Goal: Task Accomplishment & Management: Manage account settings

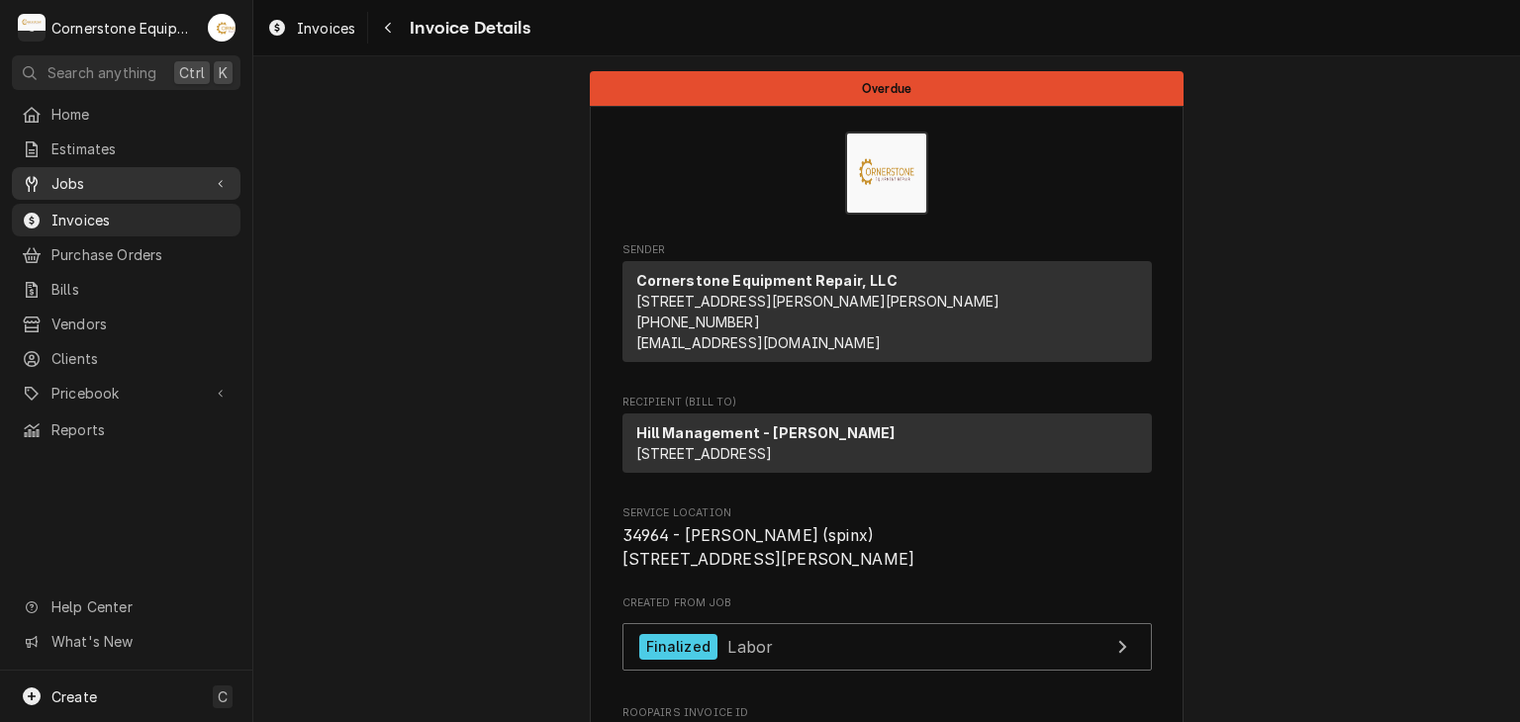
click at [150, 173] on span "Jobs" at bounding box center [125, 183] width 149 height 21
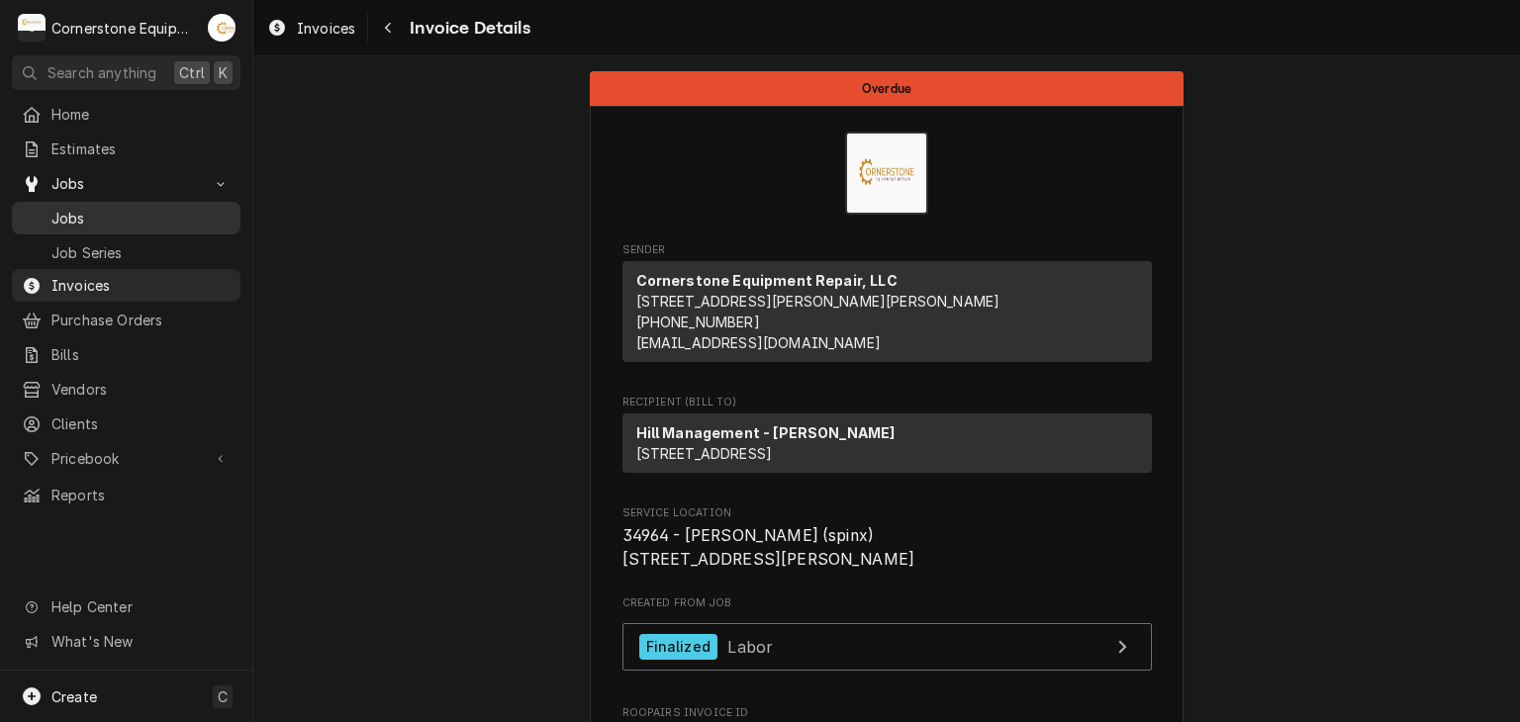
click at [130, 217] on span "Jobs" at bounding box center [140, 218] width 179 height 21
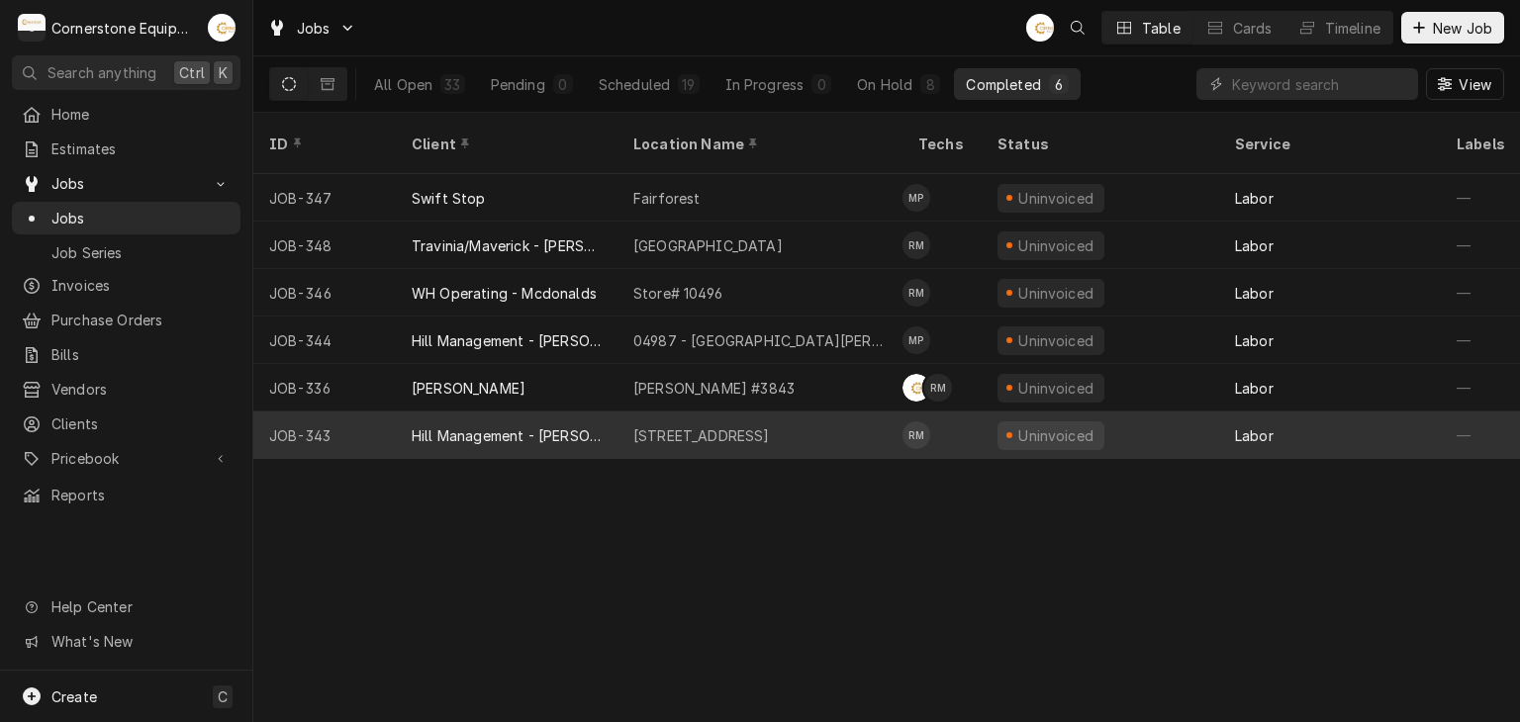
click at [673, 412] on div "11123 - Chesney Hwy" at bounding box center [759, 435] width 285 height 47
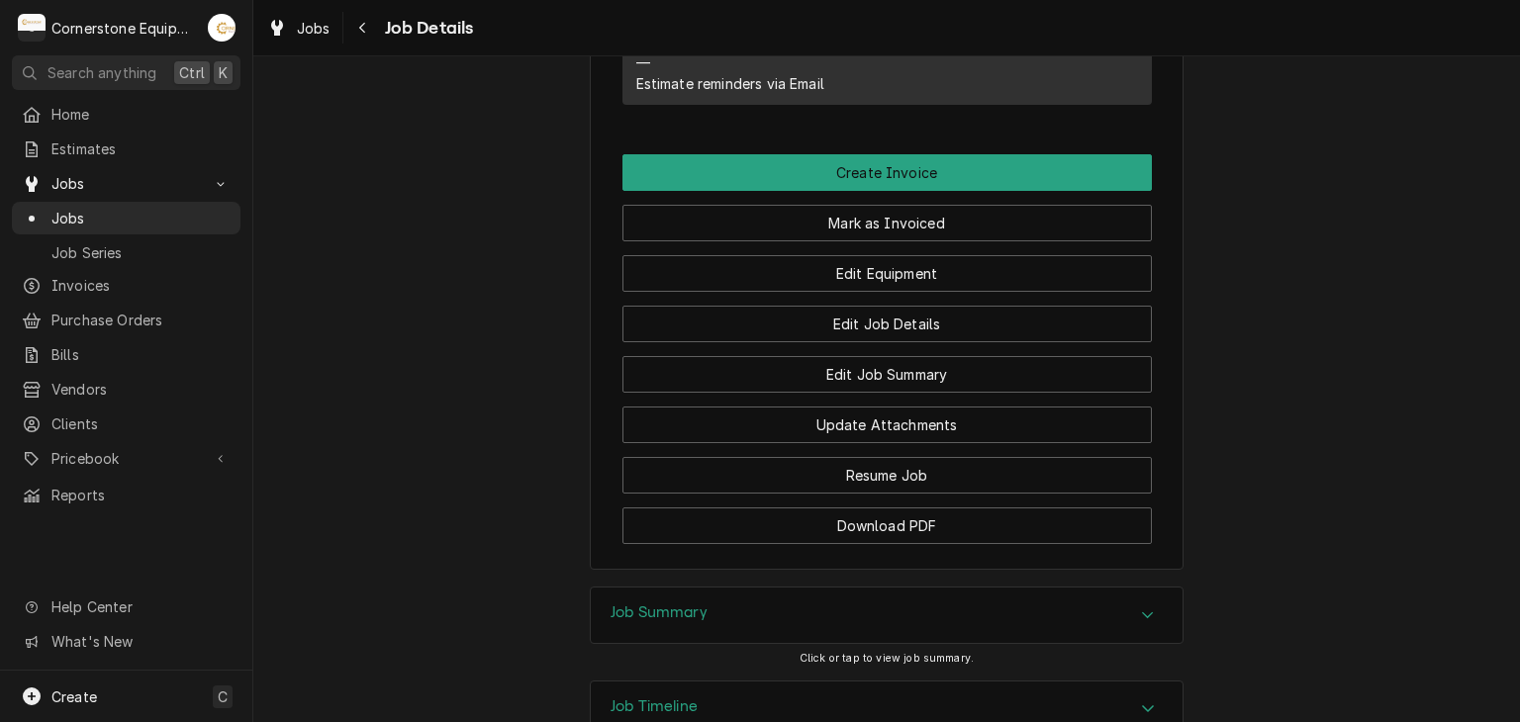
scroll to position [1664, 0]
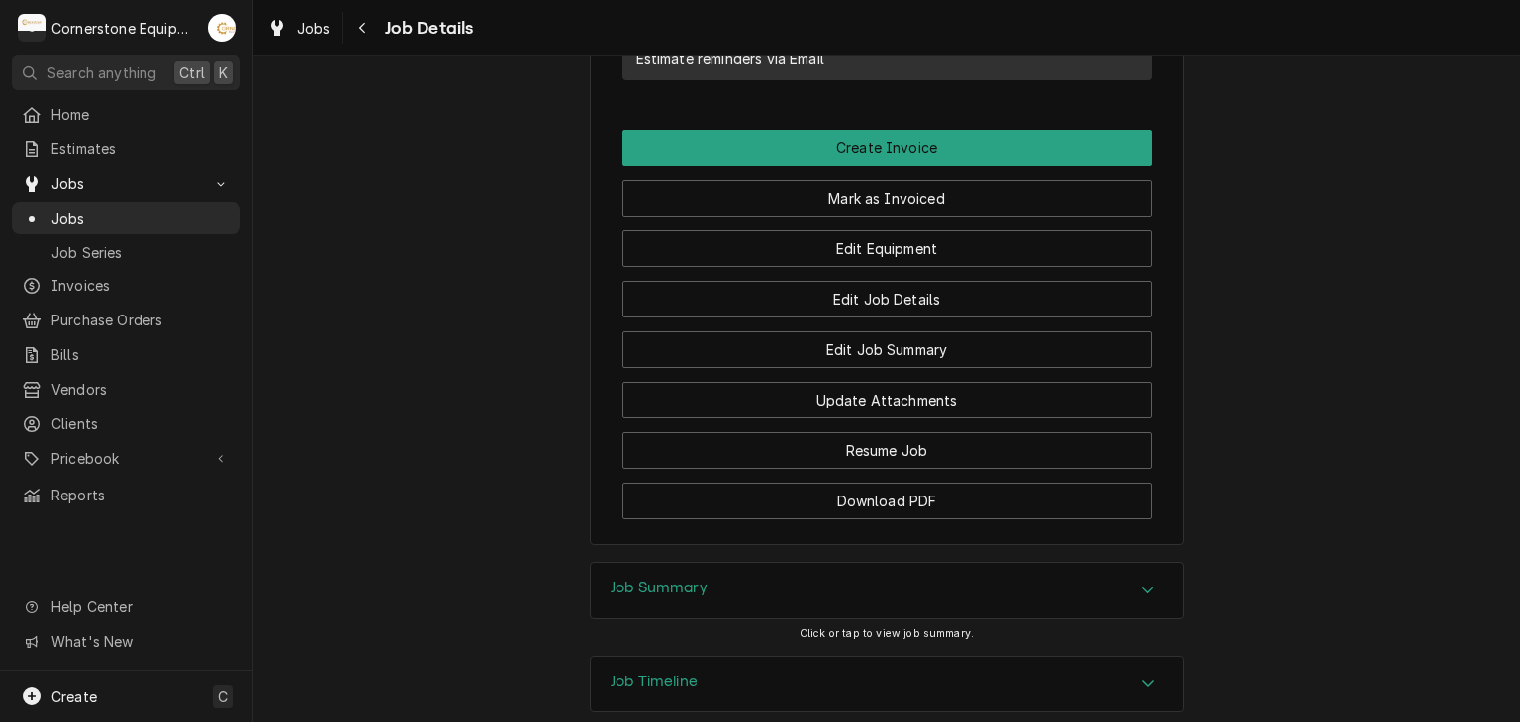
click at [677, 563] on div "Job Summary" at bounding box center [887, 590] width 592 height 55
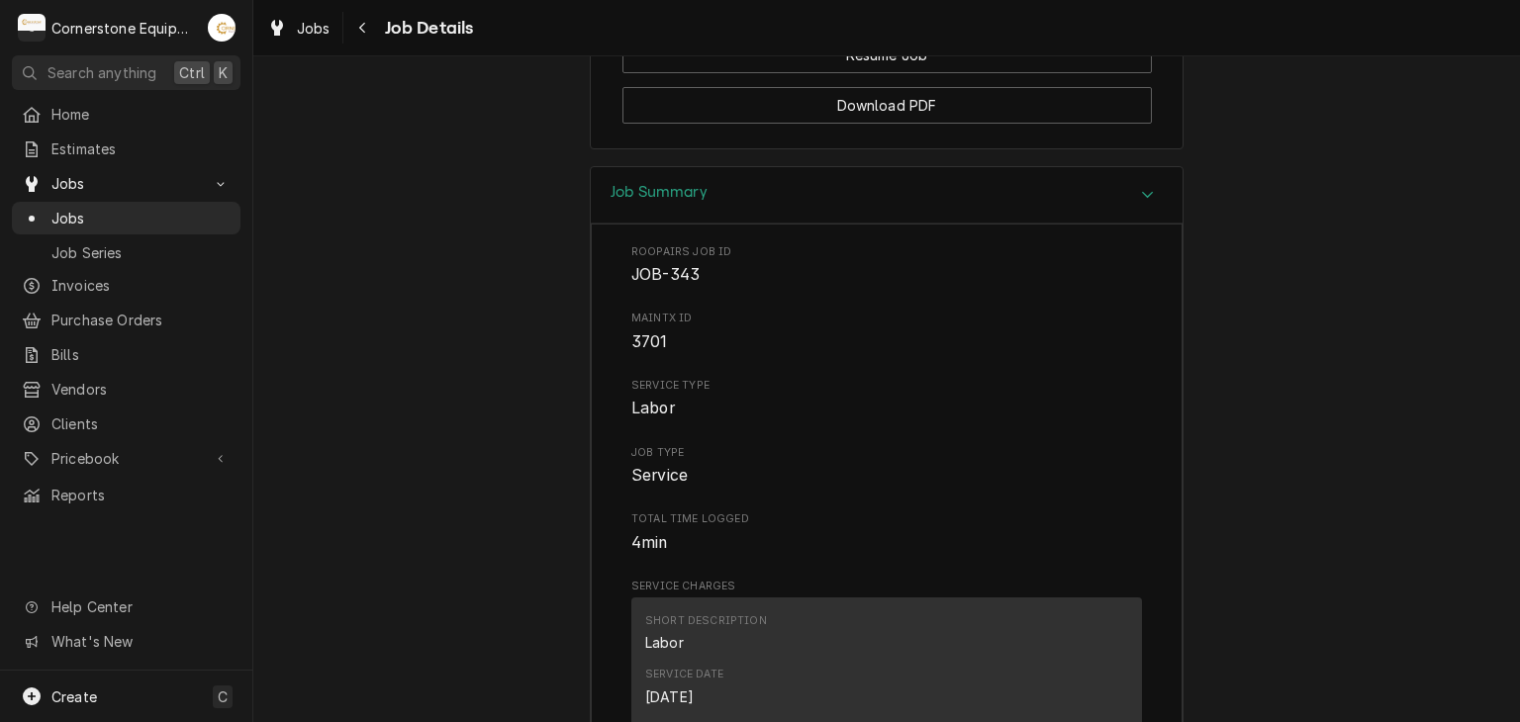
scroll to position [2456, 0]
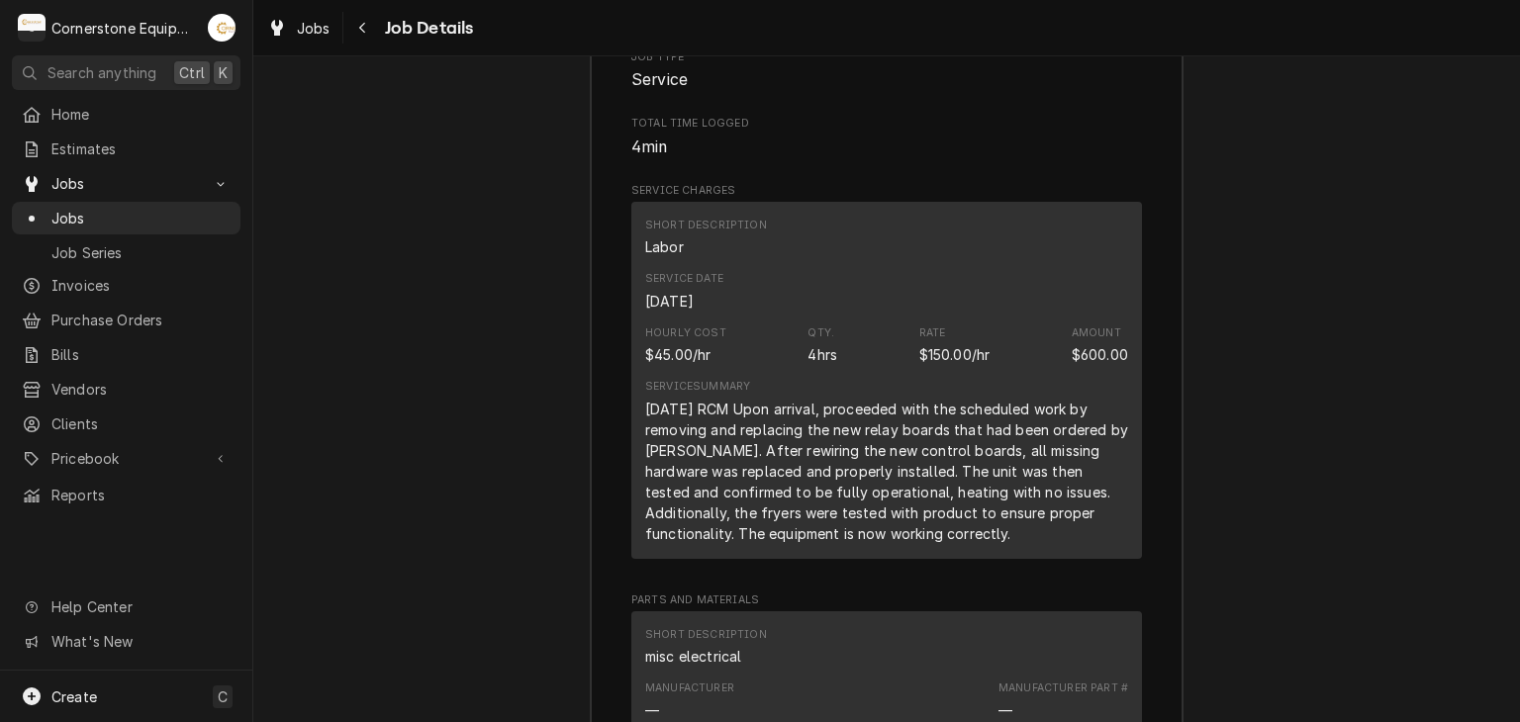
click at [827, 399] on div "8/19/25 RCM Upon arrival, proceeded with the scheduled work by removing and rep…" at bounding box center [886, 471] width 483 height 145
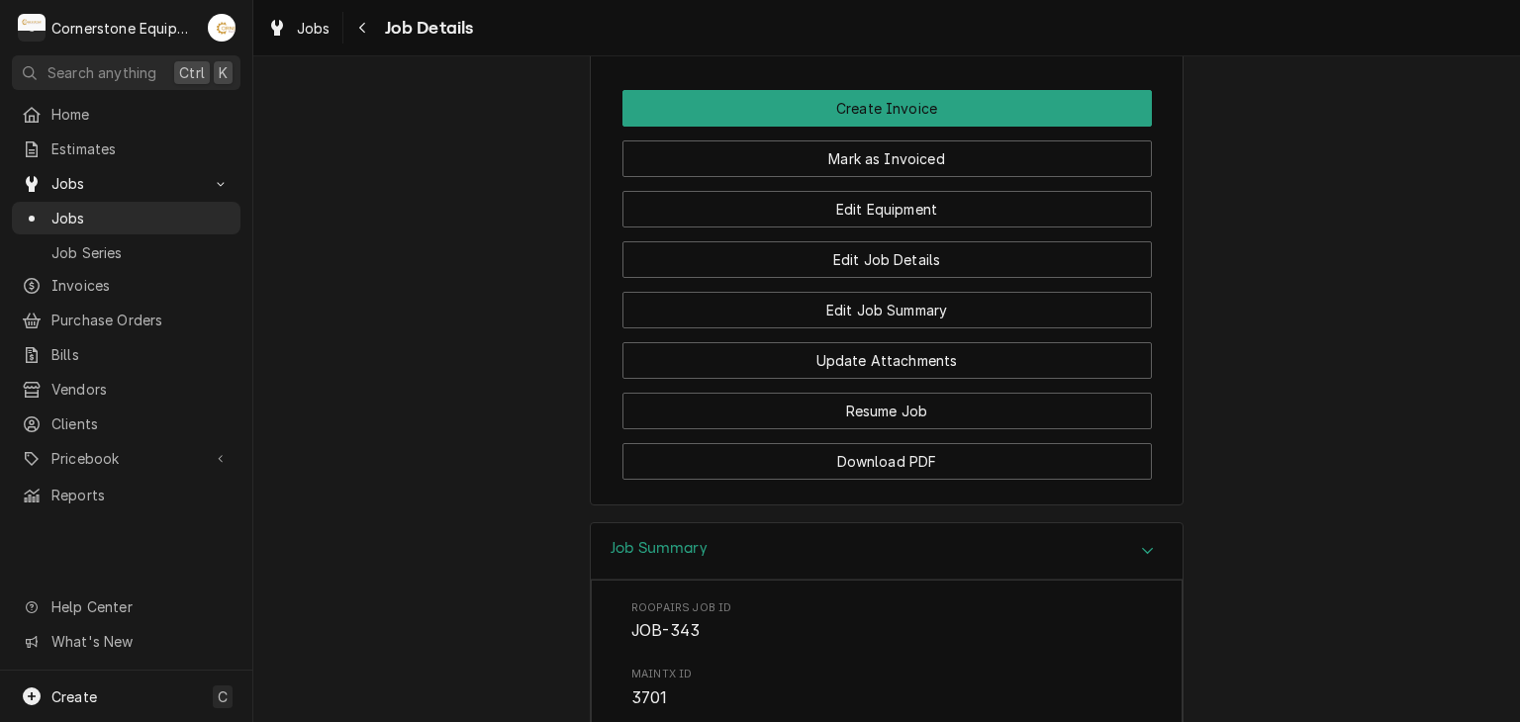
scroll to position [1308, 0]
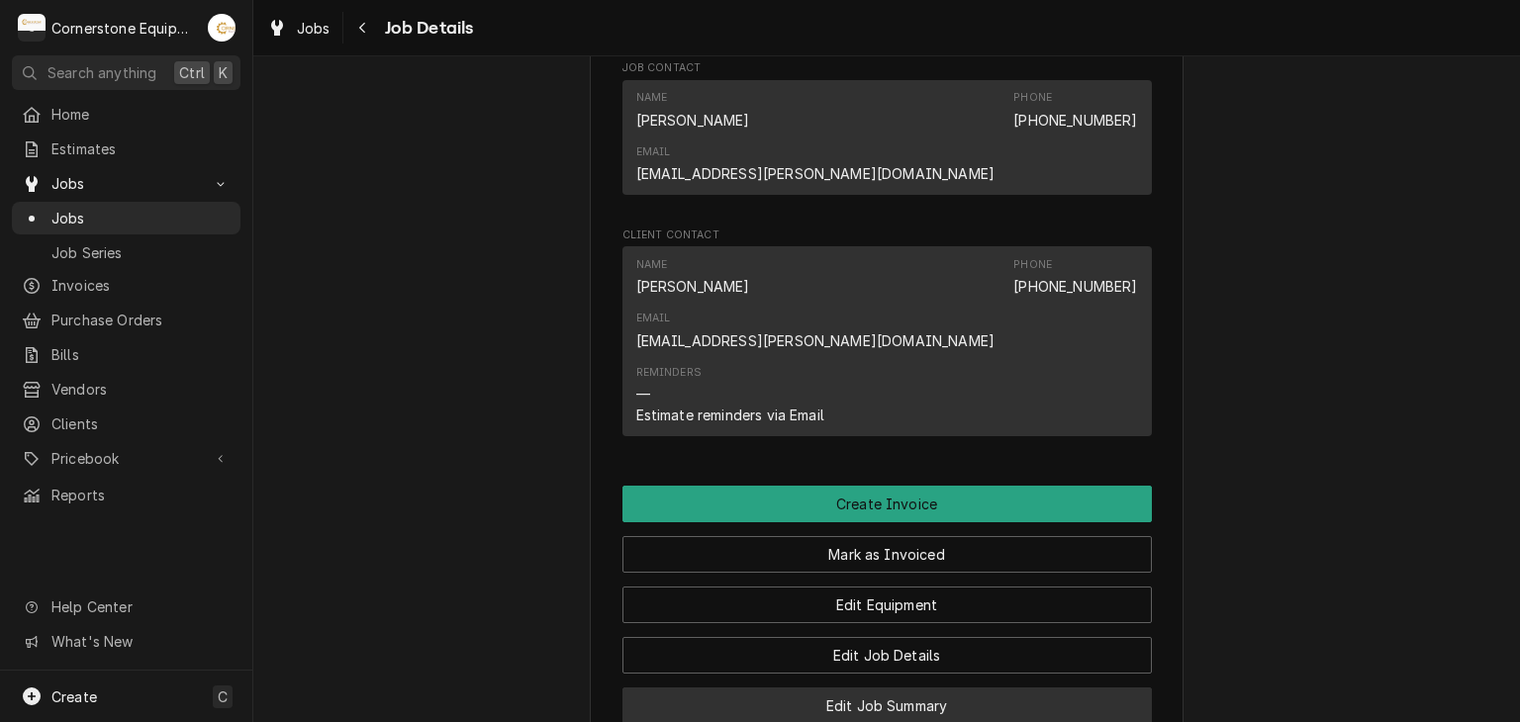
click at [778, 688] on button "Edit Job Summary" at bounding box center [886, 706] width 529 height 37
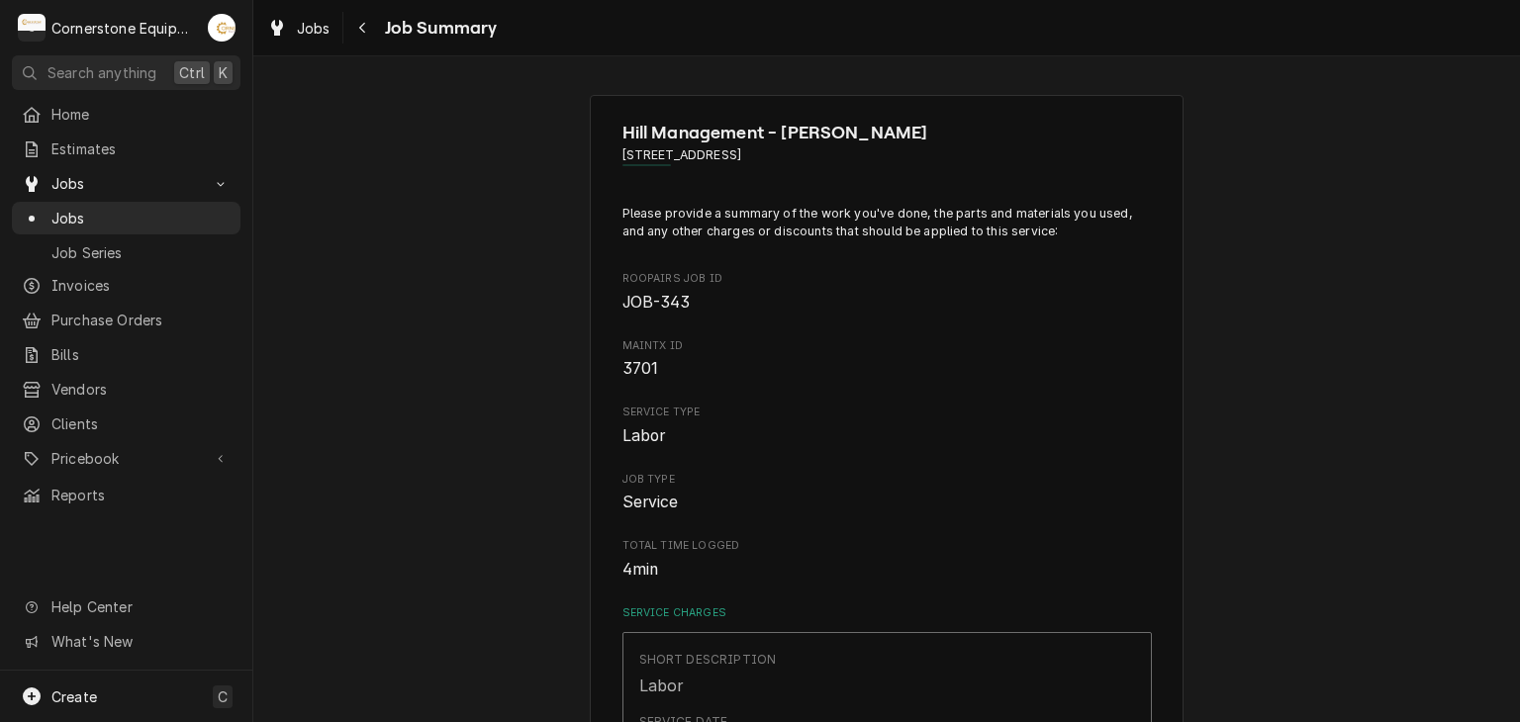
scroll to position [396, 0]
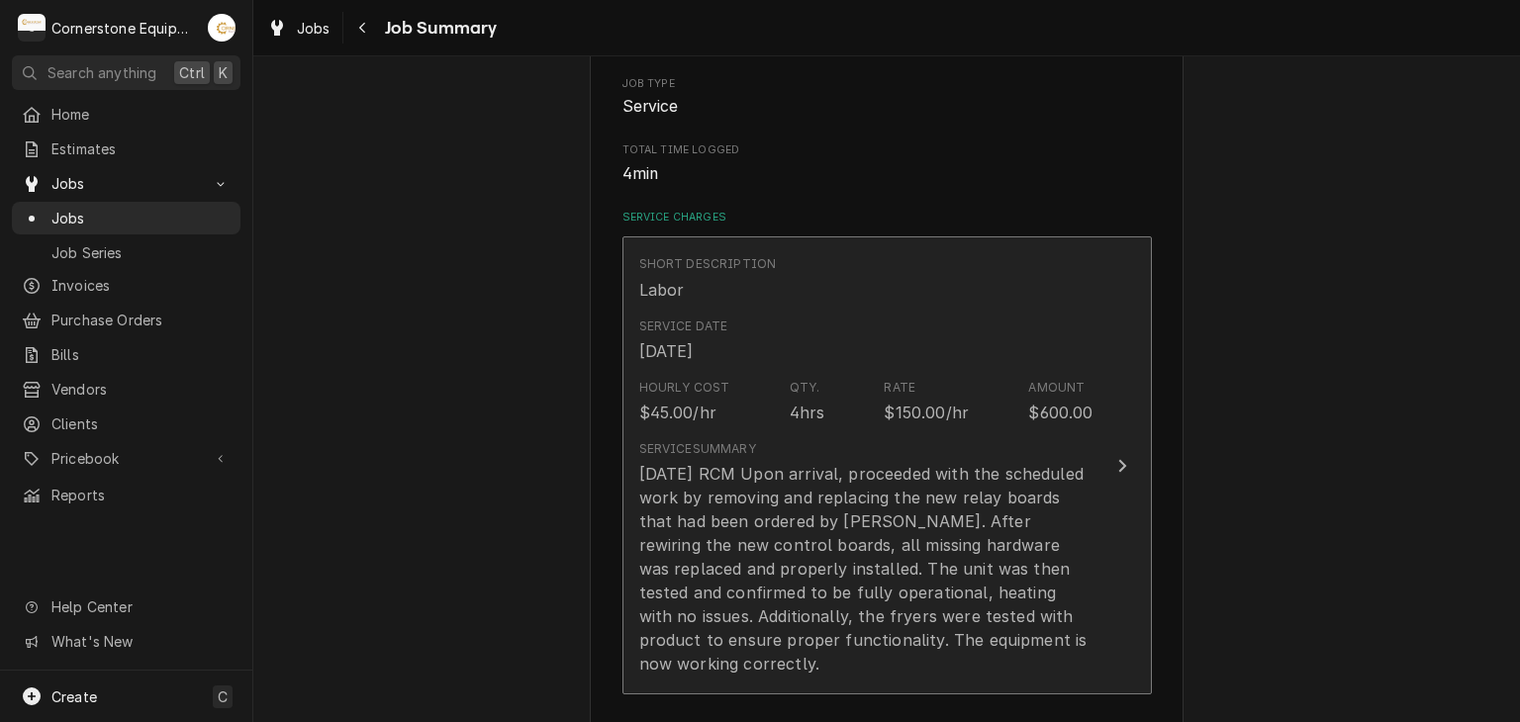
click at [793, 471] on div "8/19/25 RCM Upon arrival, proceeded with the scheduled work by removing and rep…" at bounding box center [866, 569] width 454 height 214
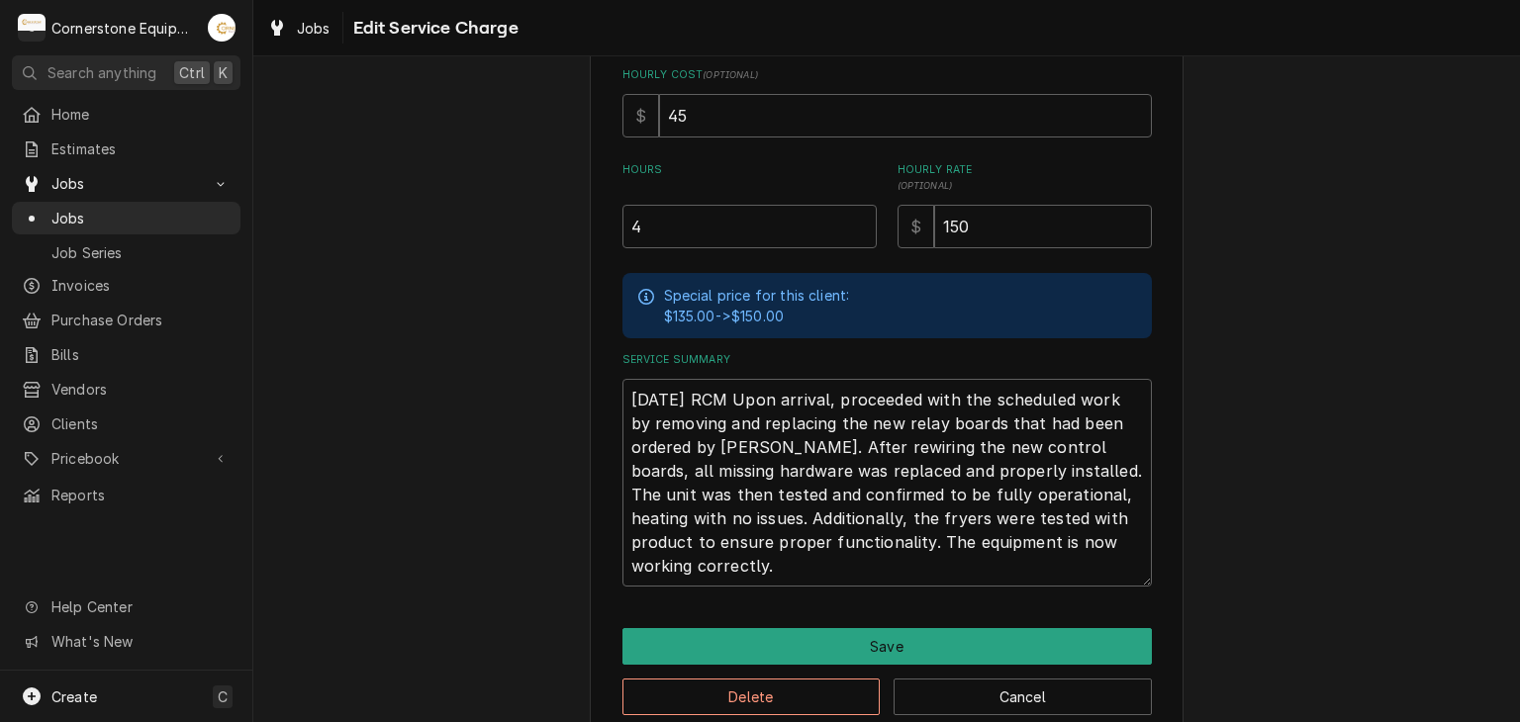
scroll to position [512, 0]
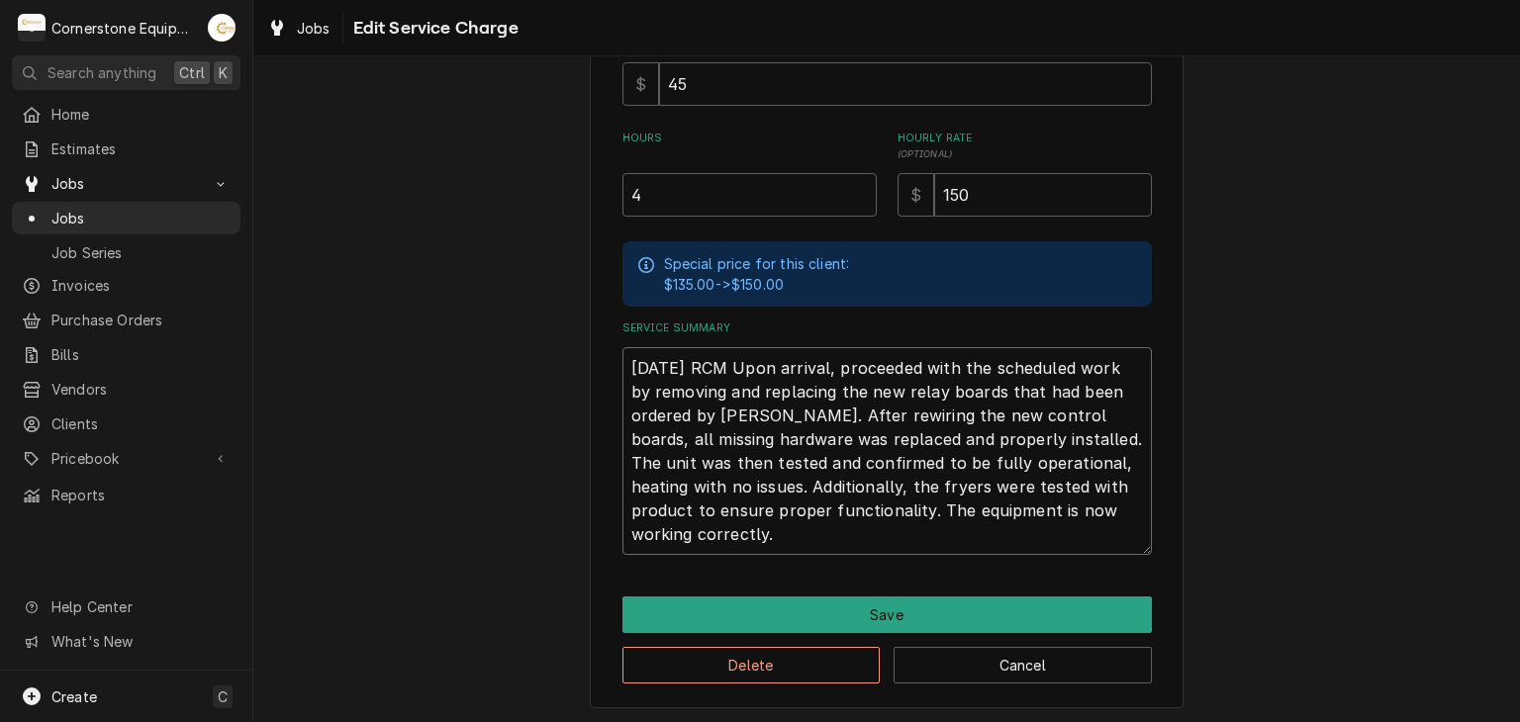
click at [822, 364] on textarea "8/19/25 RCM Upon arrival, proceeded with the scheduled work by removing and rep…" at bounding box center [886, 451] width 529 height 208
type textarea "x"
type textarea "8/19/25 RCM Upon arrival proceeded with the scheduled work by removing and repl…"
type textarea "x"
type textarea "8/19/25 RCM Upon arriva proceeded with the scheduled work by removing and repla…"
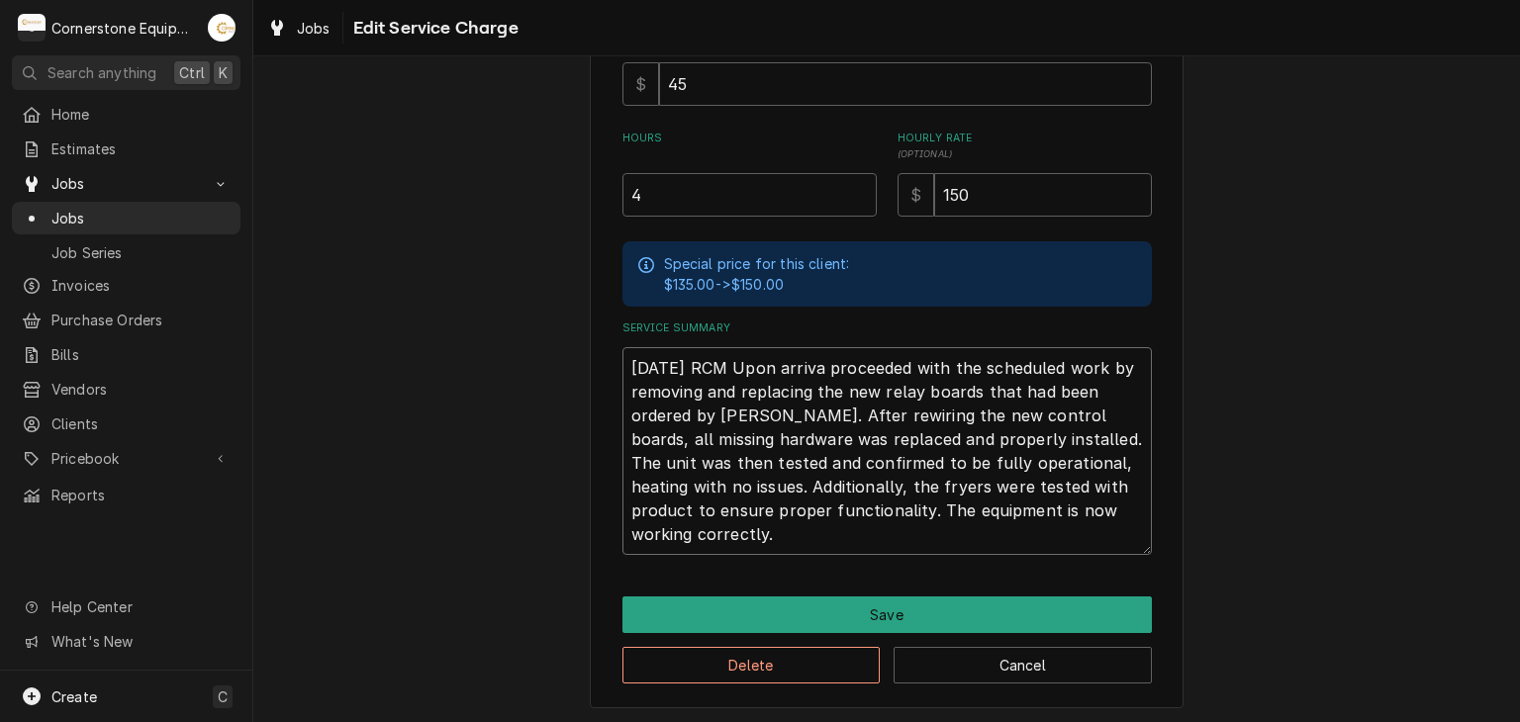
type textarea "x"
type textarea "8/19/25 RCM Upon arriv proceeded with the scheduled work by removing and replac…"
type textarea "x"
type textarea "8/19/25 RCM Upon arri proceeded with the scheduled work by removing and replaci…"
type textarea "x"
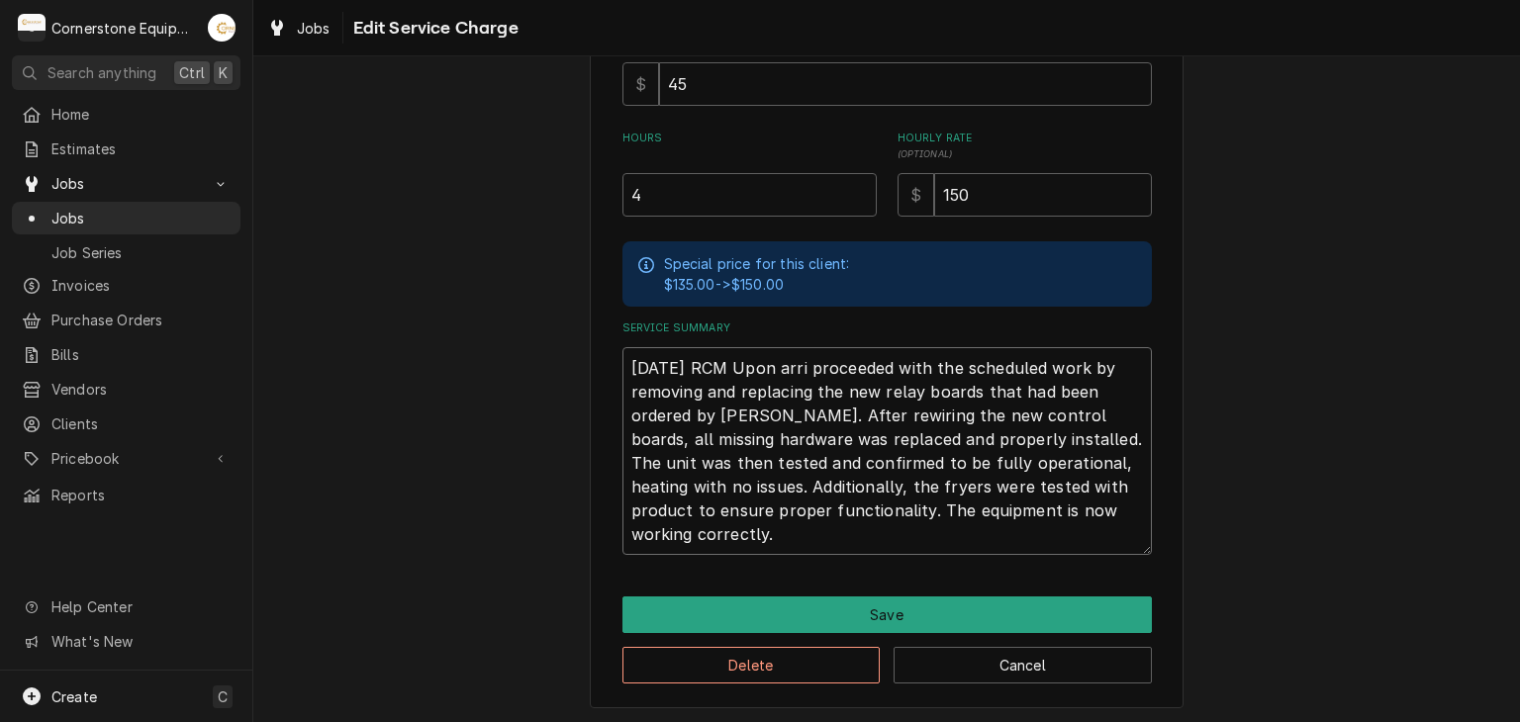
type textarea "8/19/25 RCM Upon arr proceeded with the scheduled work by removing and replacin…"
type textarea "x"
type textarea "8/19/25 RCM Upon ar proceeded with the scheduled work by removing and replacing…"
type textarea "x"
type textarea "8/19/25 RCM Upon a proceeded with the scheduled work by removing and replacing …"
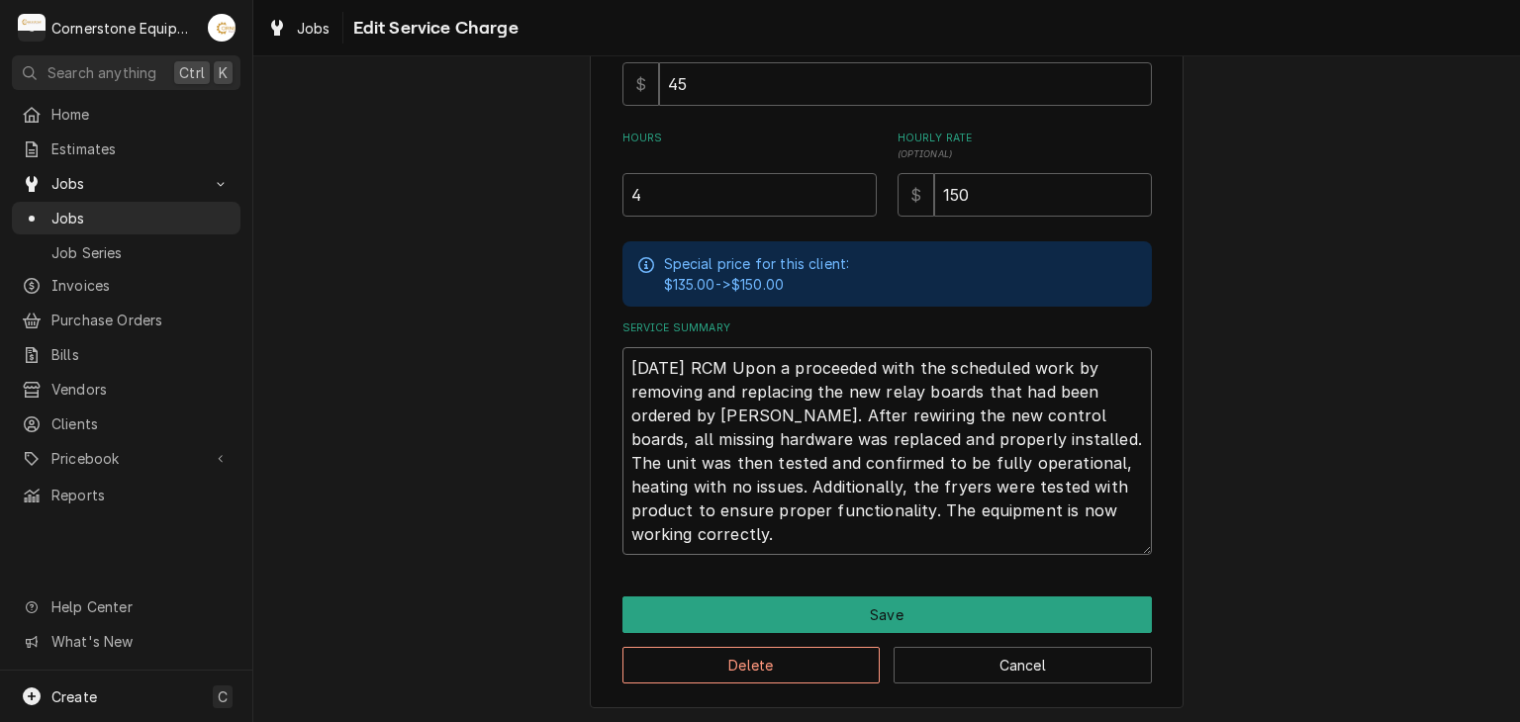
type textarea "x"
type textarea "8/19/25 RCM Upon proceeded with the scheduled work by removing and replacing th…"
type textarea "x"
type textarea "8/19/25 RCM Upon proceeded with the scheduled work by removing and replacing th…"
type textarea "x"
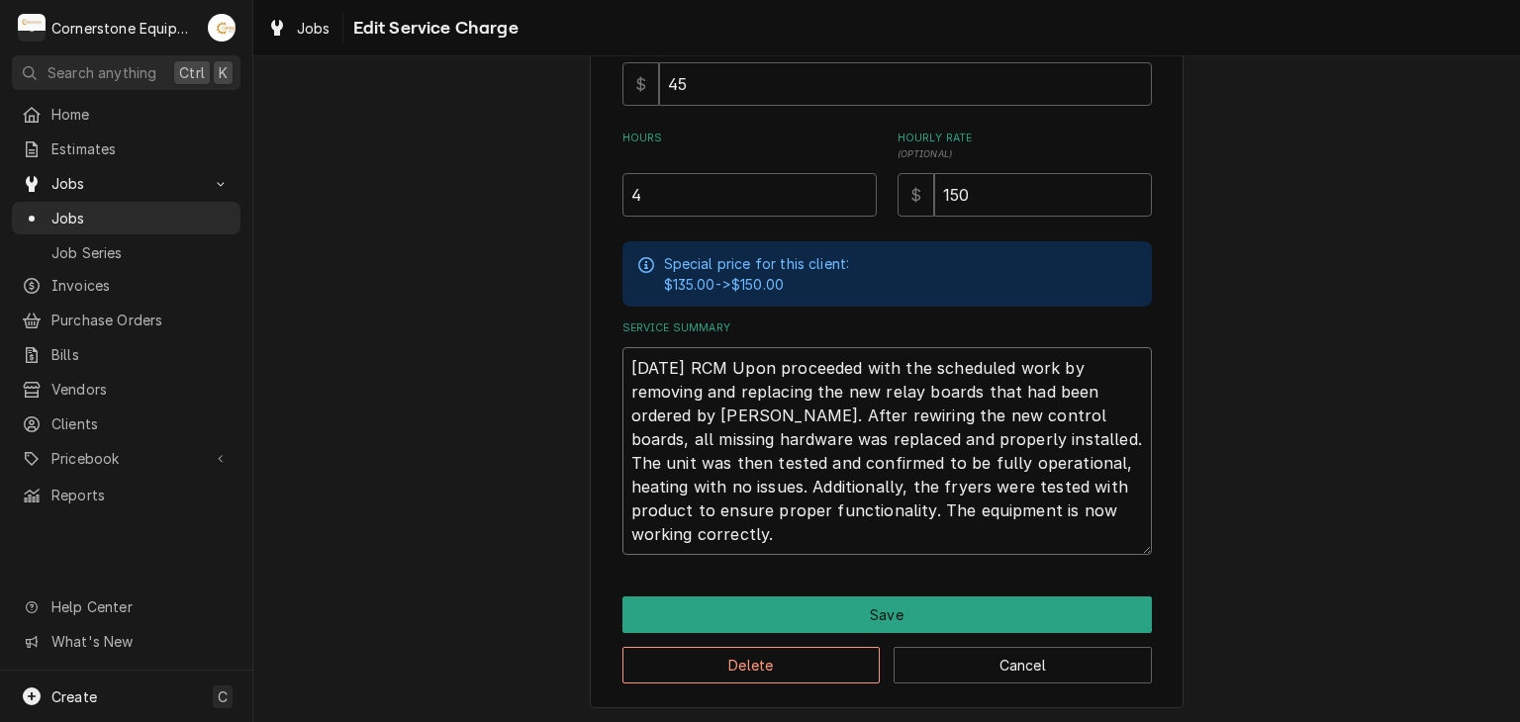
type textarea "8/19/25 RCM Upo proceeded with the scheduled work by removing and replacing the…"
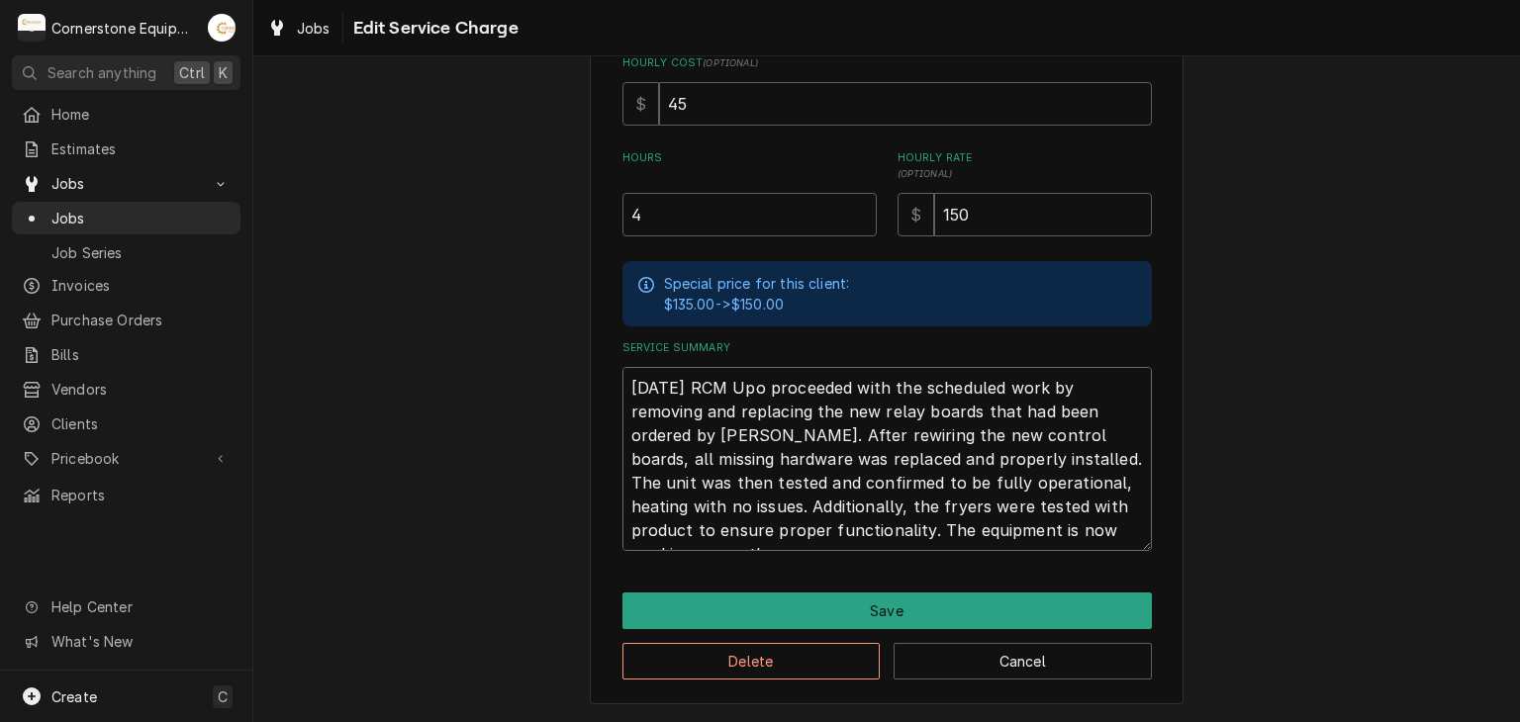
scroll to position [488, 0]
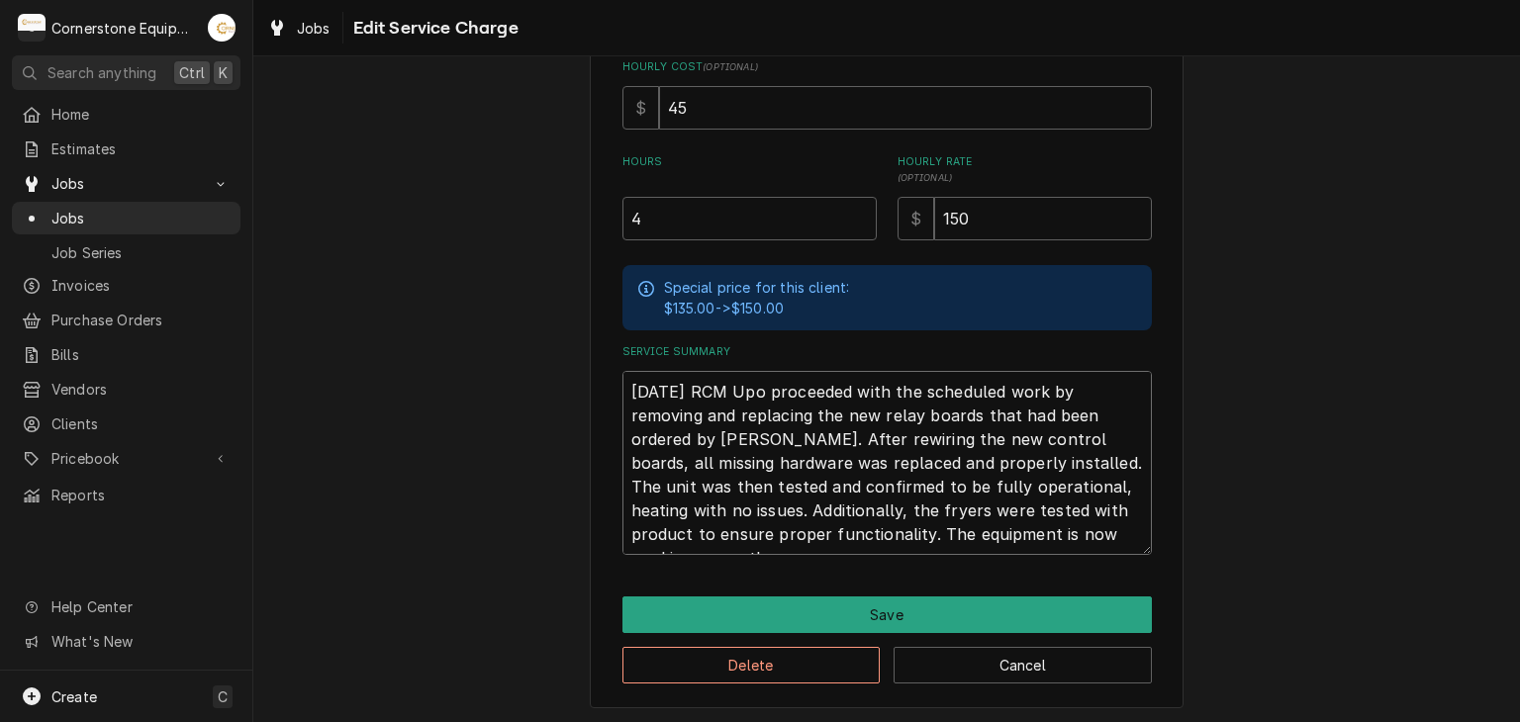
type textarea "x"
type textarea "8/19/25 RCM Up proceeded with the scheduled work by removing and replacing the …"
type textarea "x"
type textarea "8/19/25 RCM U proceeded with the scheduled work by removing and replacing the n…"
type textarea "x"
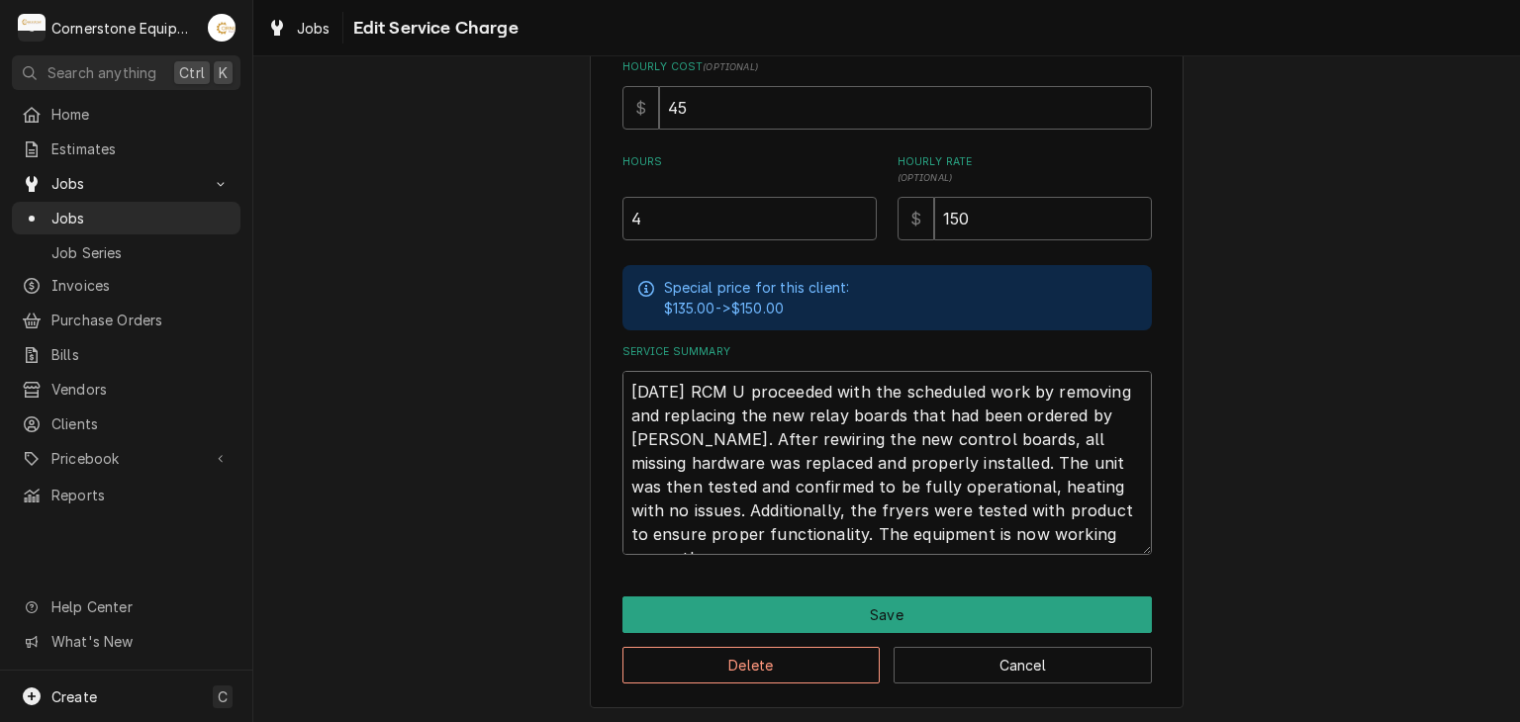
type textarea "8/19/25 RCM proceeded with the scheduled work by removing and replacing the new…"
type textarea "x"
type textarea "8/19/25 RCM R proceeded with the scheduled work by removing and replacing the n…"
type textarea "x"
type textarea "8/19/25 RCM Re proceeded with the scheduled work by removing and replacing the …"
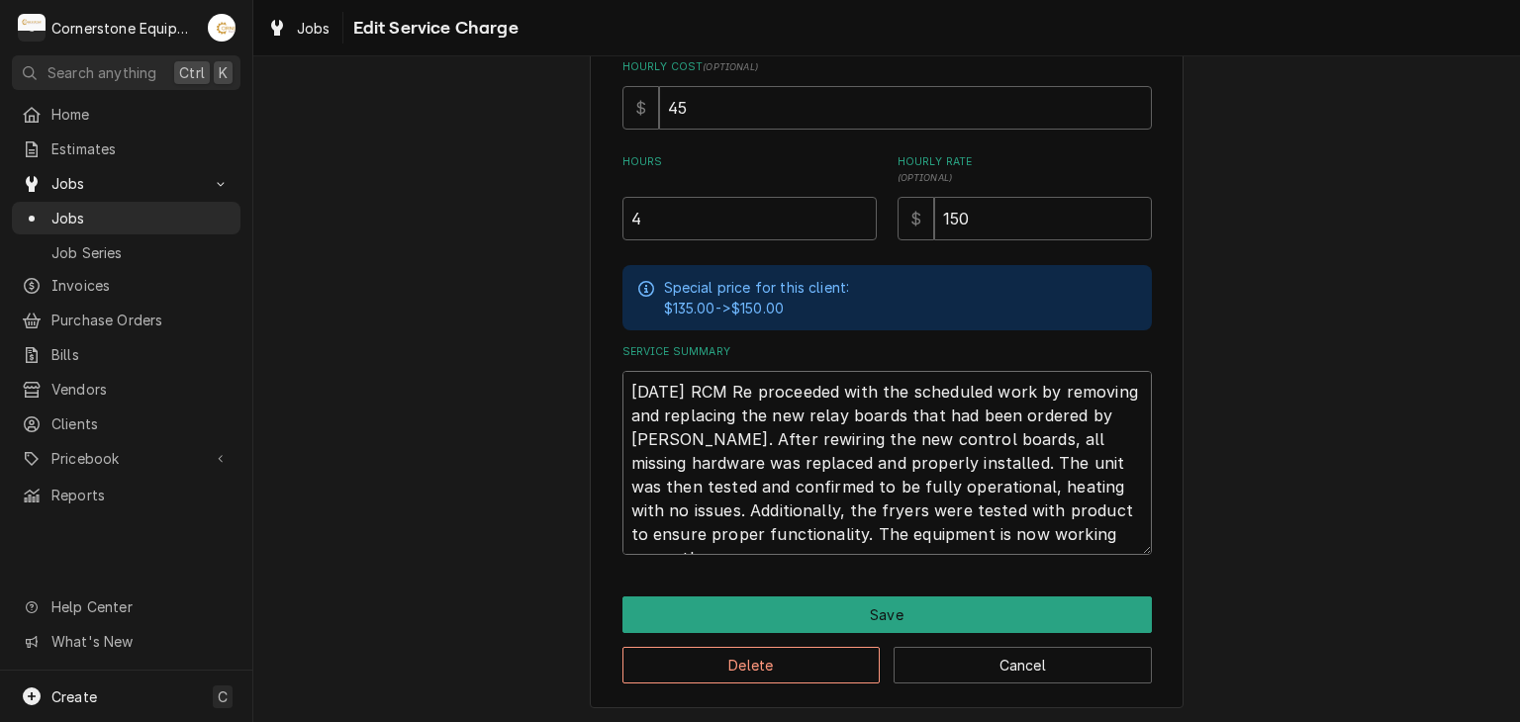
type textarea "x"
type textarea "8/19/25 RCM Ret proceeded with the scheduled work by removing and replacing the…"
type textarea "x"
type textarea "8/19/25 RCM Retu proceeded with the scheduled work by removing and replacing th…"
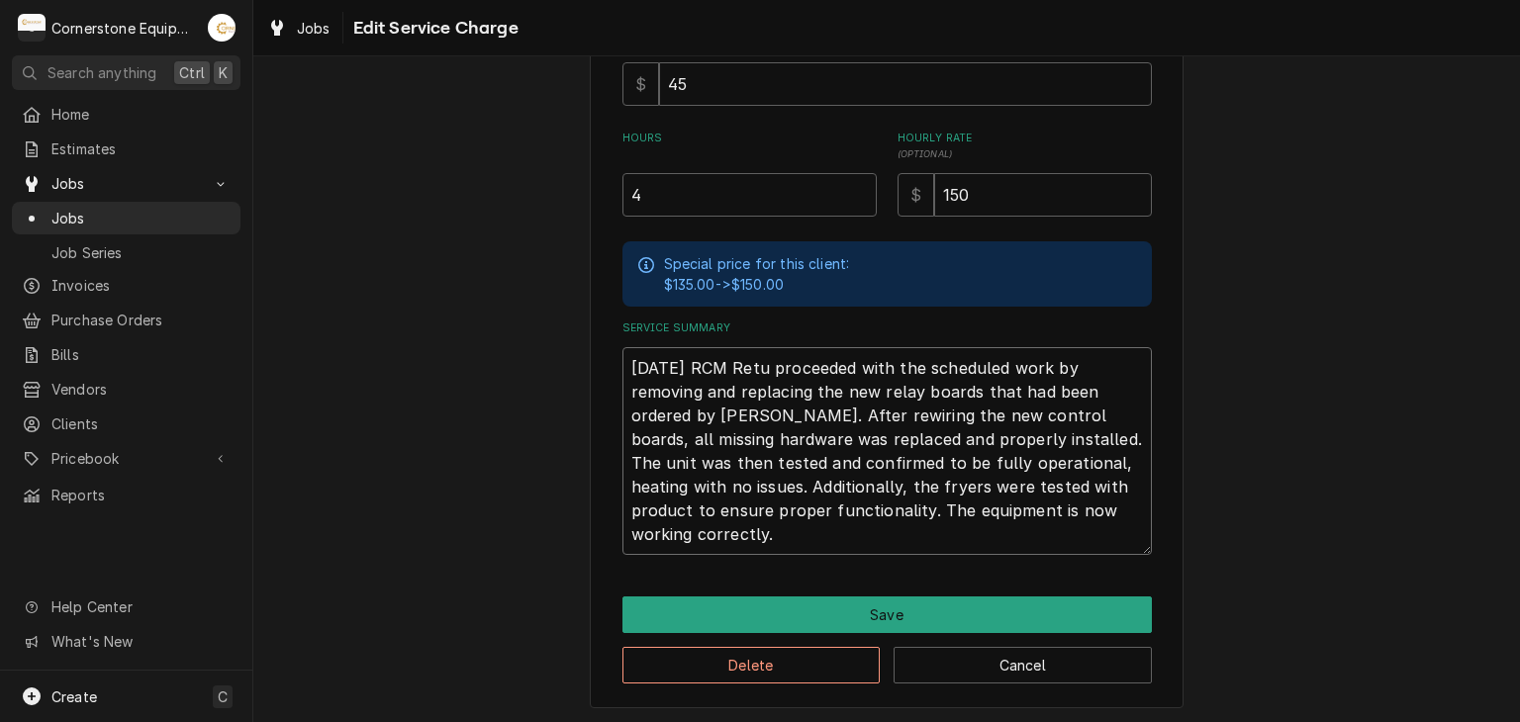
type textarea "x"
type textarea "8/19/25 RCM Retur proceeded with the scheduled work by removing and replacing t…"
type textarea "x"
type textarea "8/19/25 RCM Return proceeded with the scheduled work by removing and replacing …"
type textarea "x"
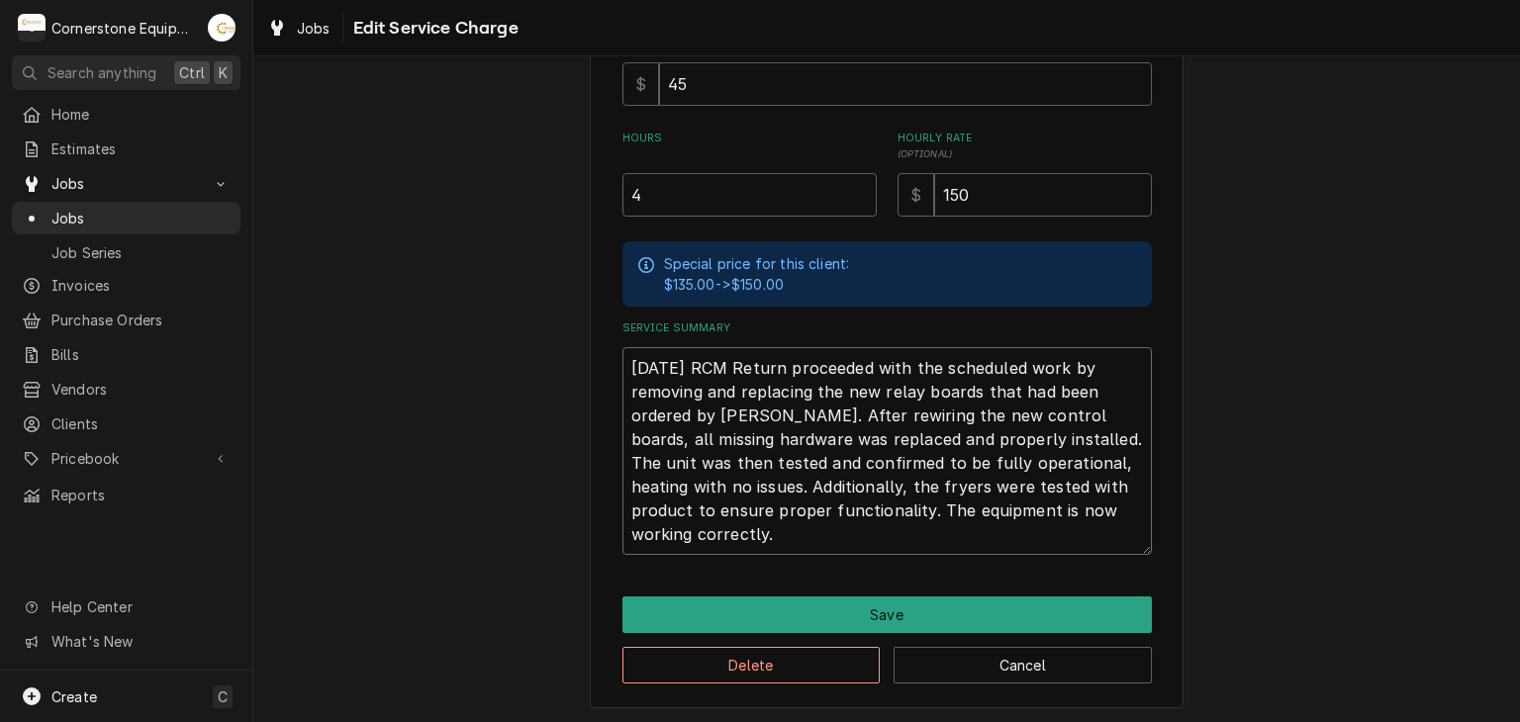
type textarea "8/19/25 RCM Returne proceeded with the scheduled work by removing and replacing…"
type textarea "x"
type textarea "8/19/25 RCM Returned proceeded with the scheduled work by removing and replacin…"
type textarea "x"
type textarea "8/19/25 RCM Returned proceeded with the scheduled work by removing and replacin…"
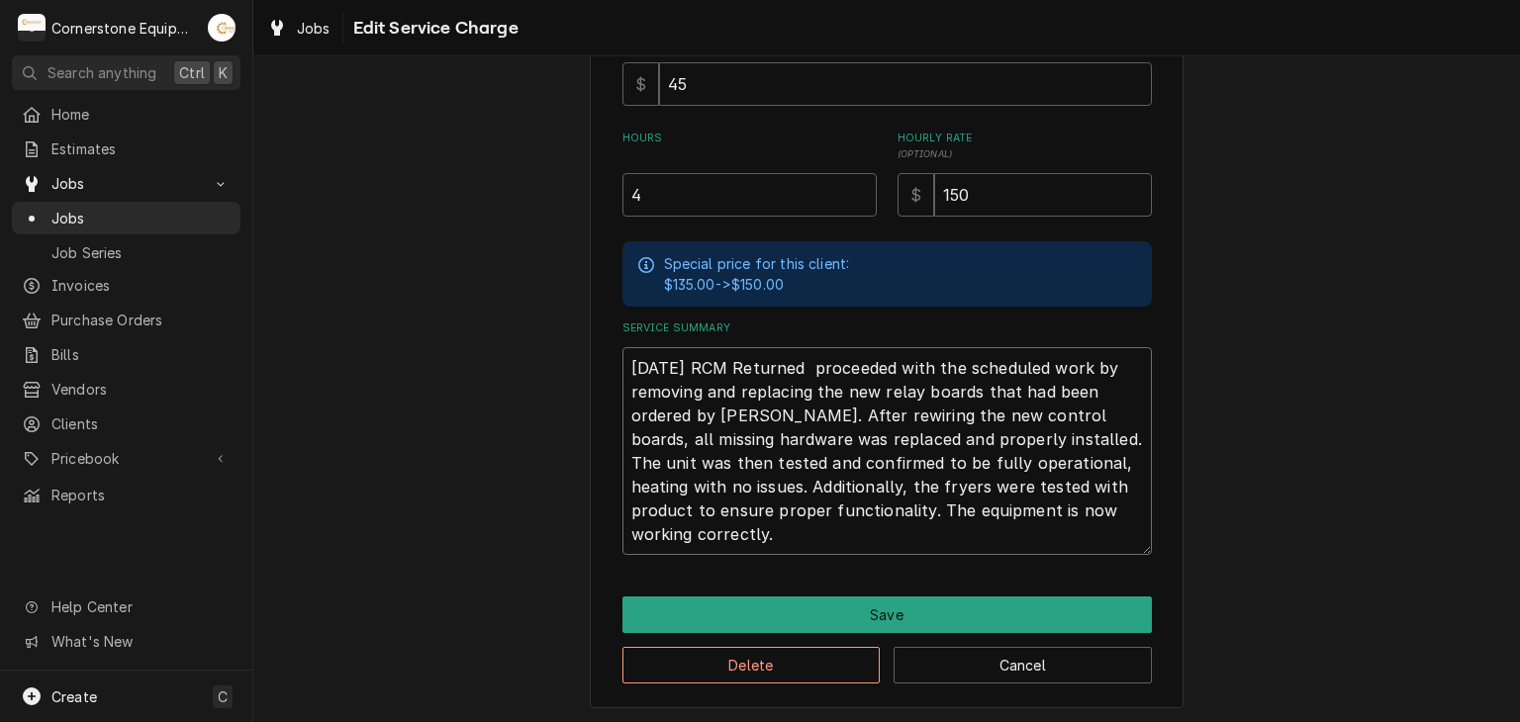
type textarea "x"
type textarea "8/19/25 RCM Returned t proceeded with the scheduled work by removing and replac…"
type textarea "x"
type textarea "8/19/25 RCM Returned to proceeded with the scheduled work by removing and repla…"
type textarea "x"
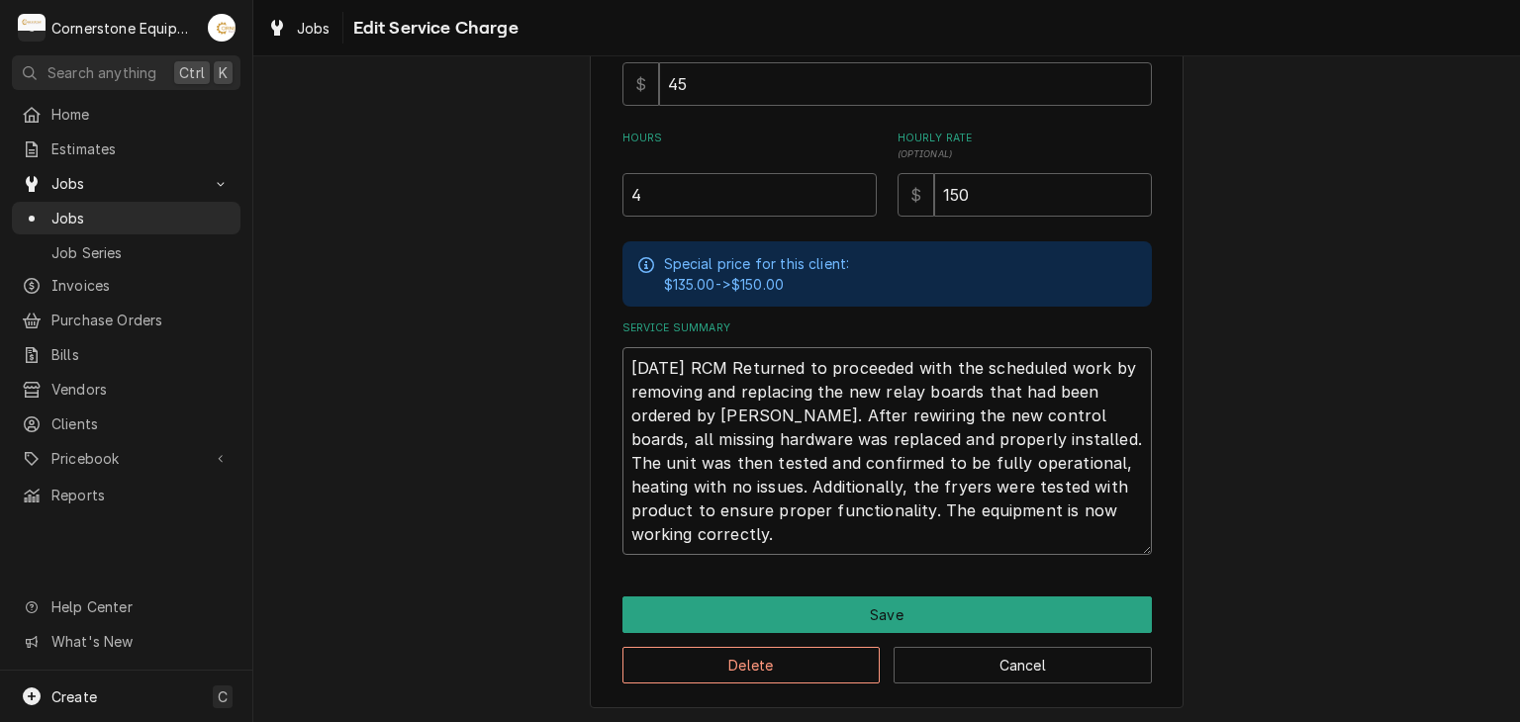
type textarea "8/19/25 RCM Returned to proceeded with the scheduled work by removing and repla…"
type textarea "x"
type textarea "8/19/25 RCM Returned to r proceeded with the scheduled work by removing and rep…"
type textarea "x"
type textarea "8/19/25 RCM Returned to re proceeded with the scheduled work by removing and re…"
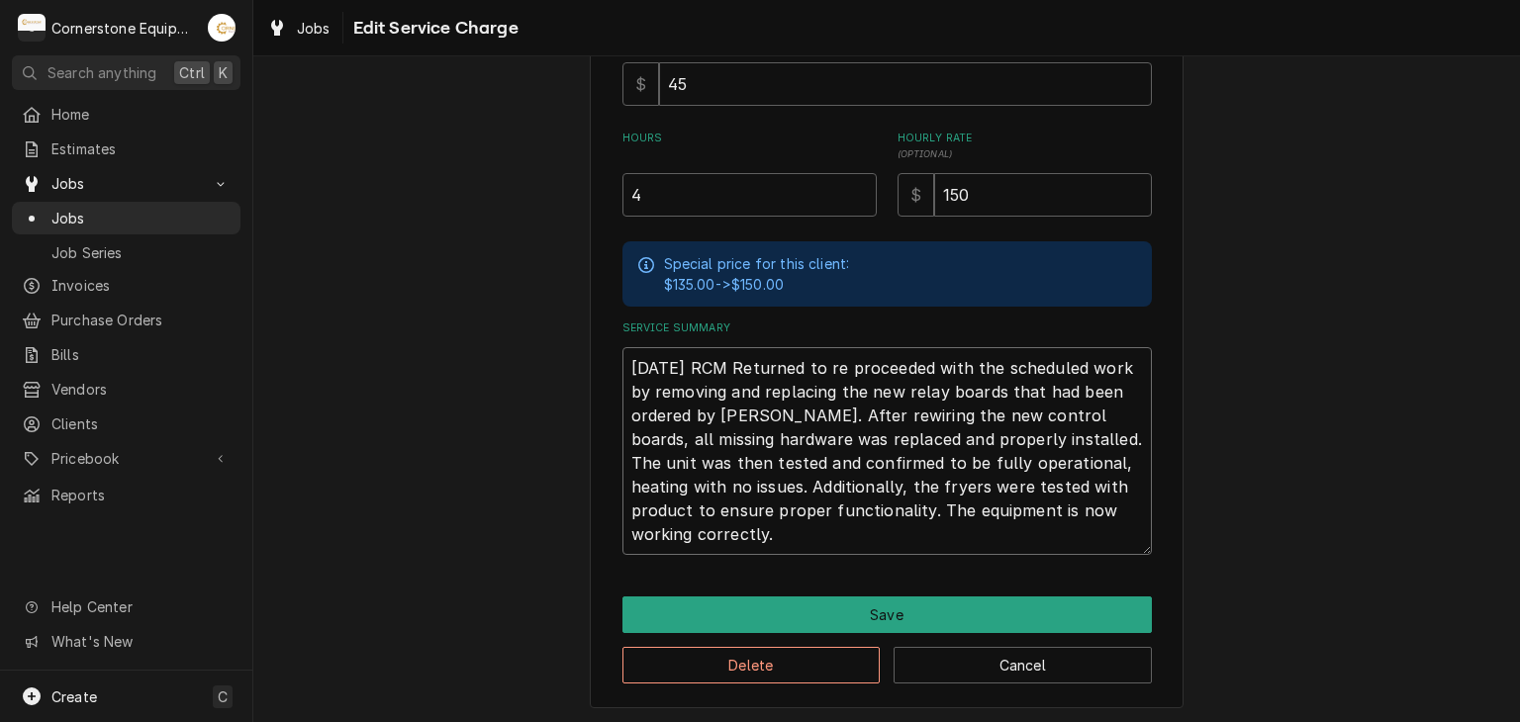
type textarea "x"
type textarea "8/19/25 RCM Returned to rep proceeded with the scheduled work by removing and r…"
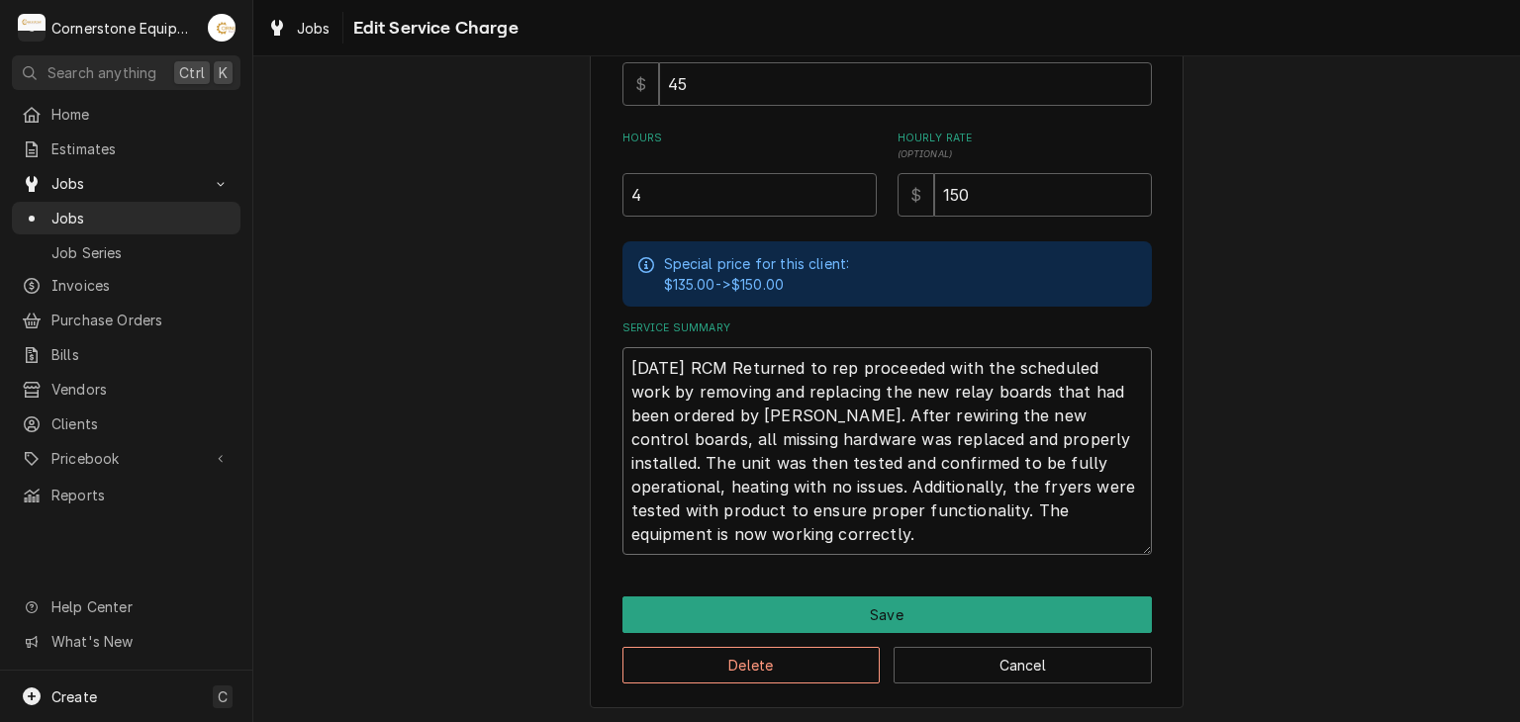
type textarea "x"
type textarea "8/19/25 RCM Returned to repl proceeded with the scheduled work by removing and …"
type textarea "x"
type textarea "8/19/25 RCM Returned to repla proceeded with the scheduled work by removing and…"
type textarea "x"
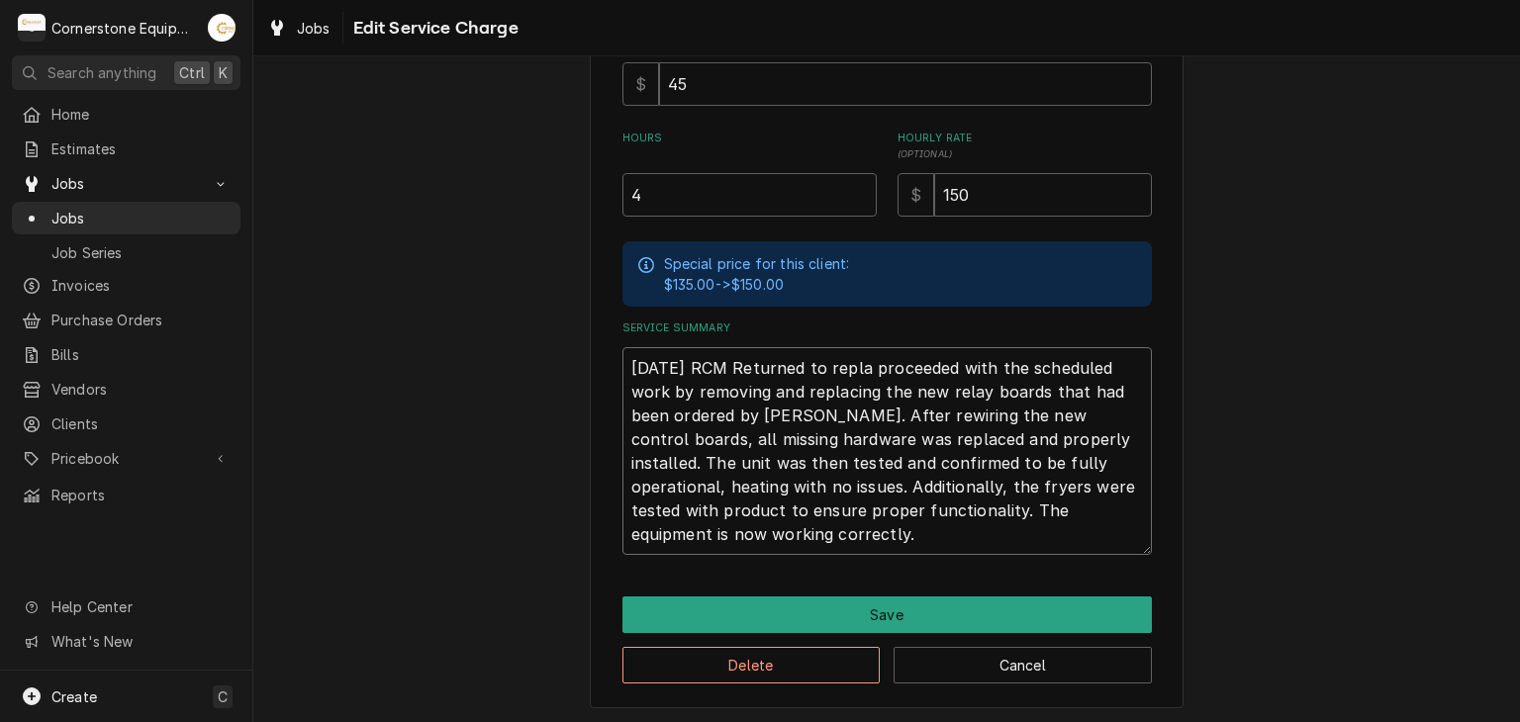
type textarea "8/19/25 RCM Returned to replac proceeded with the scheduled work by removing an…"
type textarea "x"
type textarea "8/19/25 RCM Returned to replace proceeded with the scheduled work by removing a…"
type textarea "x"
type textarea "8/19/25 RCM Returned to replace. proceeded with the scheduled work by removing …"
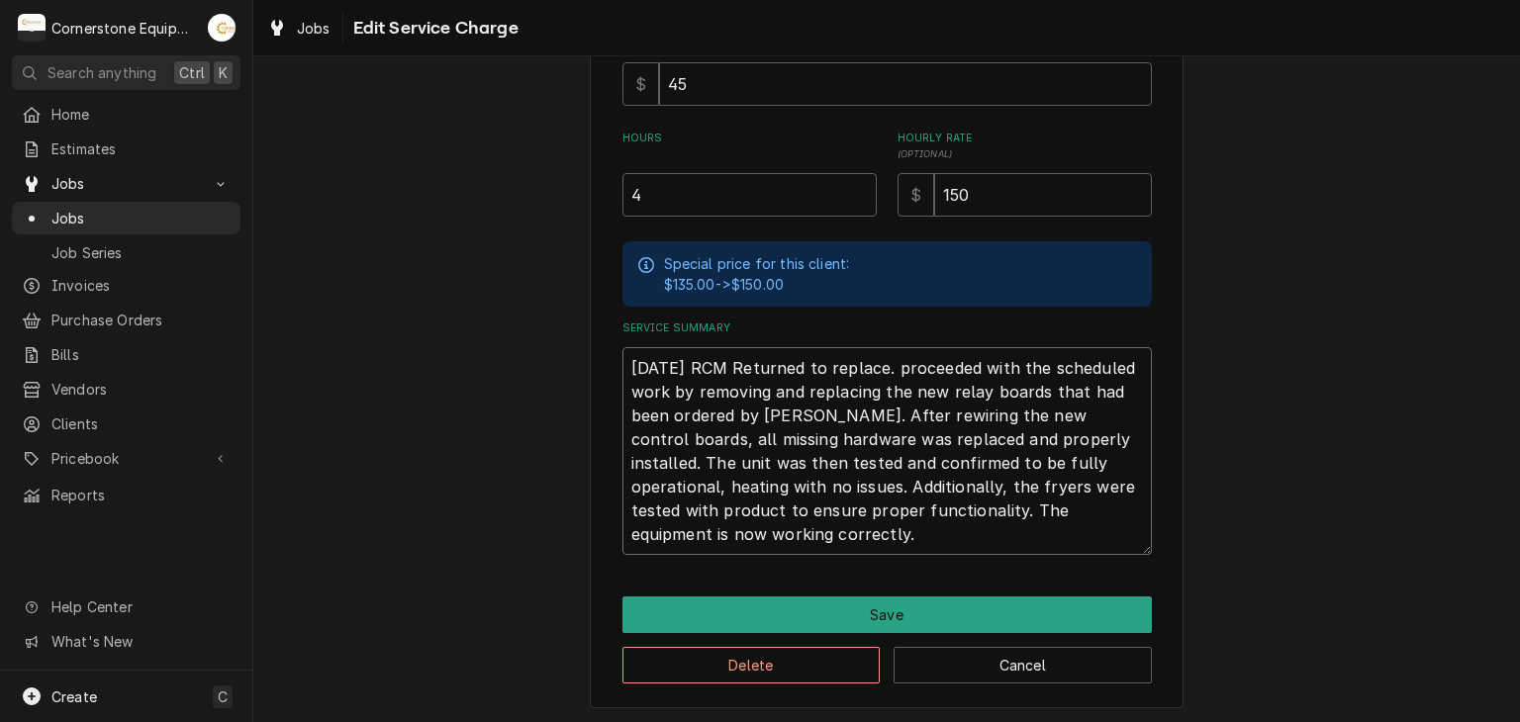
type textarea "x"
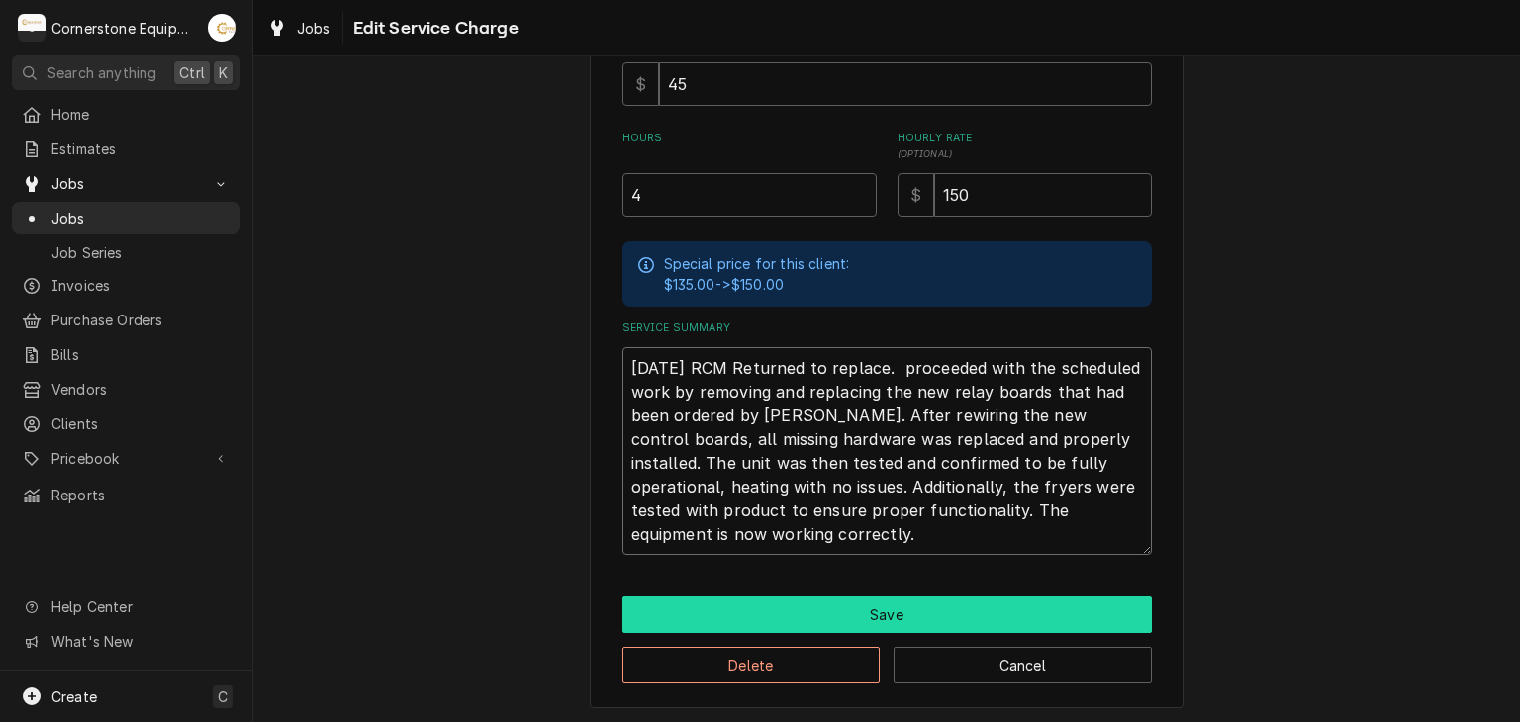
type textarea "8/19/25 RCM Returned to replace. proceeded with the scheduled work by removing …"
click at [881, 624] on button "Save" at bounding box center [886, 615] width 529 height 37
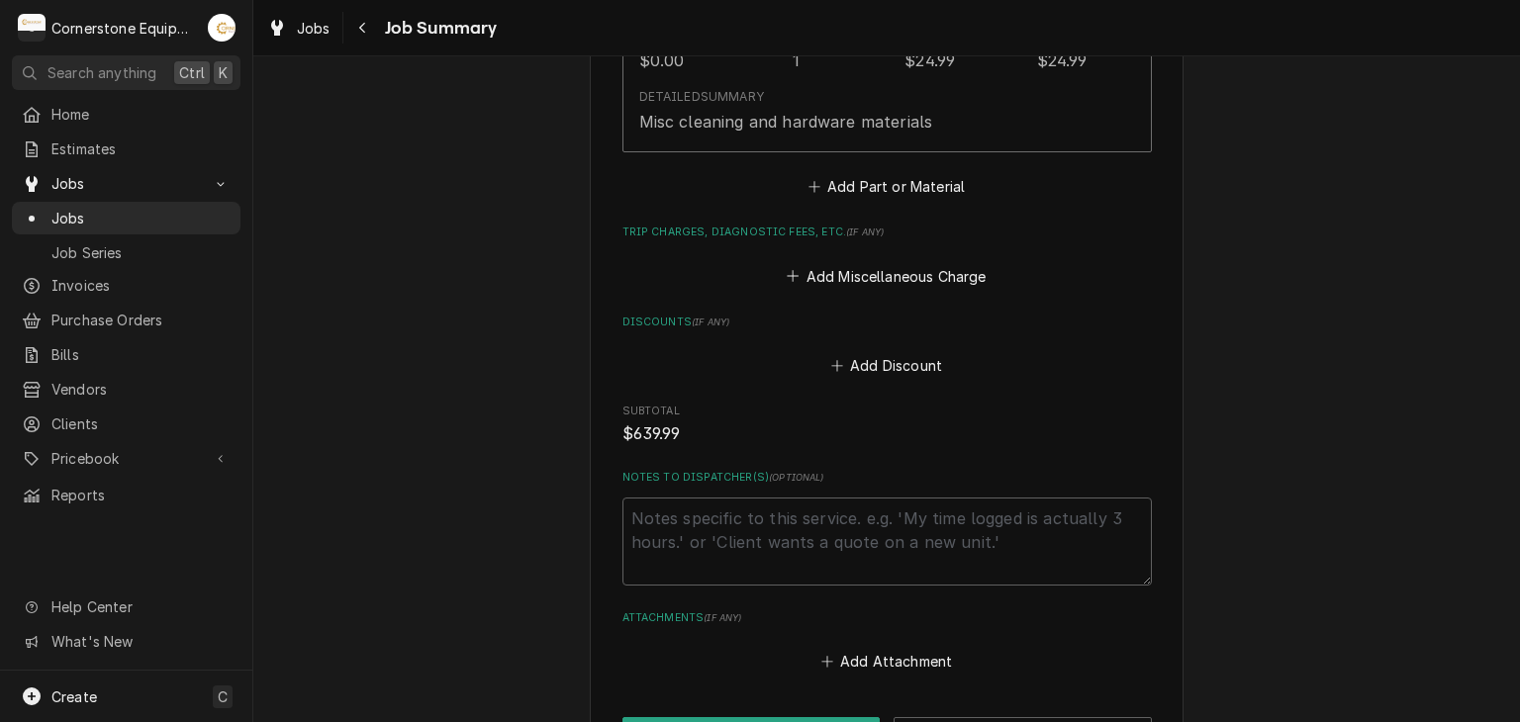
scroll to position [1725, 0]
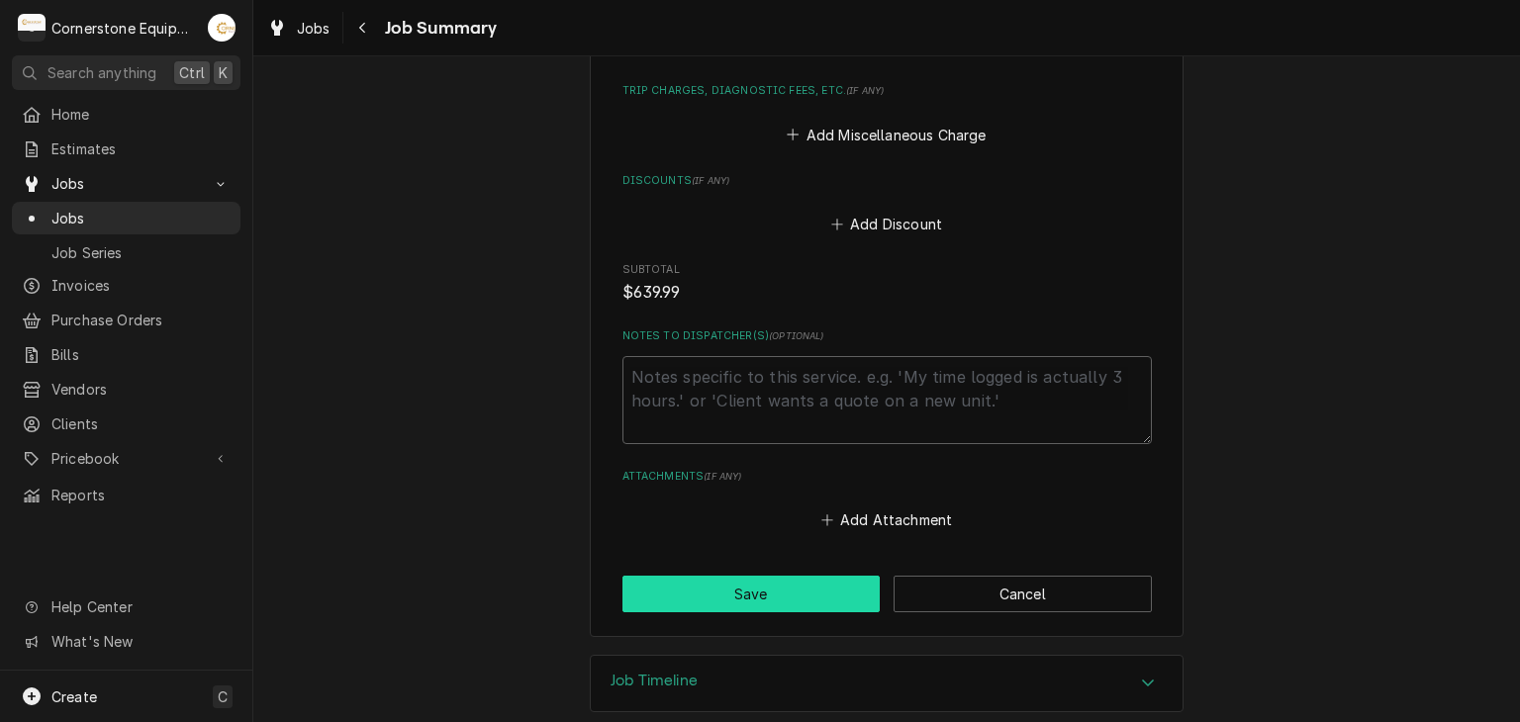
click at [813, 579] on button "Save" at bounding box center [751, 594] width 258 height 37
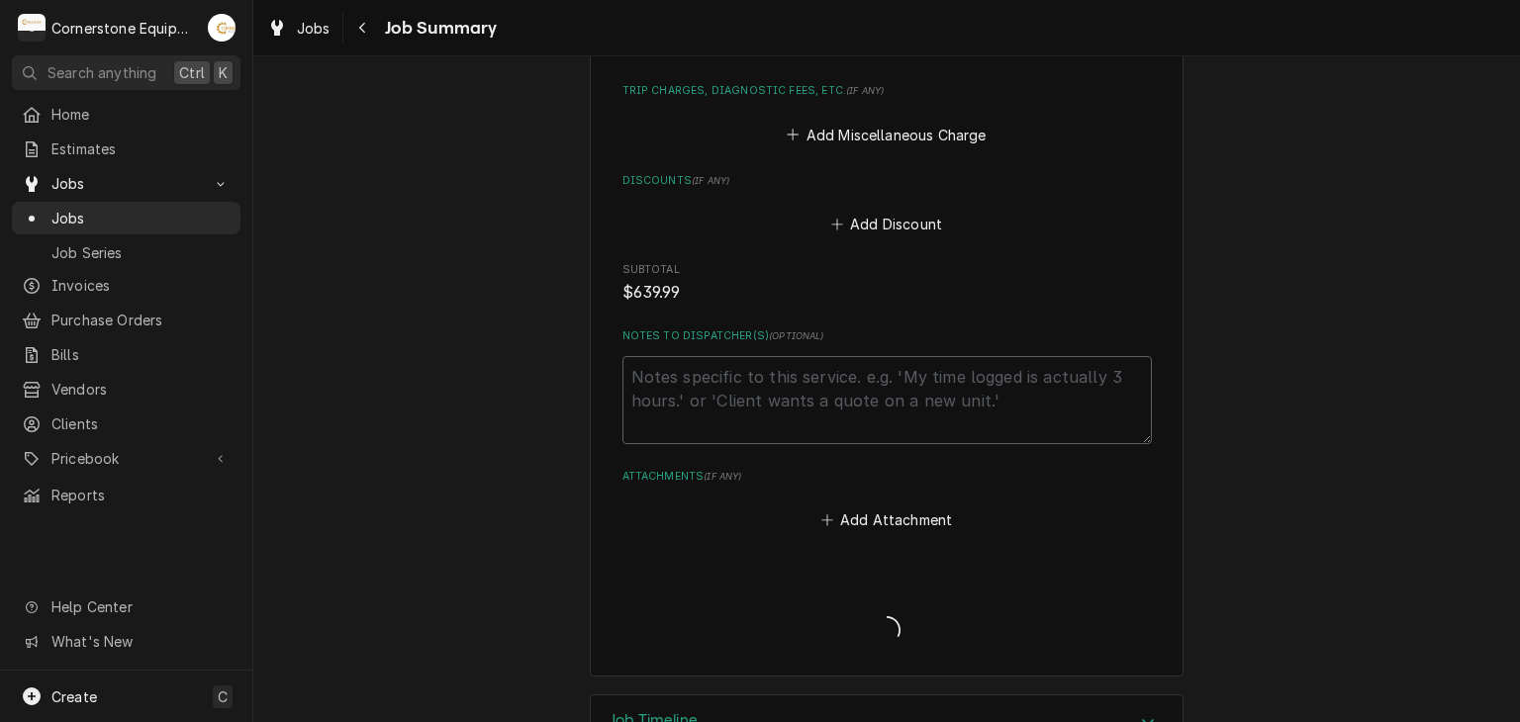
type textarea "x"
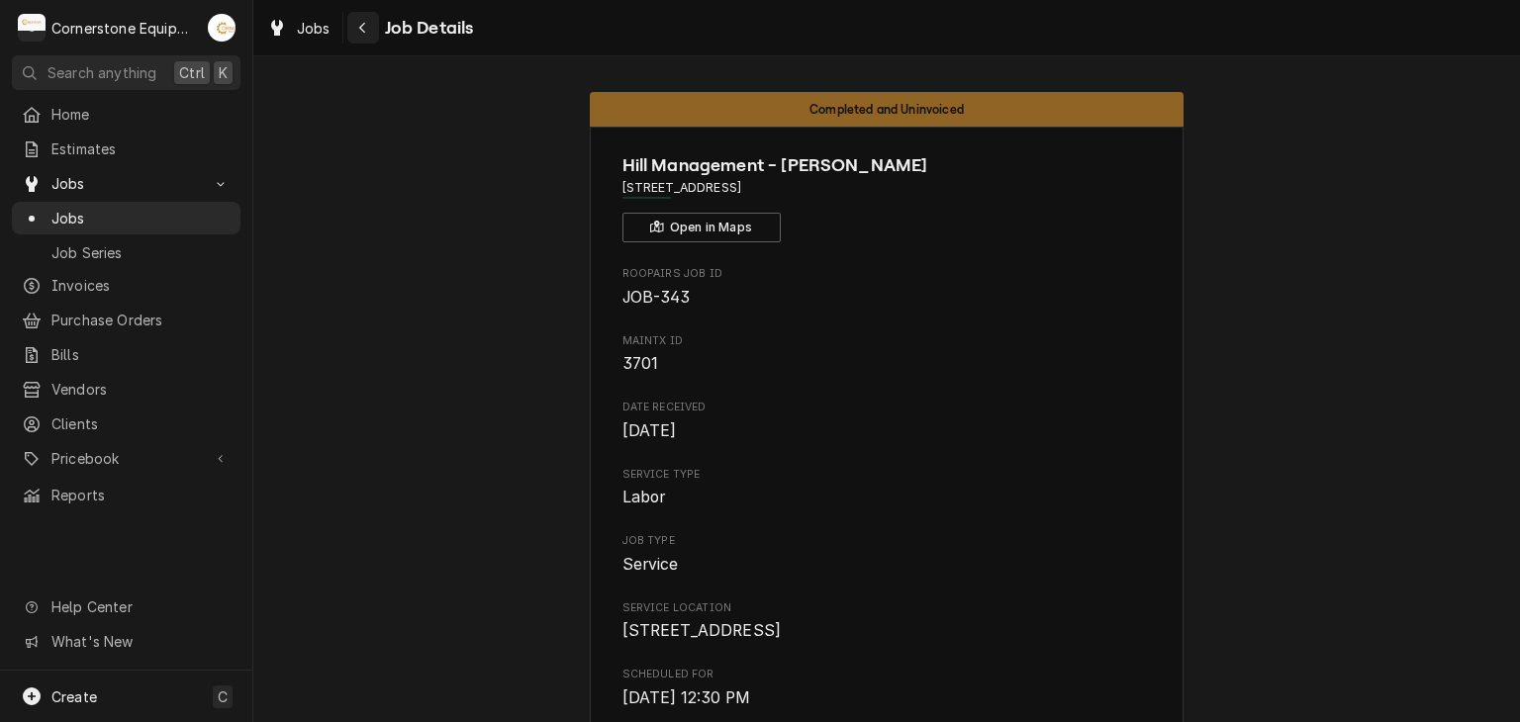
click at [358, 25] on icon "Navigate back" at bounding box center [362, 28] width 9 height 14
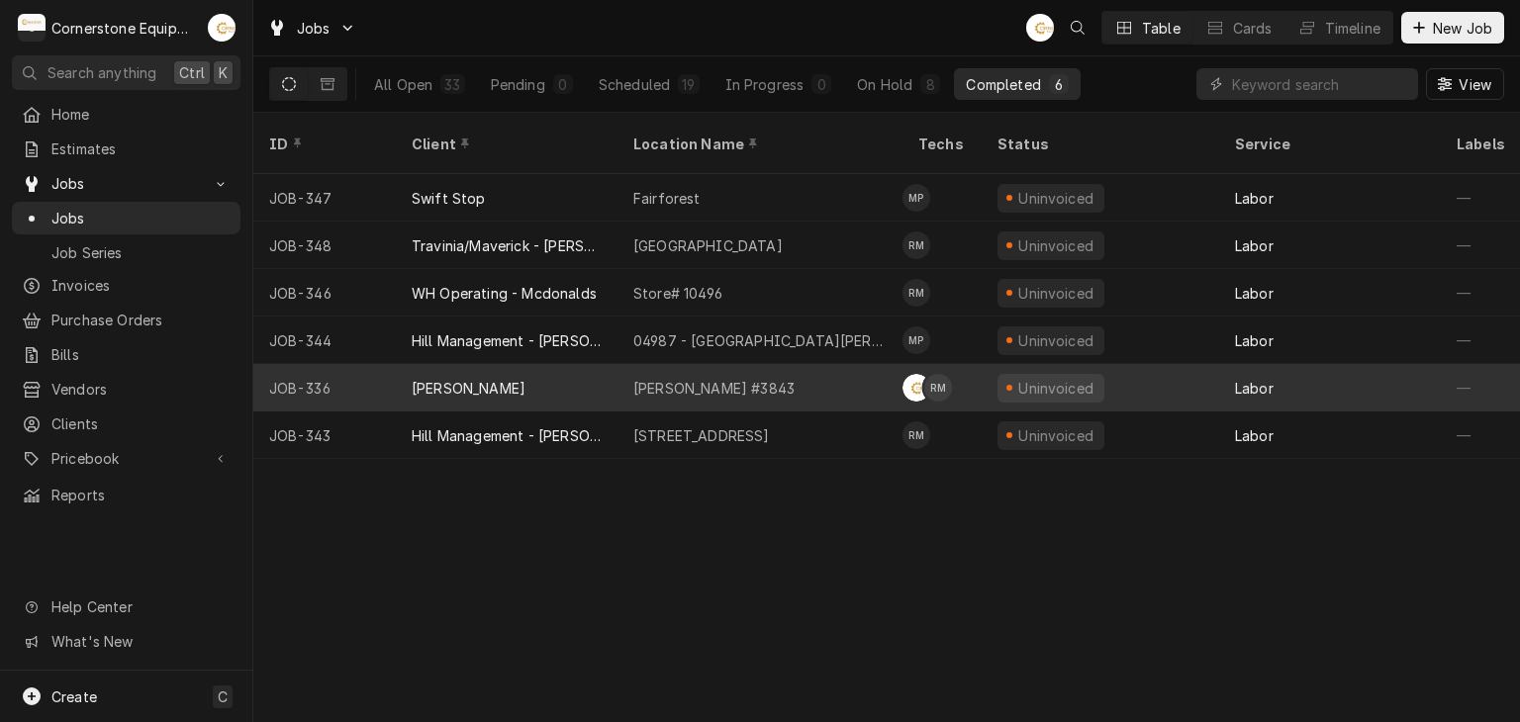
click at [597, 364] on div "Papa Johns" at bounding box center [507, 387] width 222 height 47
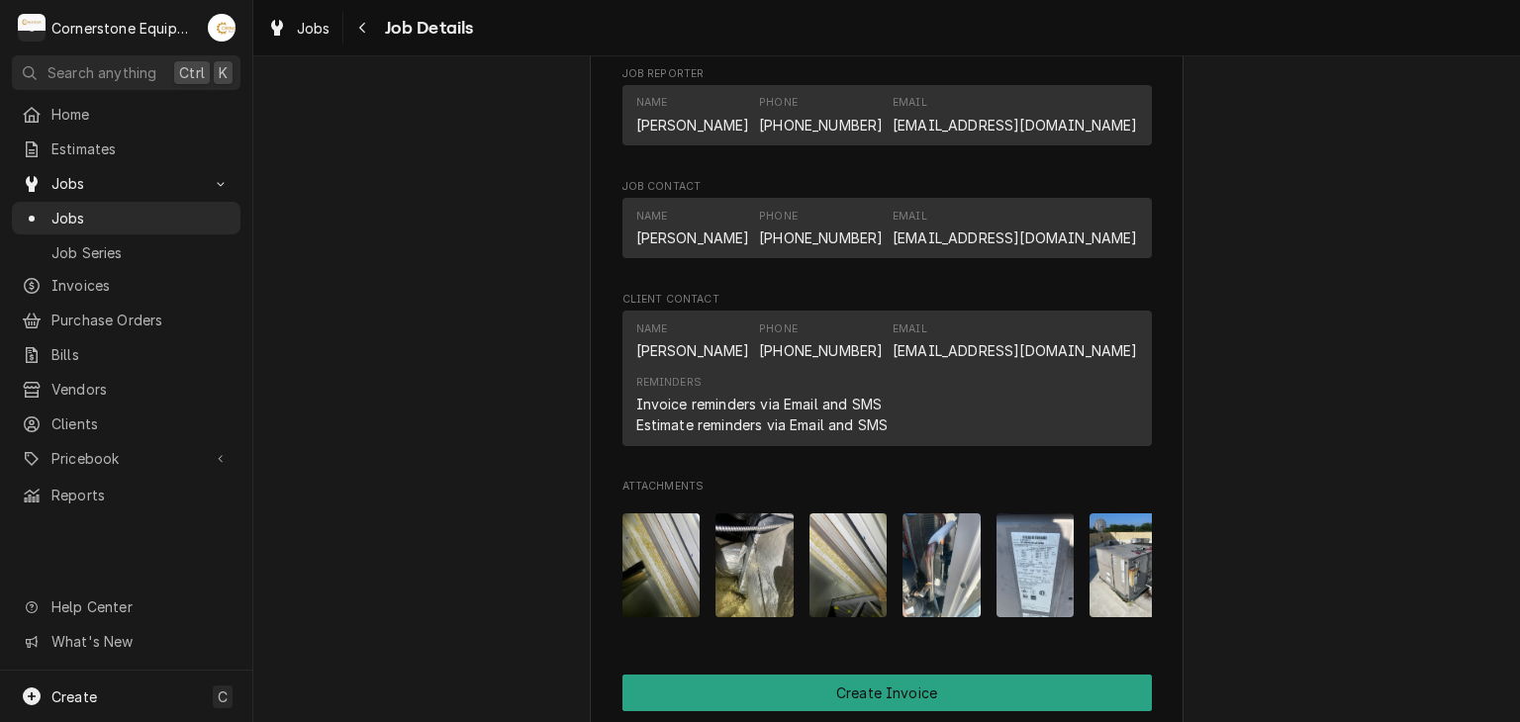
scroll to position [1512, 0]
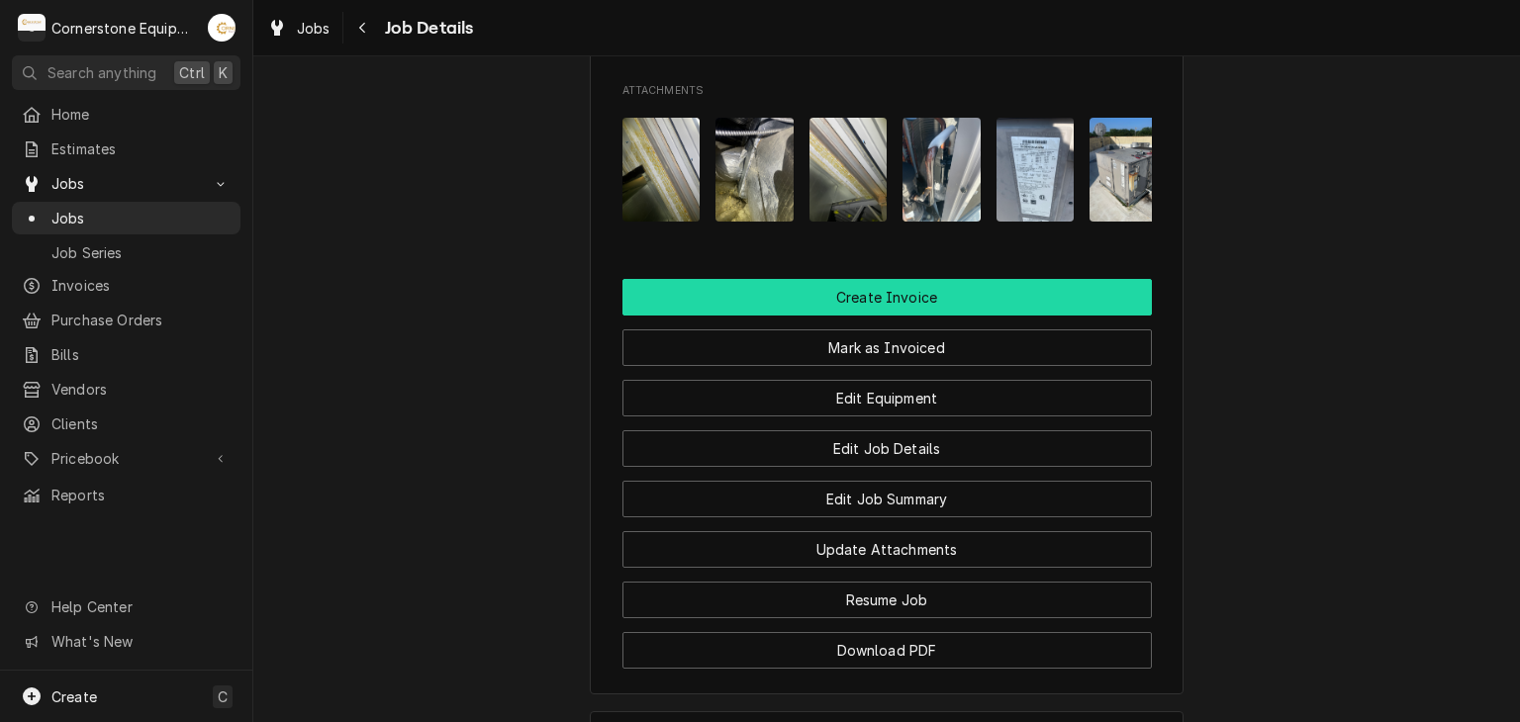
click at [653, 316] on button "Create Invoice" at bounding box center [886, 297] width 529 height 37
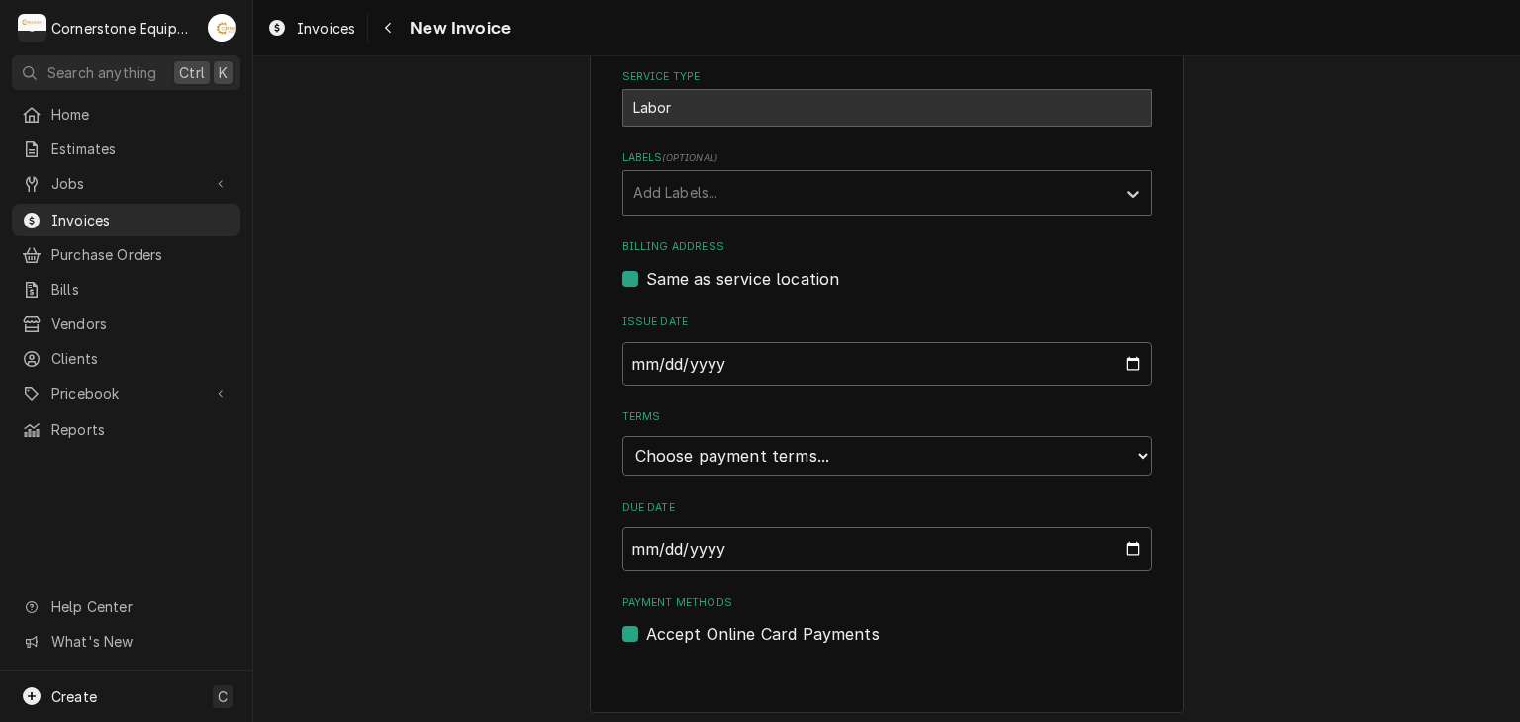
scroll to position [478, 0]
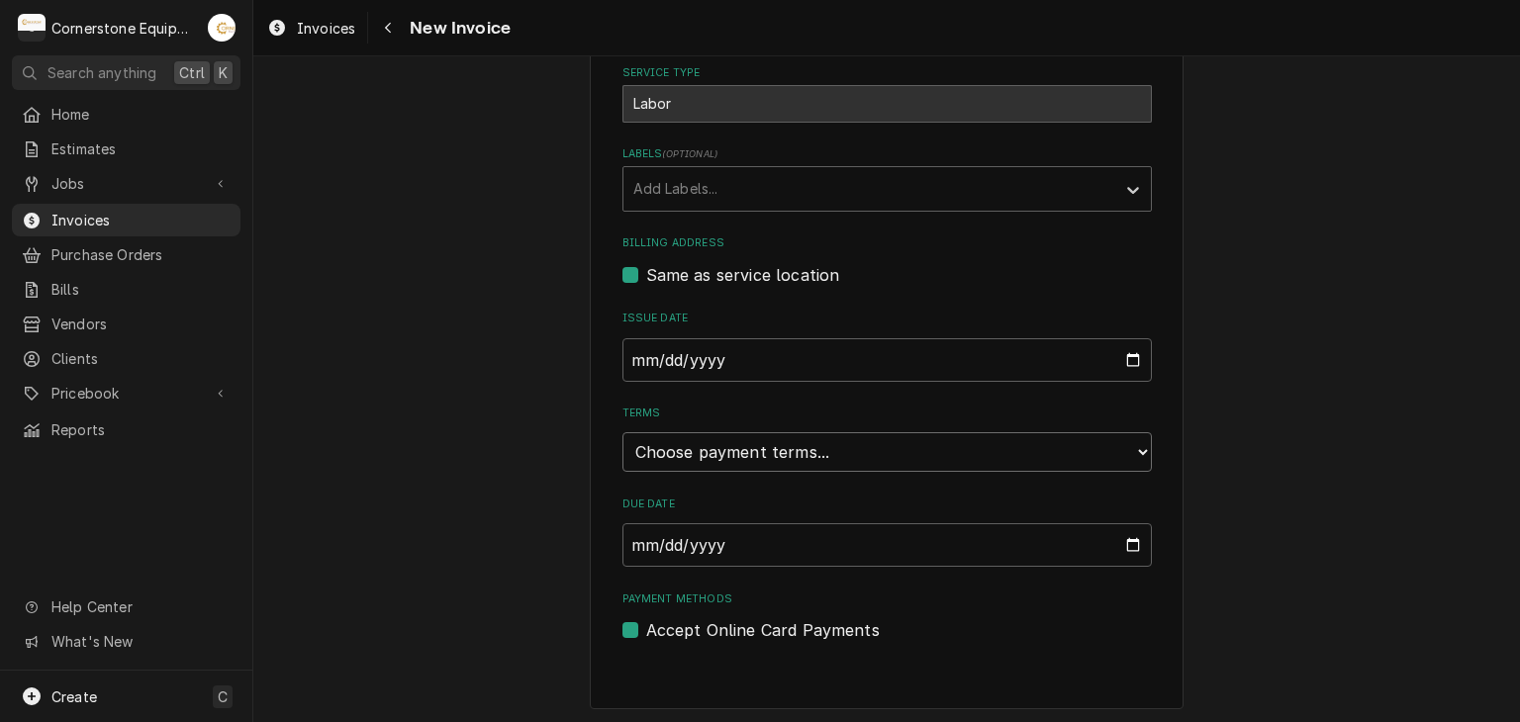
click at [635, 461] on select "Choose payment terms... Same Day Net 7 Net 14 Net 21 Net 30 Net 45 Net 60 Net 90" at bounding box center [886, 452] width 529 height 40
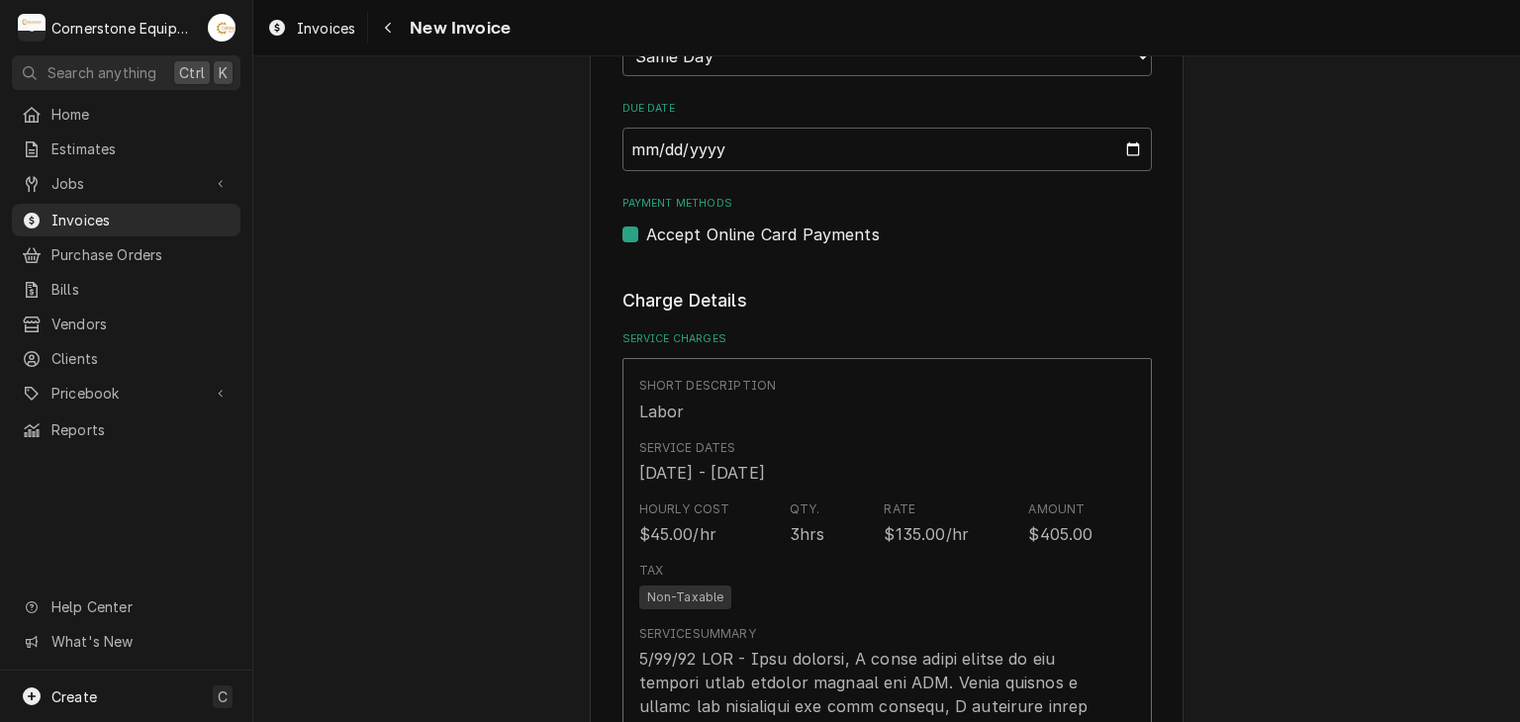
click at [705, 223] on label "Accept Online Card Payments" at bounding box center [763, 235] width 234 height 24
click at [705, 223] on input "Payment Methods" at bounding box center [910, 245] width 529 height 44
checkbox input "false"
type textarea "x"
click at [705, 223] on label "Accept Online Card Payments" at bounding box center [763, 235] width 234 height 24
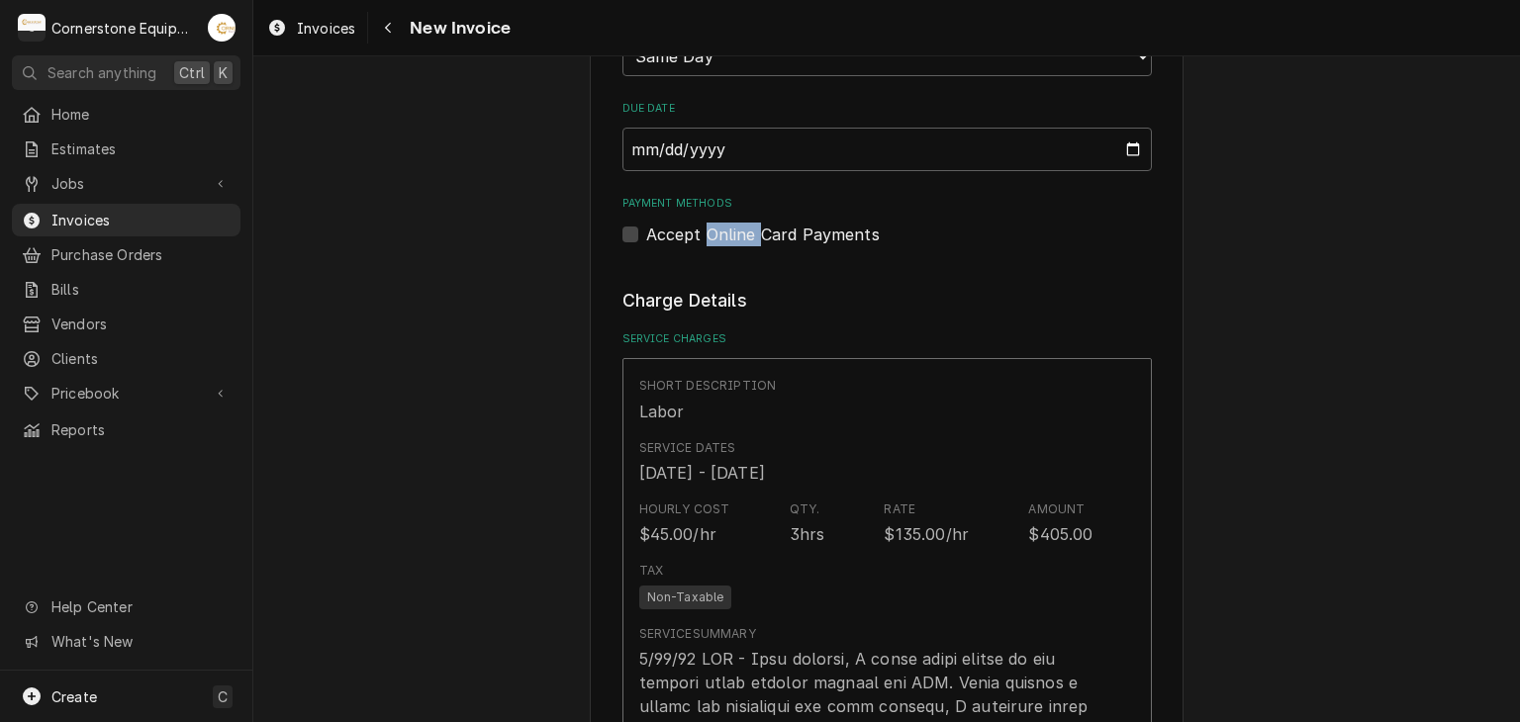
click at [705, 223] on input "Payment Methods" at bounding box center [910, 245] width 529 height 44
checkbox input "true"
type textarea "x"
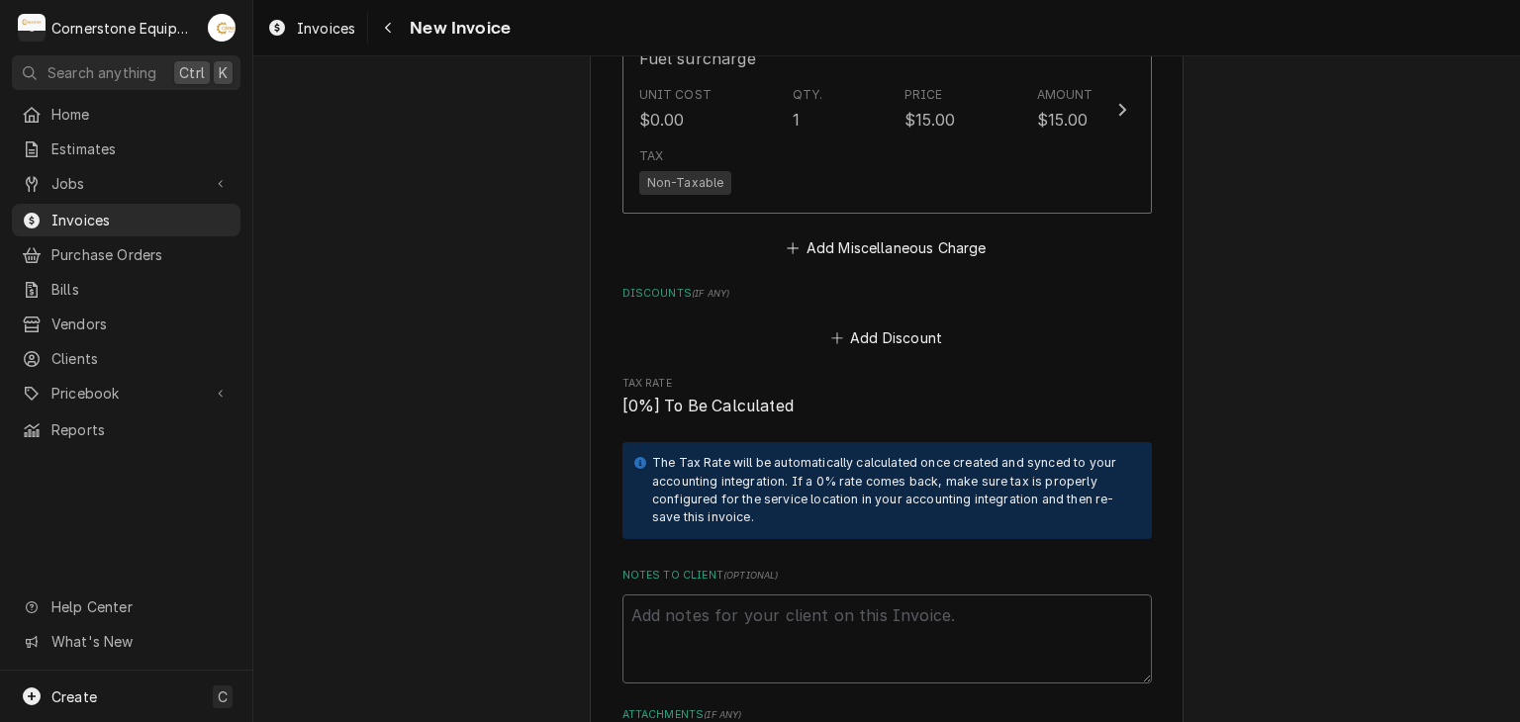
scroll to position [3248, 0]
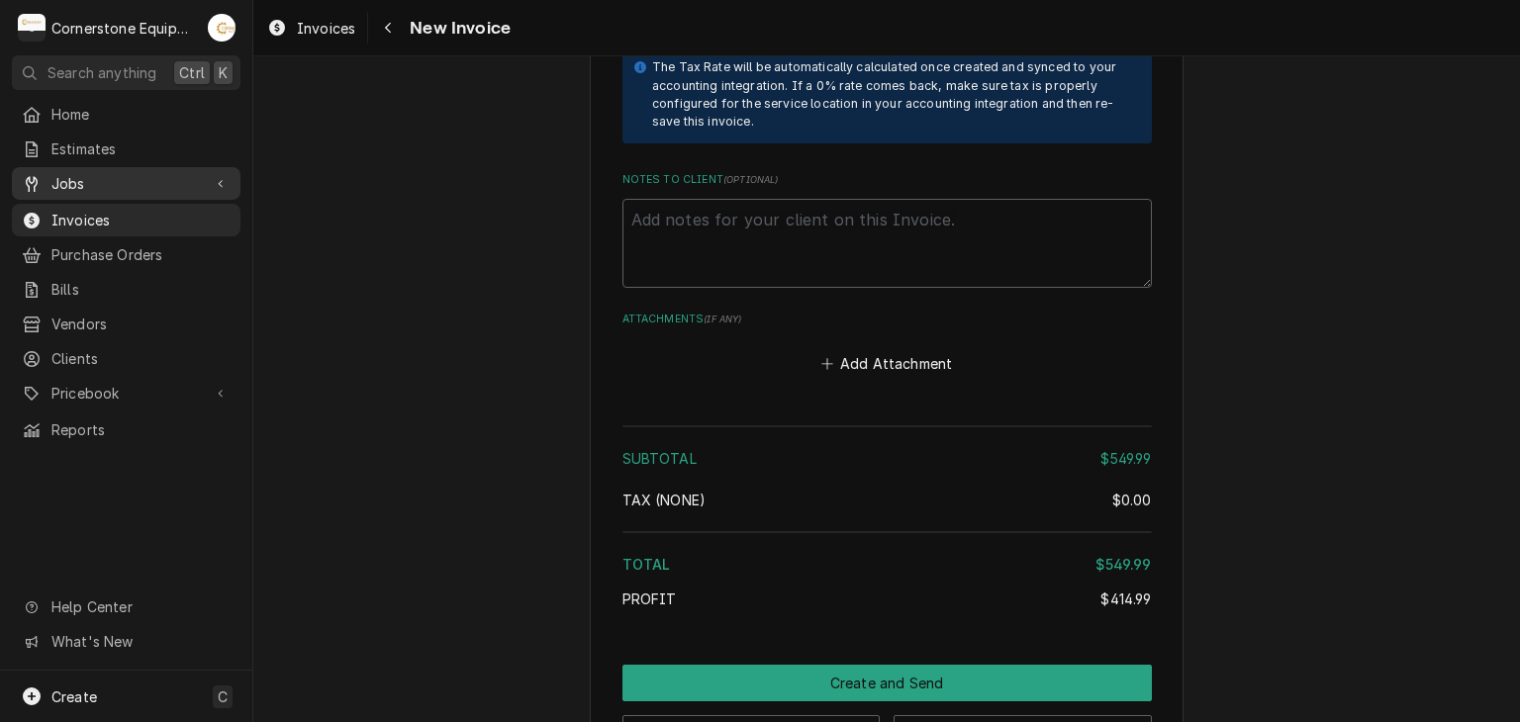
click at [160, 187] on span "Jobs" at bounding box center [125, 183] width 149 height 21
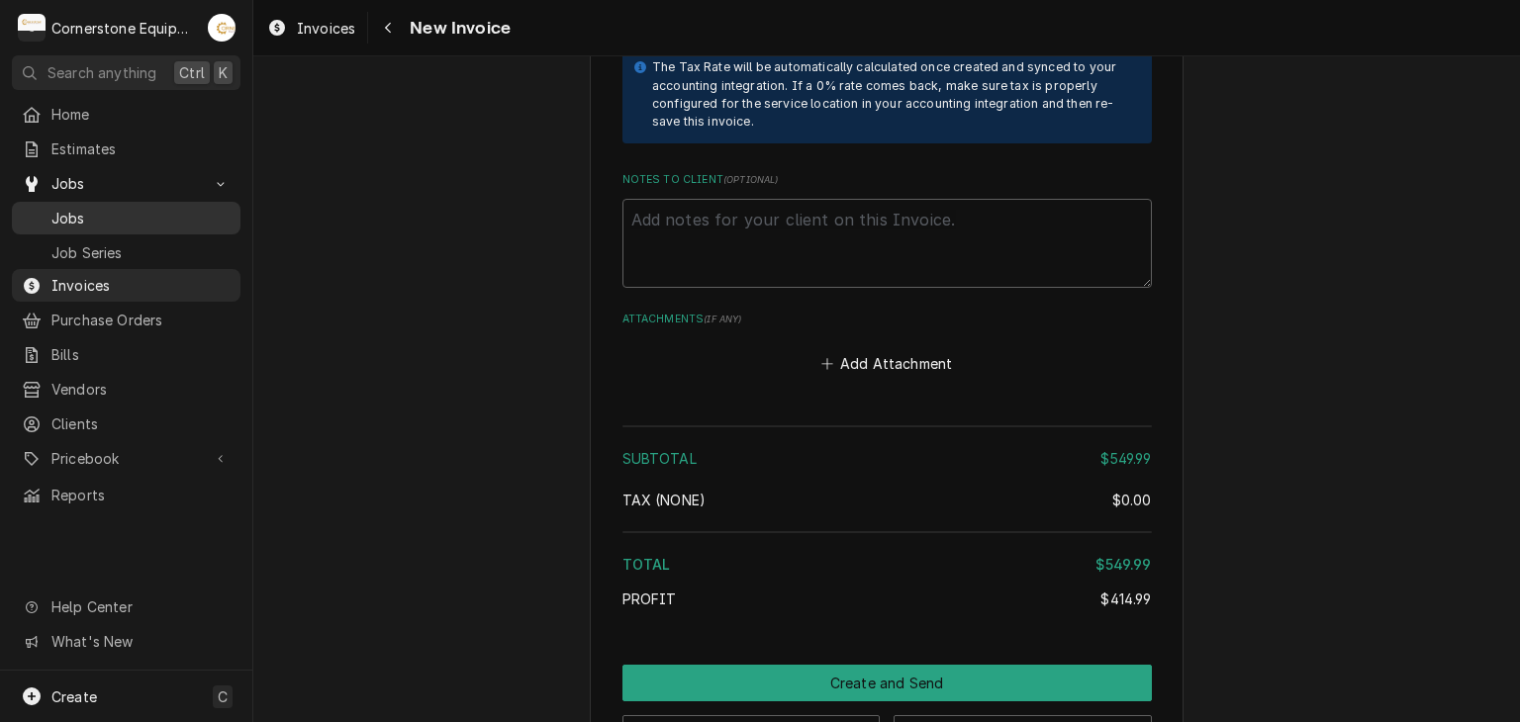
click at [158, 208] on span "Jobs" at bounding box center [140, 218] width 179 height 21
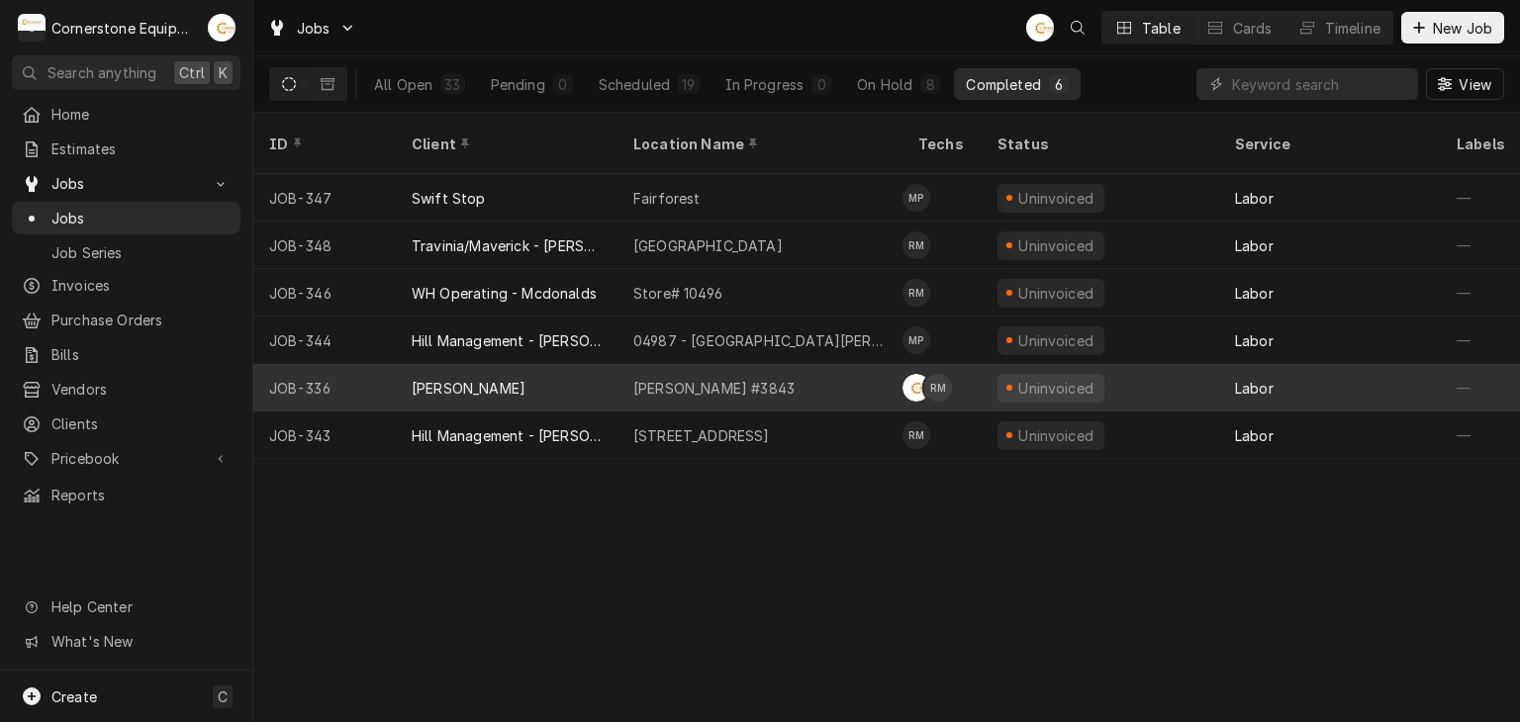
click at [555, 364] on div "[PERSON_NAME]" at bounding box center [507, 387] width 222 height 47
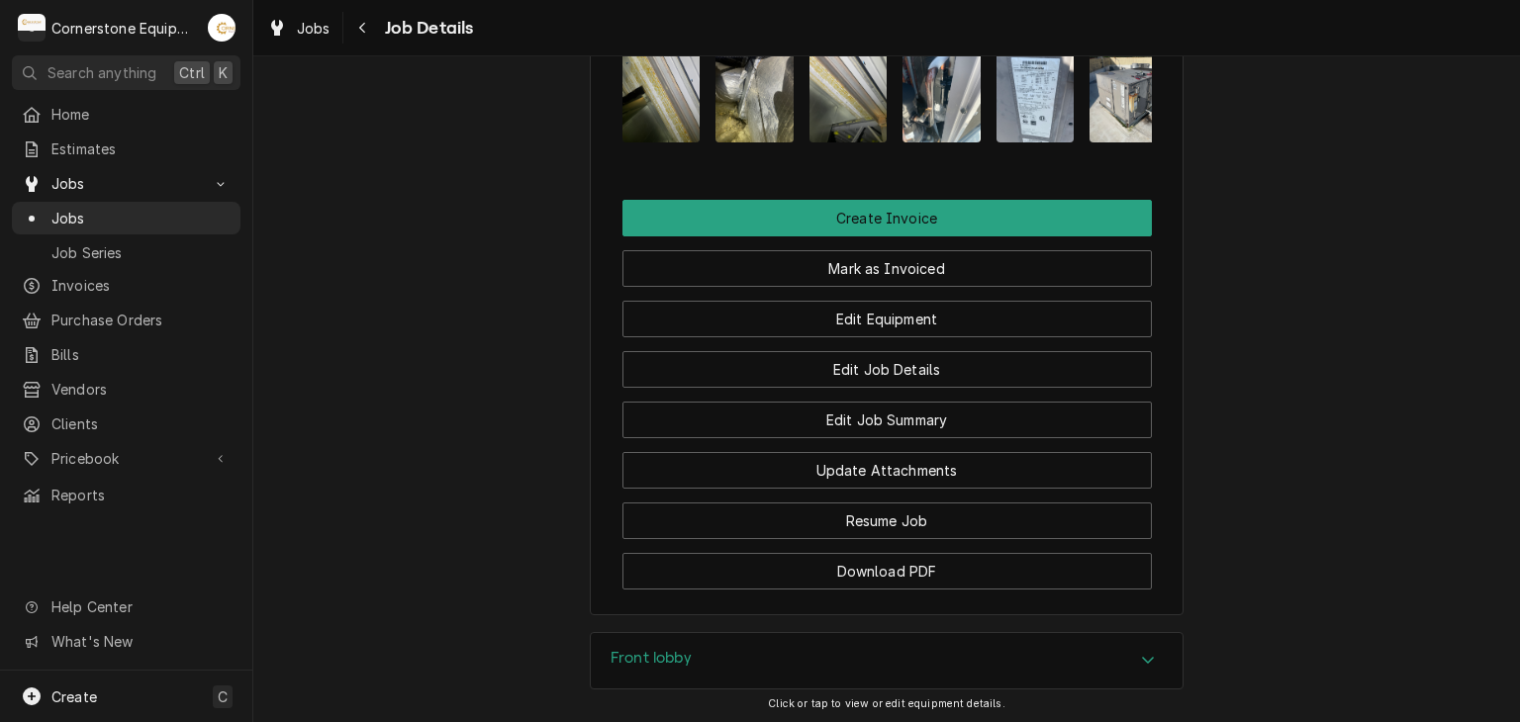
scroll to position [1512, 0]
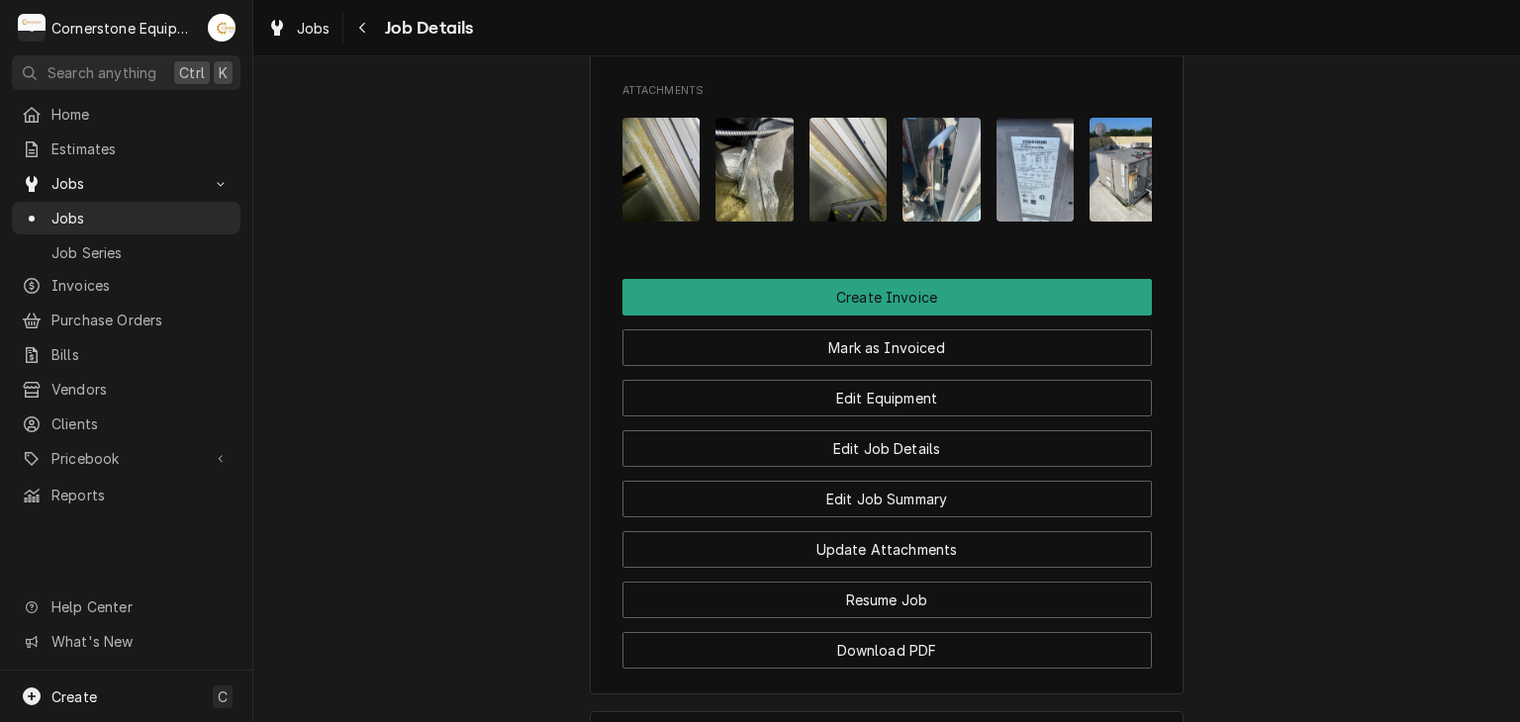
click at [677, 187] on img "Attachments" at bounding box center [661, 170] width 78 height 104
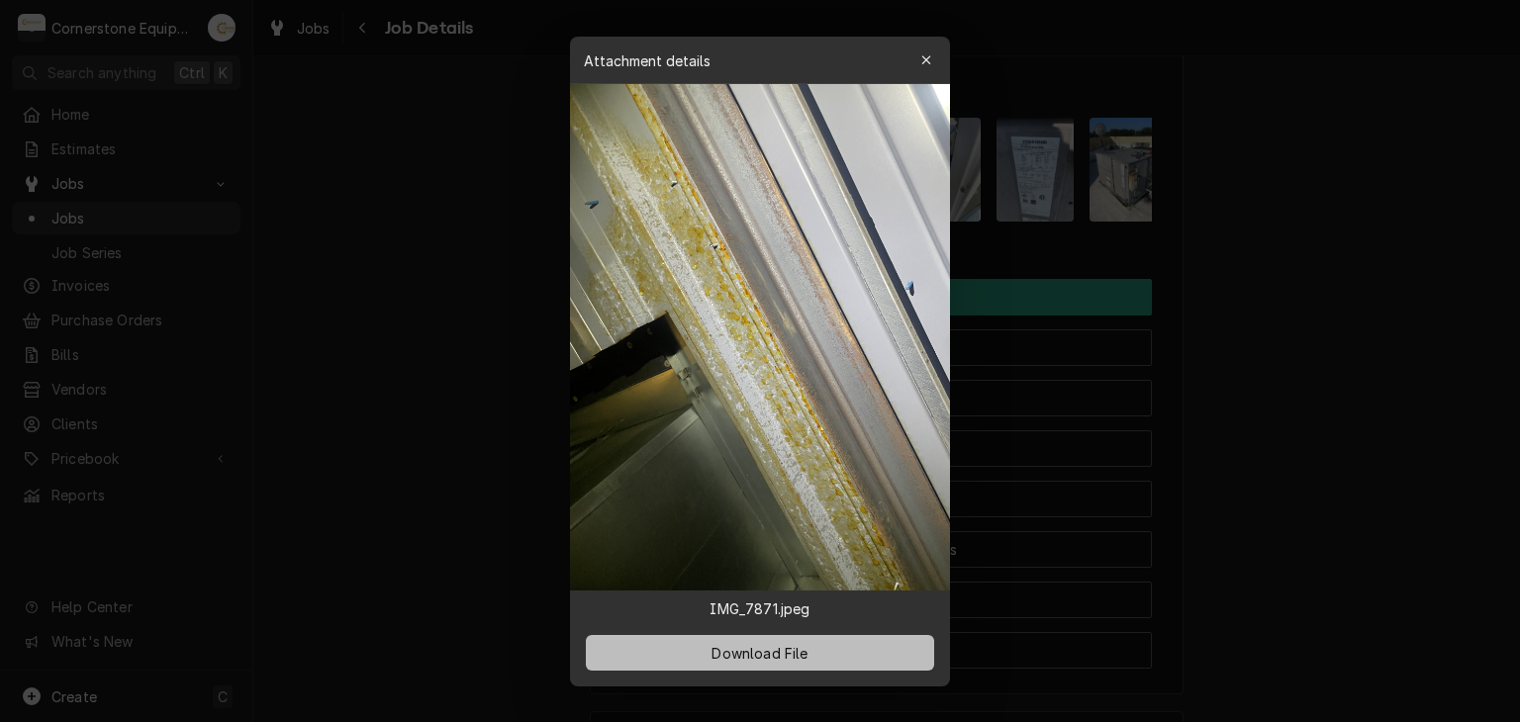
click at [694, 669] on button "Download File" at bounding box center [760, 653] width 348 height 36
click at [987, 280] on div at bounding box center [760, 361] width 1520 height 722
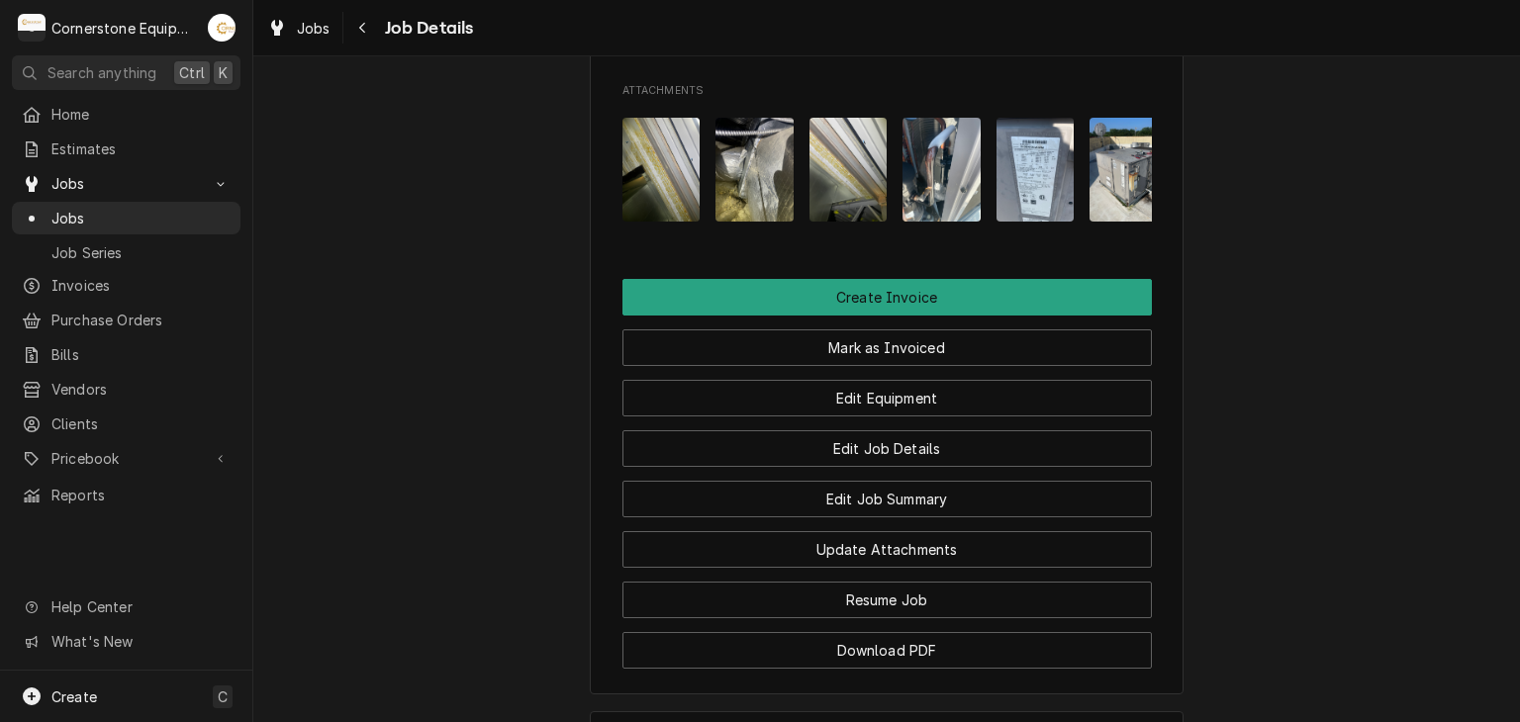
click at [733, 189] on img "Attachments" at bounding box center [754, 170] width 78 height 104
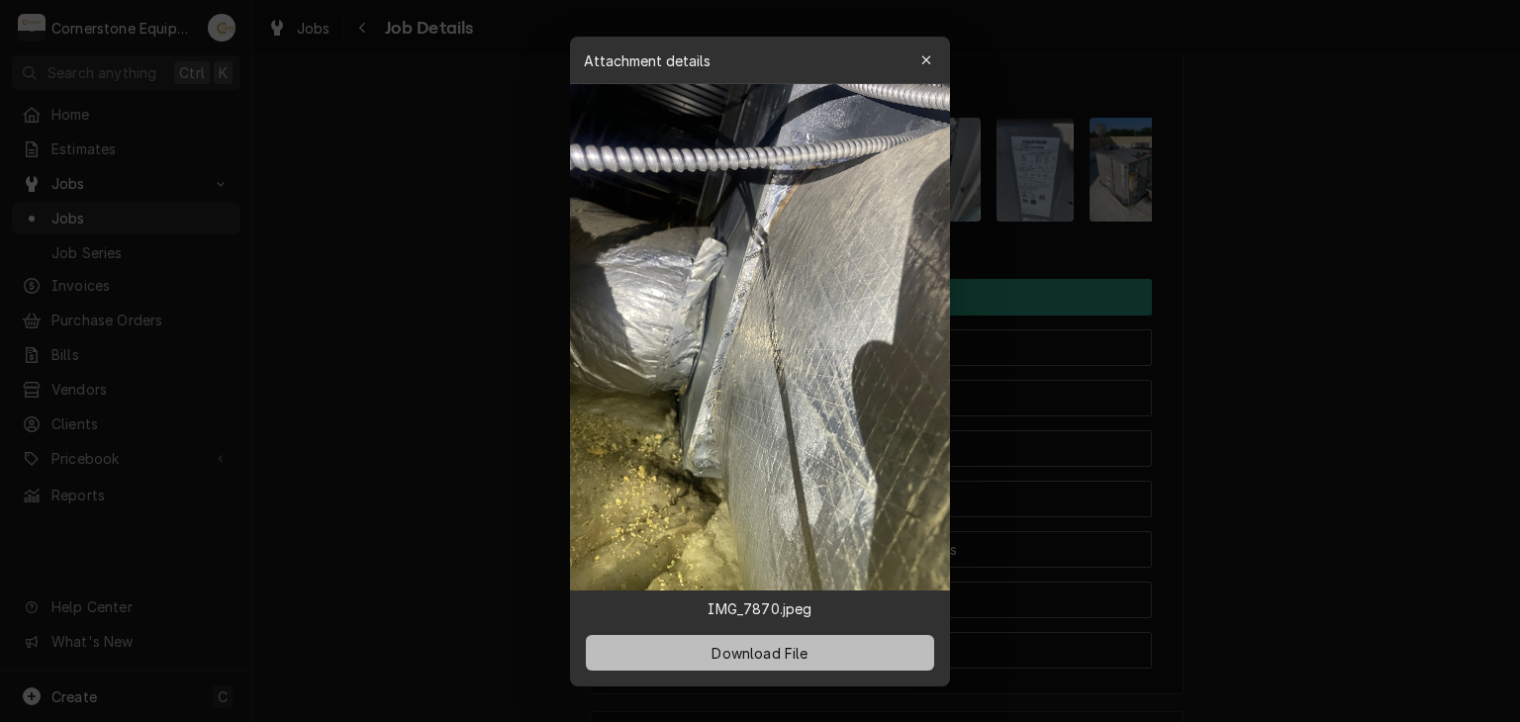
drag, startPoint x: 790, startPoint y: 674, endPoint x: 793, endPoint y: 655, distance: 19.0
click at [790, 673] on div "Download File" at bounding box center [760, 652] width 380 height 67
click at [794, 650] on span "Download File" at bounding box center [759, 652] width 104 height 21
click at [1006, 389] on div at bounding box center [760, 361] width 1520 height 722
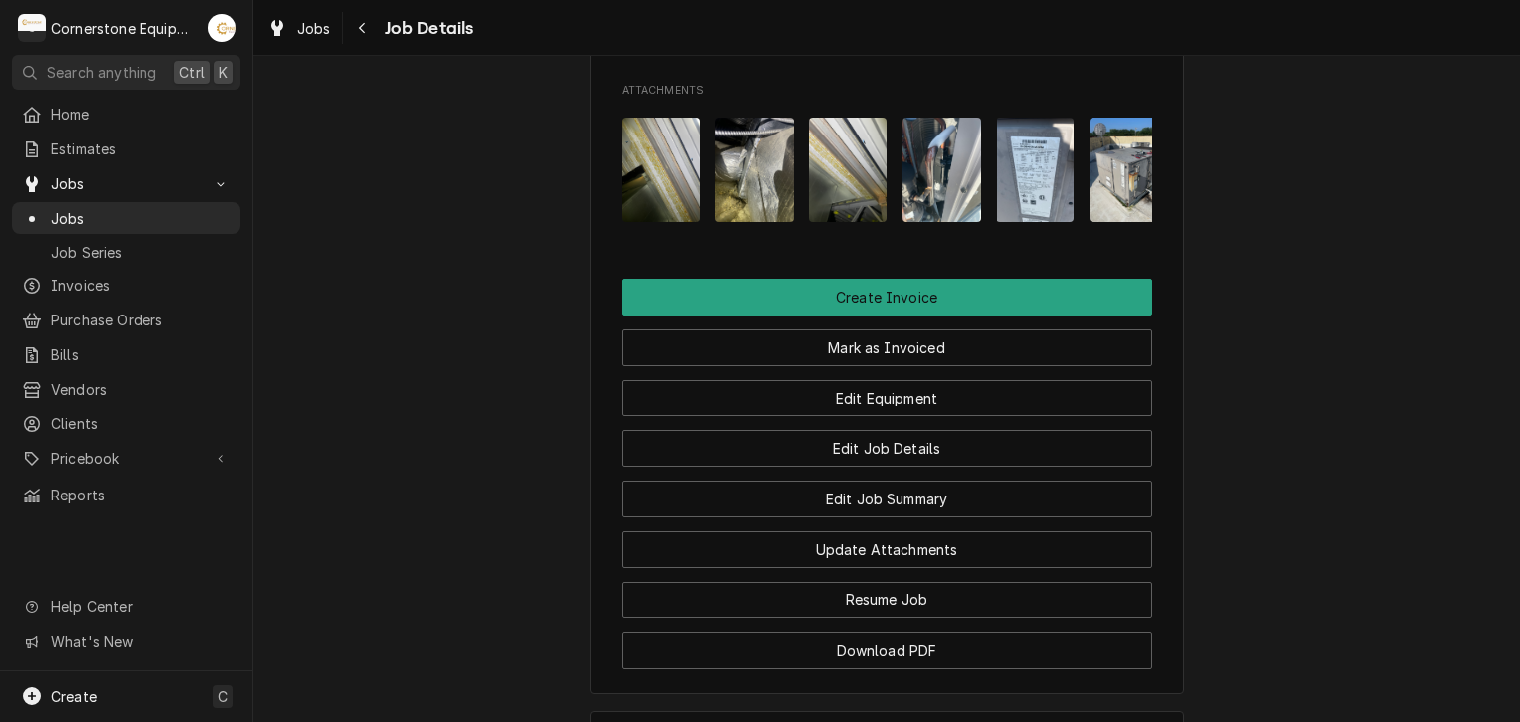
click at [857, 179] on img "Attachments" at bounding box center [848, 170] width 78 height 104
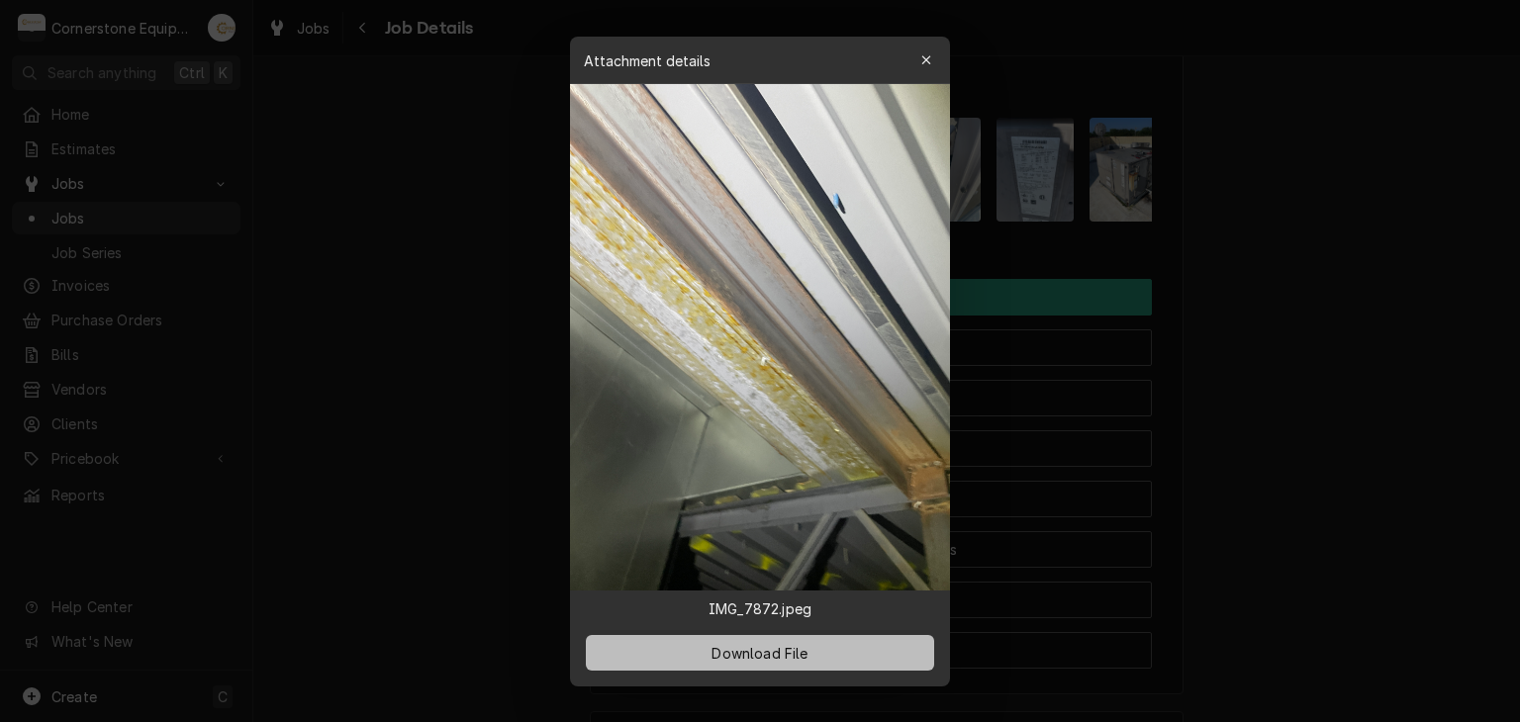
click at [760, 653] on span "Download File" at bounding box center [759, 652] width 104 height 21
click at [980, 242] on div at bounding box center [760, 361] width 1520 height 722
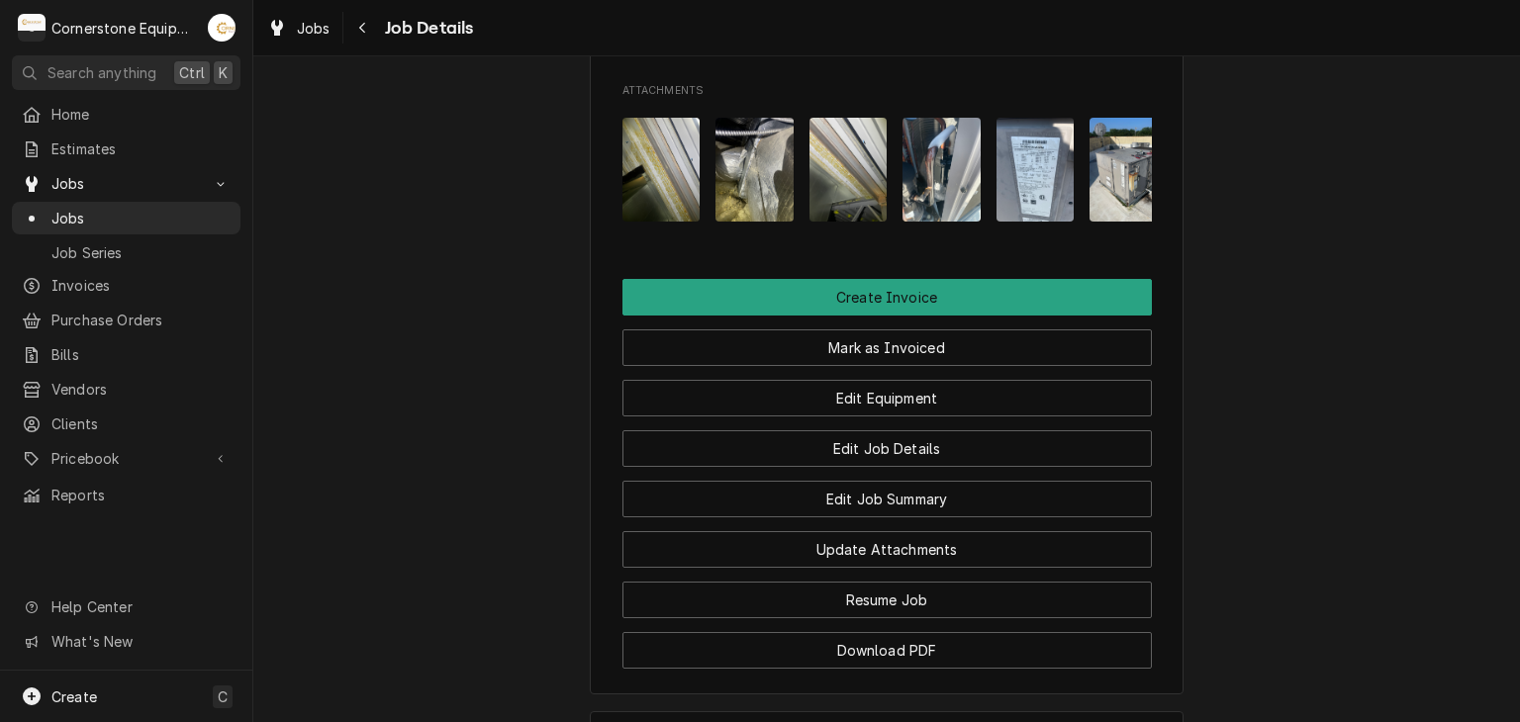
click at [957, 222] on img "Attachments" at bounding box center [941, 170] width 78 height 104
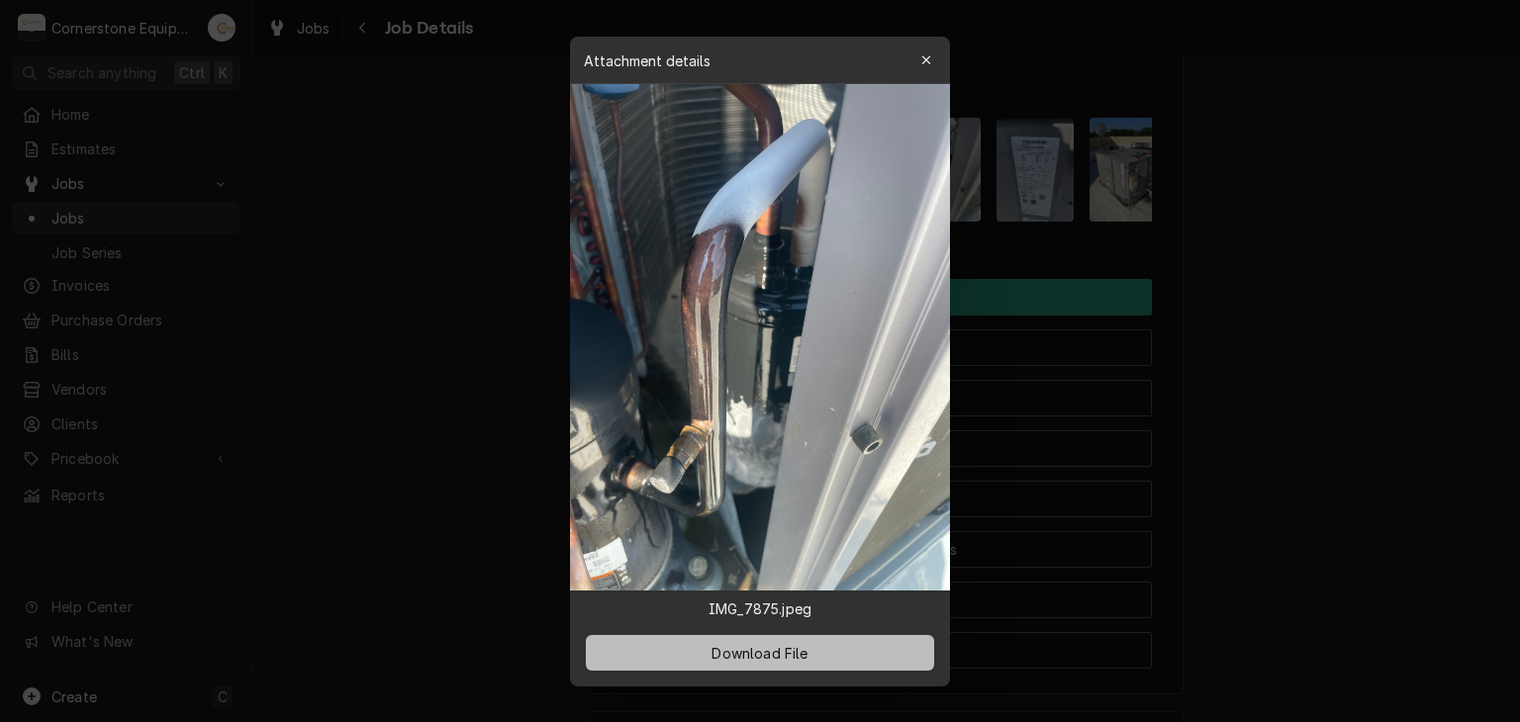
click at [793, 639] on button "Download File" at bounding box center [760, 653] width 348 height 36
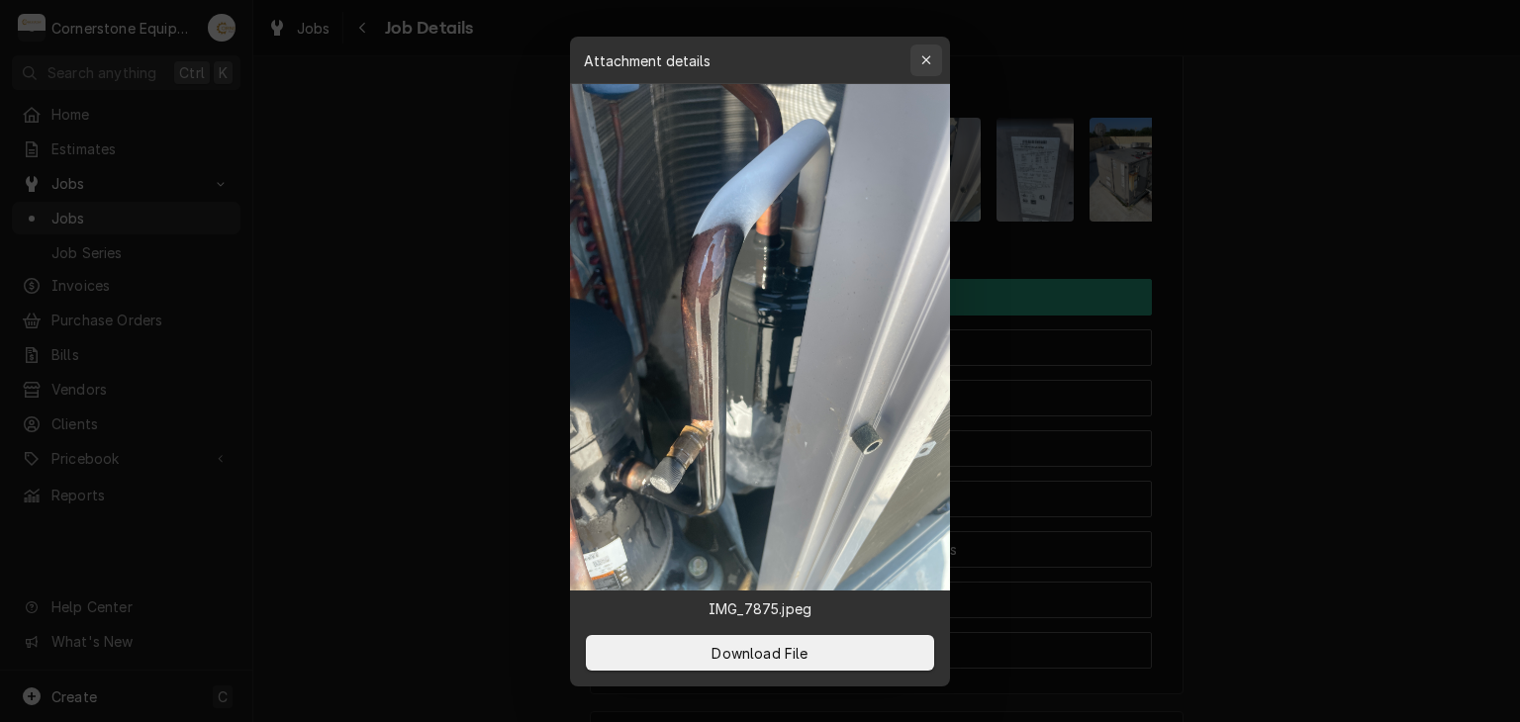
click at [926, 57] on icon "button" at bounding box center [926, 60] width 11 height 14
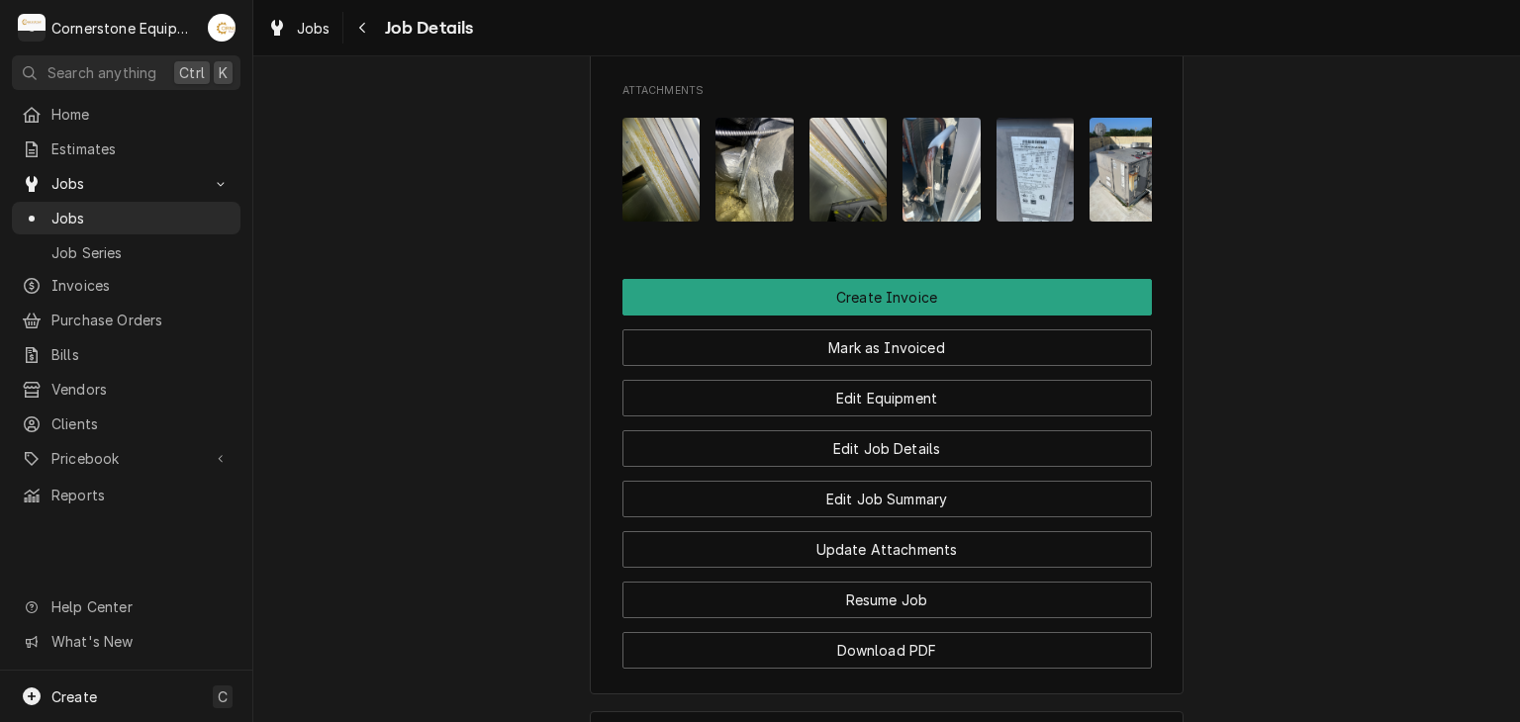
click at [1009, 175] on img "Attachments" at bounding box center [1035, 170] width 78 height 104
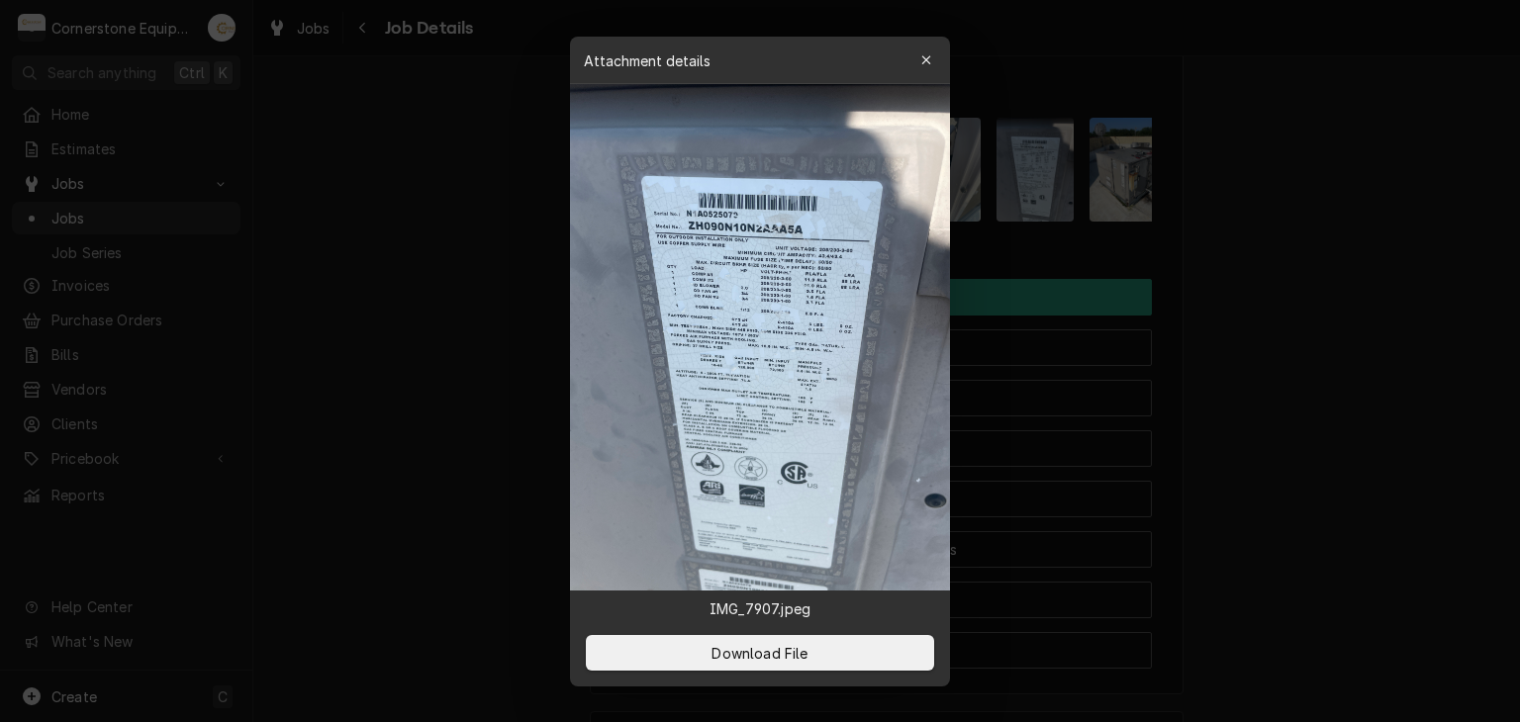
click at [619, 675] on div "Download File" at bounding box center [760, 652] width 380 height 67
click at [622, 662] on button "Download File" at bounding box center [760, 653] width 348 height 36
click at [1085, 220] on div at bounding box center [760, 361] width 1520 height 722
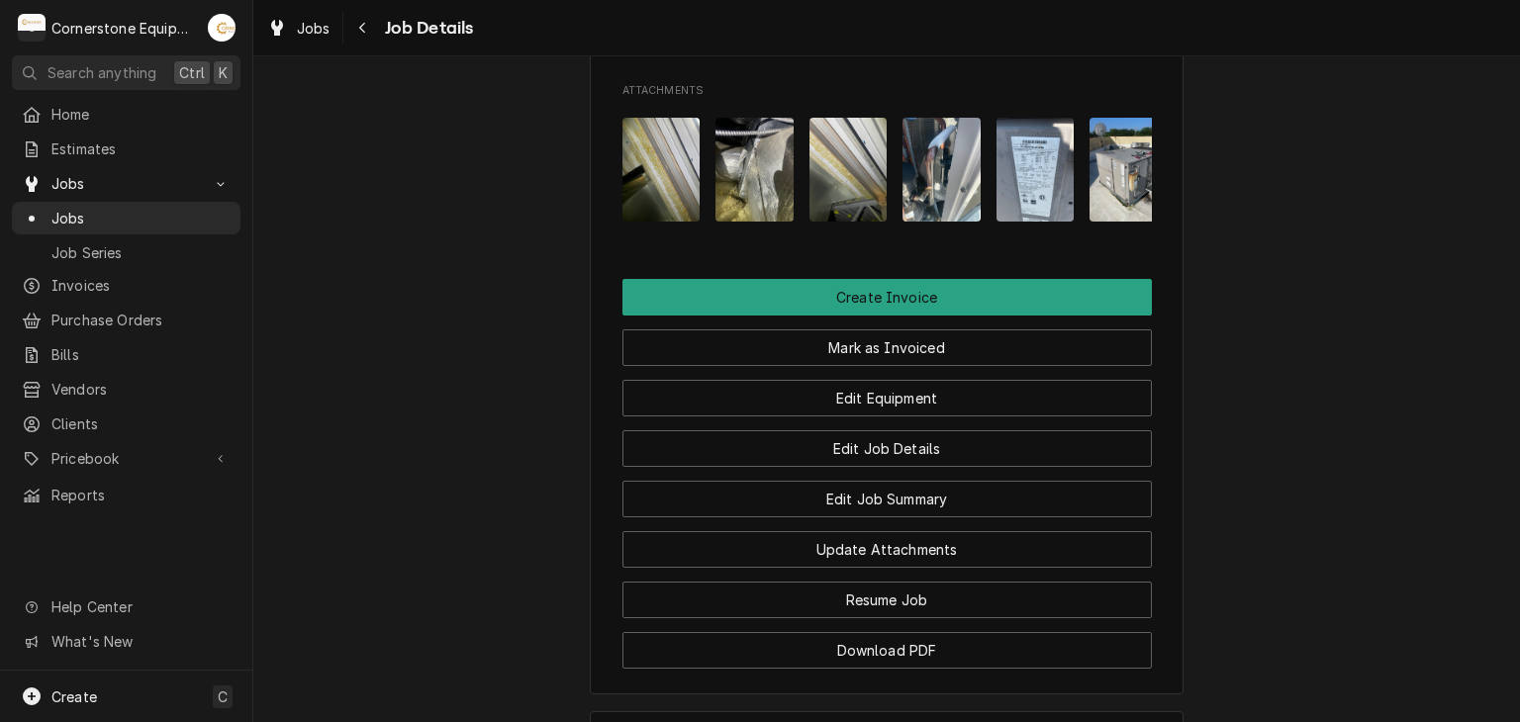
click at [1093, 207] on img "Attachments" at bounding box center [1128, 170] width 78 height 104
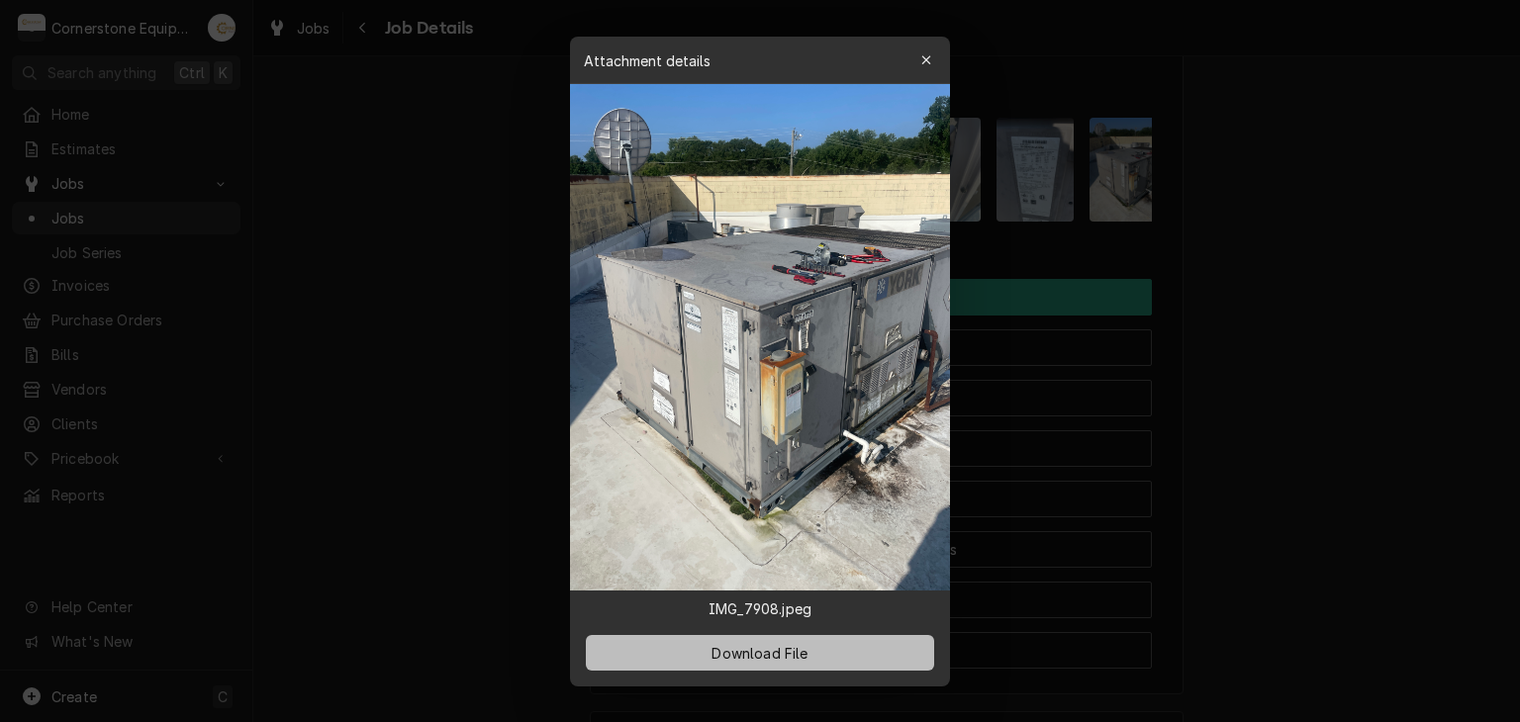
click at [726, 635] on button "Download File" at bounding box center [760, 653] width 348 height 36
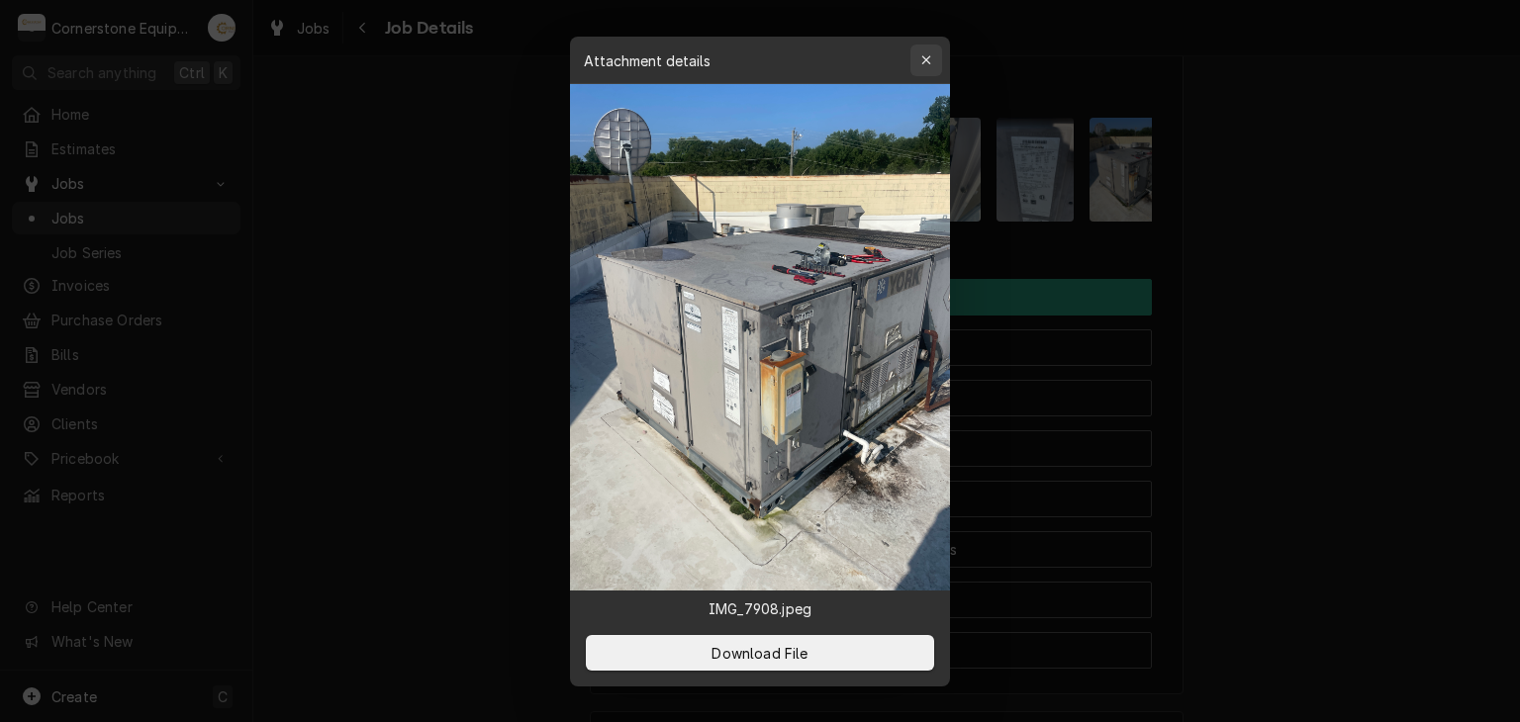
click at [922, 47] on button "button" at bounding box center [926, 61] width 32 height 32
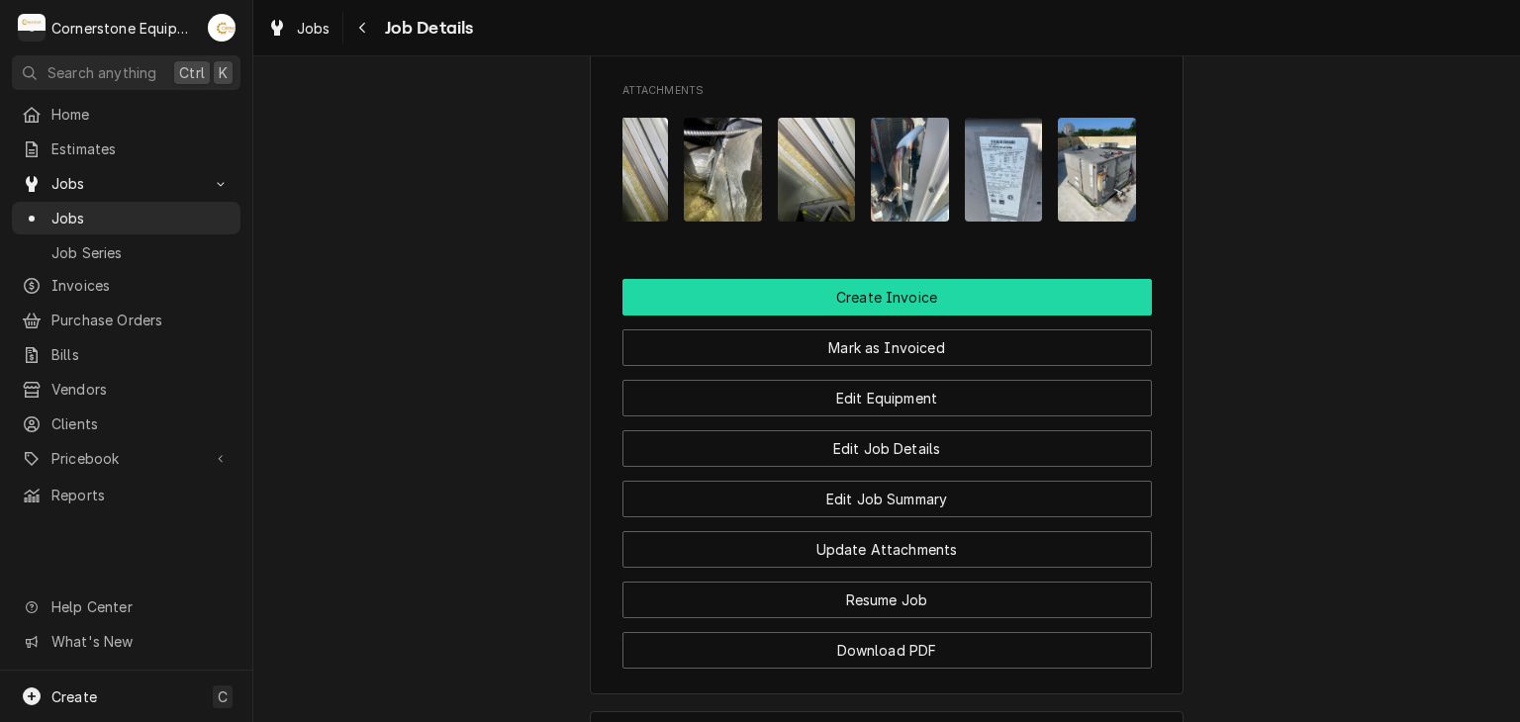
click at [1058, 316] on button "Create Invoice" at bounding box center [886, 297] width 529 height 37
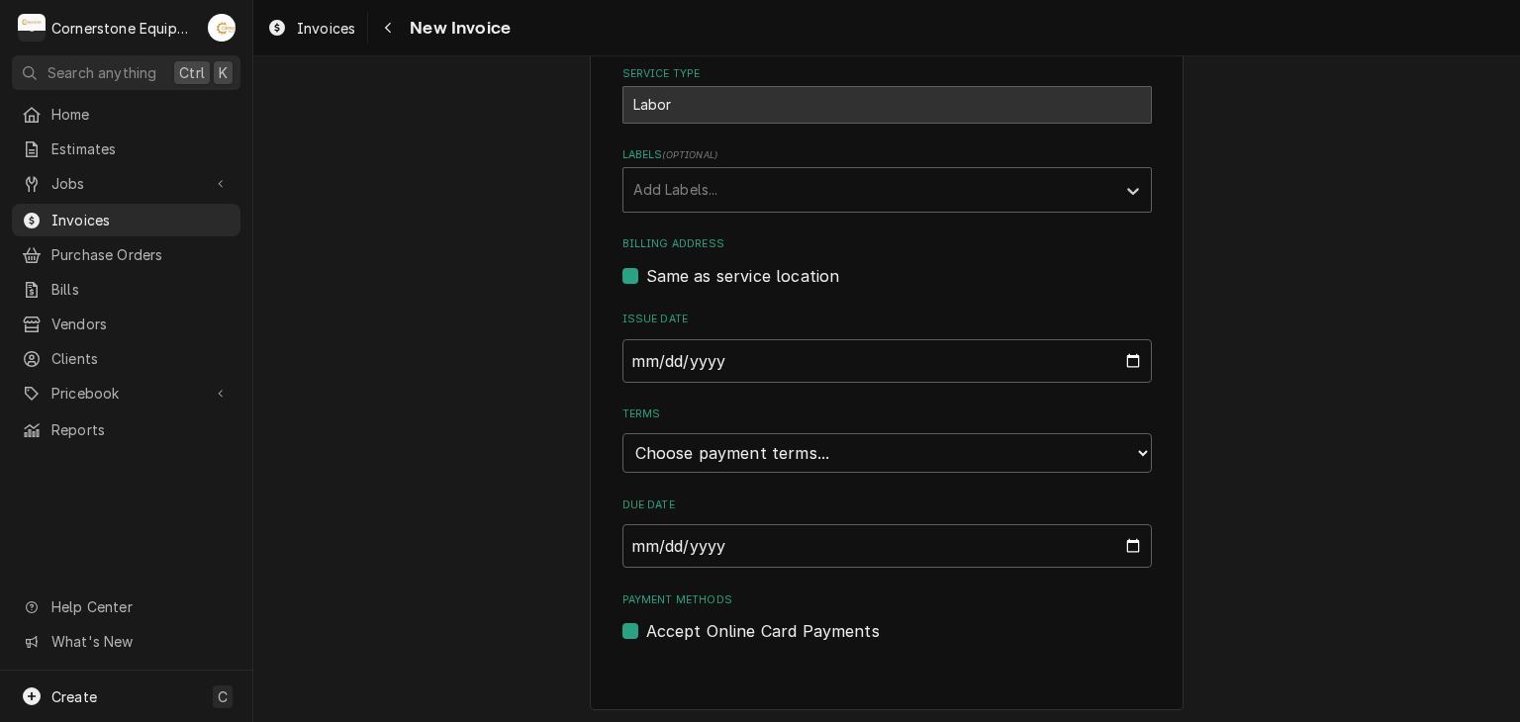
scroll to position [478, 0]
click at [624, 441] on select "Choose payment terms... Same Day Net 7 Net 14 Net 21 Net 30 Net 45 Net 60 Net 90" at bounding box center [886, 452] width 529 height 40
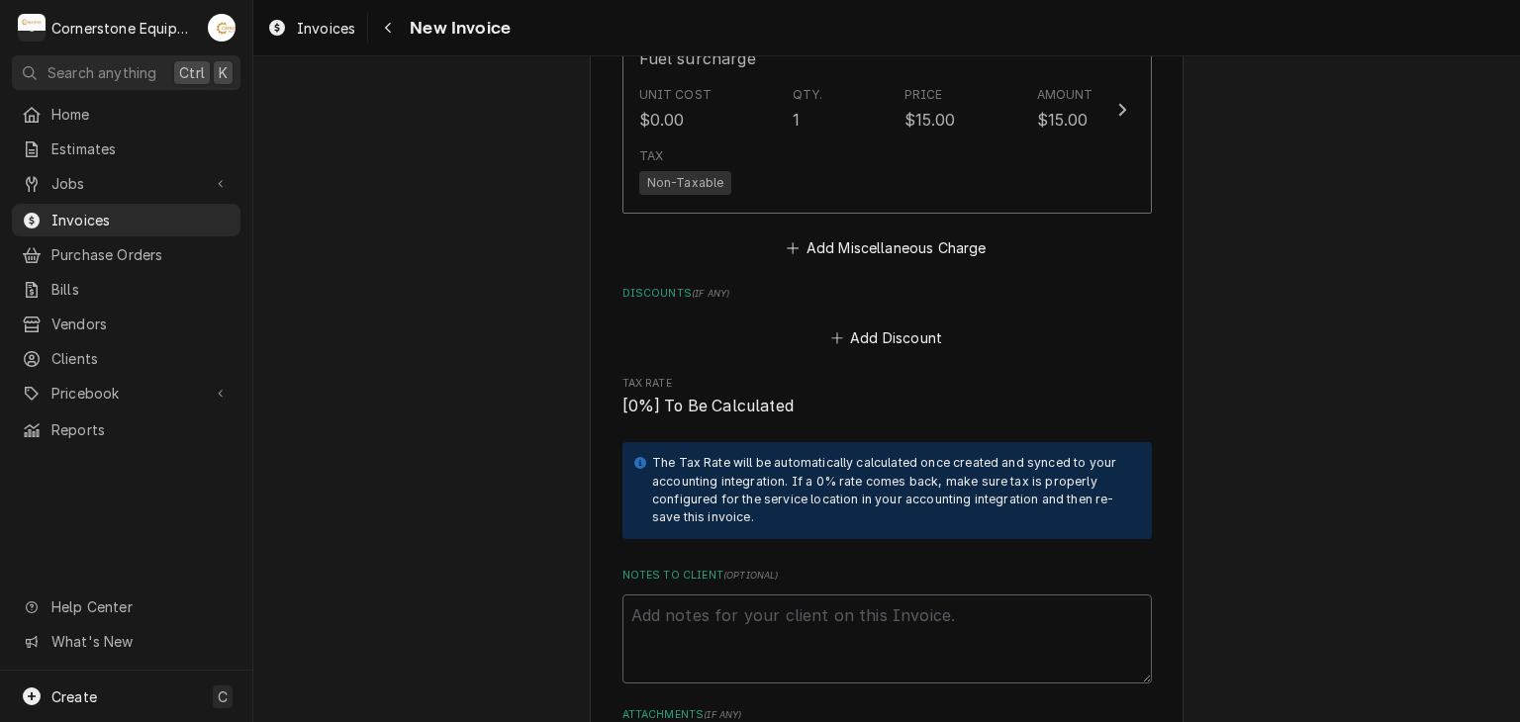
scroll to position [3248, 0]
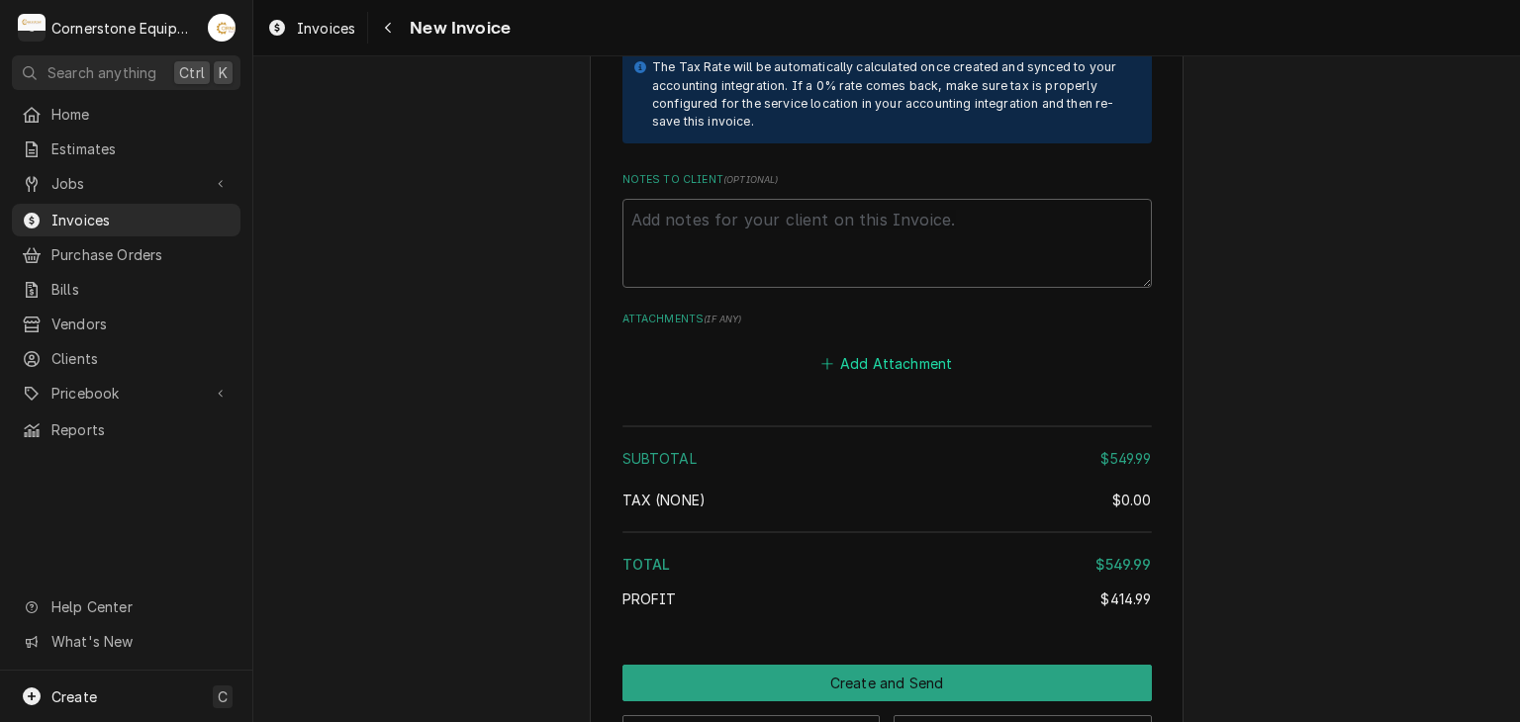
click at [844, 349] on button "Add Attachment" at bounding box center [886, 363] width 139 height 28
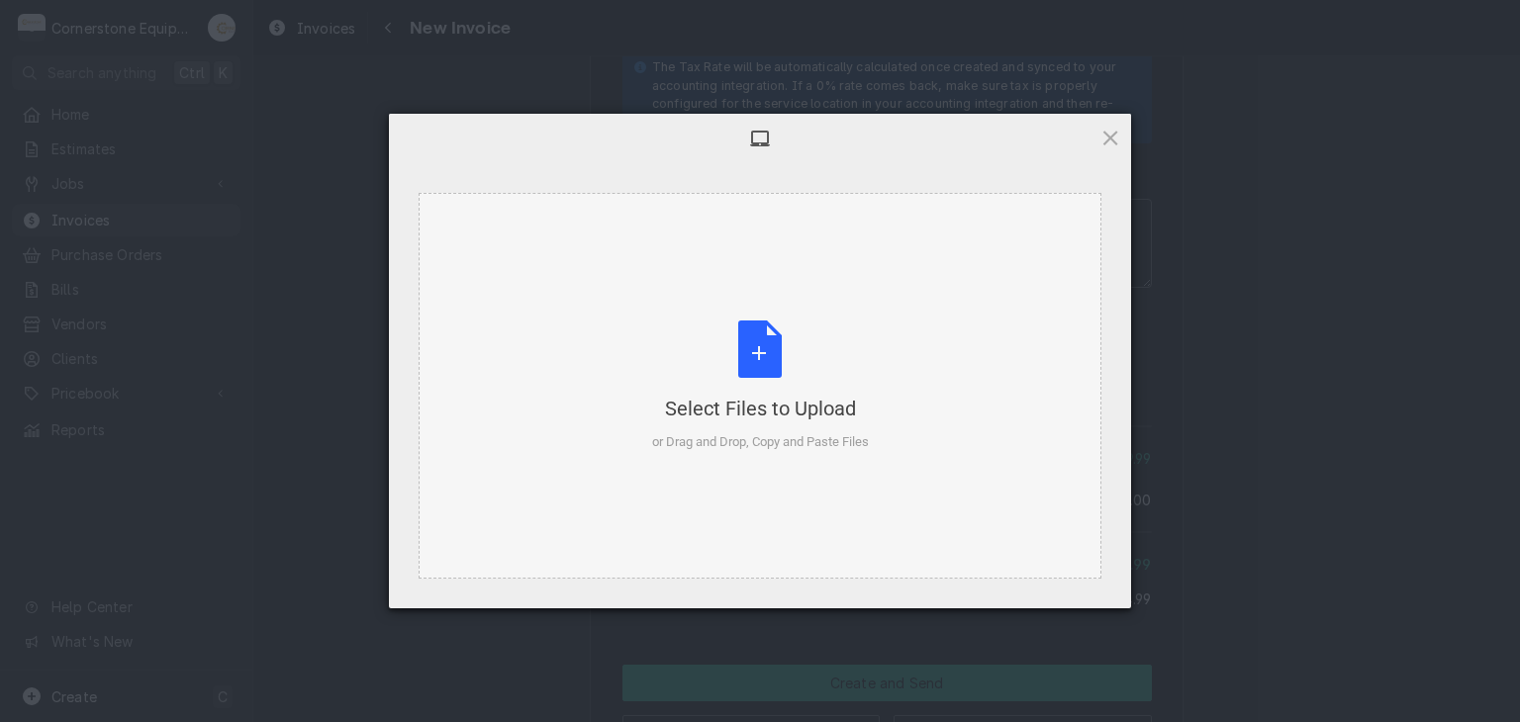
type textarea "x"
click at [674, 297] on div "Select Files to Upload or Drag and Drop, Copy and Paste Files" at bounding box center [760, 386] width 683 height 386
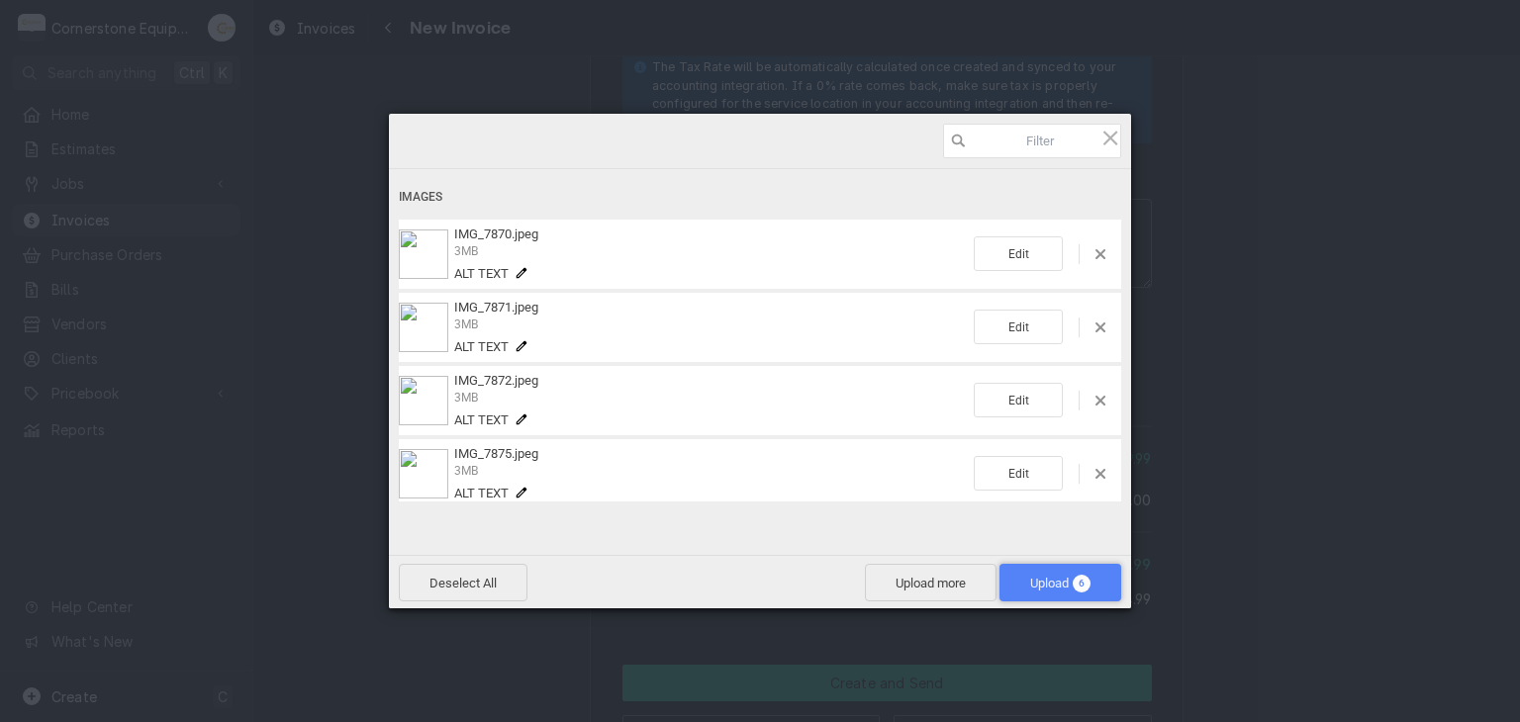
click at [1036, 571] on span "Upload 6" at bounding box center [1060, 583] width 122 height 38
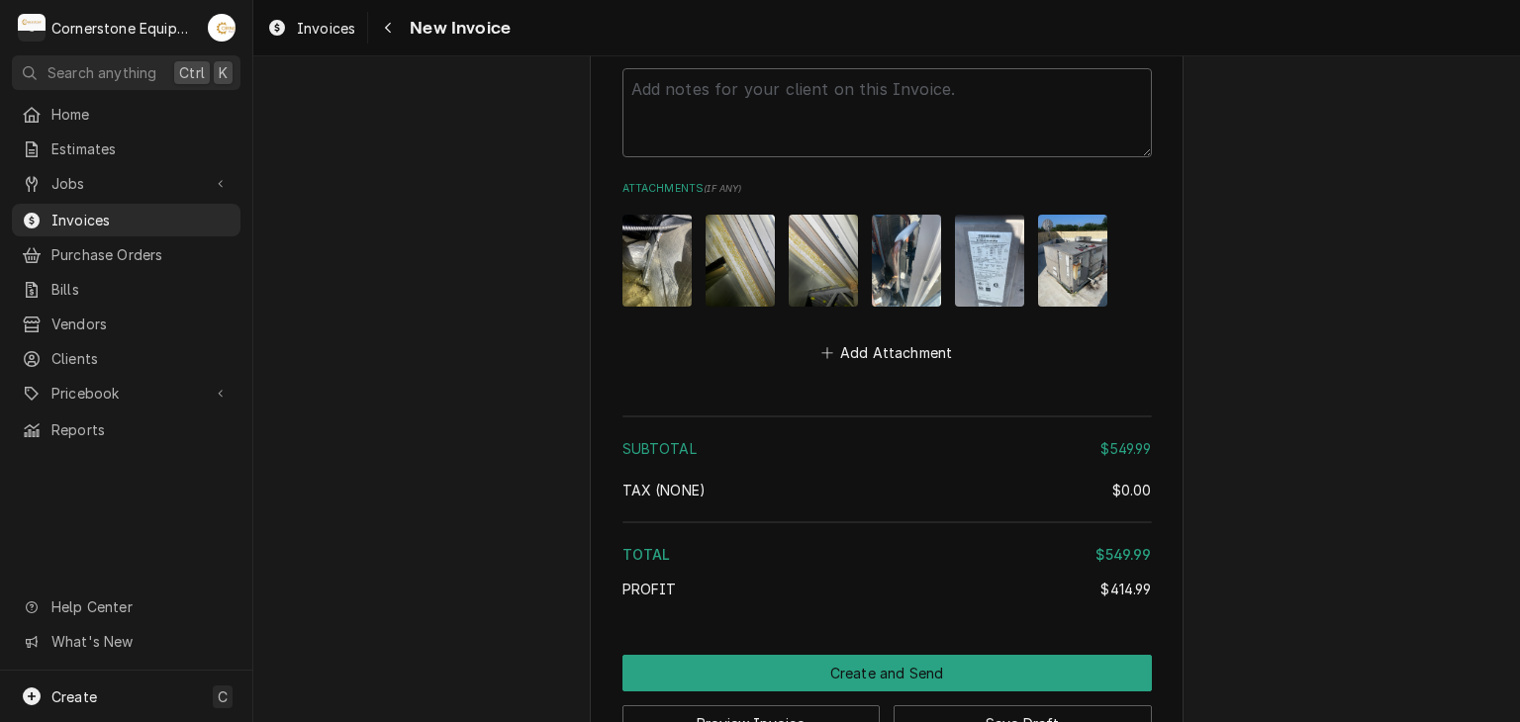
scroll to position [3410, 0]
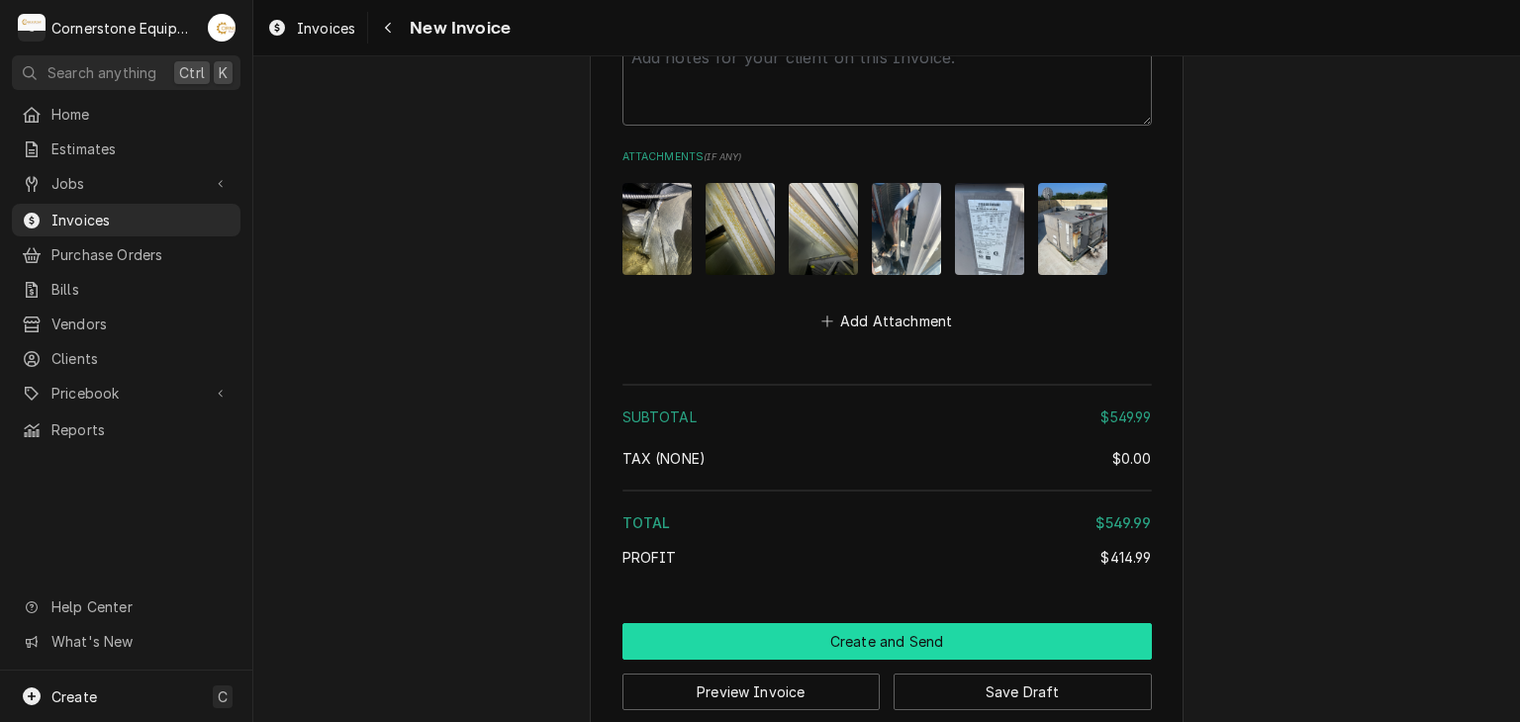
click at [689, 623] on button "Create and Send" at bounding box center [886, 641] width 529 height 37
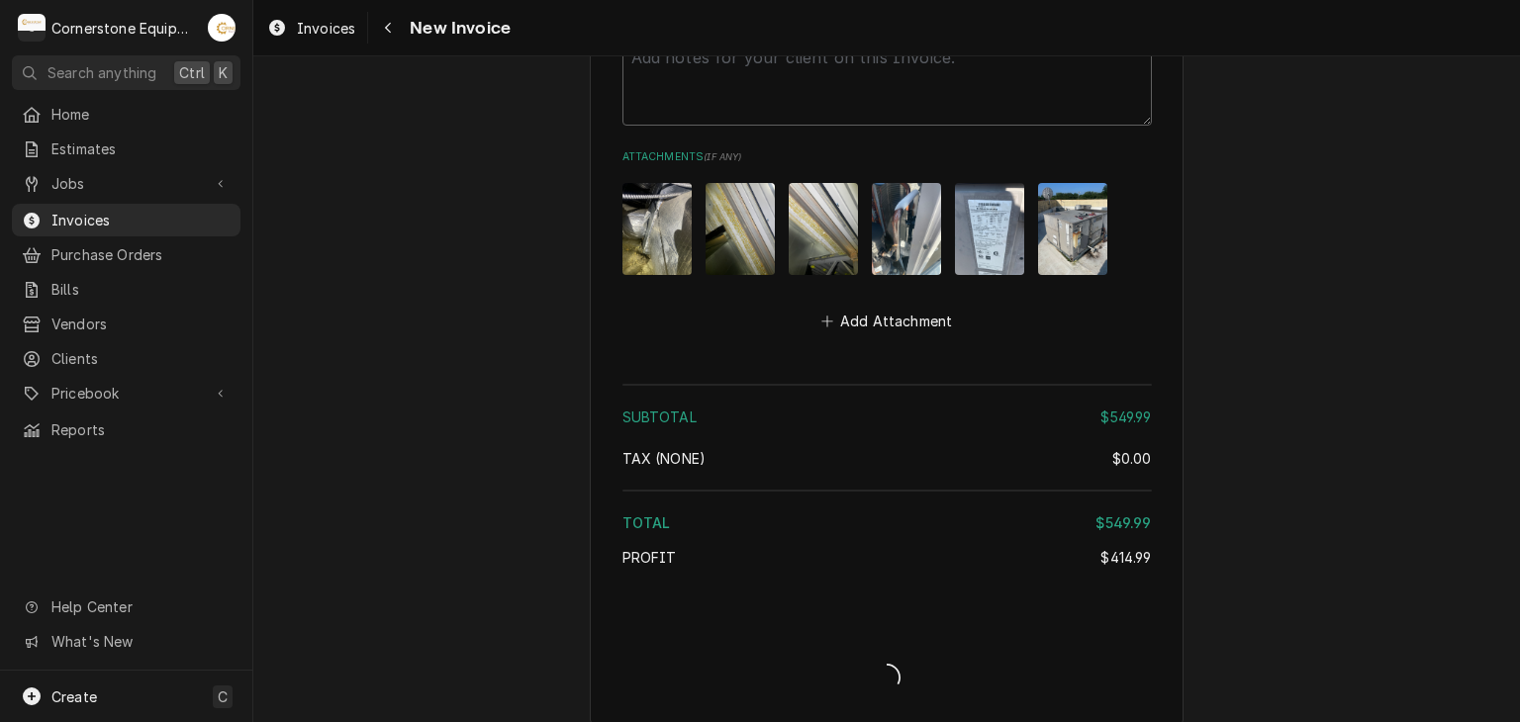
scroll to position [3400, 0]
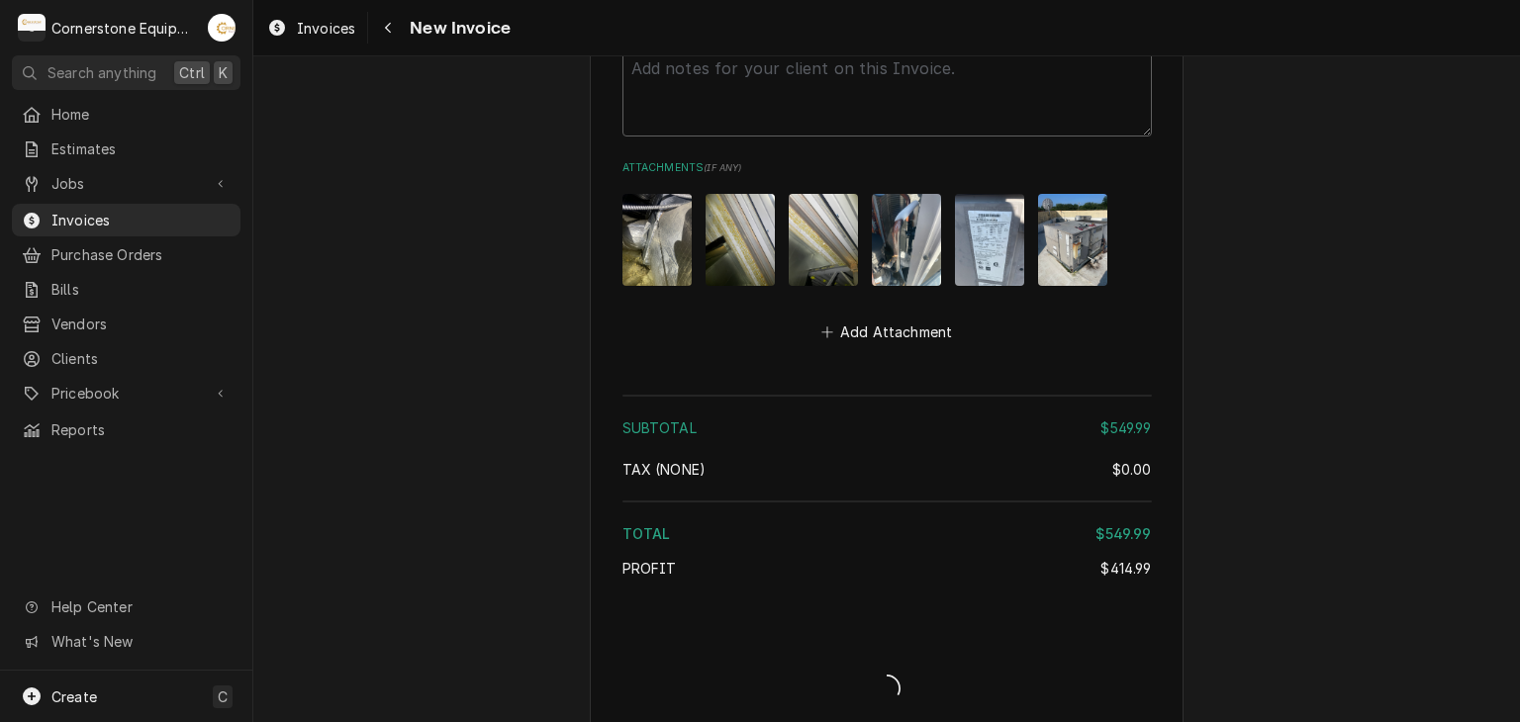
type textarea "x"
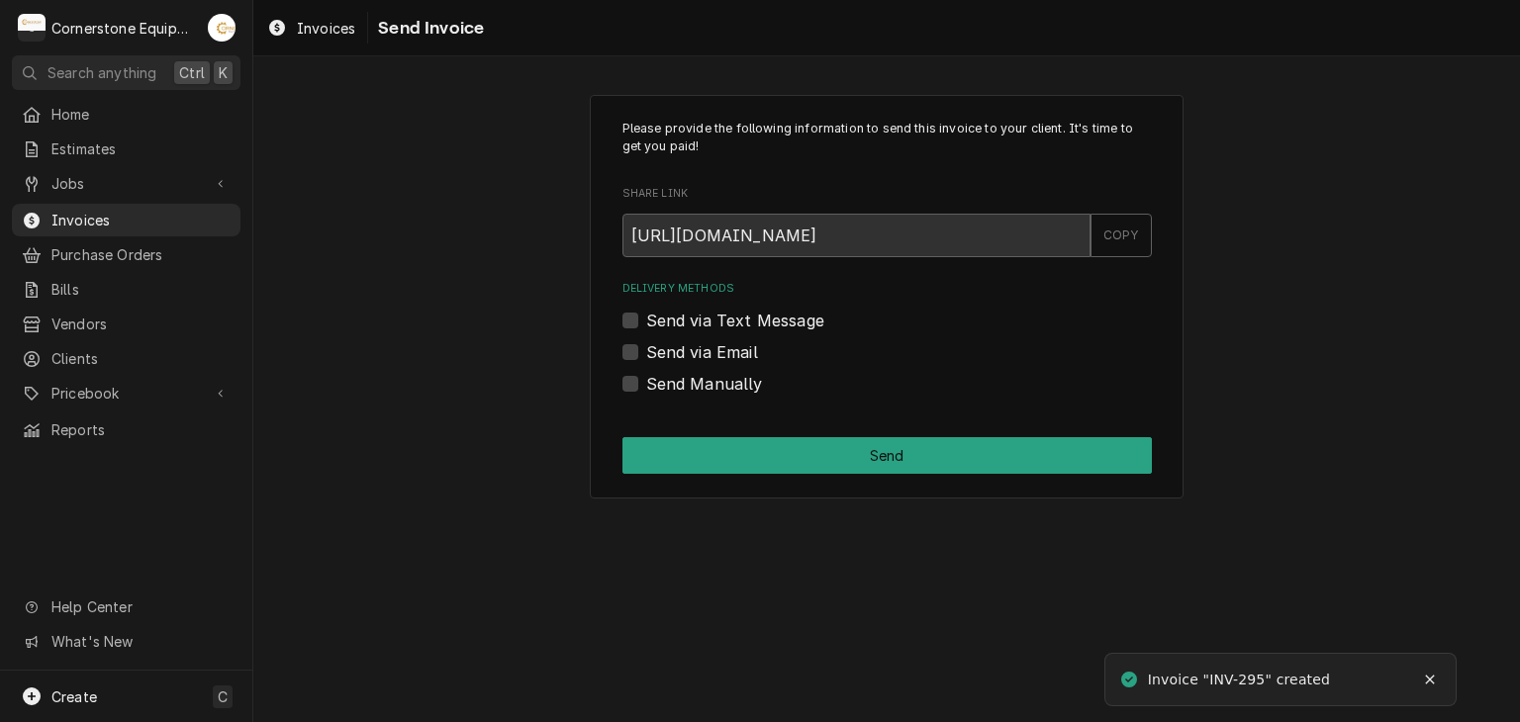
click at [682, 321] on label "Send via Text Message" at bounding box center [735, 321] width 178 height 24
click at [682, 321] on input "Send via Text Message" at bounding box center [910, 331] width 529 height 44
checkbox input "true"
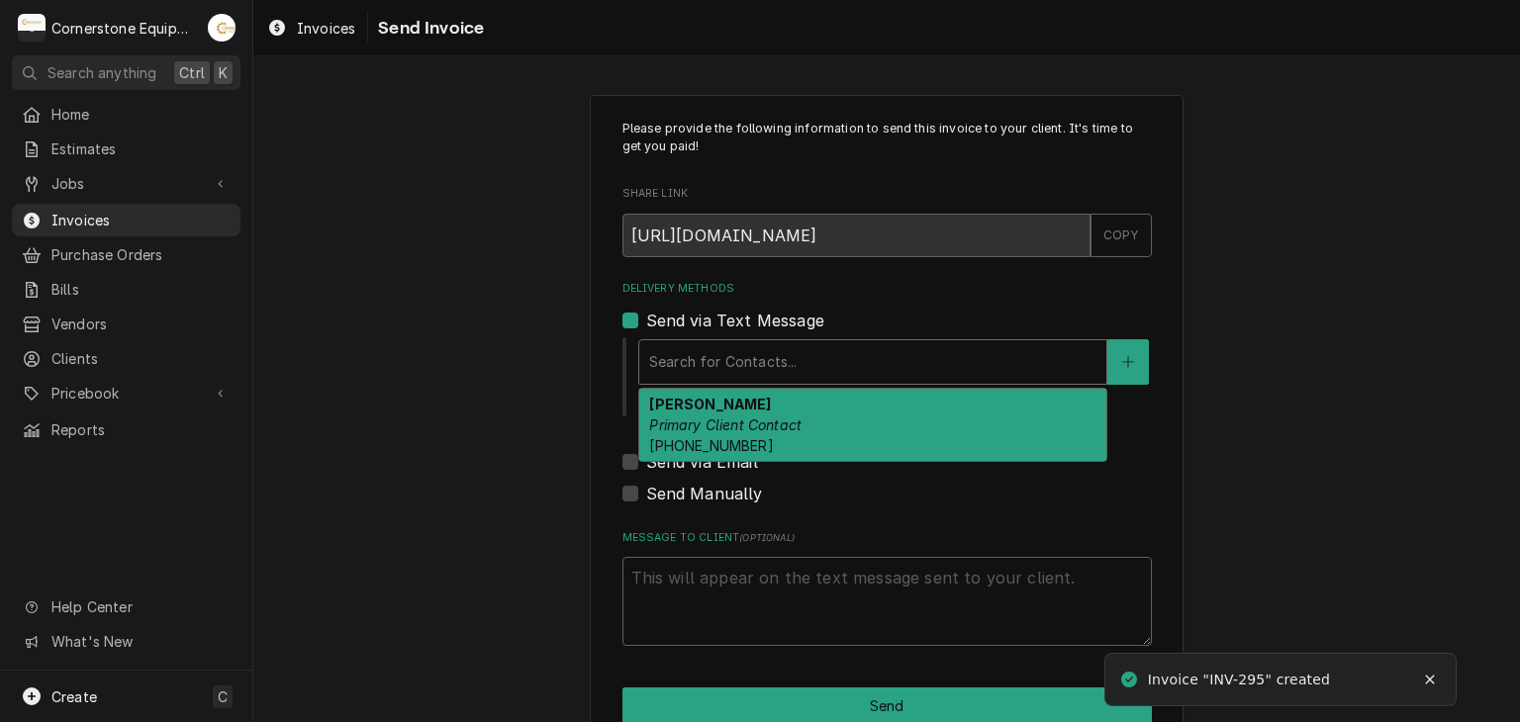
click at [682, 363] on div "Delivery Methods" at bounding box center [872, 362] width 447 height 36
click at [685, 401] on strong "[PERSON_NAME]" at bounding box center [710, 404] width 122 height 17
type textarea "x"
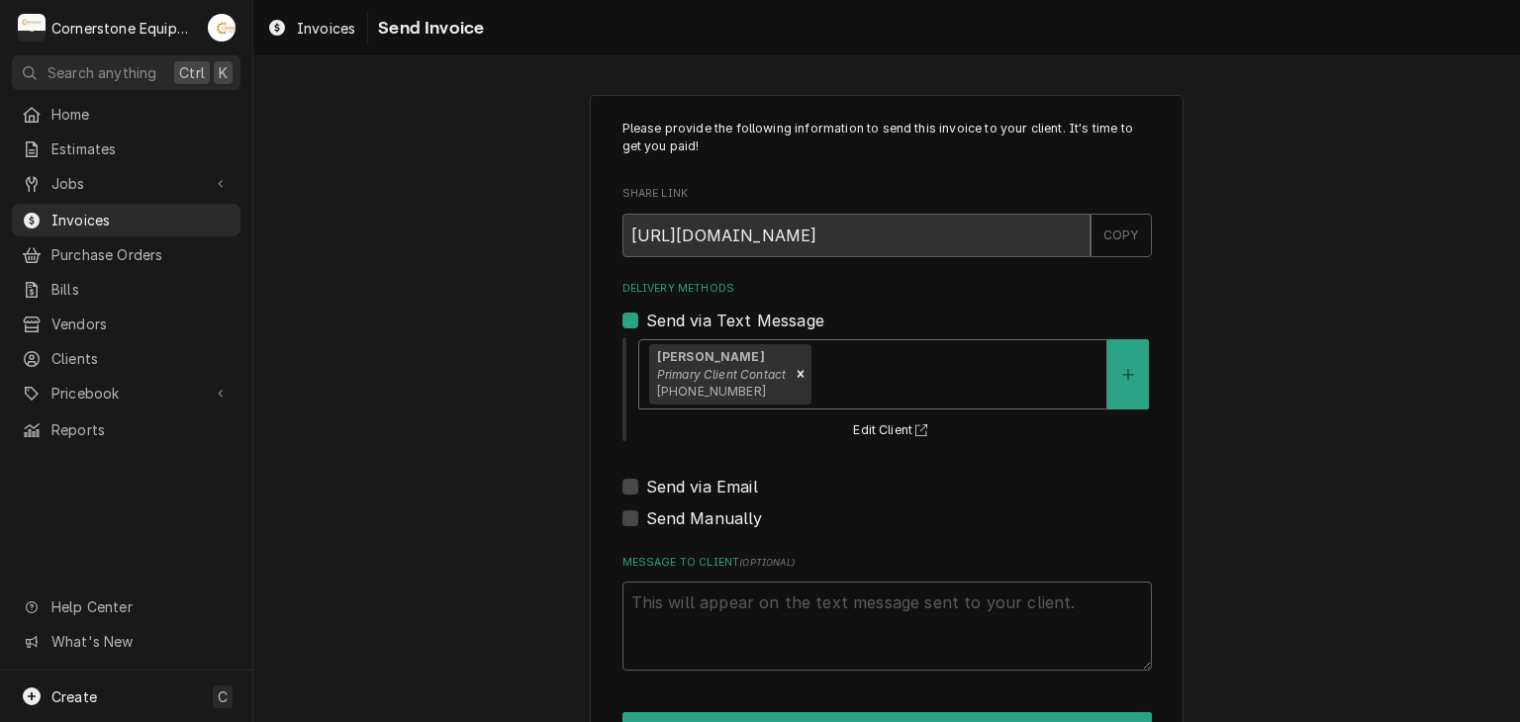
click at [678, 483] on label "Send via Email" at bounding box center [702, 487] width 112 height 24
click at [678, 483] on input "Send via Email" at bounding box center [910, 497] width 529 height 44
checkbox input "true"
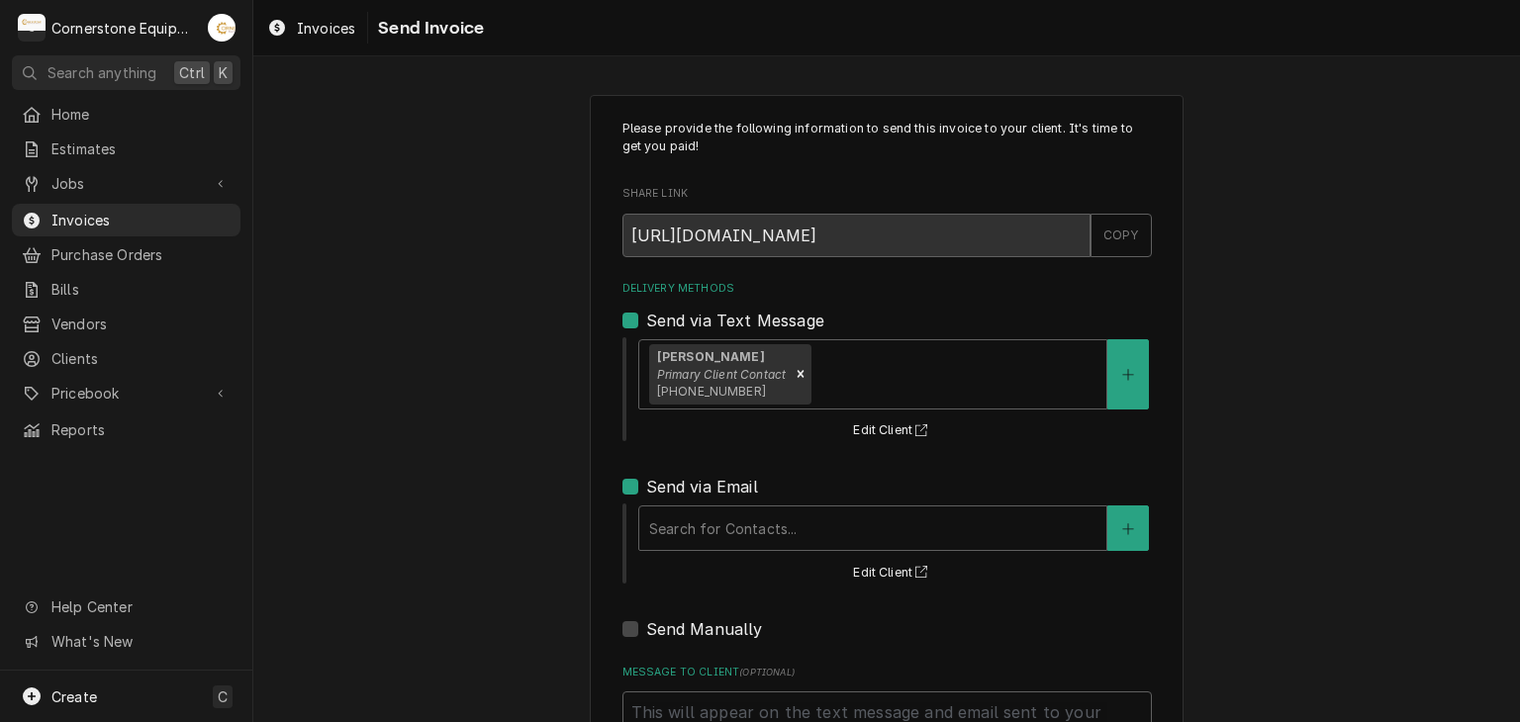
click at [677, 503] on div "Search for Contacts... Edit Client" at bounding box center [893, 544] width 515 height 82
click at [677, 522] on div "Delivery Methods" at bounding box center [872, 529] width 447 height 36
click at [678, 529] on div "Delivery Methods" at bounding box center [872, 529] width 447 height 36
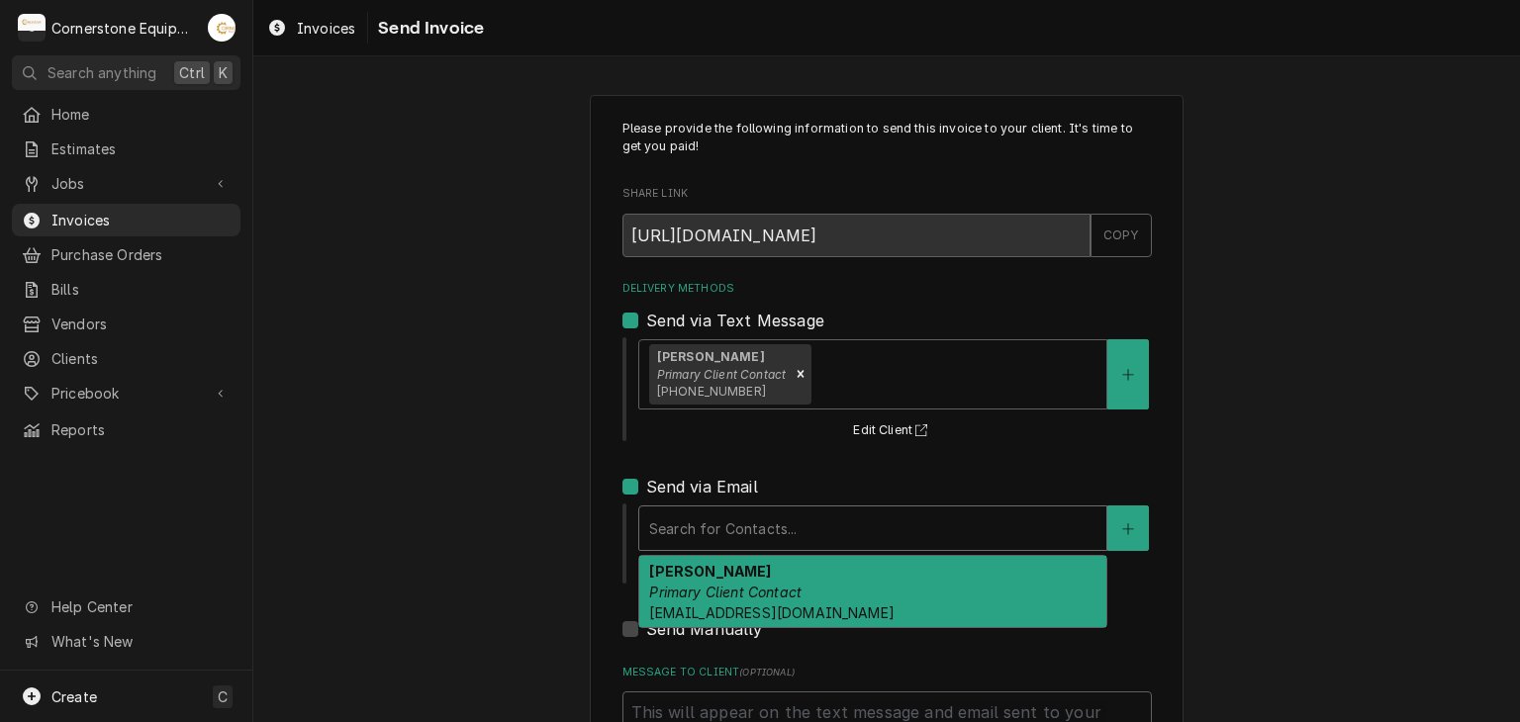
click at [678, 529] on div "Delivery Methods" at bounding box center [872, 529] width 447 height 36
click at [653, 575] on strong "Angela Kishbaugh" at bounding box center [710, 571] width 122 height 17
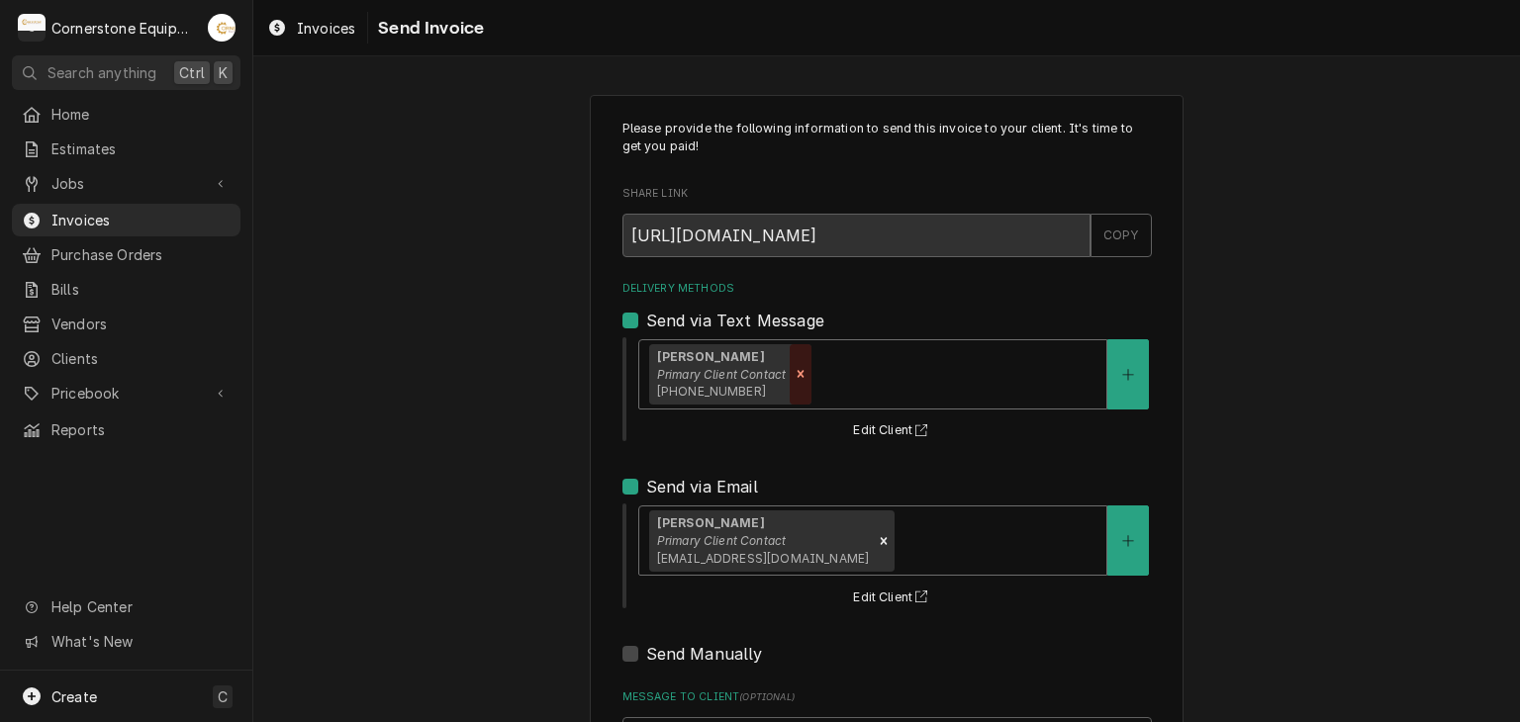
click at [797, 373] on icon "Remove [object Object]" at bounding box center [800, 374] width 7 height 7
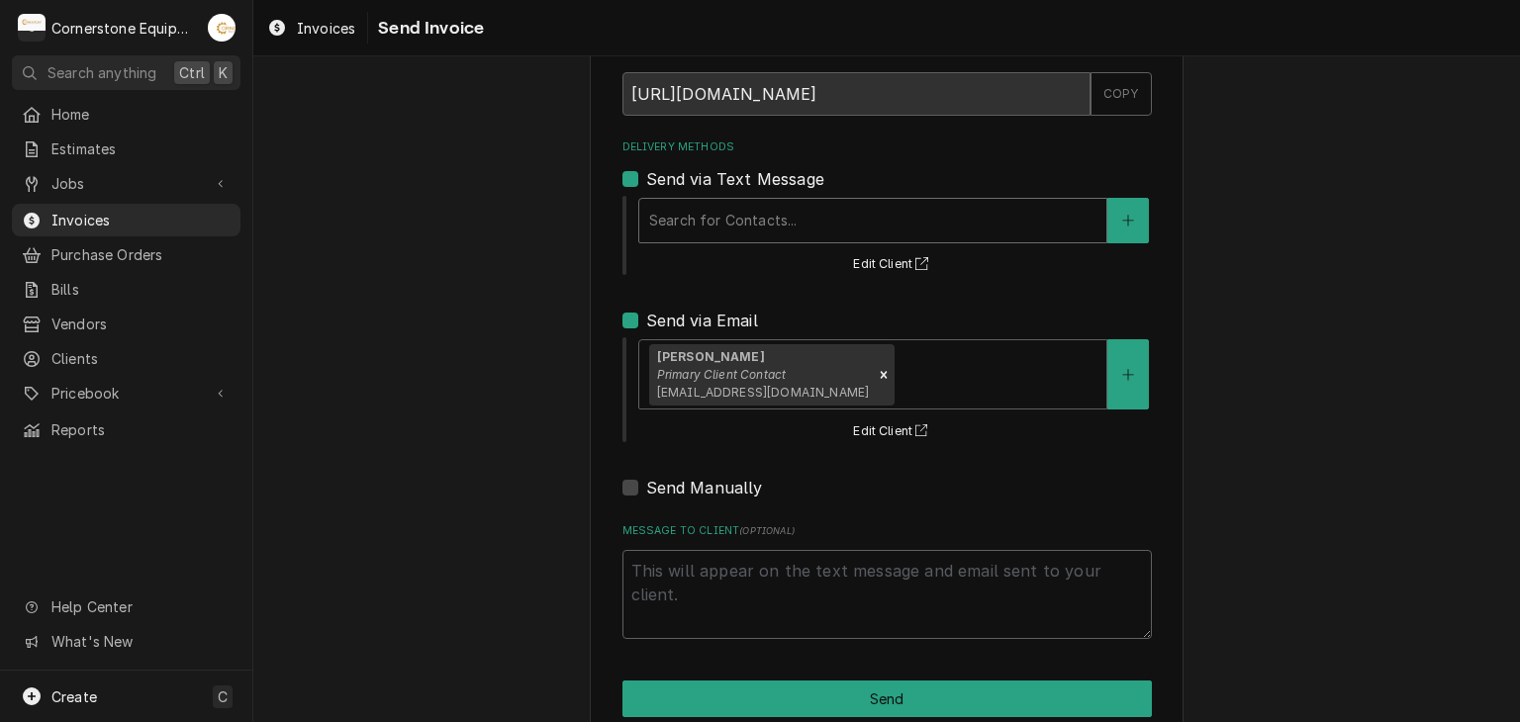
scroll to position [178, 0]
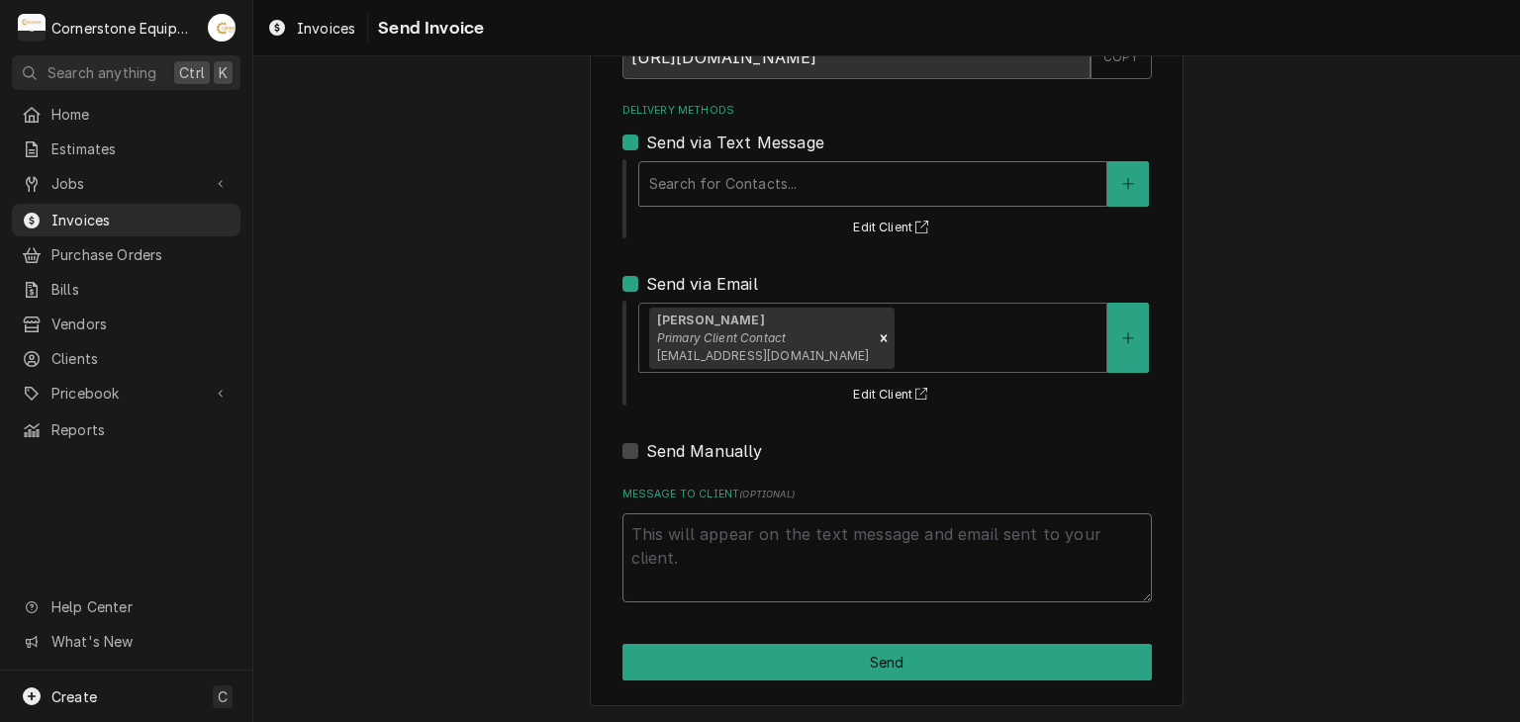
click at [718, 579] on textarea "Message to Client ( optional )" at bounding box center [886, 558] width 529 height 89
type textarea "x"
type textarea "T"
type textarea "x"
type textarea "Th"
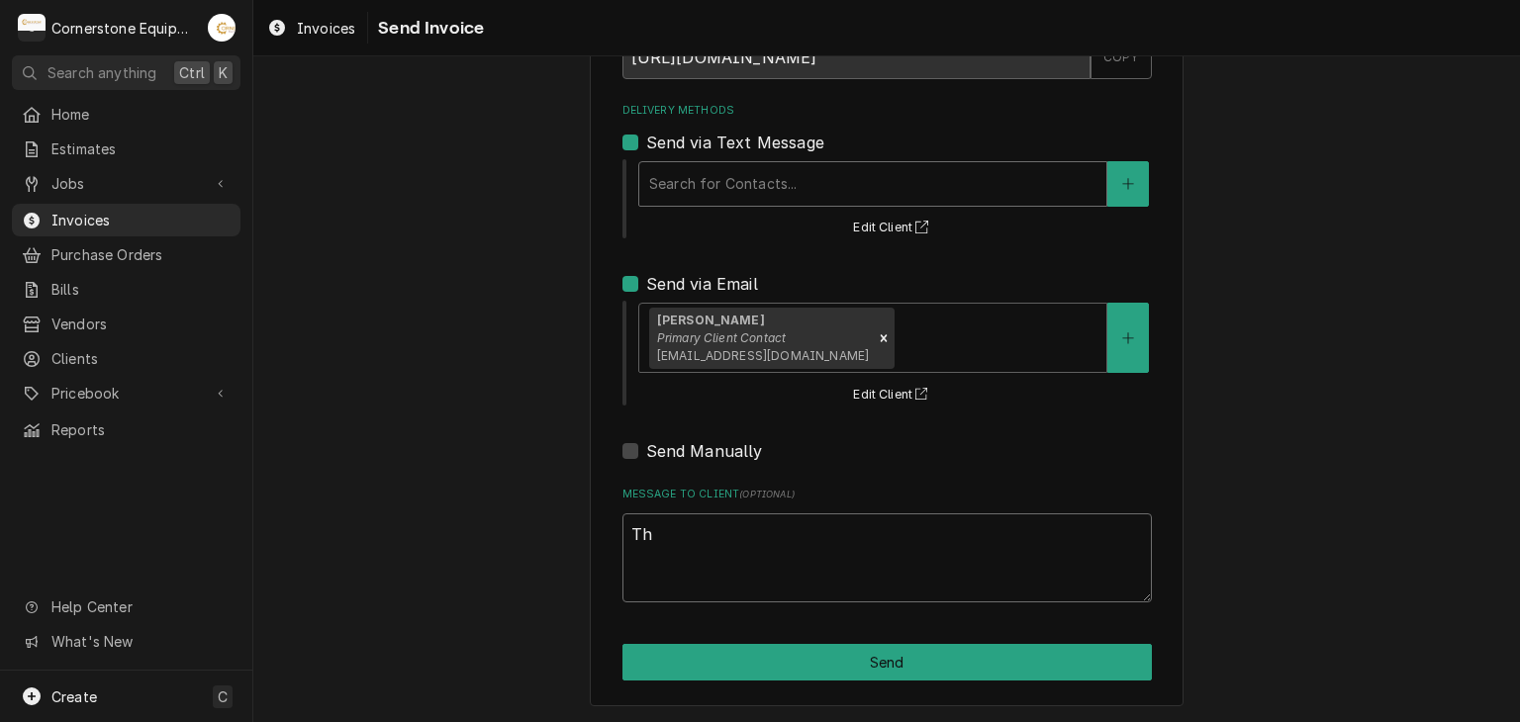
type textarea "x"
type textarea "Tha"
type textarea "x"
type textarea "Than"
type textarea "x"
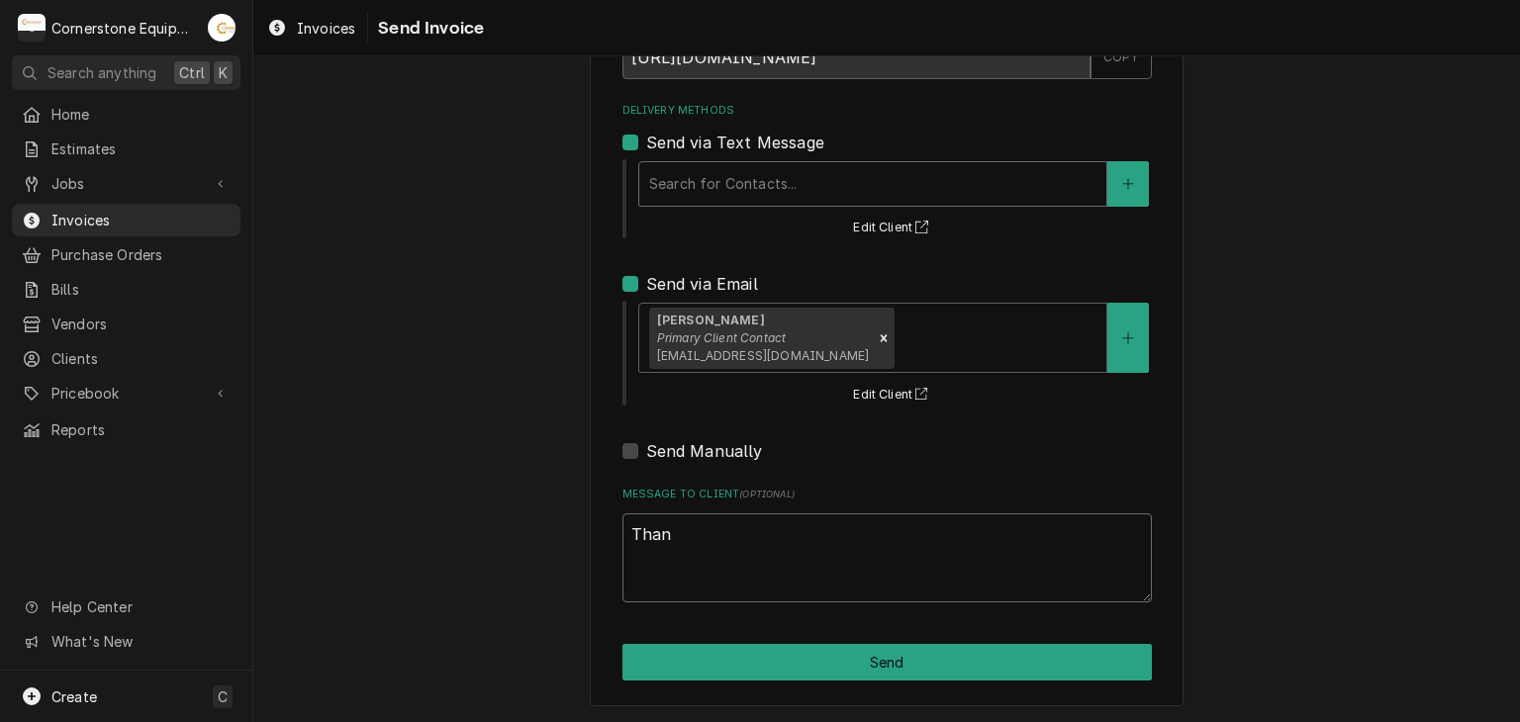
type textarea "Thank"
type textarea "x"
type textarea "Thank"
type textarea "x"
type textarea "Thank yo"
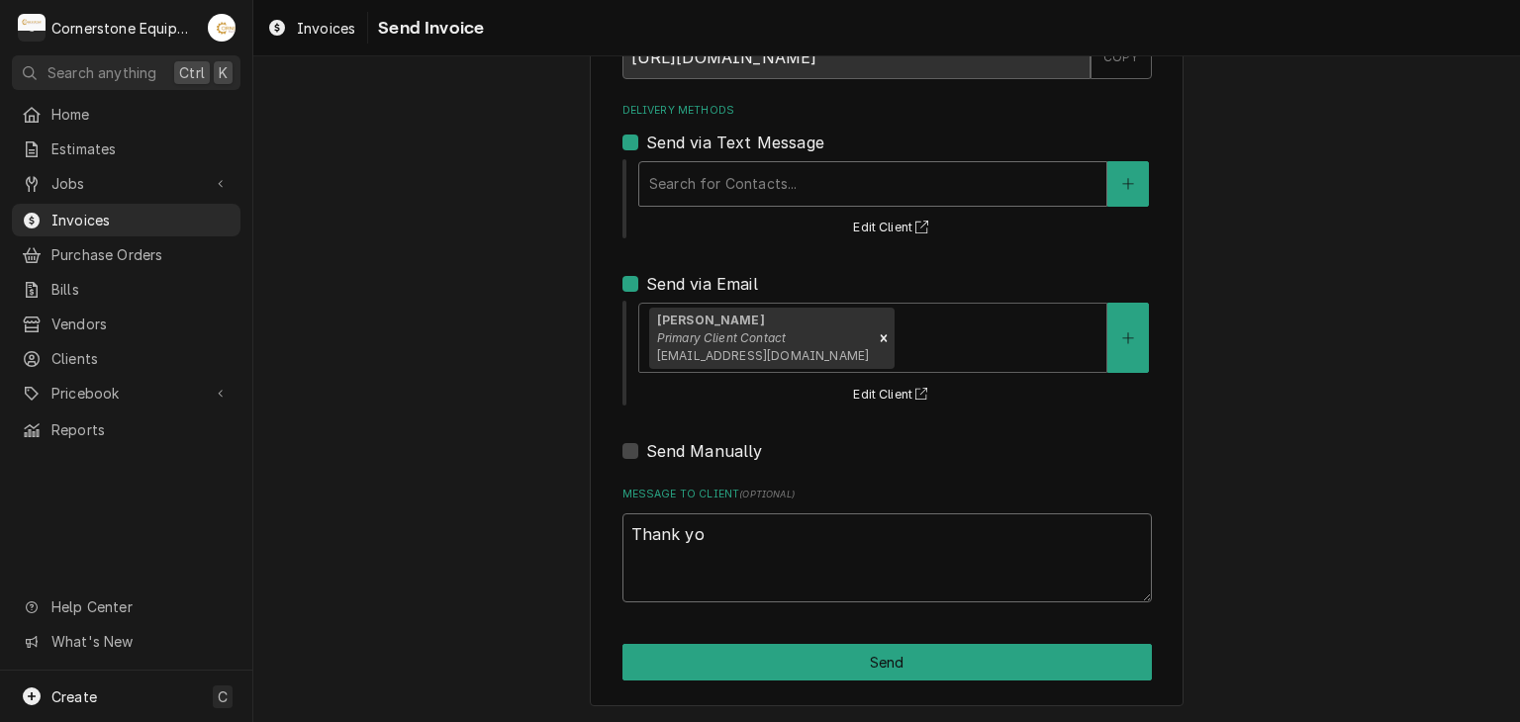
type textarea "x"
type textarea "Thank you"
type textarea "x"
type textarea "Thank you"
type textarea "x"
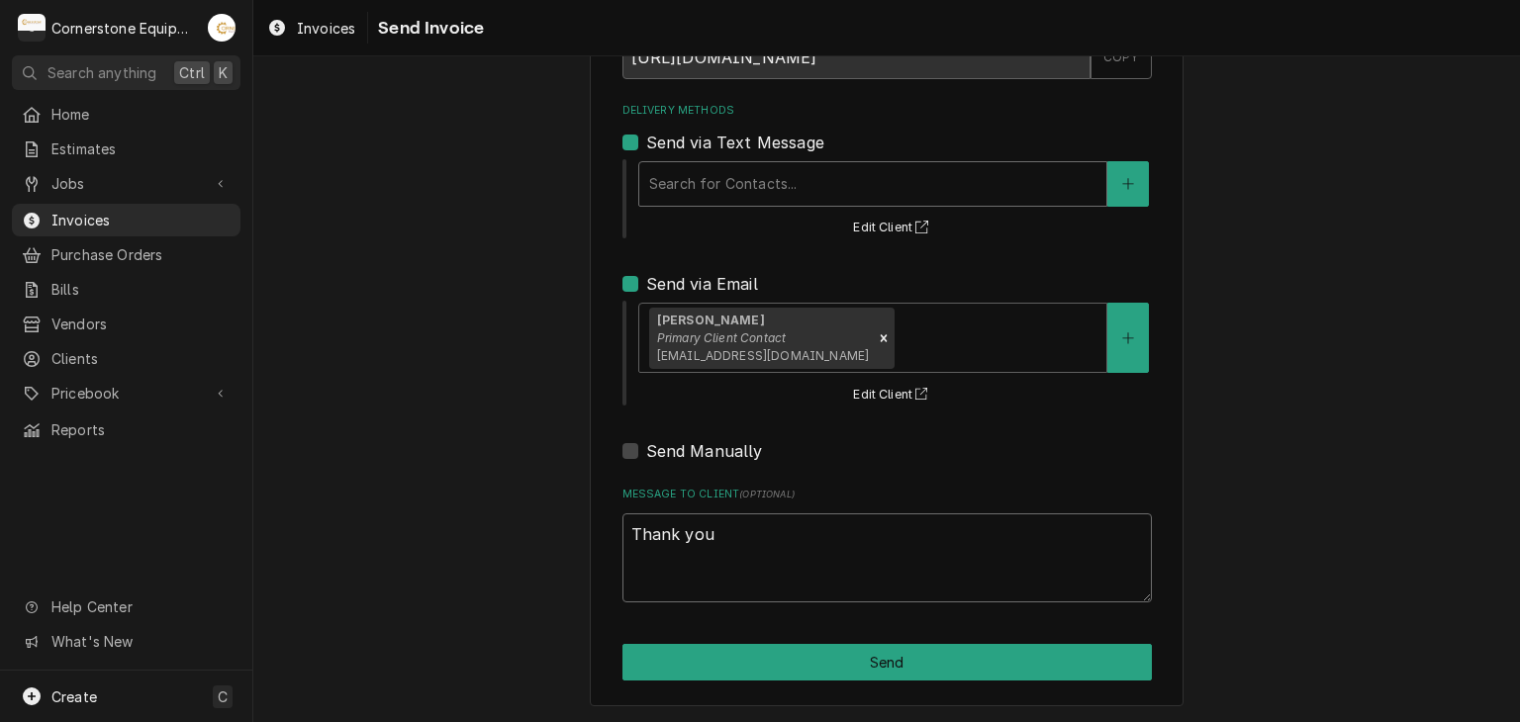
type textarea "Thank you f"
type textarea "x"
type textarea "Thank you fo"
type textarea "x"
type textarea "Thank you for"
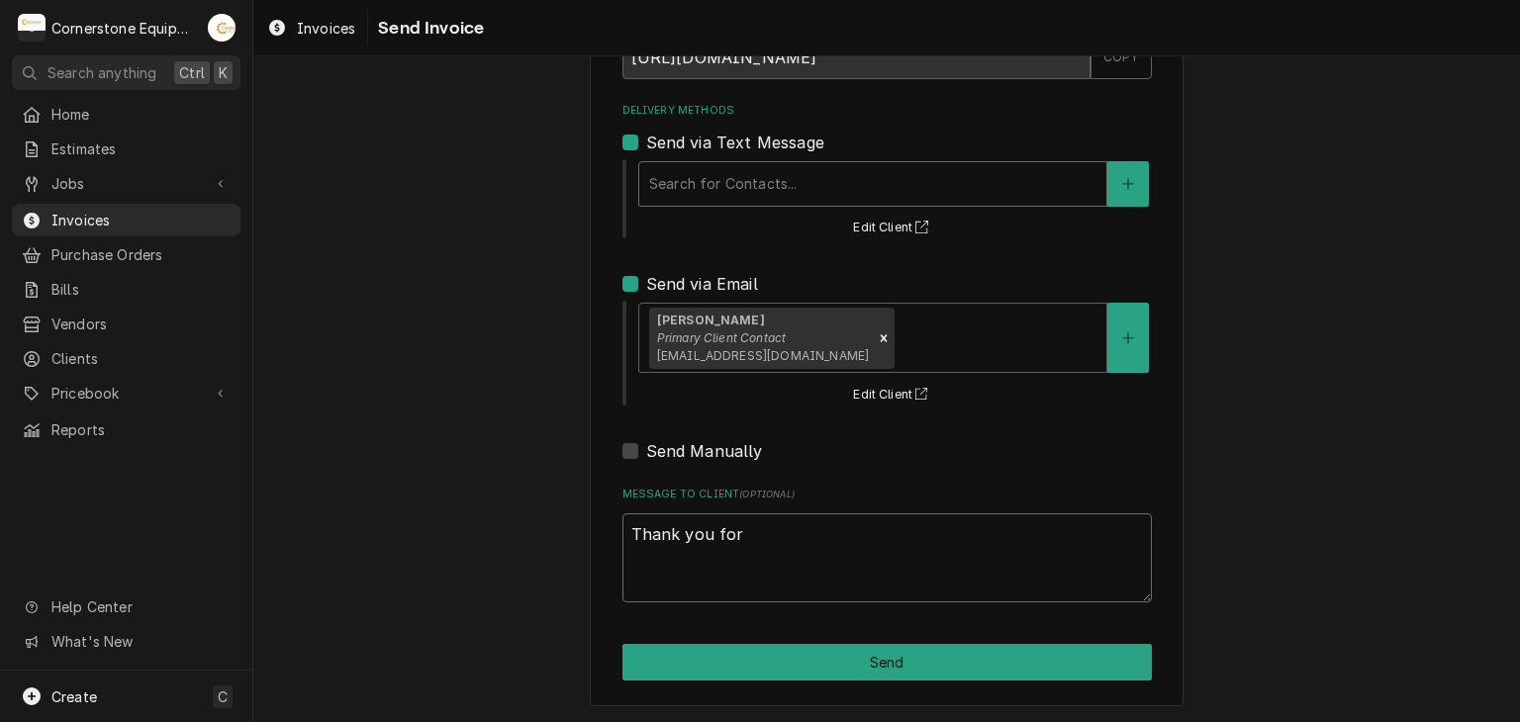
type textarea "x"
type textarea "Thank you for"
type textarea "x"
type textarea "Thank you for t"
type textarea "x"
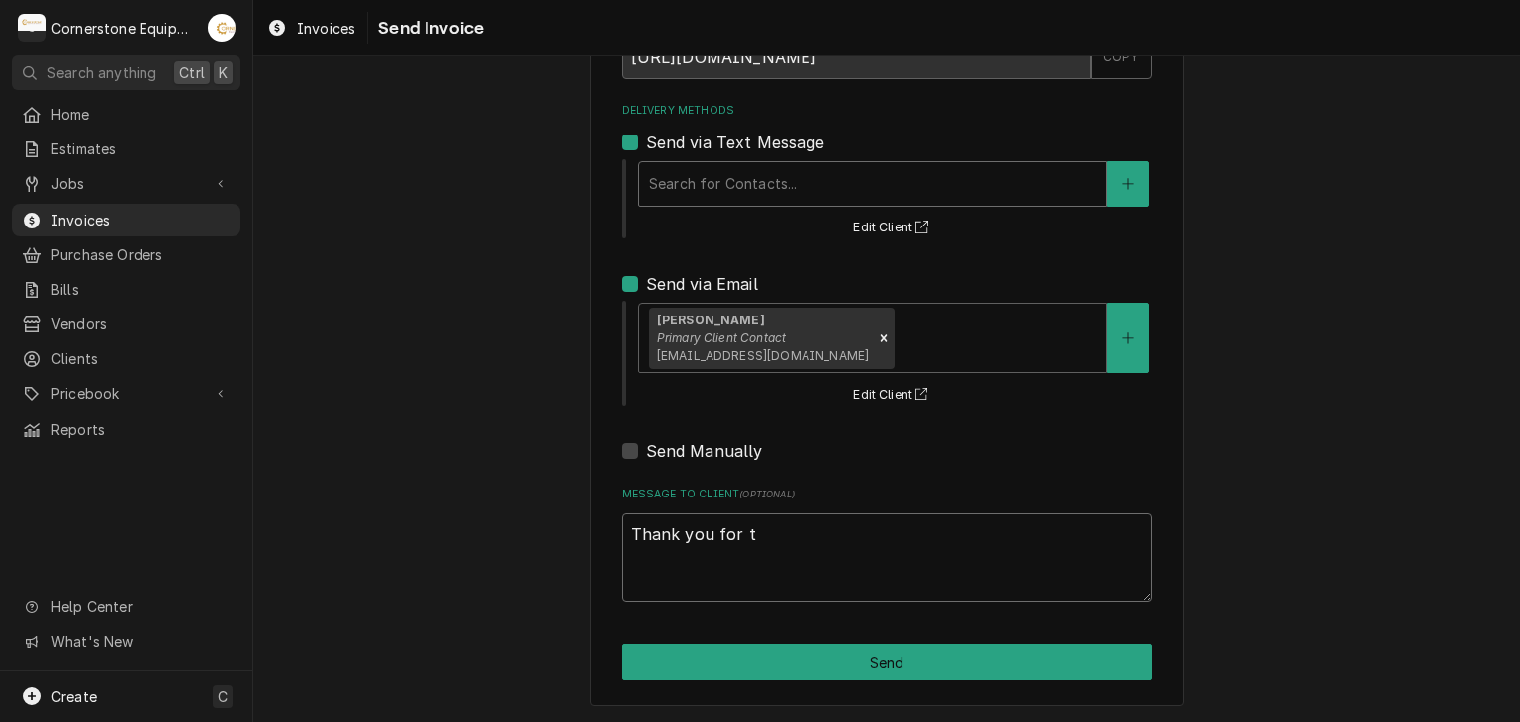
type textarea "Thank you for th"
type textarea "x"
type textarea "Thank you for the"
type textarea "x"
type textarea "Thank you for the"
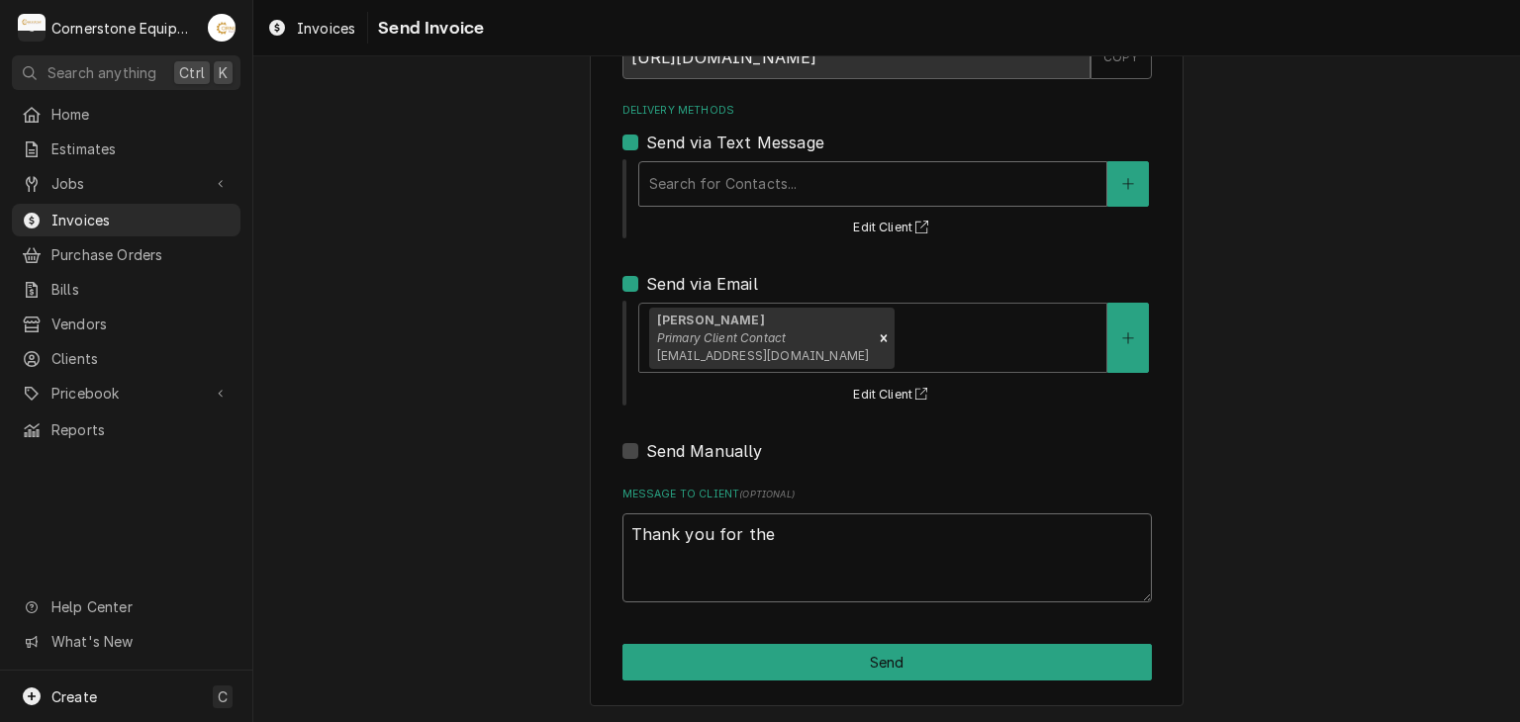
type textarea "x"
type textarea "Thank you for the o"
type textarea "x"
type textarea "Thank you for the op"
type textarea "x"
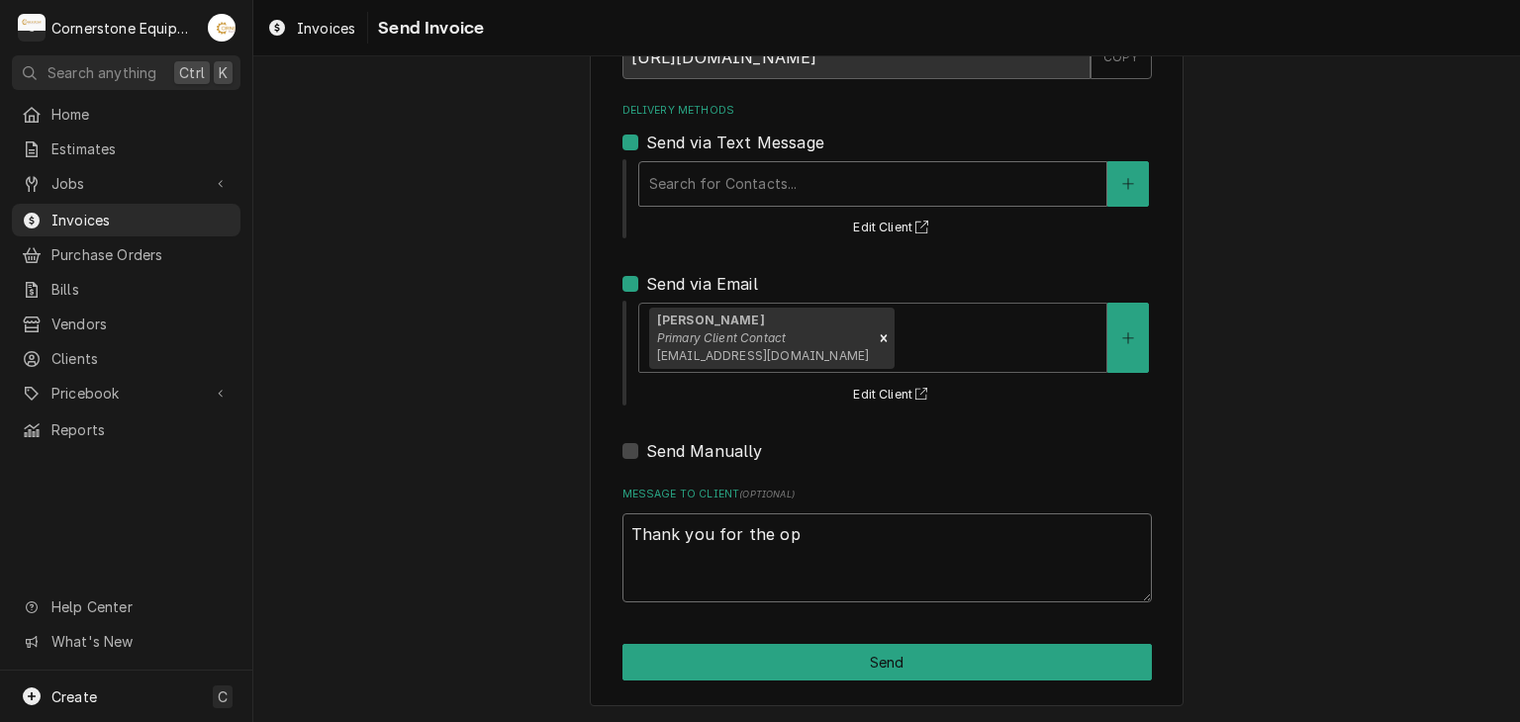
type textarea "Thank you for the opp"
type textarea "x"
type textarea "Thank you for the oppo"
type textarea "x"
type textarea "Thank you for the oppor"
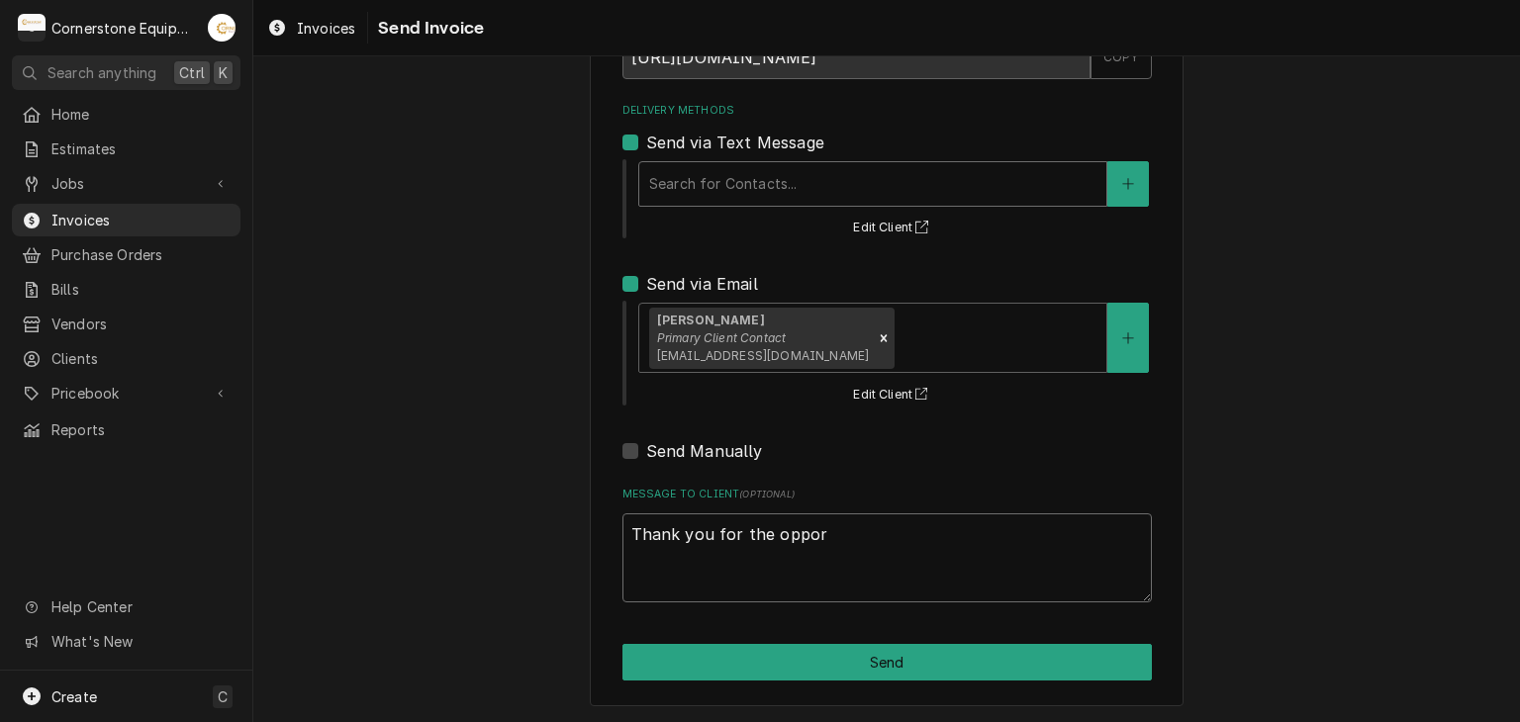
type textarea "x"
type textarea "Thank you for the opport"
type textarea "x"
type textarea "Thank you for the opportu"
type textarea "x"
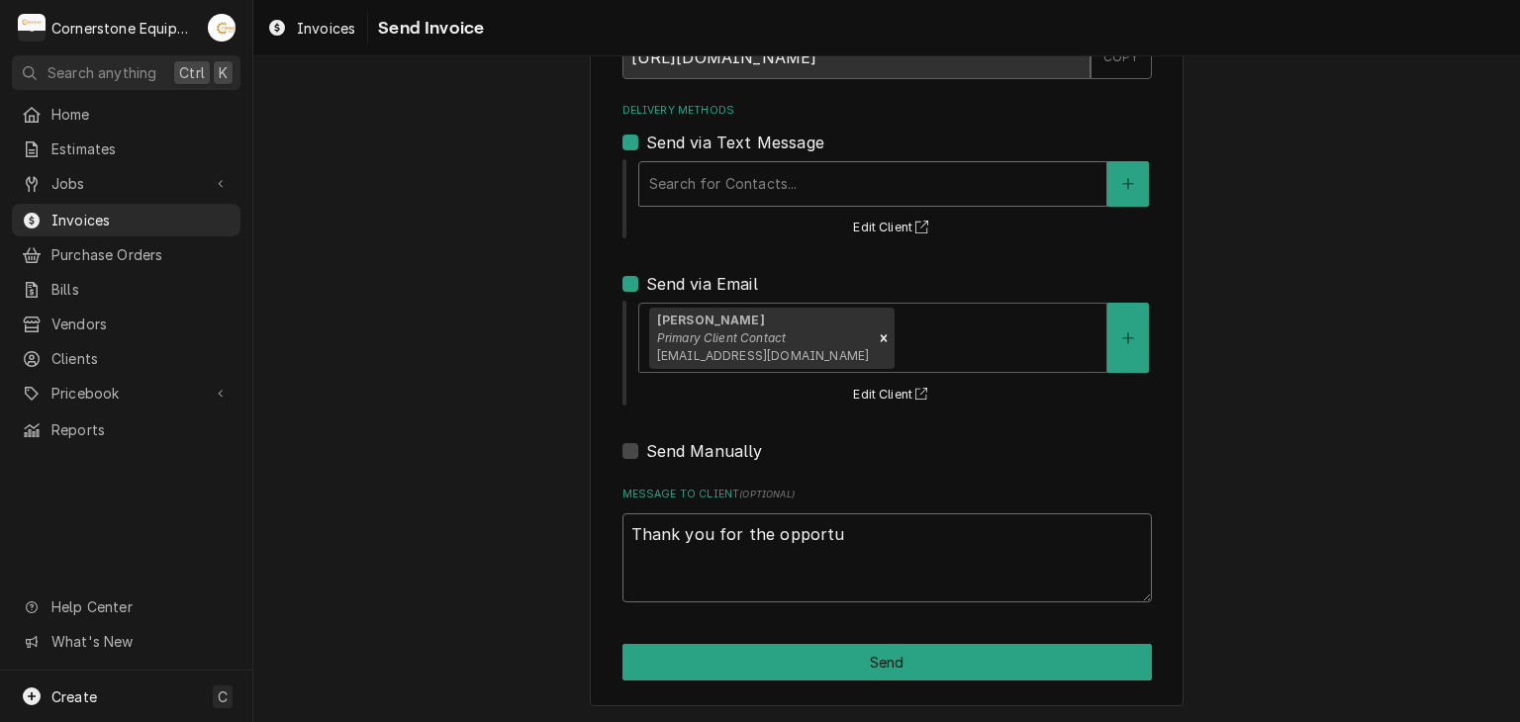
type textarea "Thank you for the opportun"
type textarea "x"
type textarea "Thank you for the opportuni"
type textarea "x"
type textarea "Thank you for the opportunit"
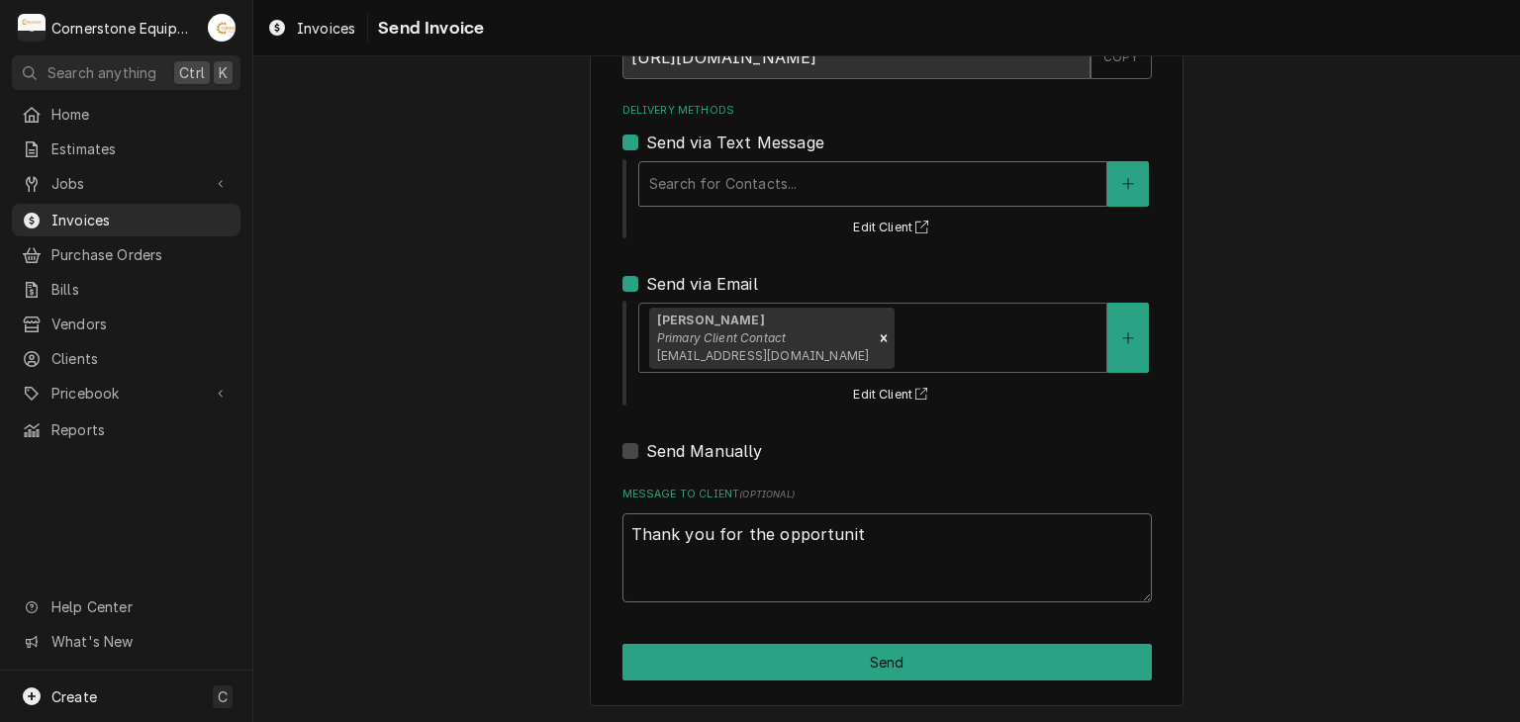
type textarea "x"
type textarea "Thank you for the opportunity"
type textarea "x"
type textarea "Thank you for the opportunity"
type textarea "x"
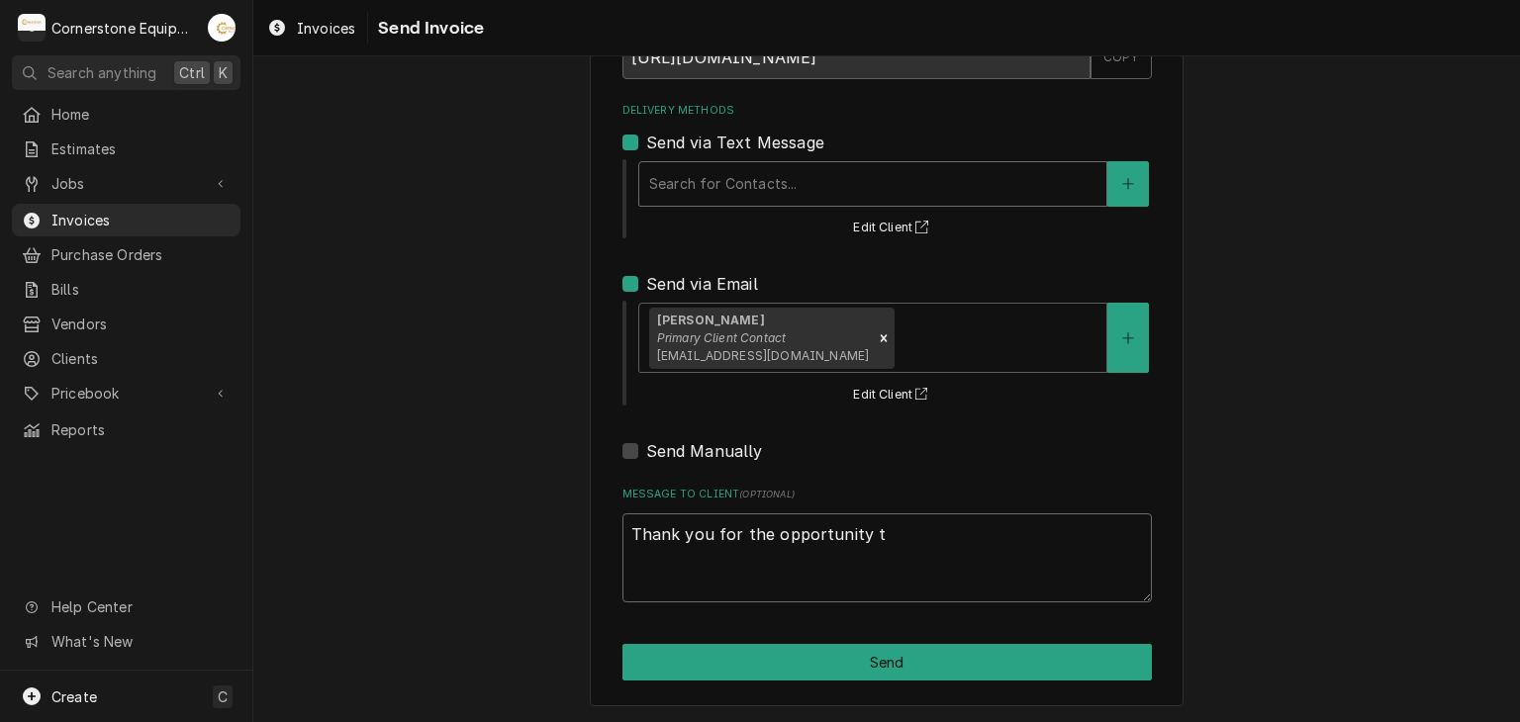
type textarea "Thank you for the opportunity to"
type textarea "x"
type textarea "Thank you for the opportunity to"
type textarea "x"
type textarea "Thank you for the opportunity to b"
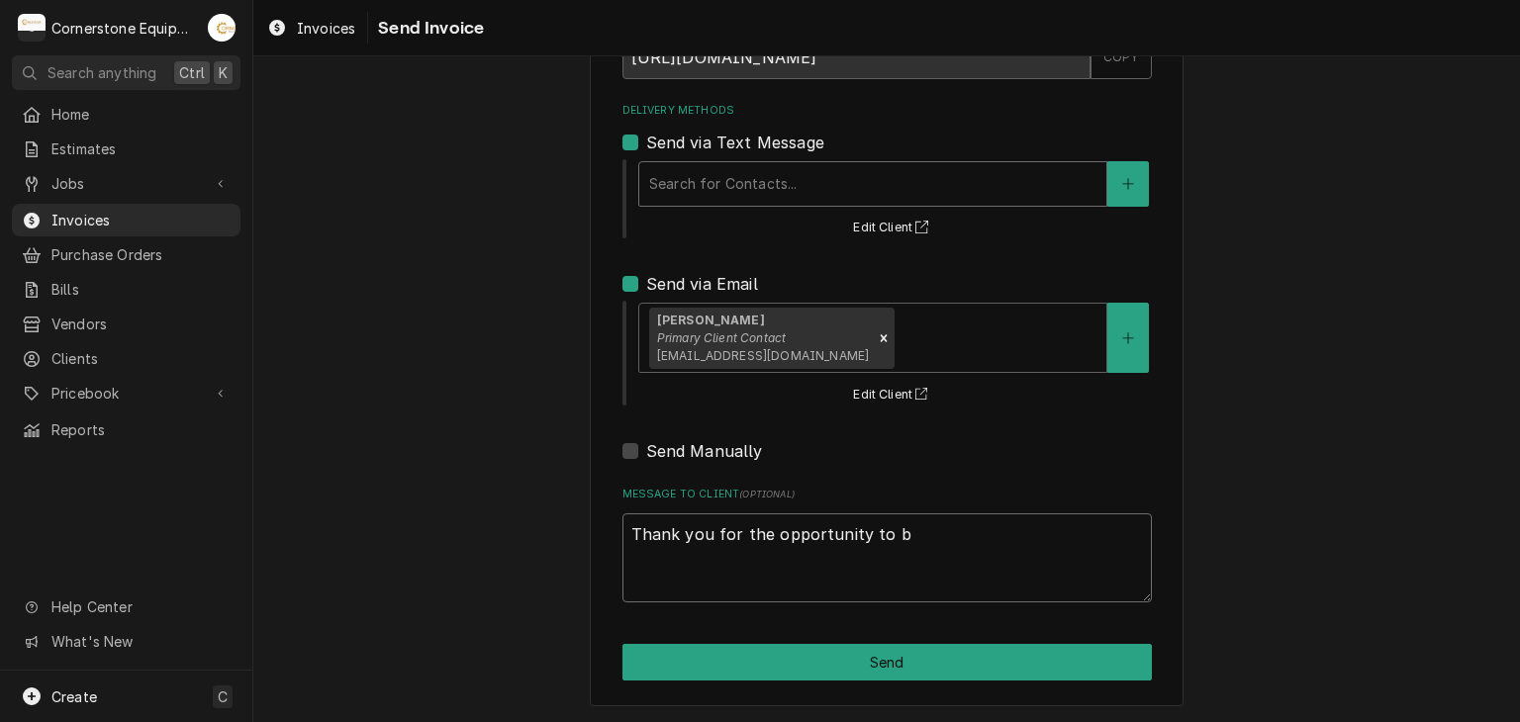
type textarea "x"
type textarea "Thank you for the opportunity to be"
type textarea "x"
type textarea "Thank you for the opportunity to be"
type textarea "x"
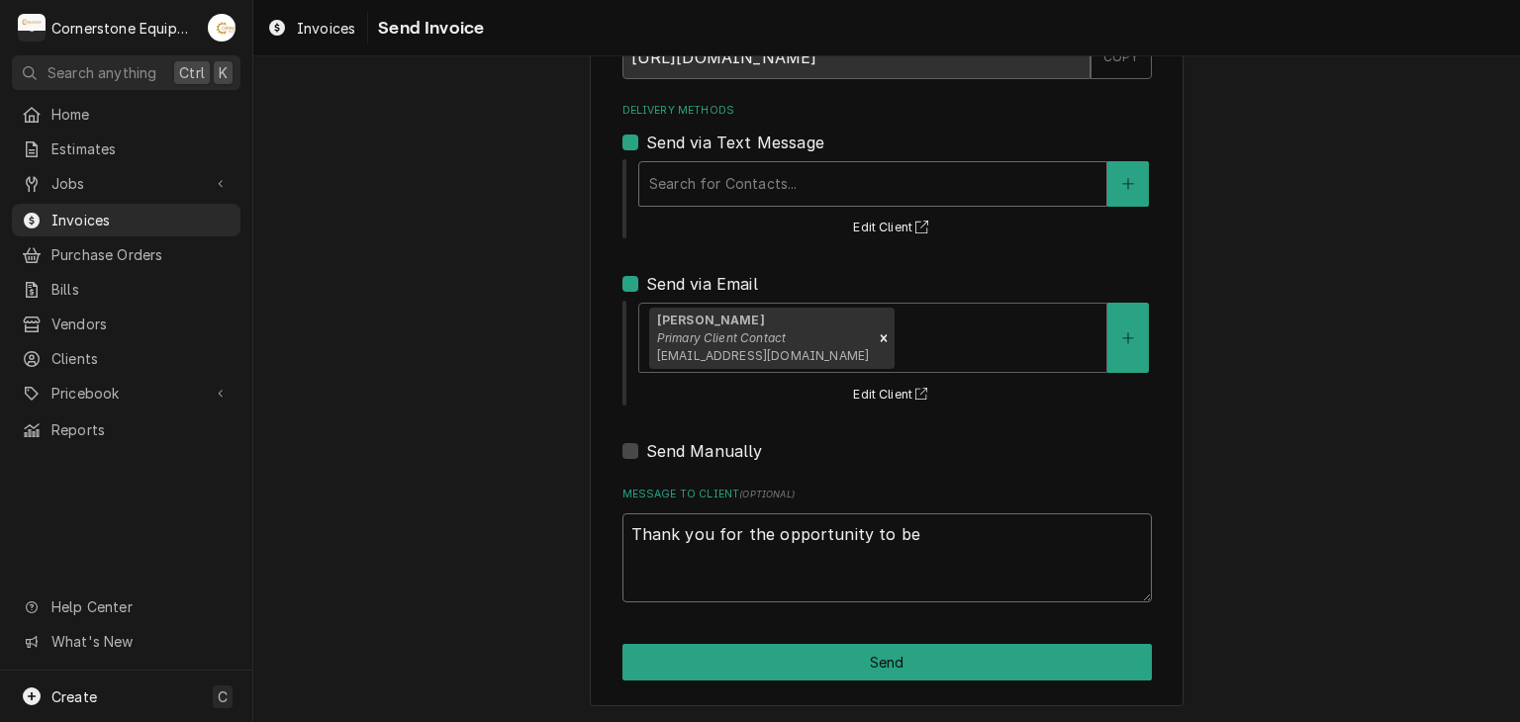
type textarea "Thank you for the opportunity to be o"
type textarea "x"
type textarea "Thank you for the opportunity to be of"
type textarea "x"
type textarea "Thank you for the opportunity to be of"
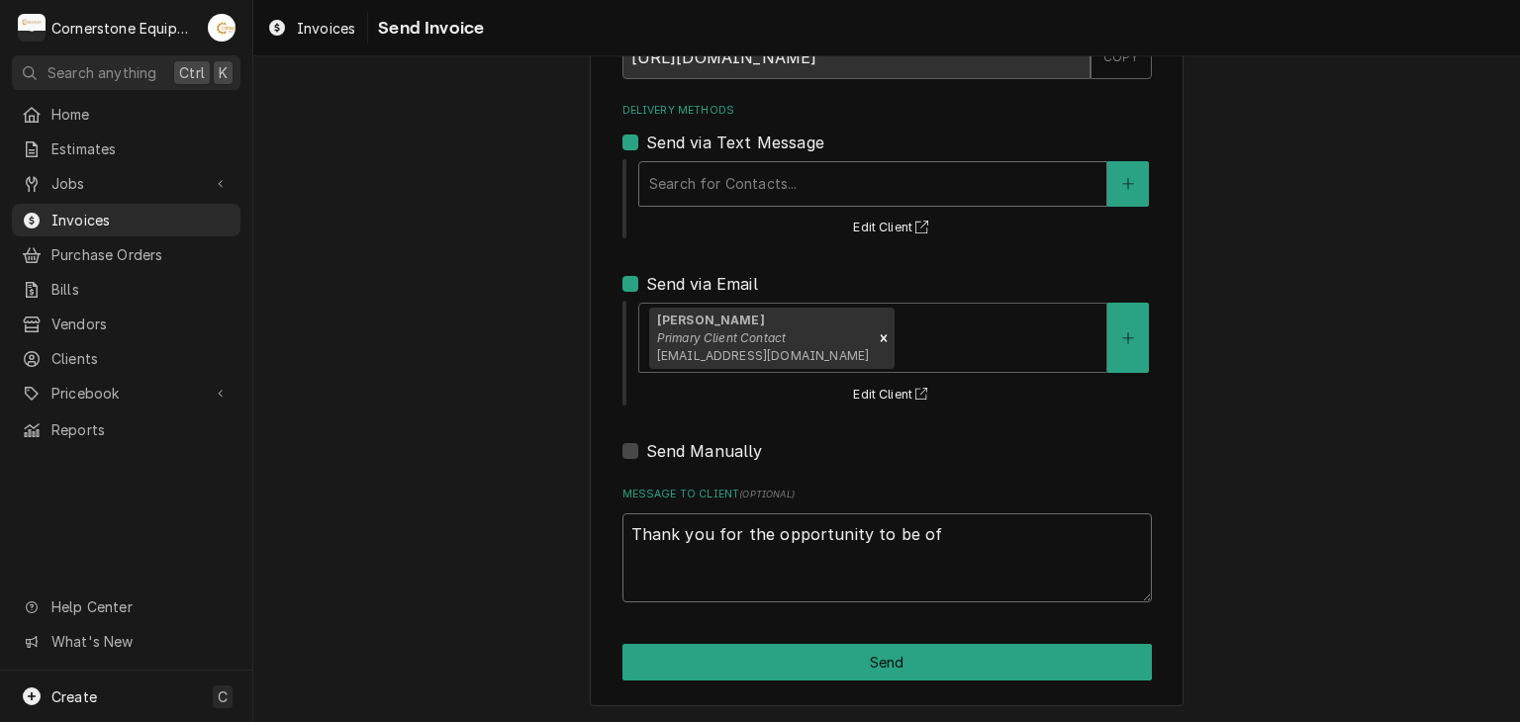
type textarea "x"
type textarea "Thank you for the opportunity to be of s"
type textarea "x"
type textarea "Thank you for the opportunity to be of se"
type textarea "x"
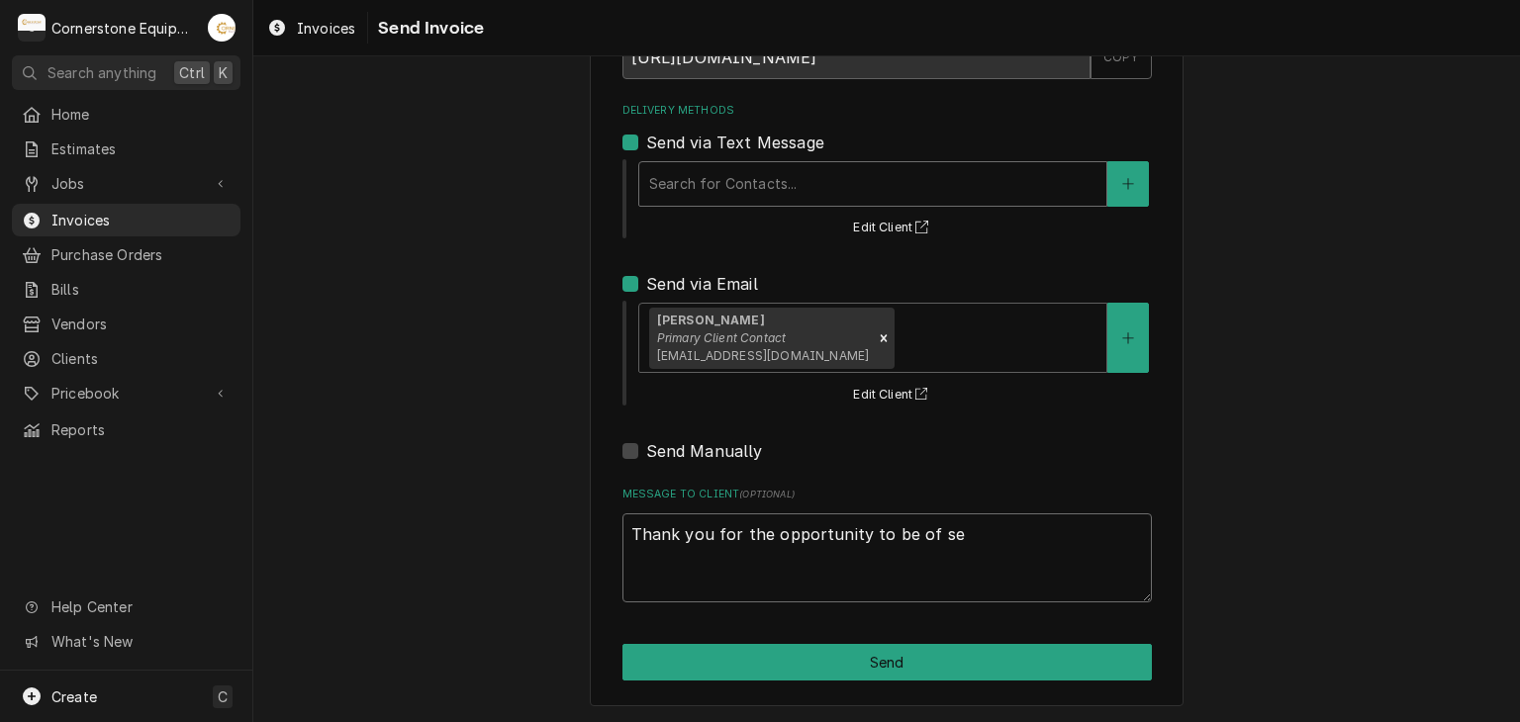
type textarea "Thank you for the opportunity to be of ser"
type textarea "x"
type textarea "Thank you for the opportunity to be of serv"
type textarea "x"
type textarea "Thank you for the opportunity to be of servi"
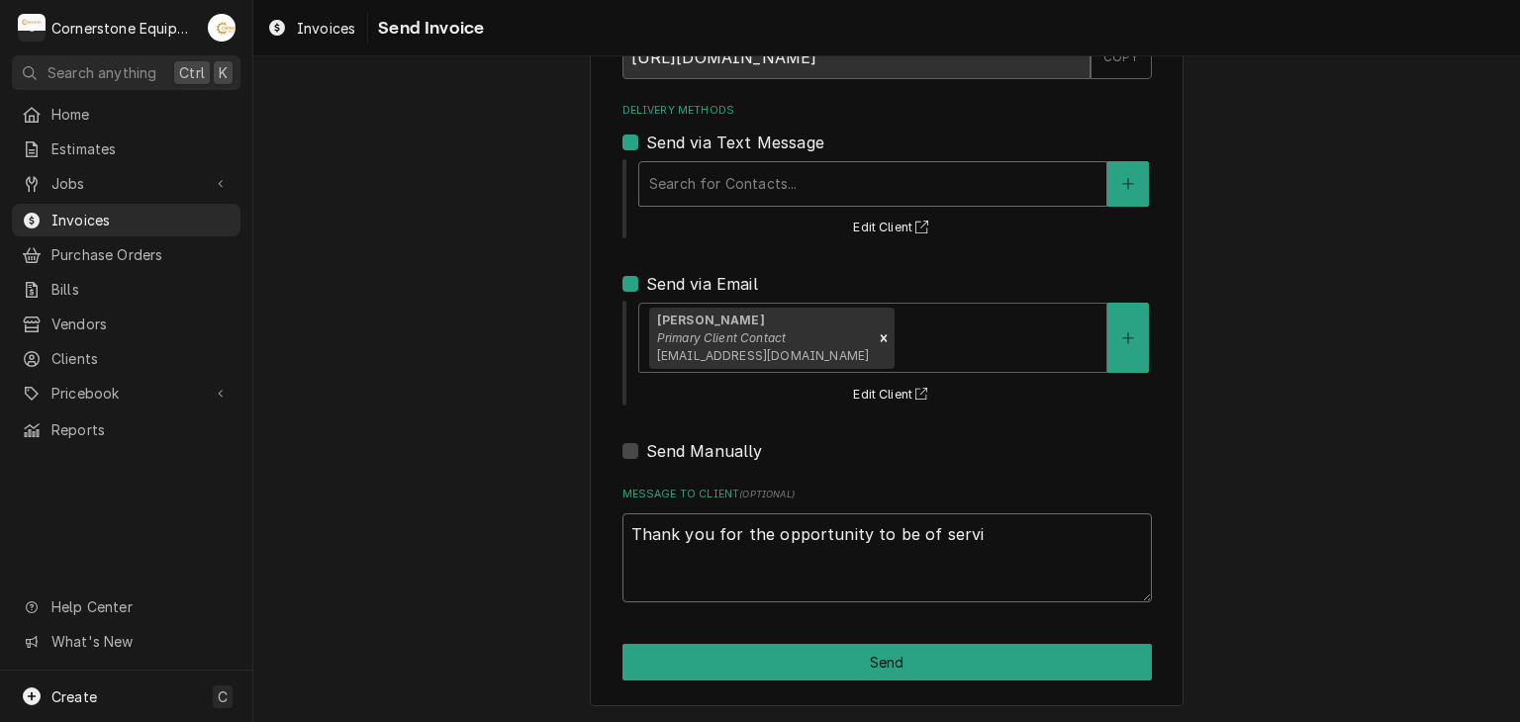
type textarea "x"
type textarea "Thank you for the opportunity to be of servic"
type textarea "x"
type textarea "Thank you for the opportunity to be of service"
type textarea "x"
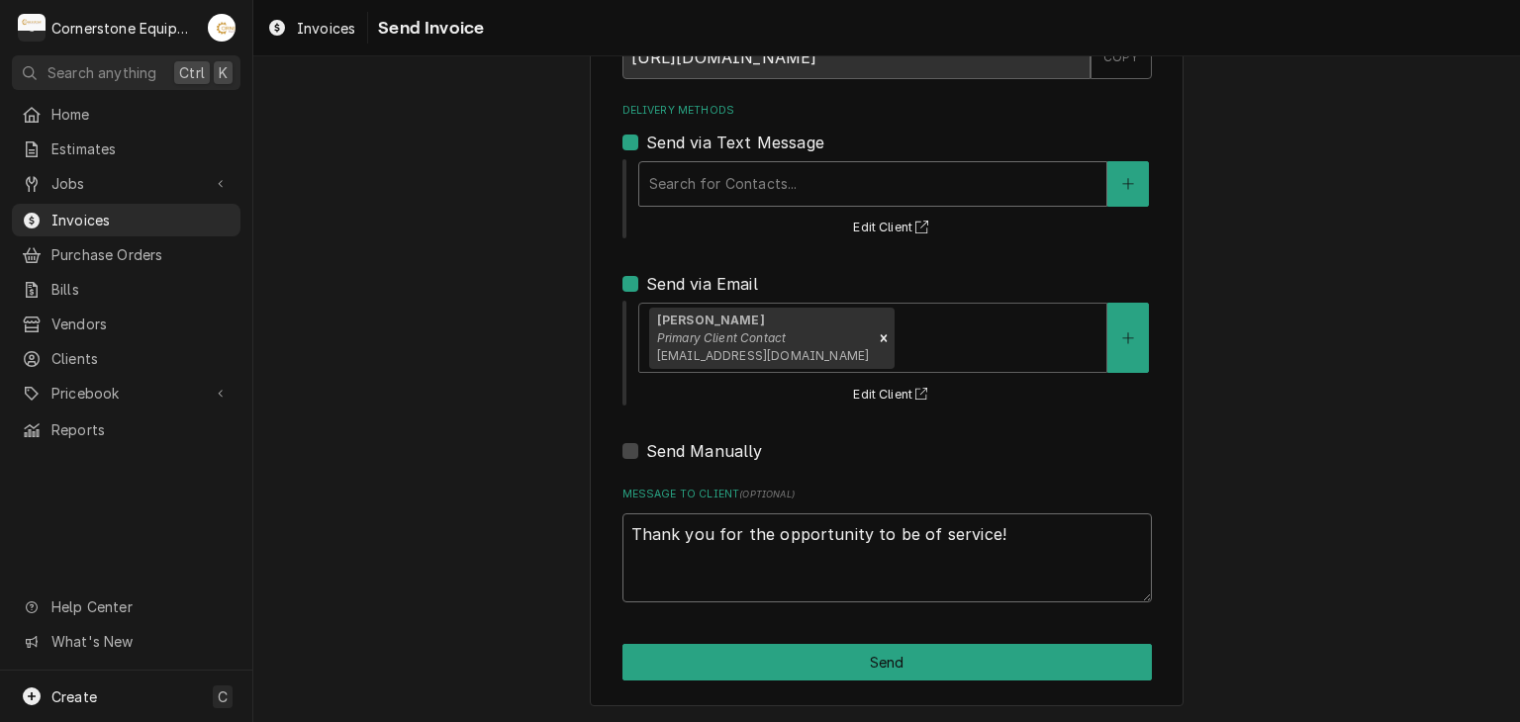
type textarea "Thank you for the opportunity to be of service!"
drag, startPoint x: 716, startPoint y: 607, endPoint x: 717, endPoint y: 620, distance: 12.9
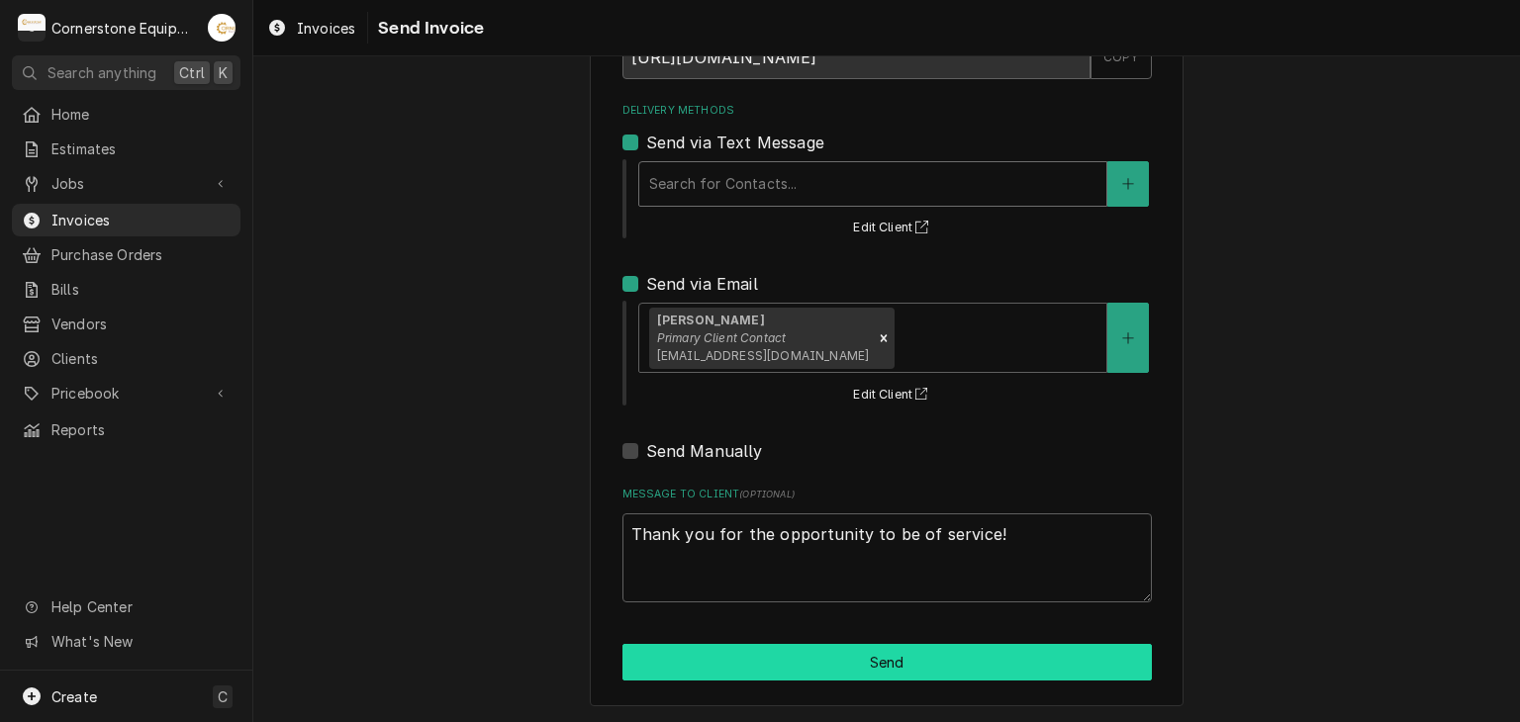
drag, startPoint x: 717, startPoint y: 620, endPoint x: 683, endPoint y: 659, distance: 51.8
click at [683, 659] on button "Send" at bounding box center [886, 662] width 529 height 37
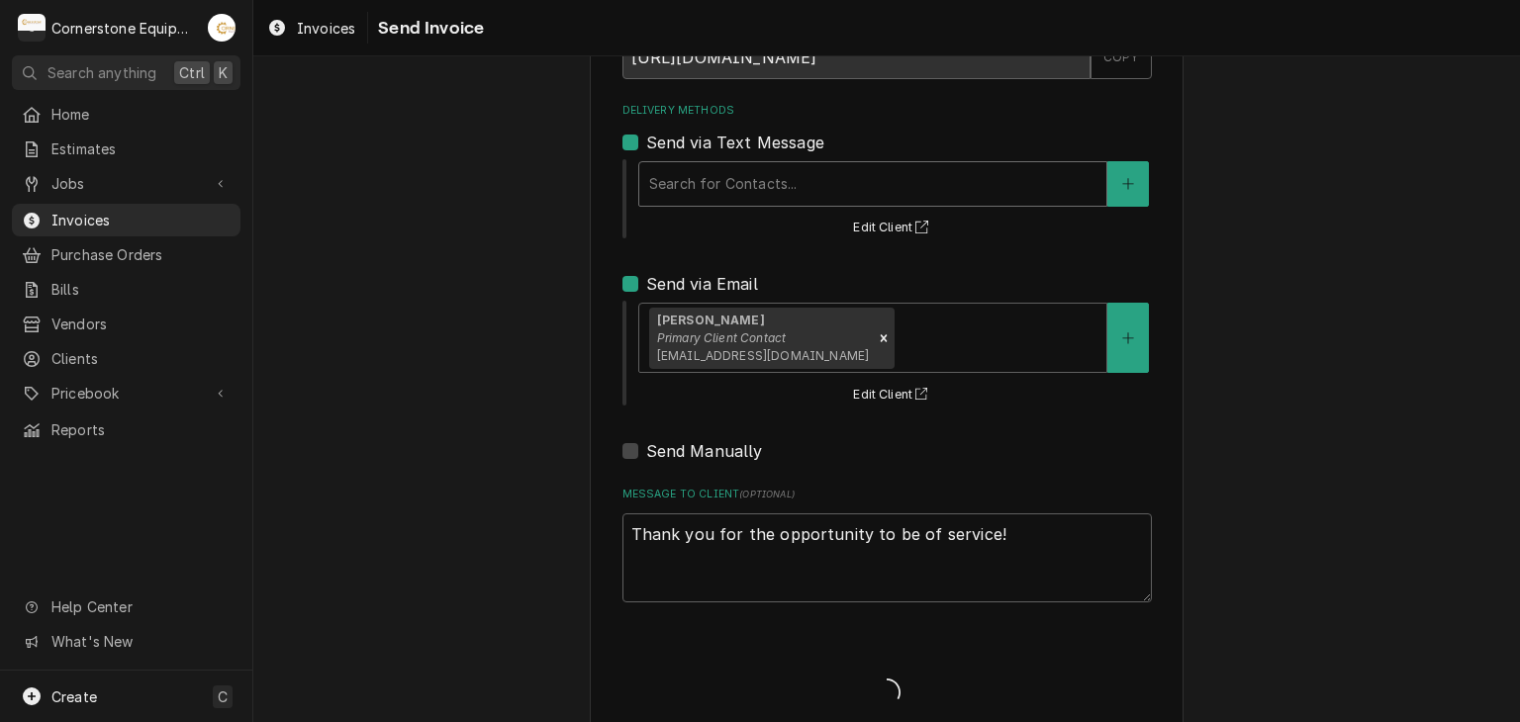
type textarea "x"
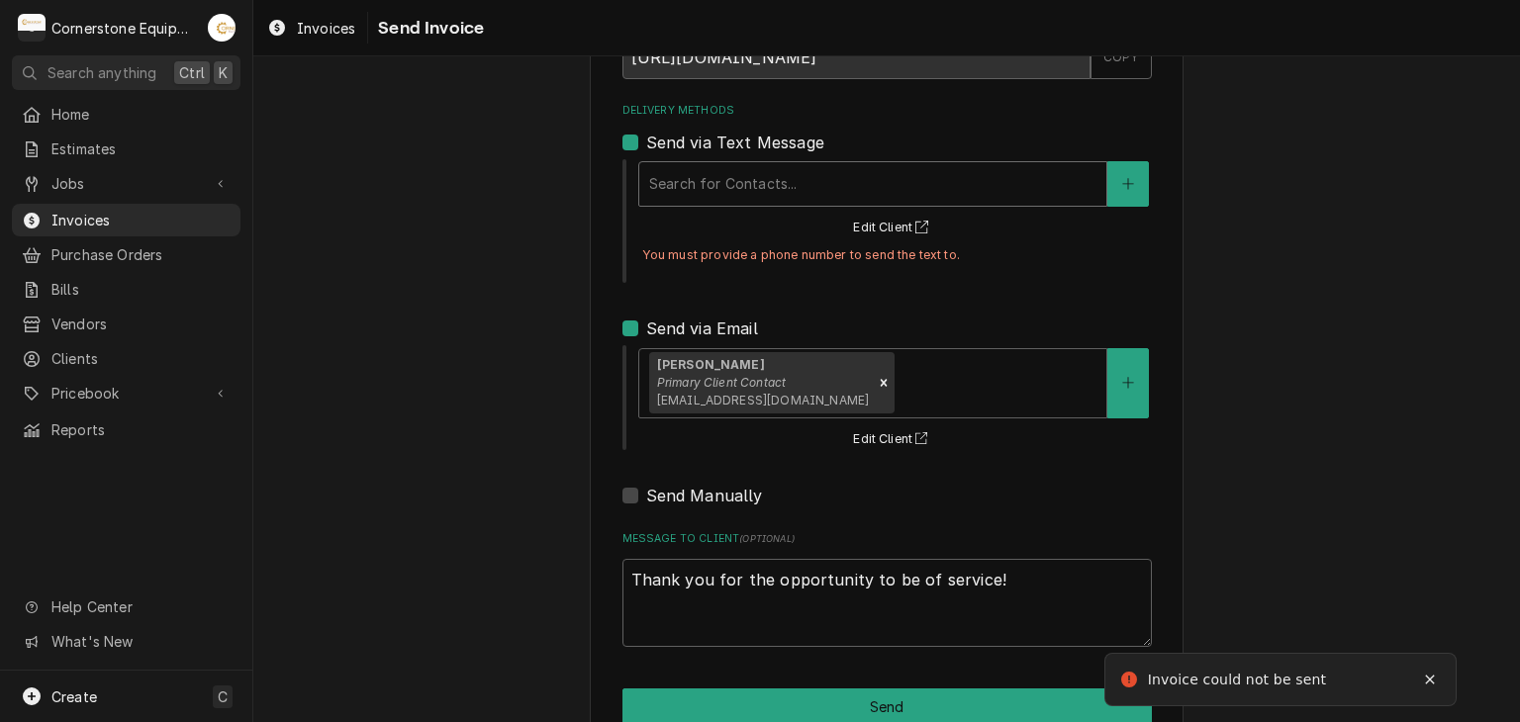
scroll to position [210, 0]
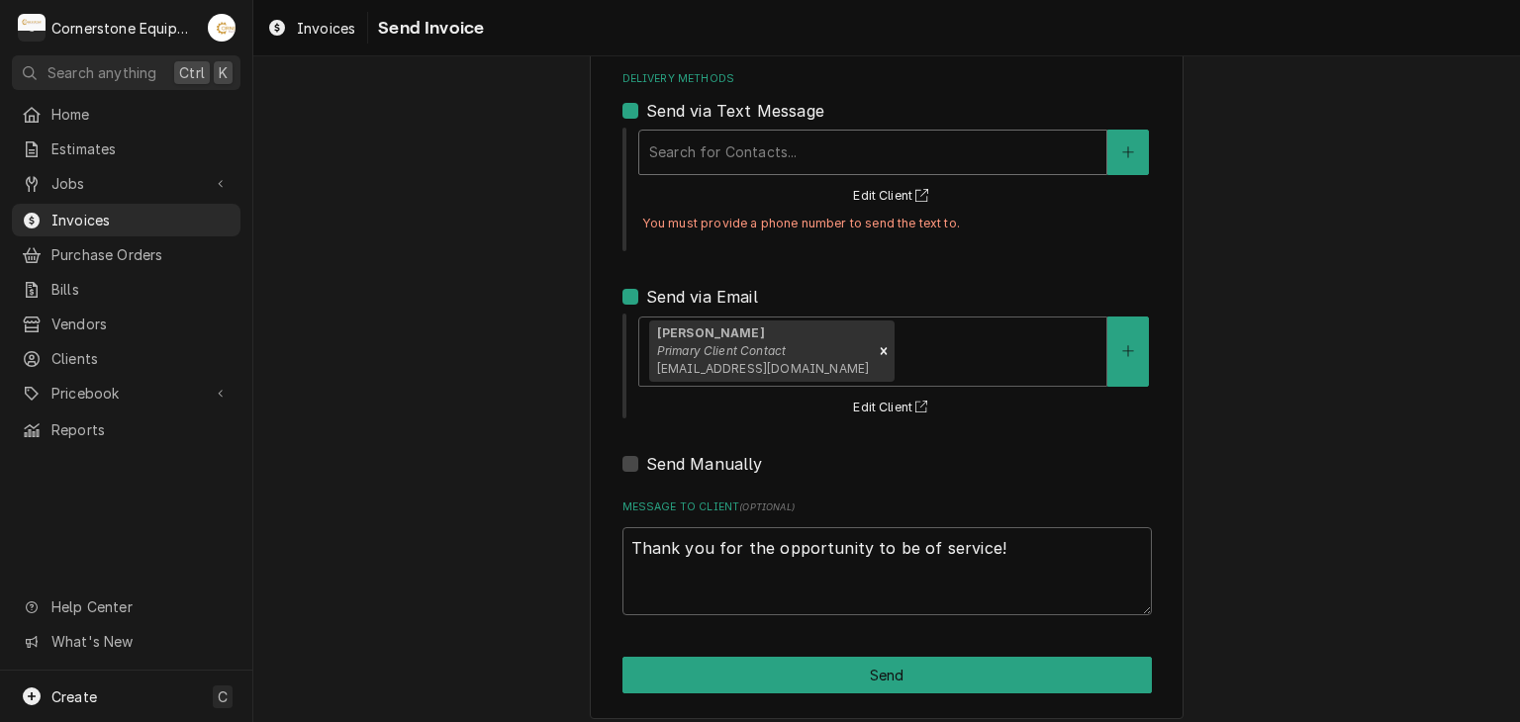
click at [787, 99] on label "Send via Text Message" at bounding box center [735, 111] width 178 height 24
click at [787, 99] on input "Send via Text Message" at bounding box center [910, 121] width 529 height 44
checkbox input "false"
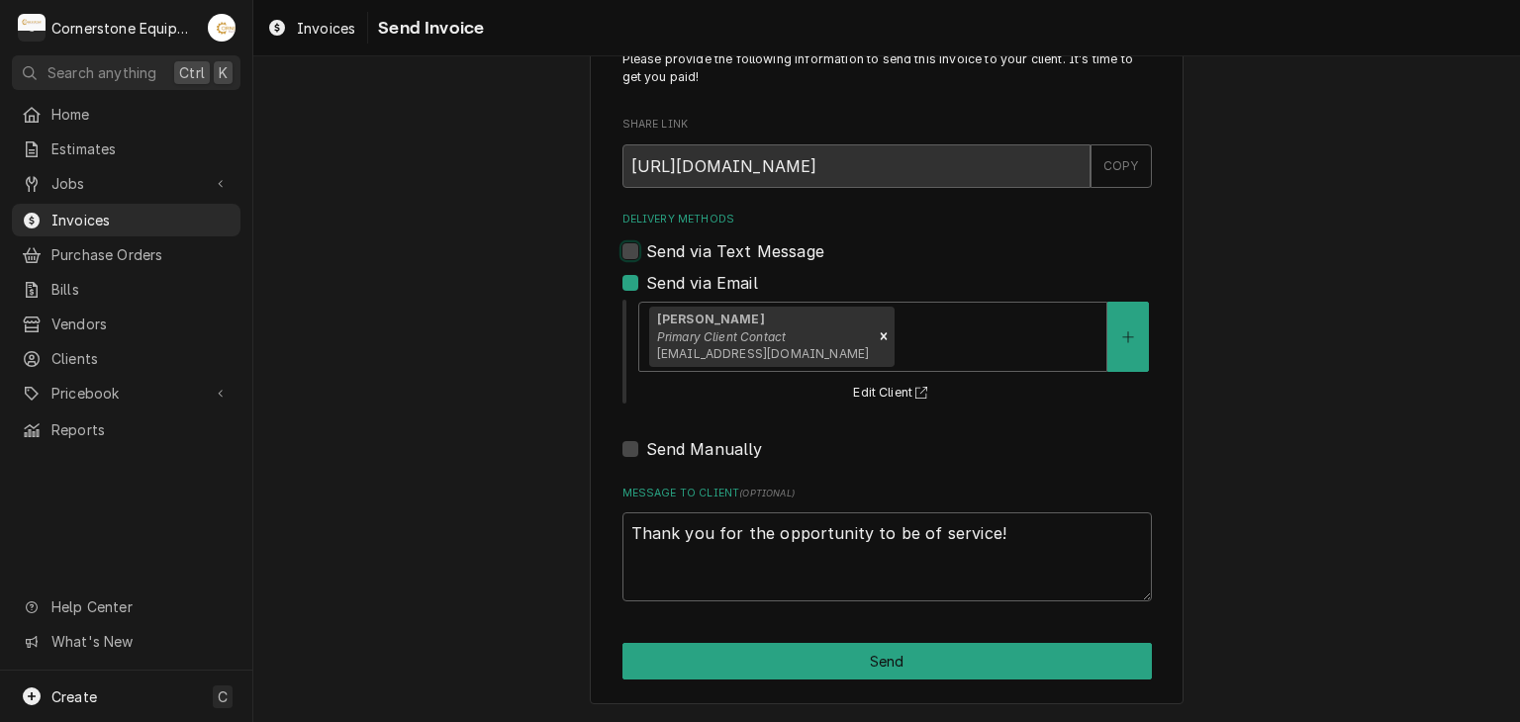
scroll to position [67, 0]
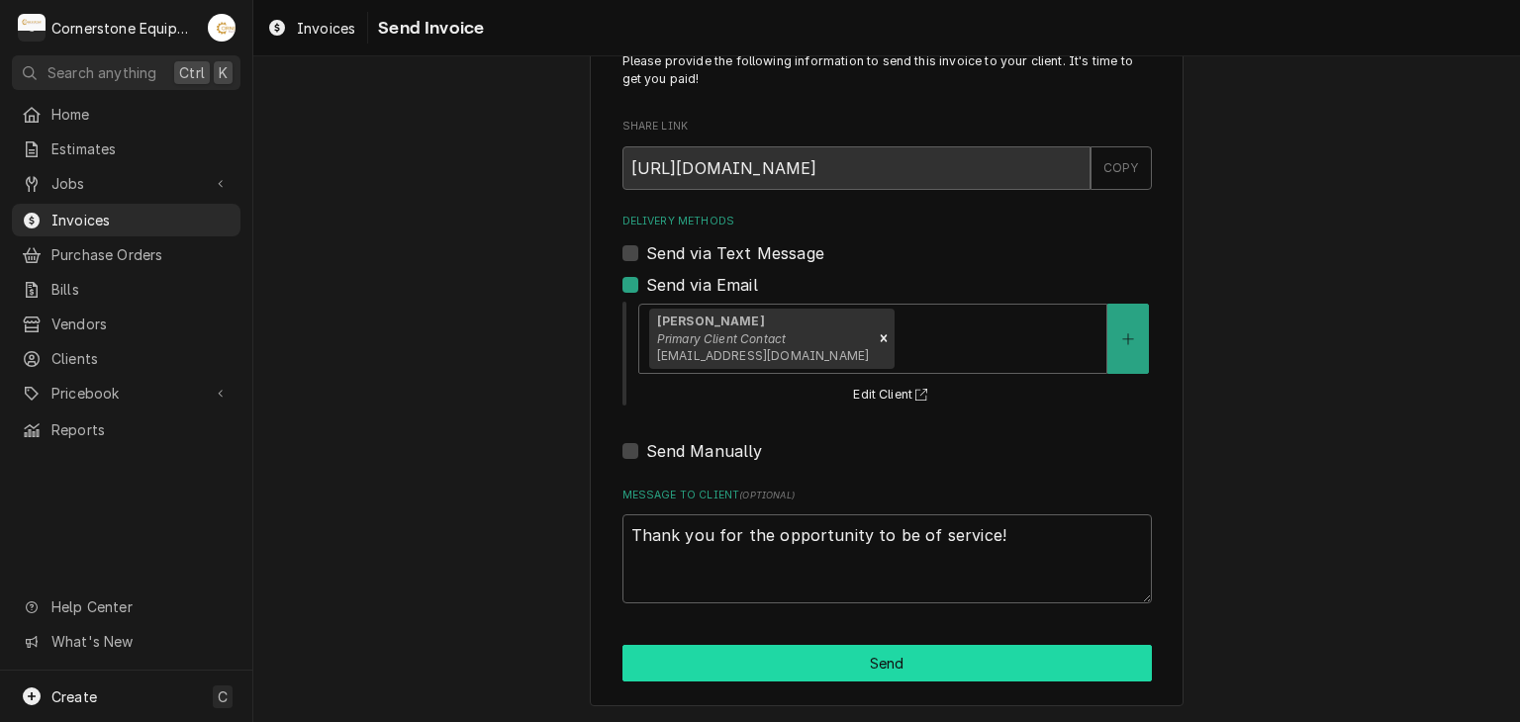
click at [794, 650] on button "Send" at bounding box center [886, 663] width 529 height 37
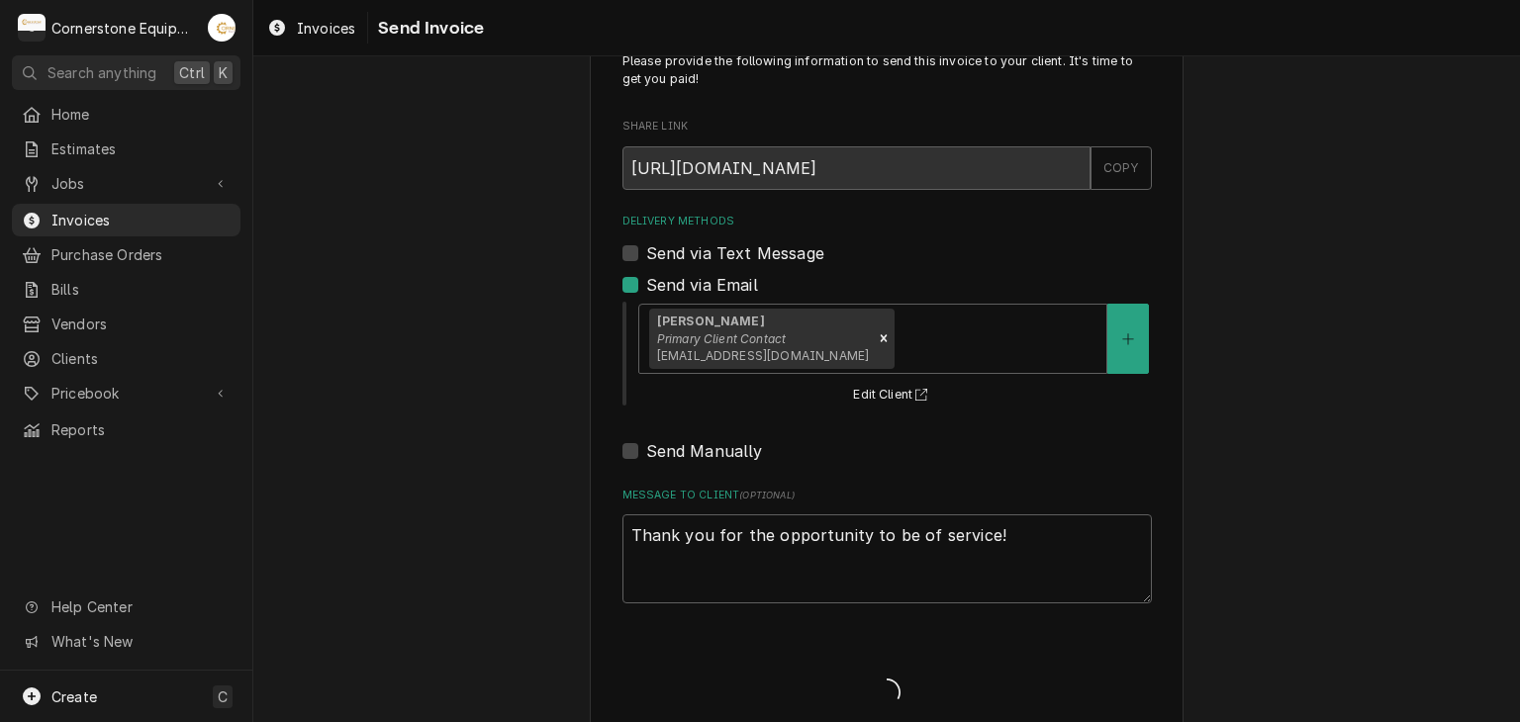
type textarea "x"
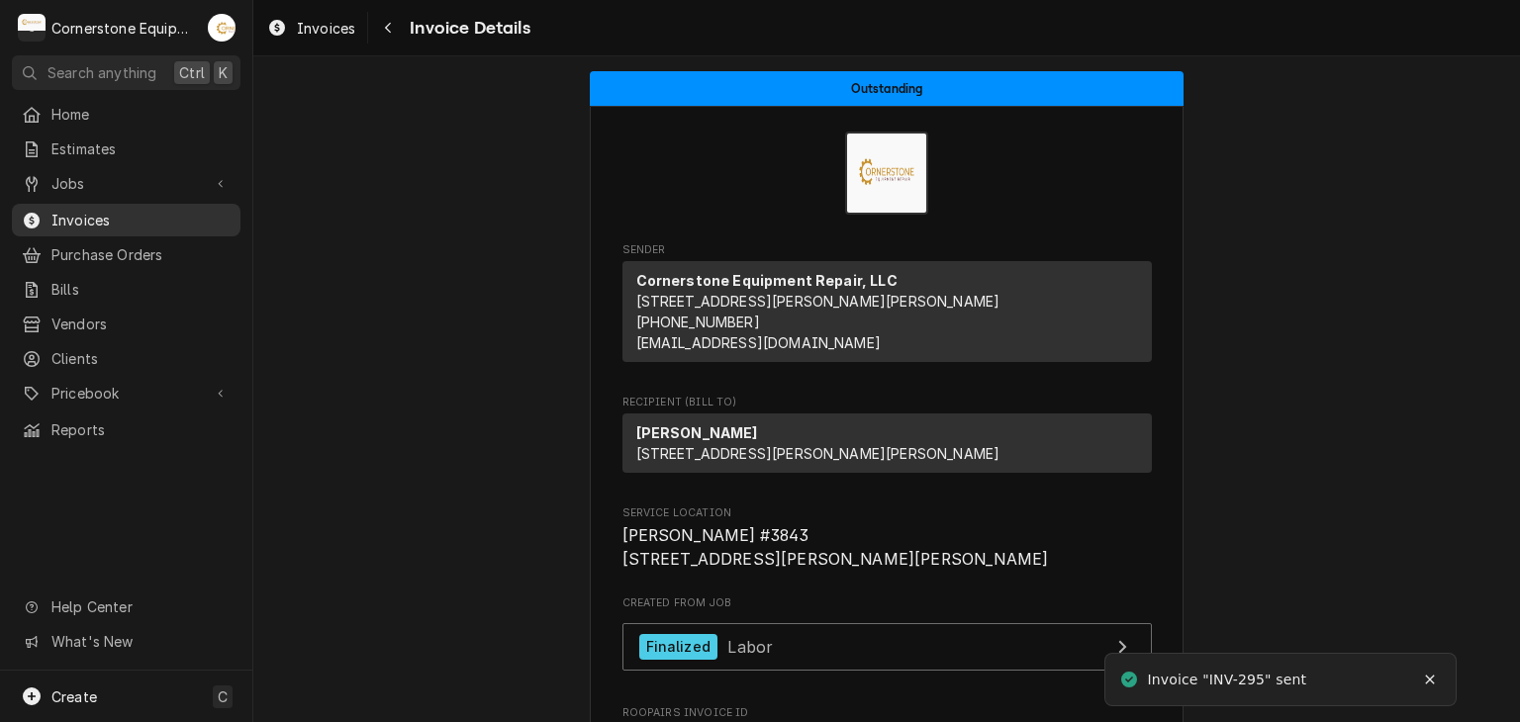
click at [119, 210] on span "Invoices" at bounding box center [140, 220] width 179 height 21
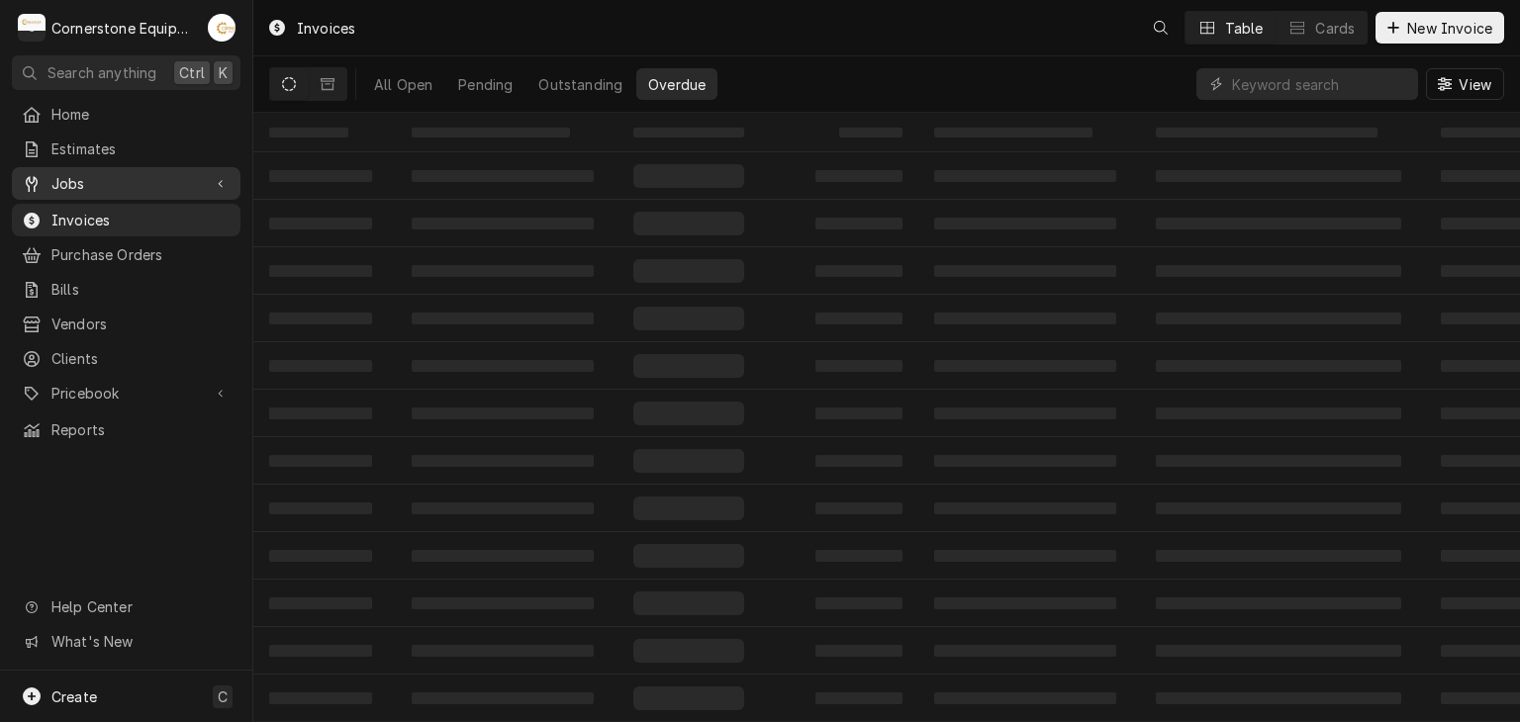
drag, startPoint x: 0, startPoint y: 0, endPoint x: 103, endPoint y: 175, distance: 203.1
click at [103, 175] on span "Jobs" at bounding box center [125, 183] width 149 height 21
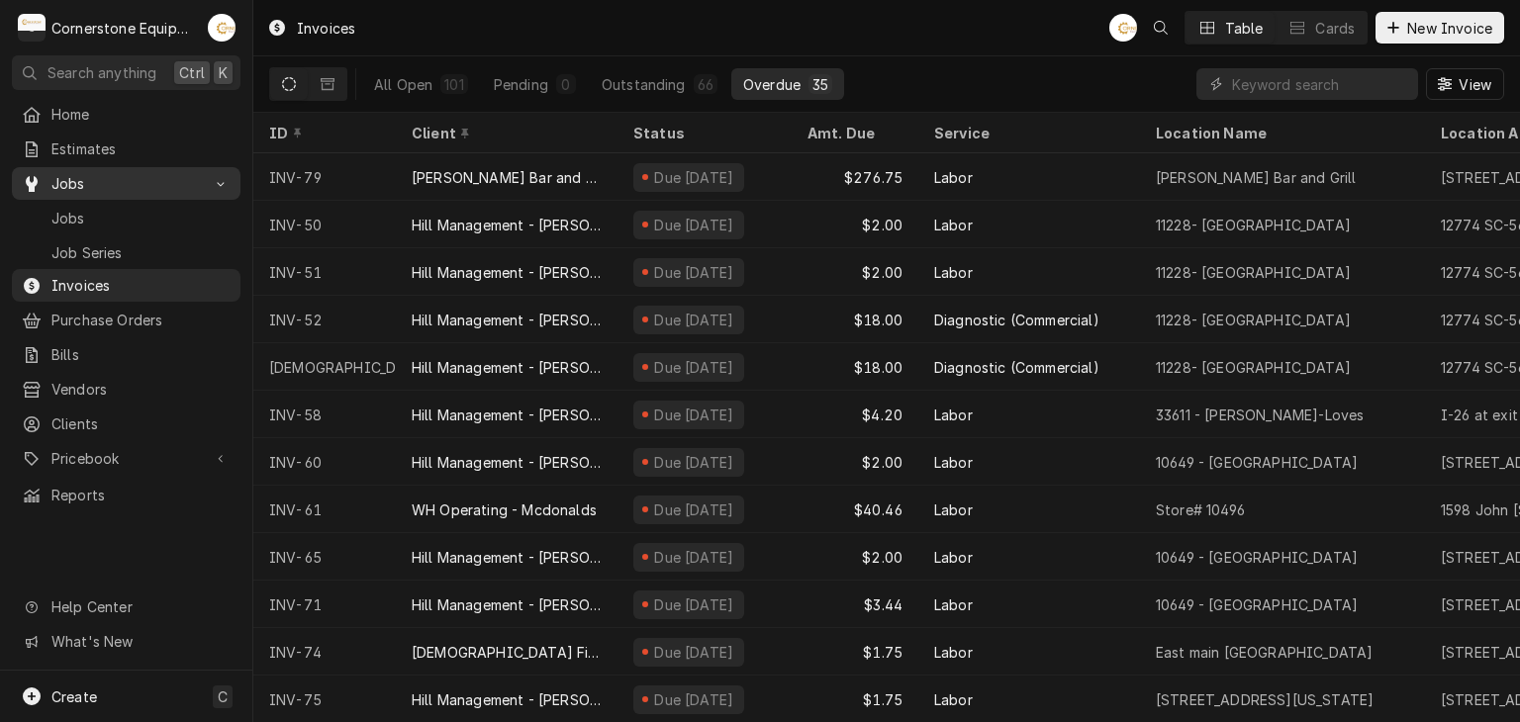
click at [104, 193] on link "Jobs" at bounding box center [126, 183] width 229 height 33
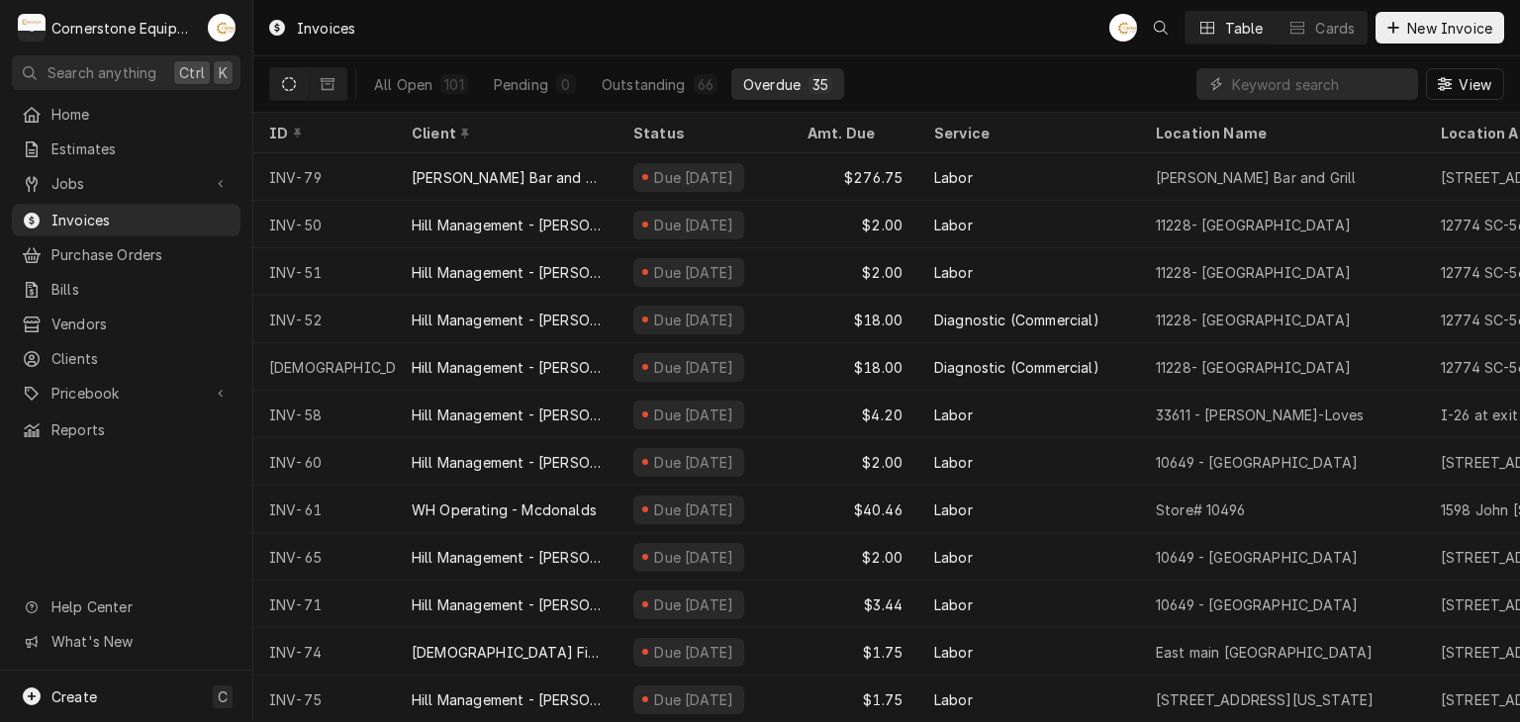
click at [79, 194] on div "Jobs Jobs Job Series" at bounding box center [126, 184] width 229 height 35
click at [79, 192] on link "Jobs" at bounding box center [126, 183] width 229 height 33
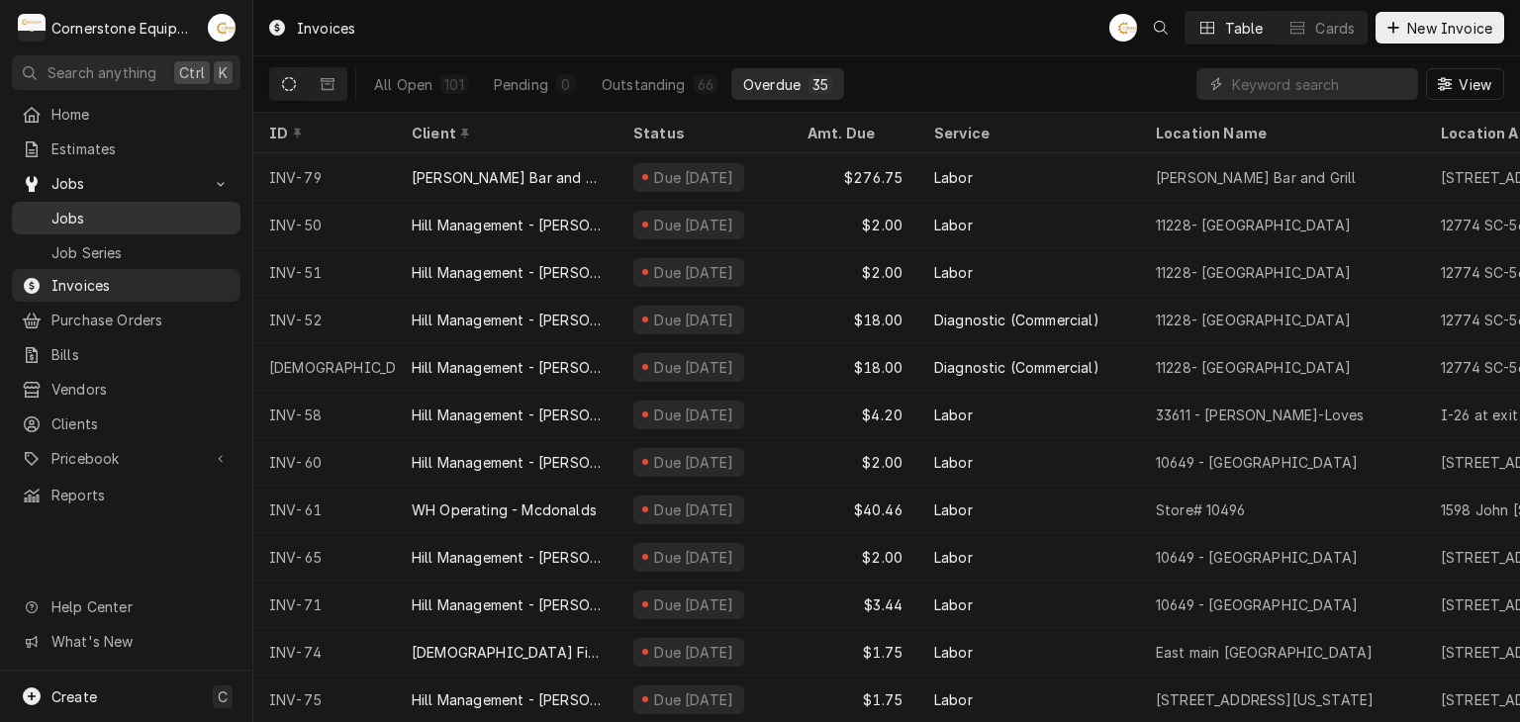
click at [87, 223] on div "Jobs" at bounding box center [126, 218] width 221 height 25
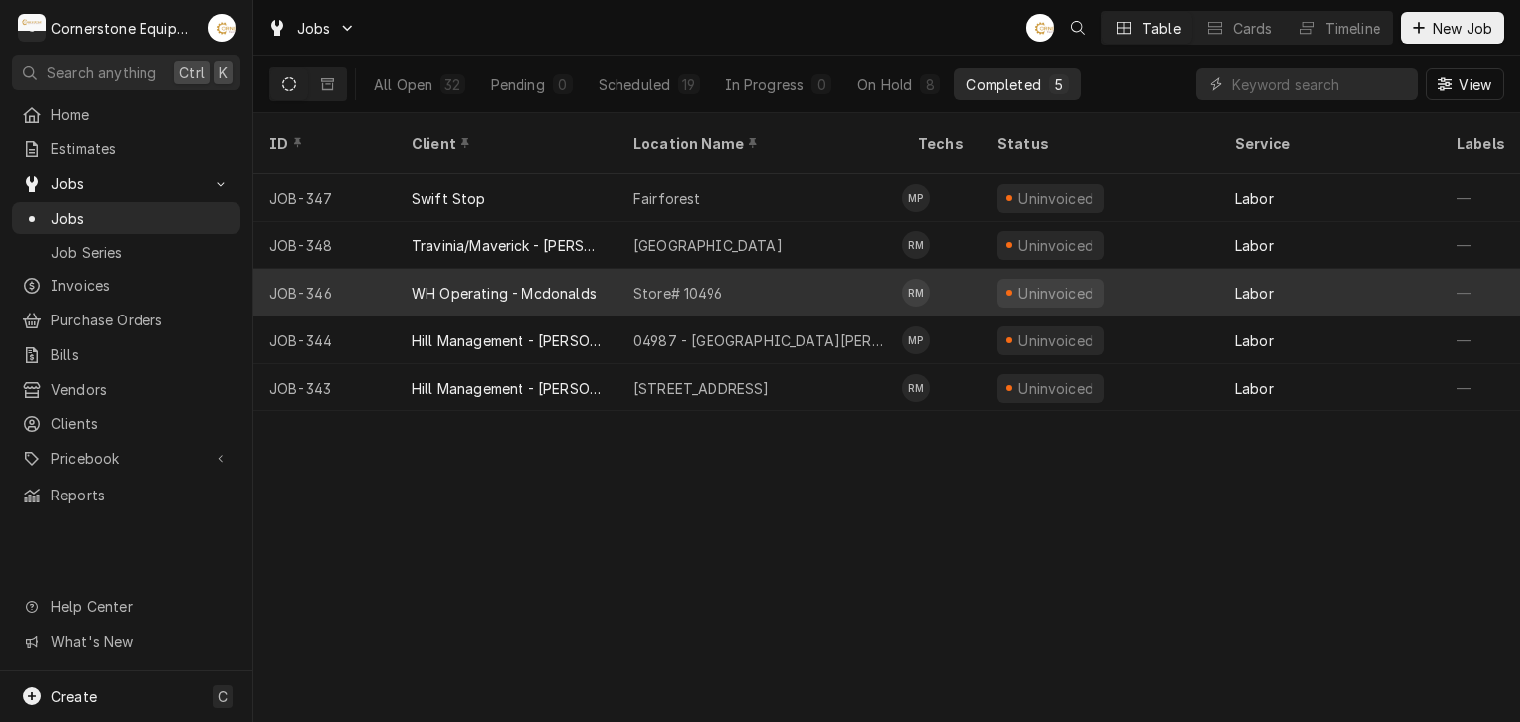
click at [549, 283] on div "WH Operating - Mcdonalds" at bounding box center [504, 293] width 185 height 21
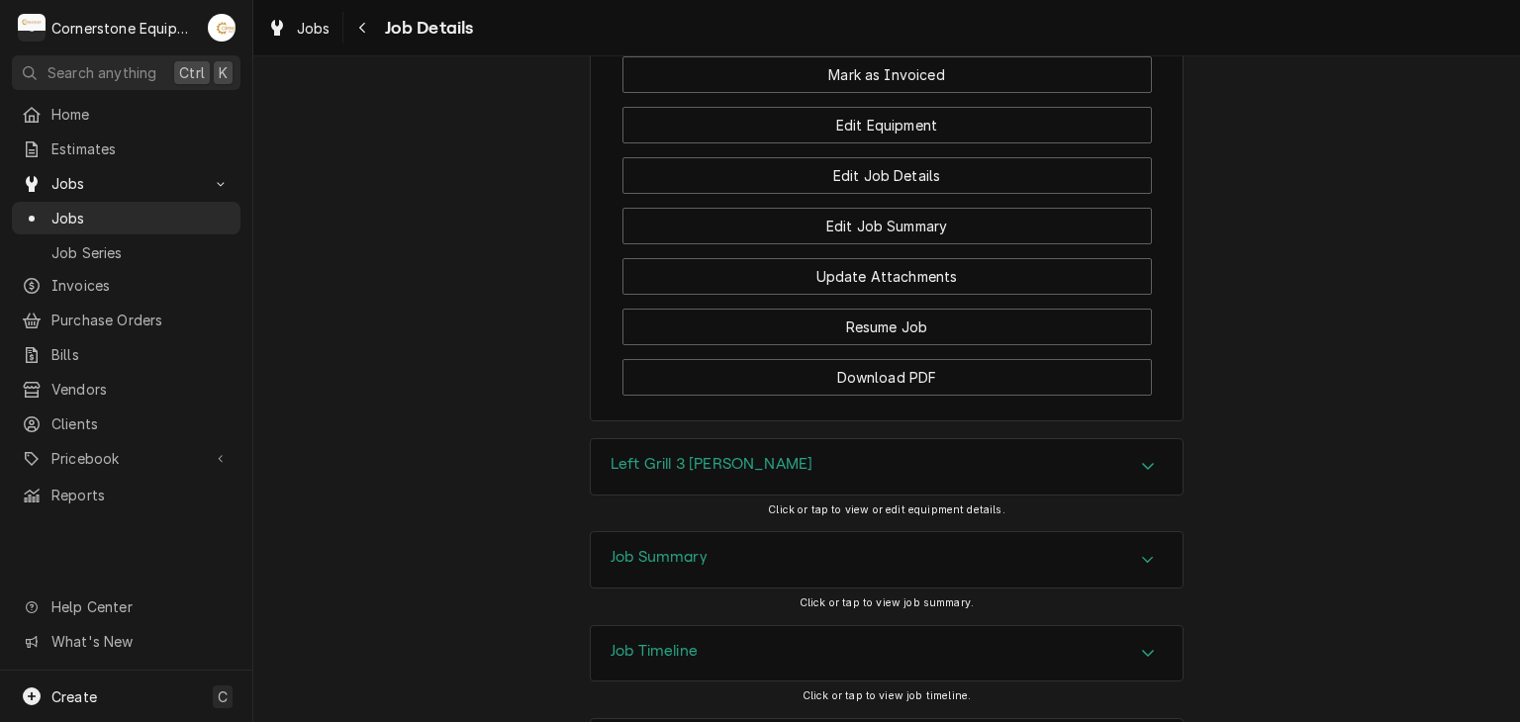
scroll to position [1690, 0]
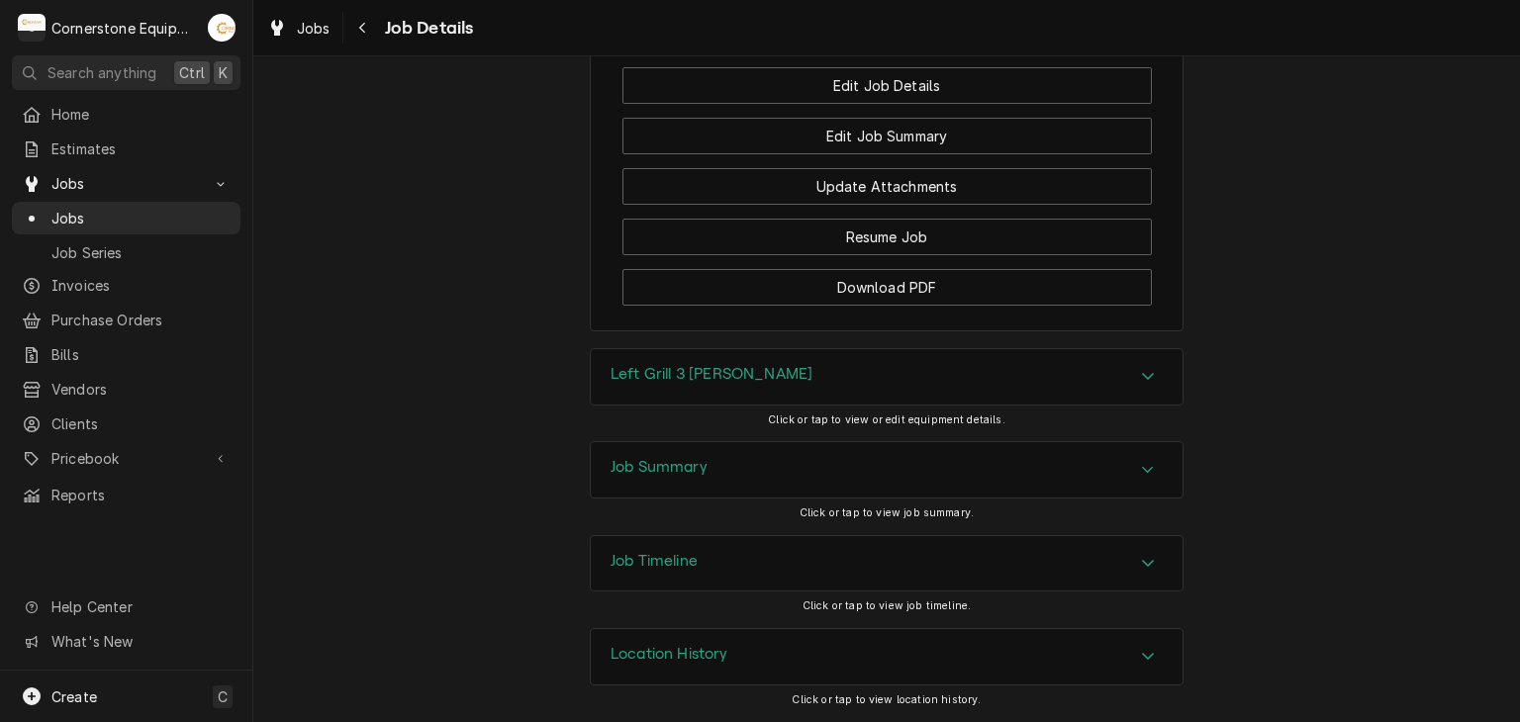
click at [693, 480] on div "Job Summary" at bounding box center [658, 470] width 97 height 24
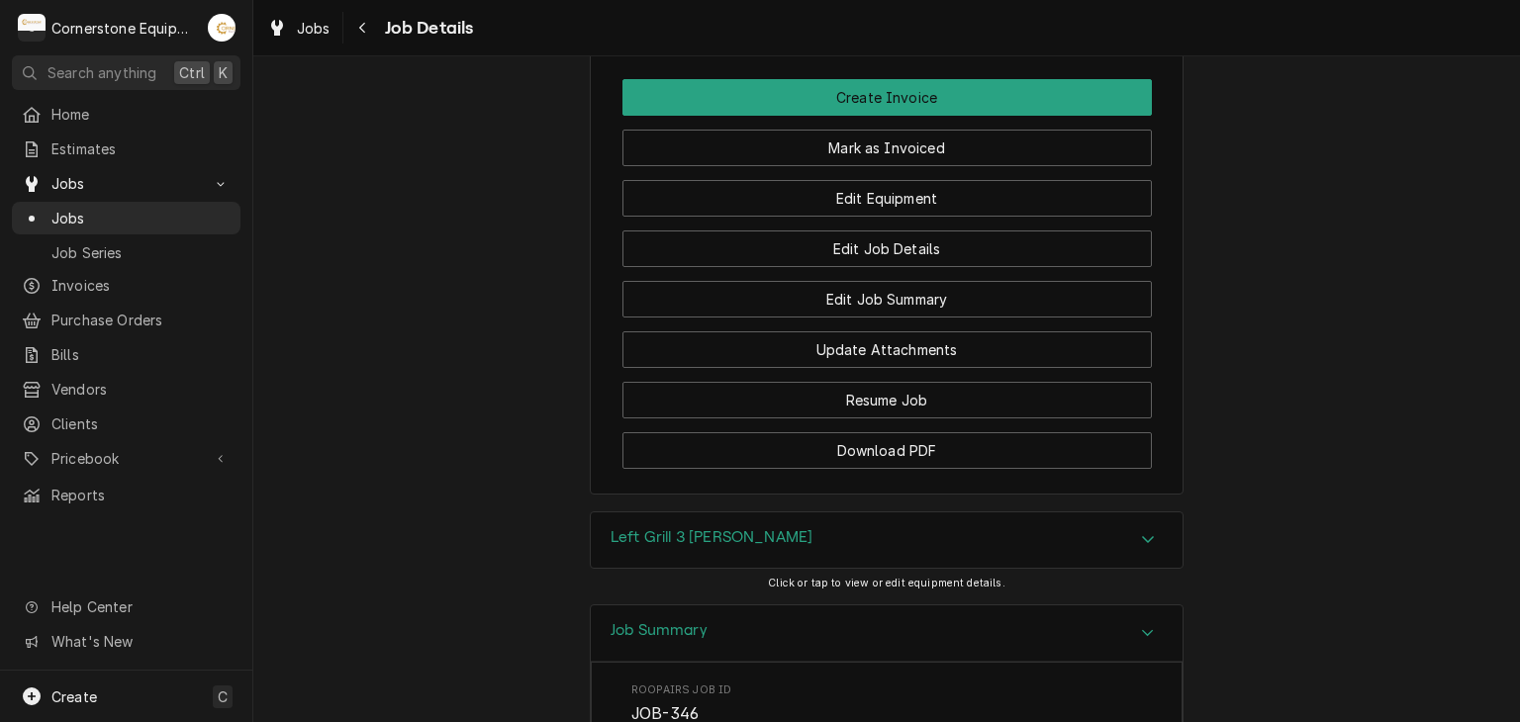
scroll to position [1114, 0]
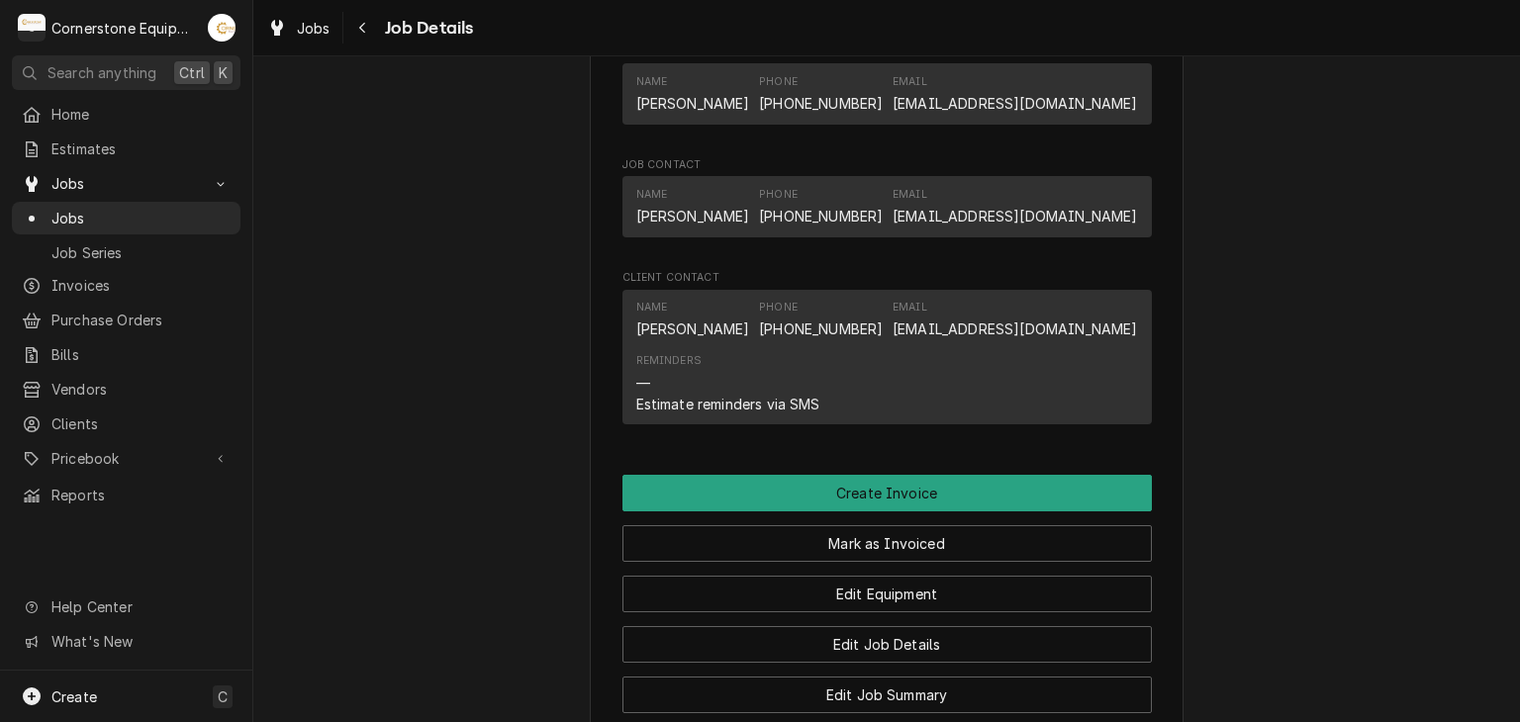
click at [368, 47] on div "Jobs Job Details" at bounding box center [886, 27] width 1266 height 55
click at [366, 45] on div "Jobs Job Details" at bounding box center [886, 27] width 1266 height 55
click at [363, 42] on button "Navigate back" at bounding box center [363, 28] width 32 height 32
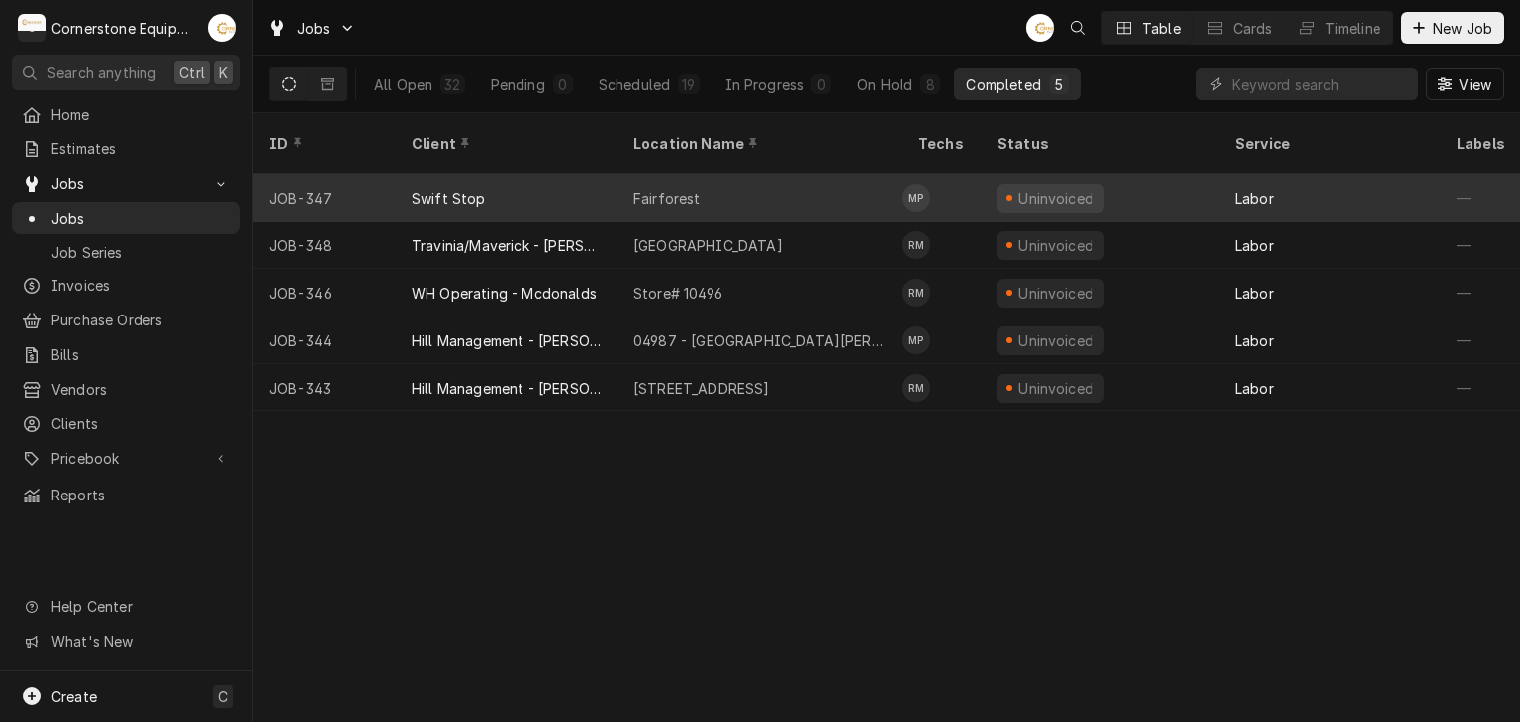
click at [641, 188] on div "Fairforest" at bounding box center [666, 198] width 67 height 21
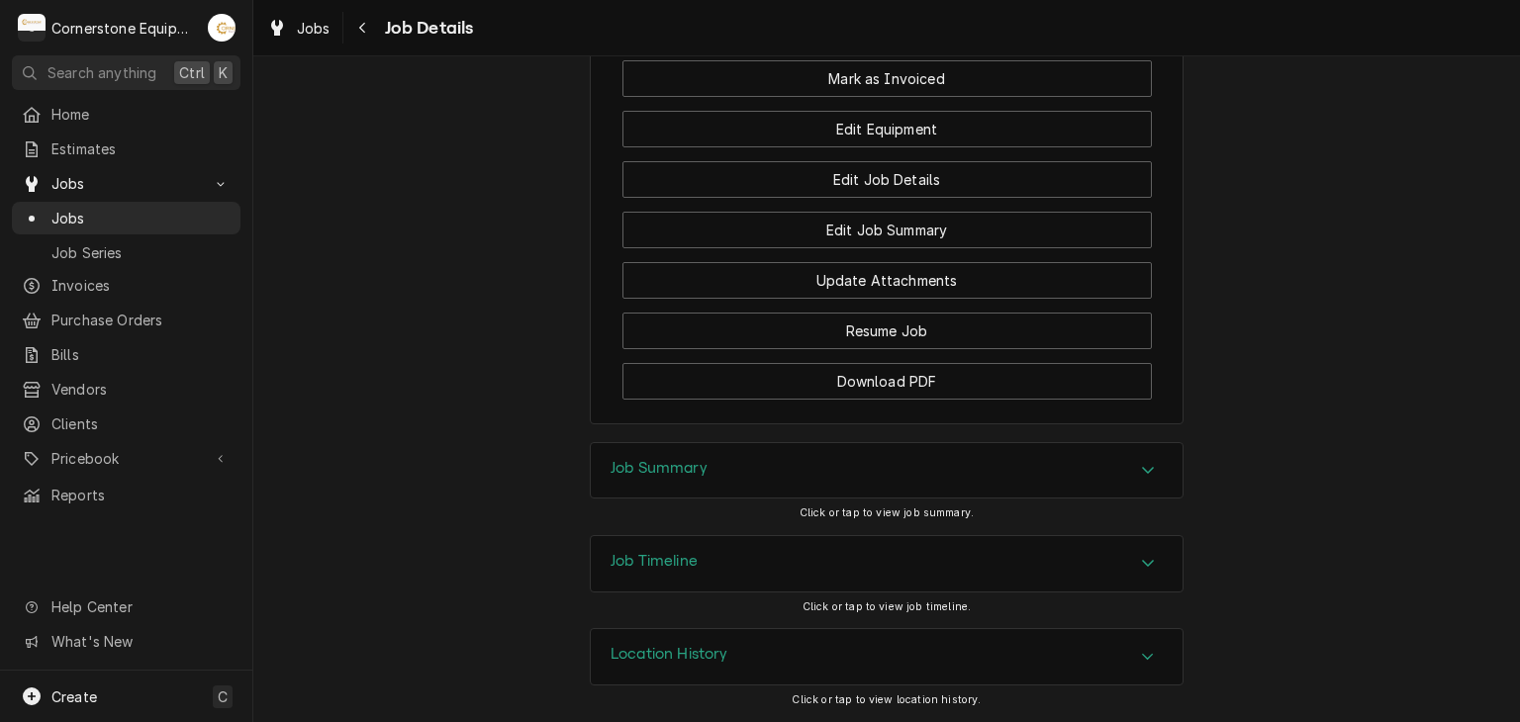
scroll to position [2110, 0]
click at [699, 477] on h3 "Job Summary" at bounding box center [658, 468] width 97 height 19
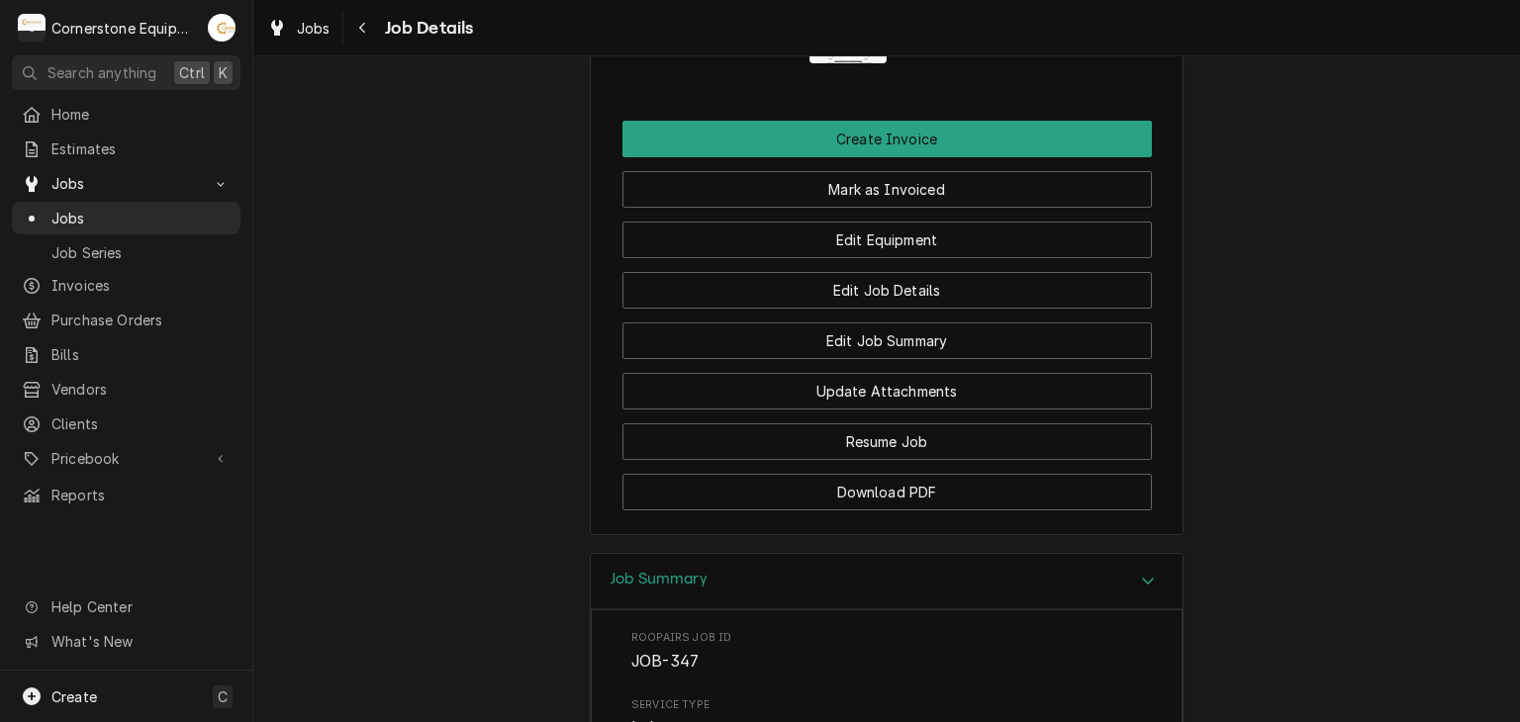
scroll to position [1829, 0]
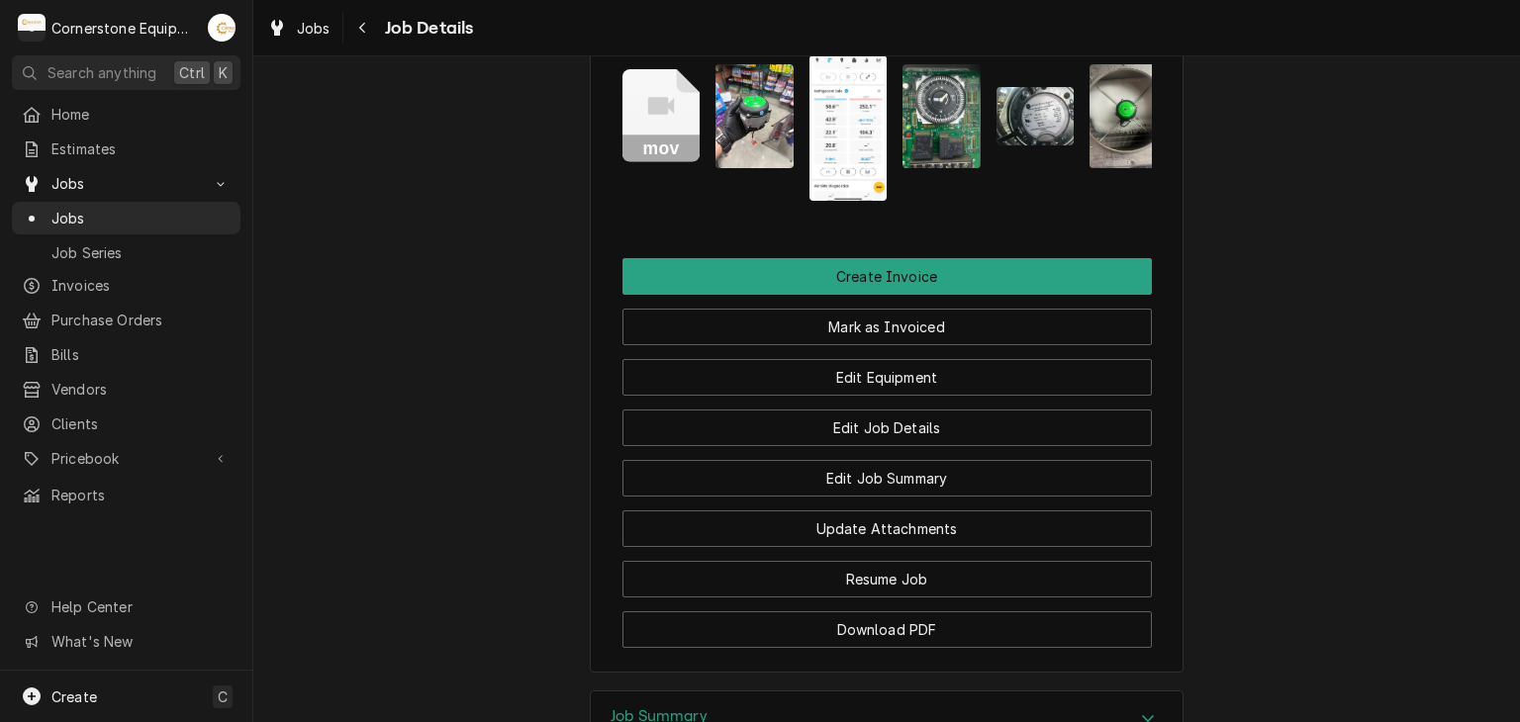
click at [772, 159] on img "Attachments" at bounding box center [754, 116] width 78 height 104
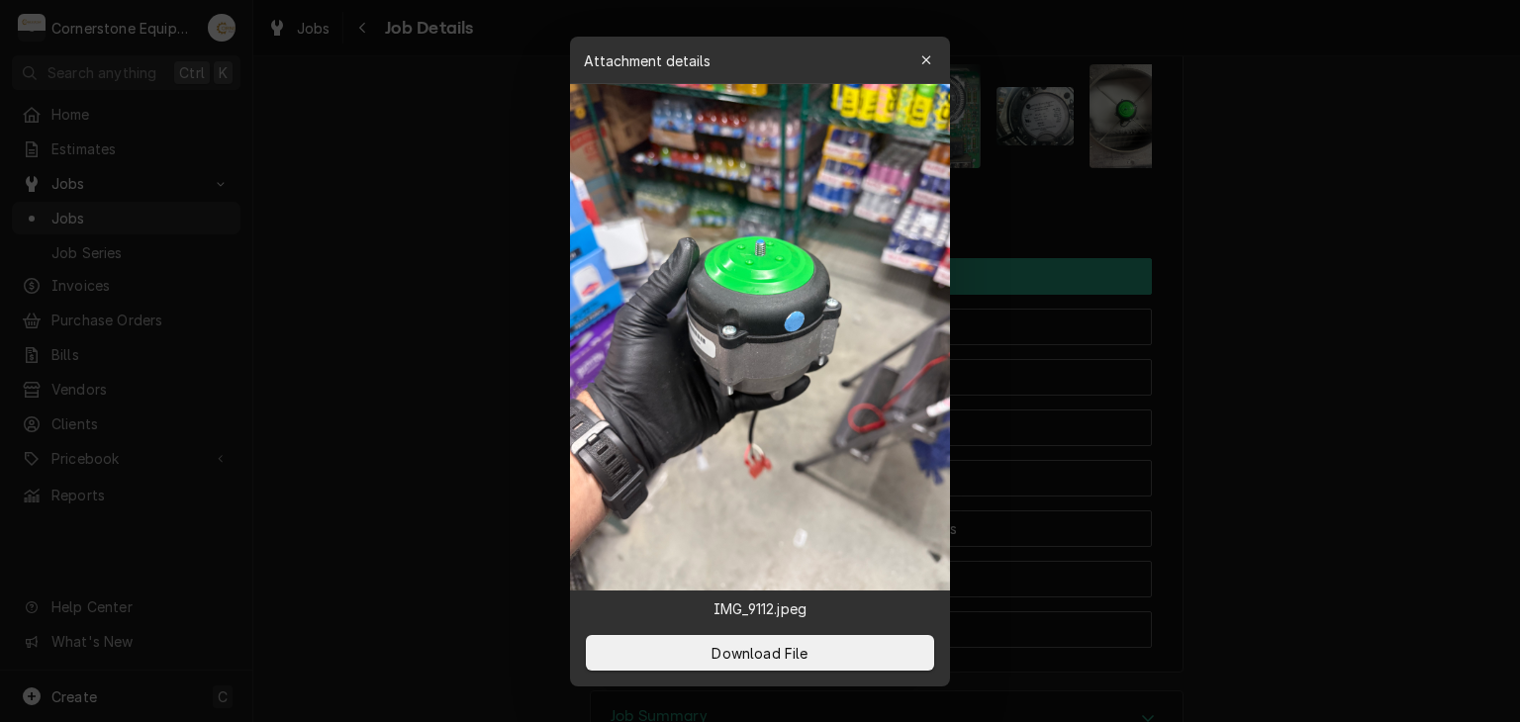
click at [1053, 234] on div at bounding box center [760, 361] width 1520 height 722
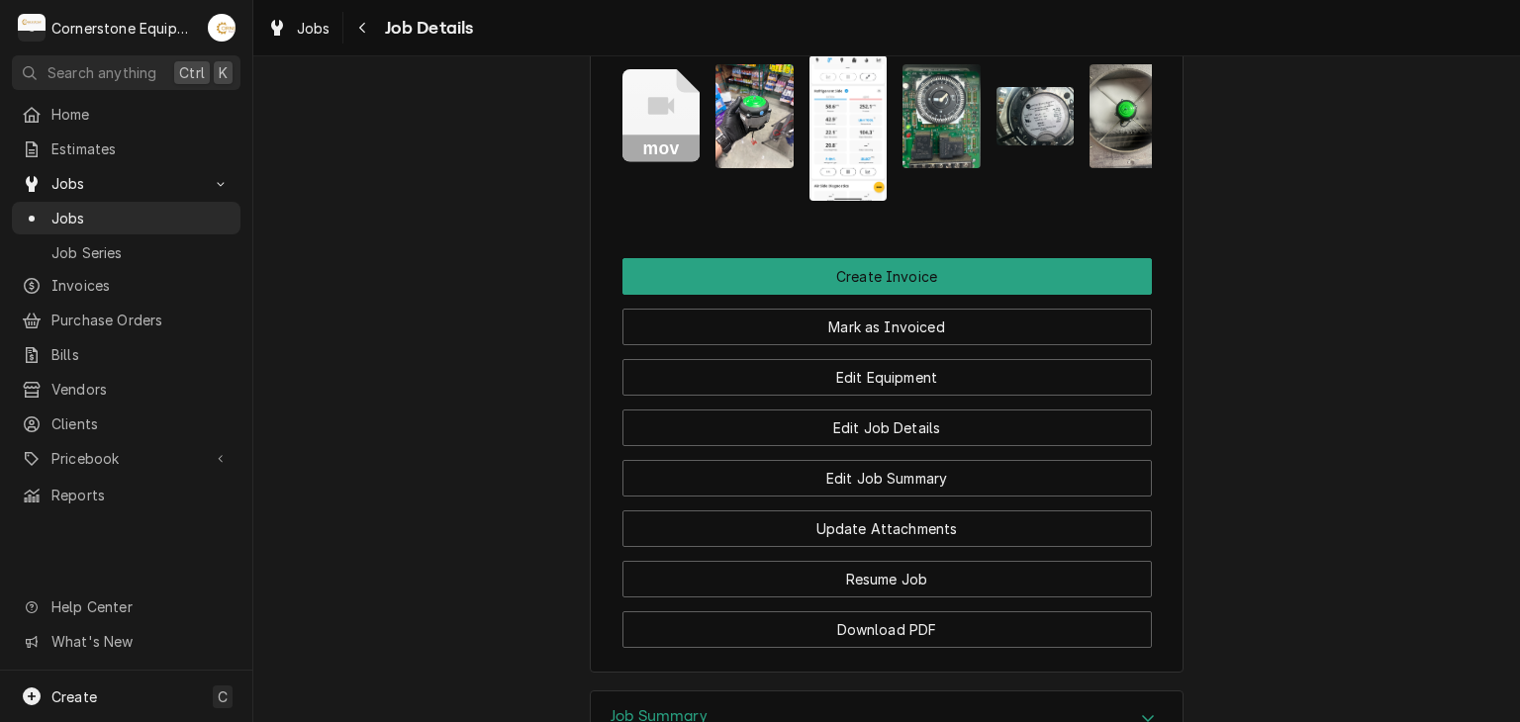
click at [1089, 168] on img "Attachments" at bounding box center [1128, 116] width 78 height 104
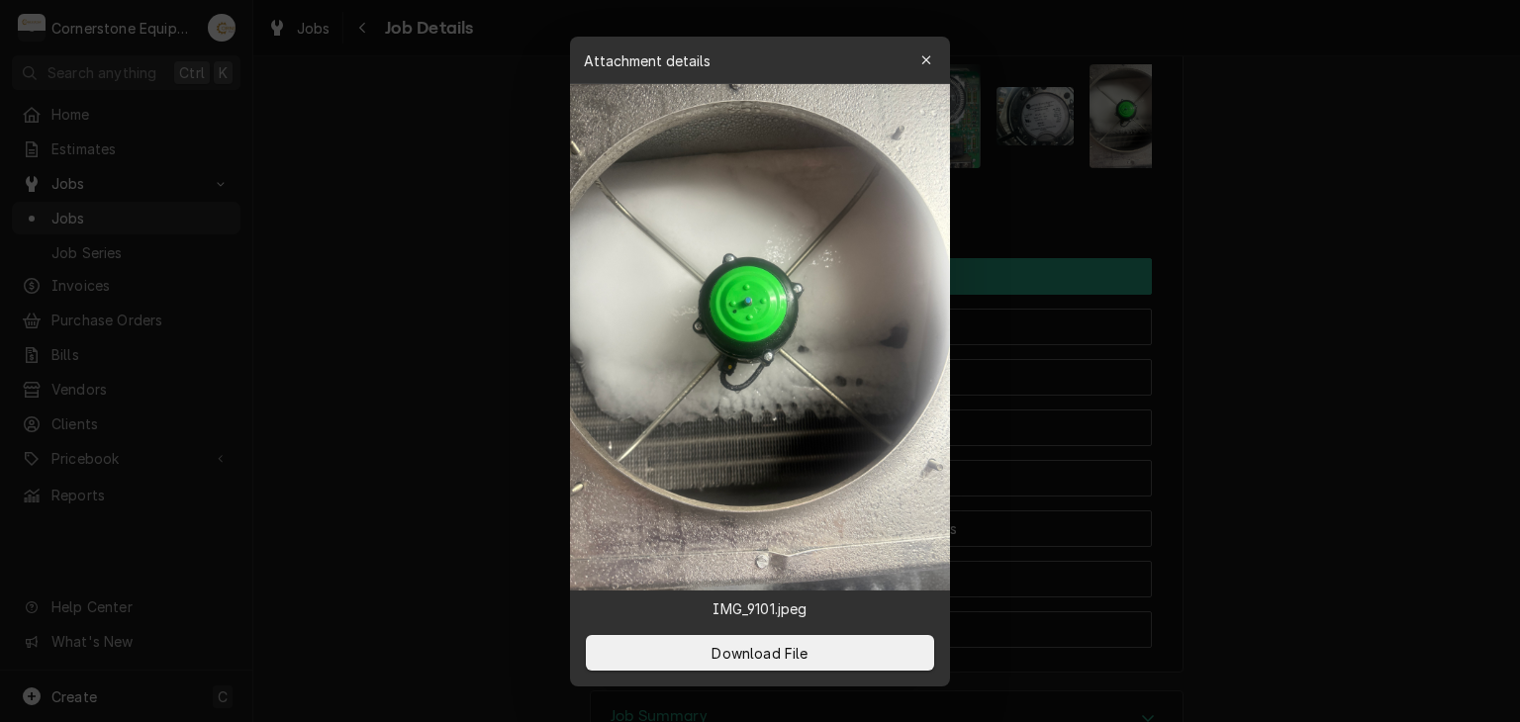
click at [1065, 199] on div at bounding box center [760, 361] width 1520 height 722
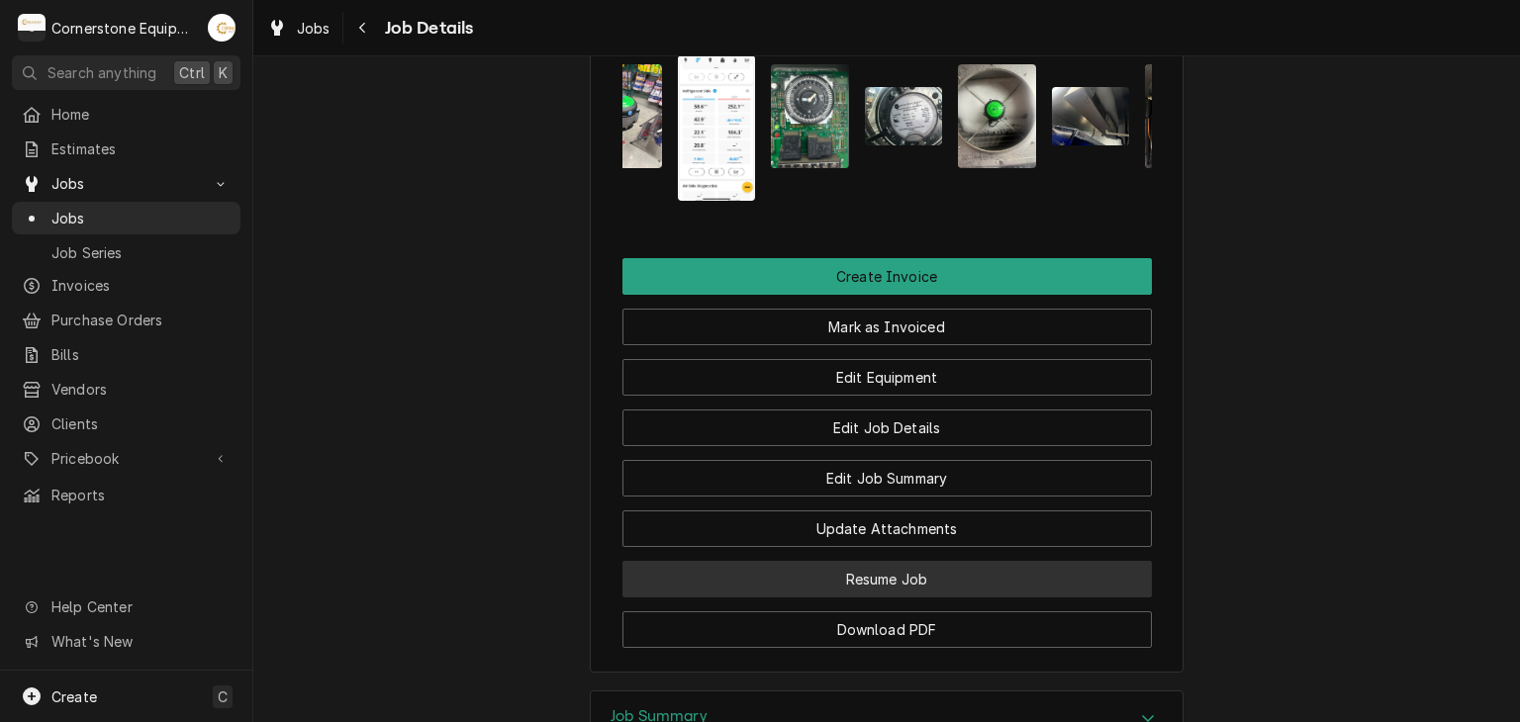
click at [824, 598] on button "Resume Job" at bounding box center [886, 579] width 529 height 37
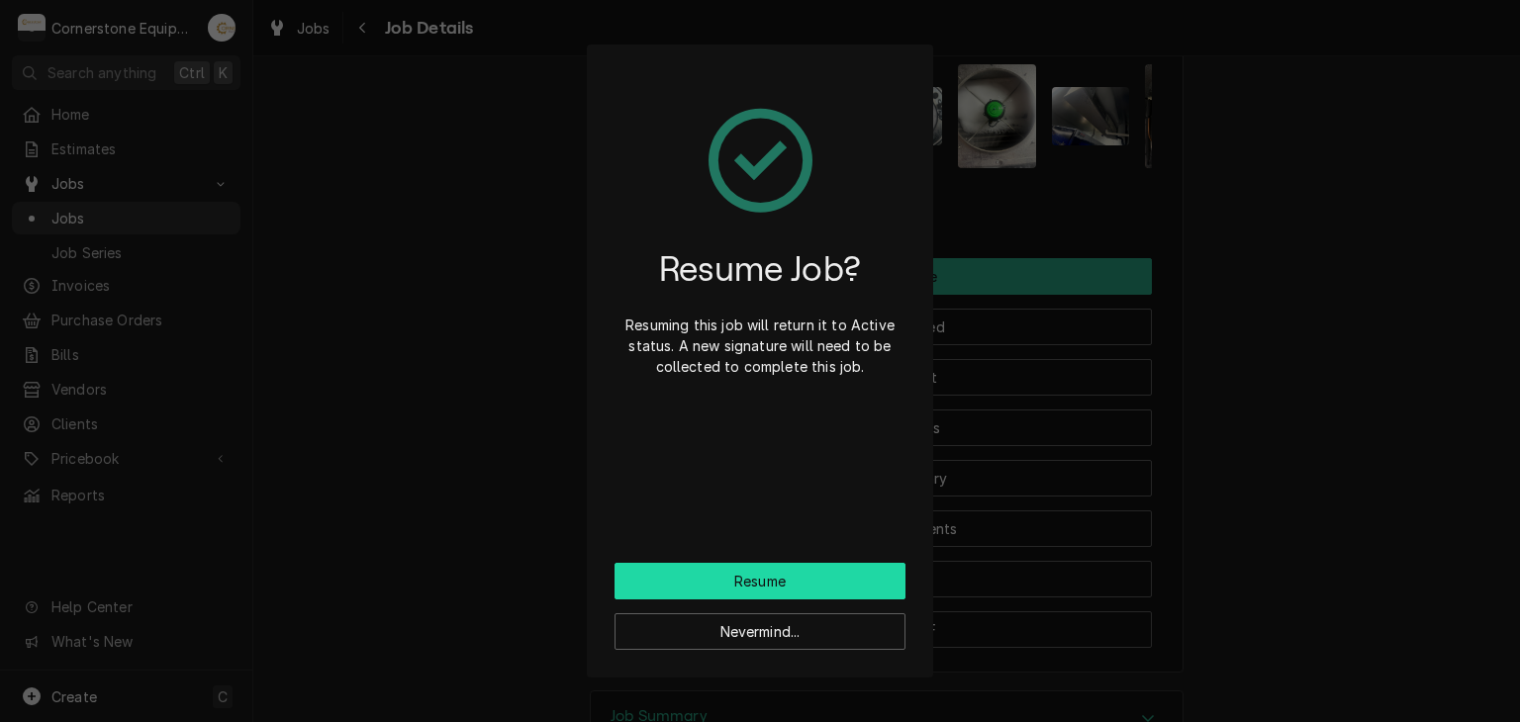
click at [822, 582] on button "Resume" at bounding box center [759, 581] width 291 height 37
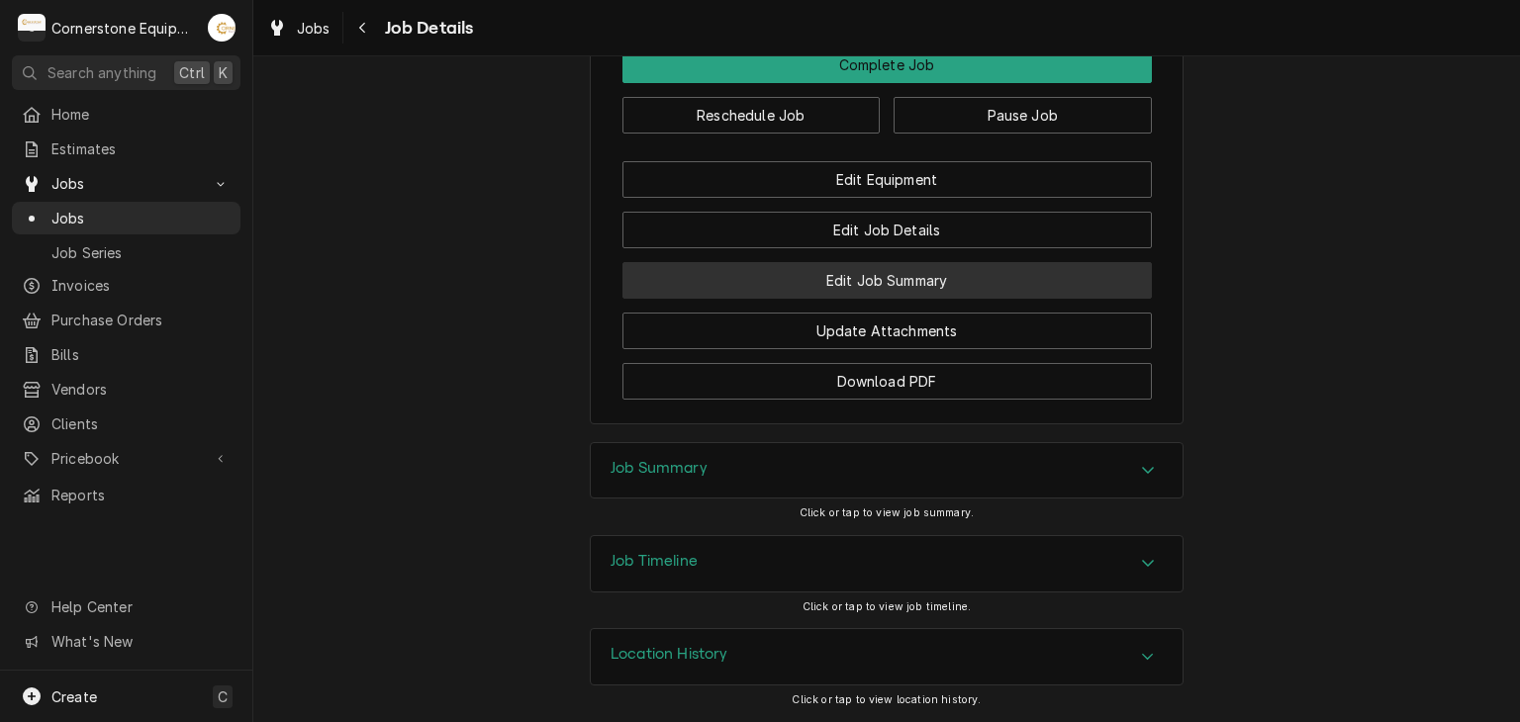
scroll to position [1918, 0]
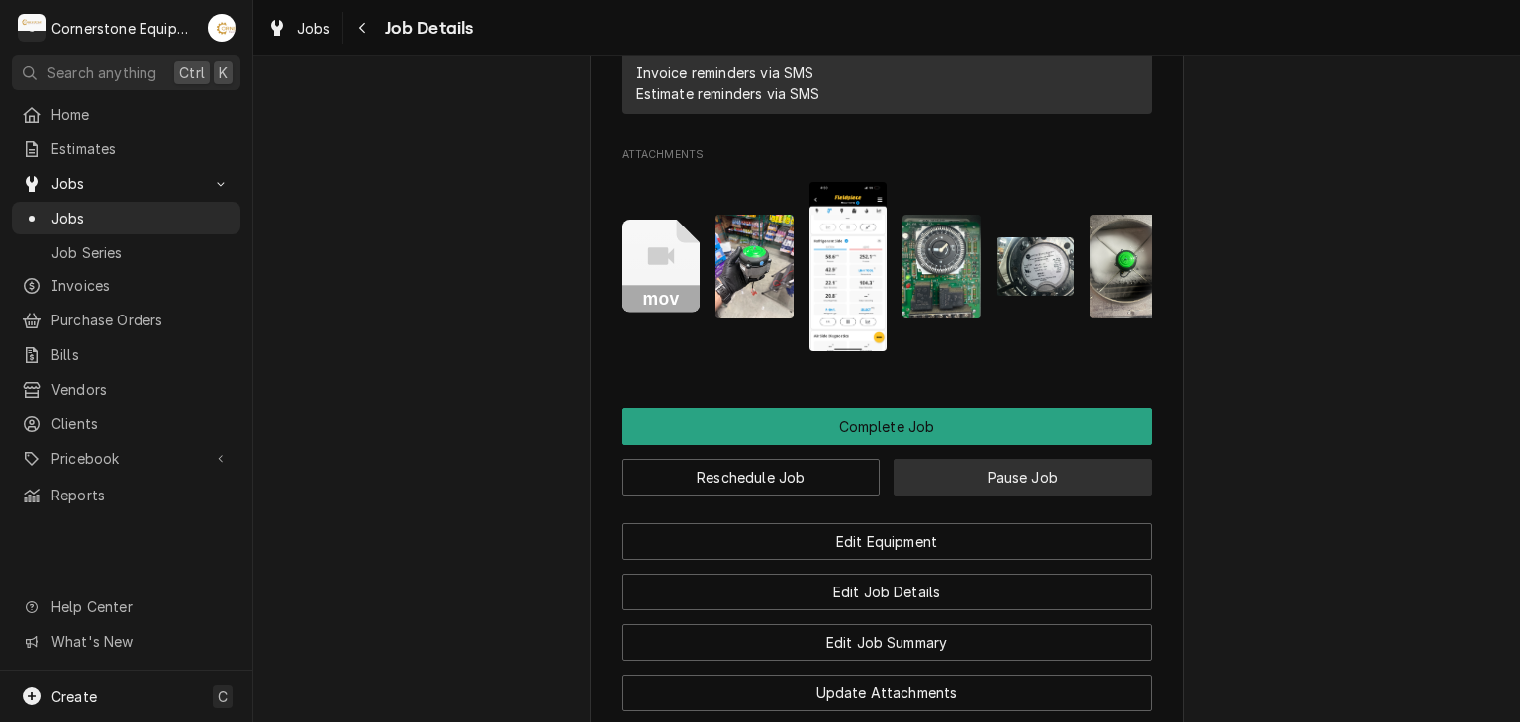
click at [983, 496] on button "Pause Job" at bounding box center [1022, 477] width 258 height 37
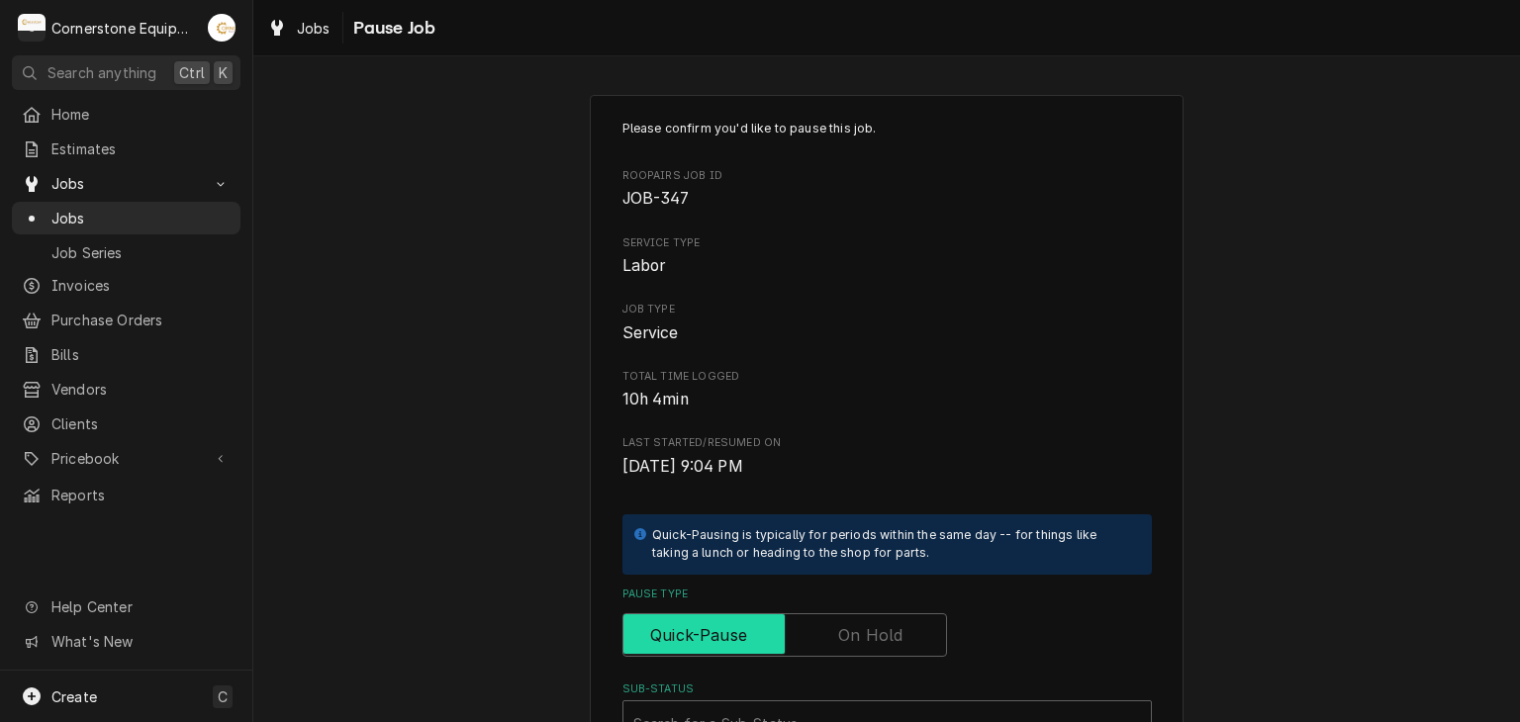
click at [805, 626] on input "Pause Type" at bounding box center [784, 635] width 307 height 44
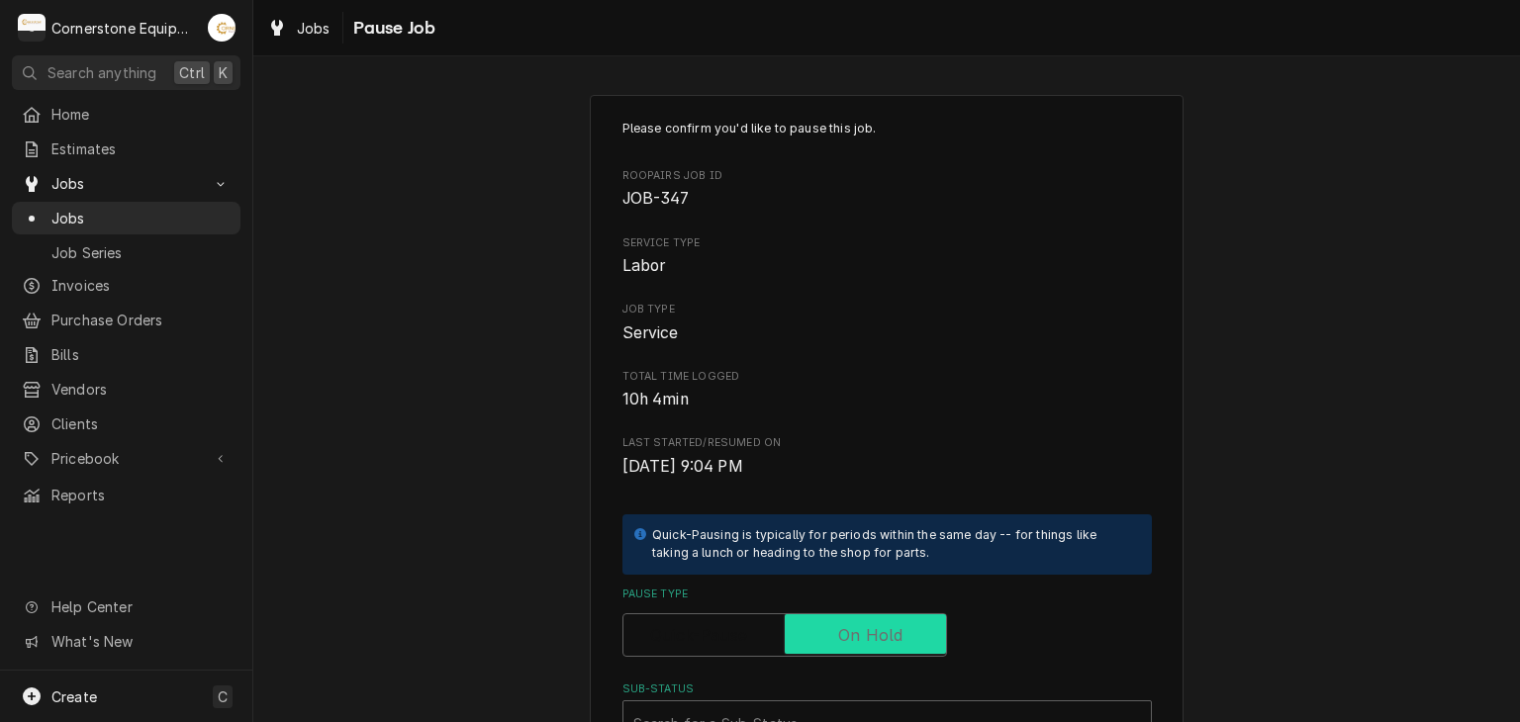
checkbox input "true"
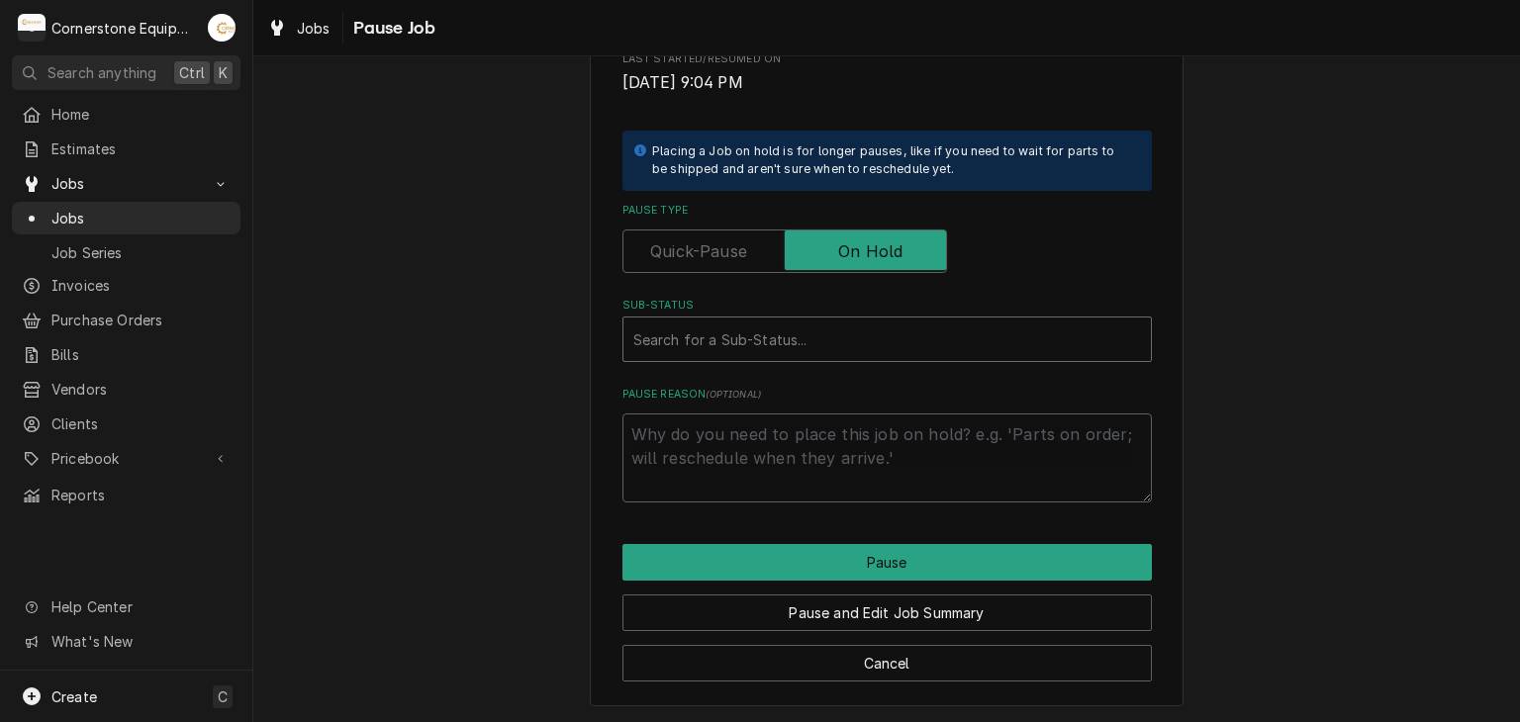
click at [768, 322] on div "Sub-Status" at bounding box center [887, 340] width 508 height 36
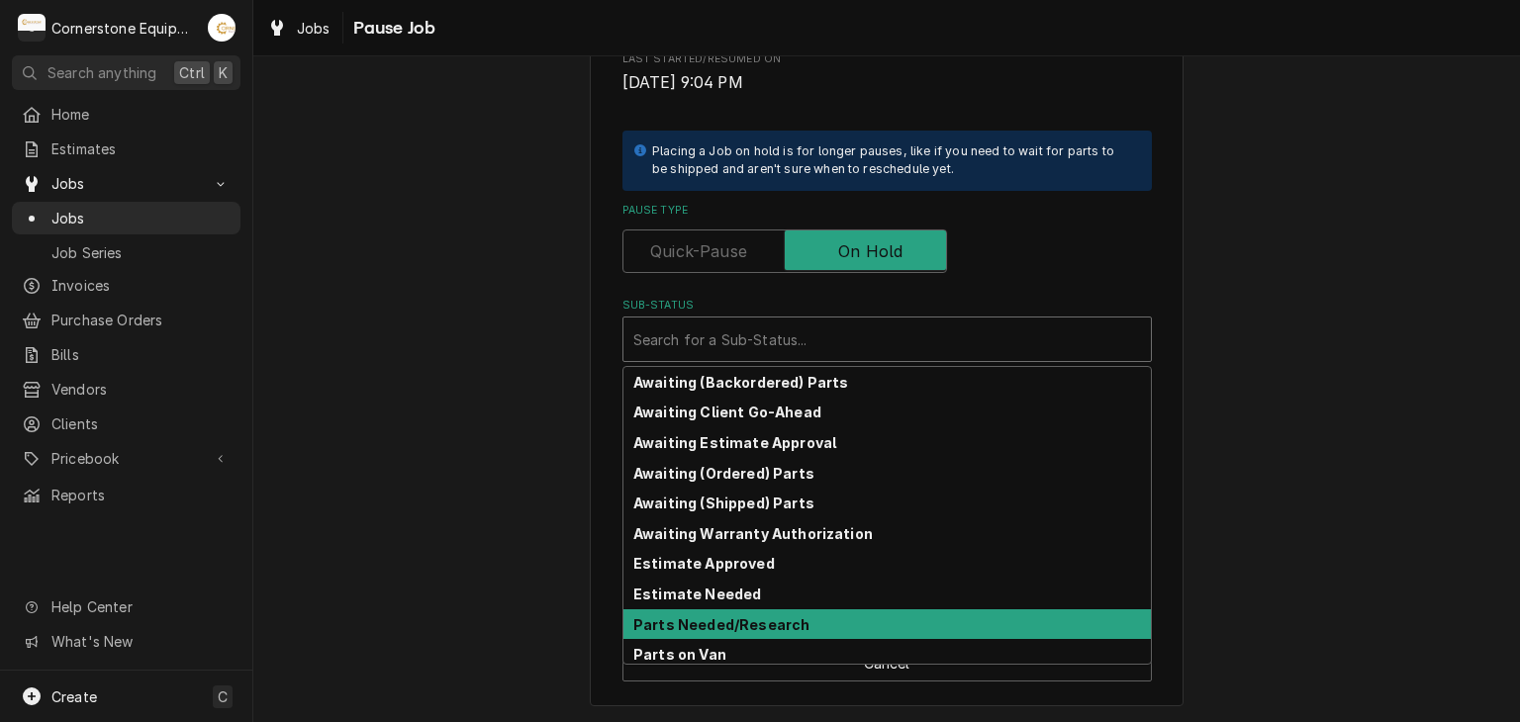
scroll to position [97, 0]
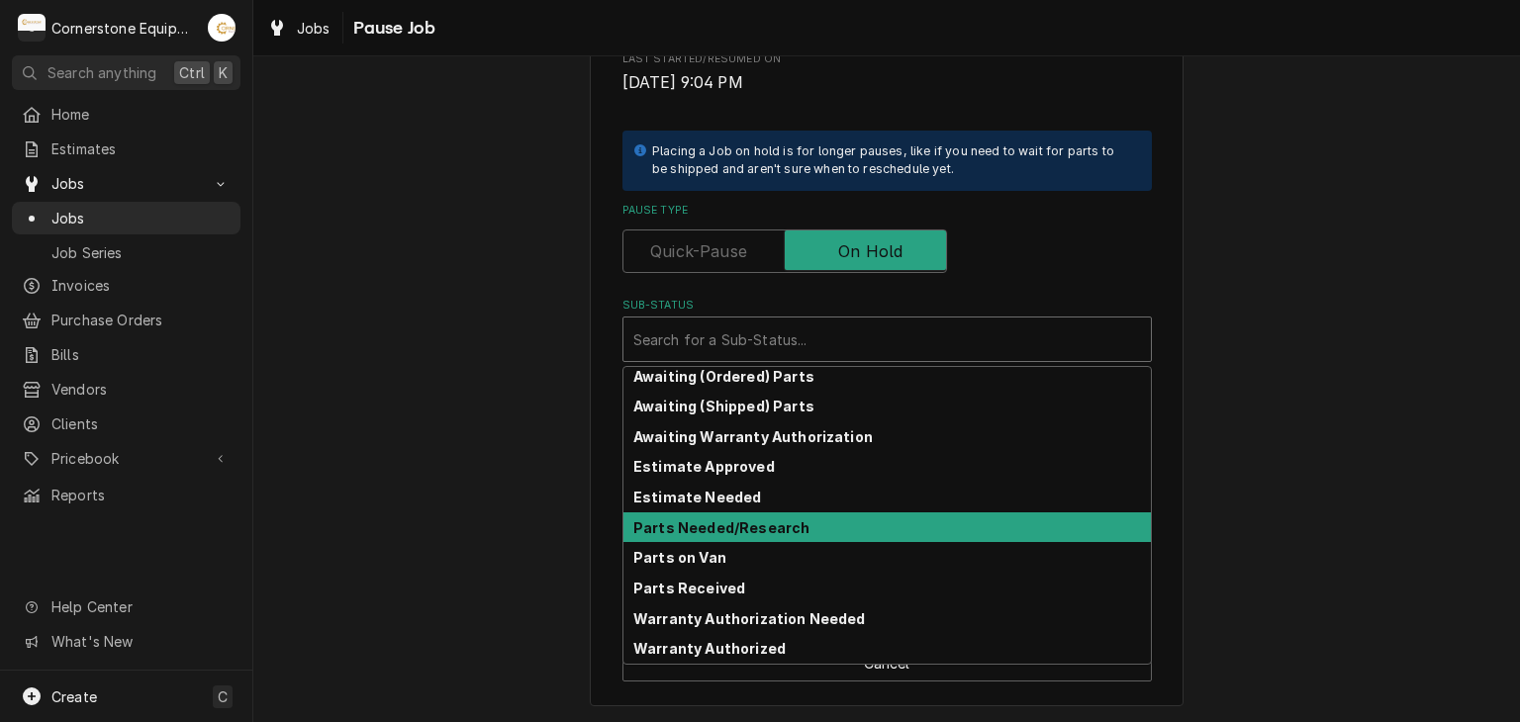
click at [778, 532] on strong "Parts Needed/Research" at bounding box center [721, 527] width 176 height 17
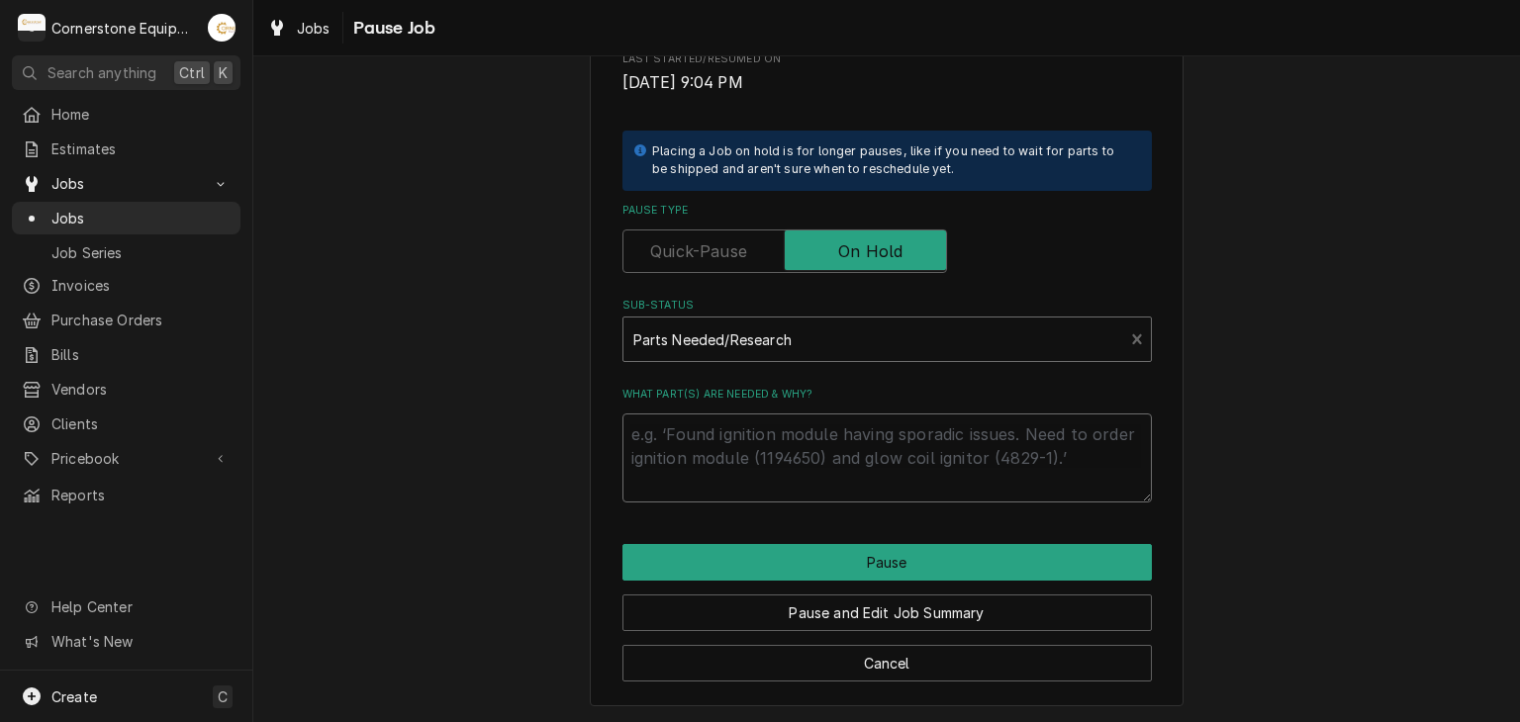
click at [779, 501] on textarea "What part(s) are needed & why?" at bounding box center [886, 458] width 529 height 89
type textarea "x"
type textarea "n"
type textarea "x"
type textarea "ne"
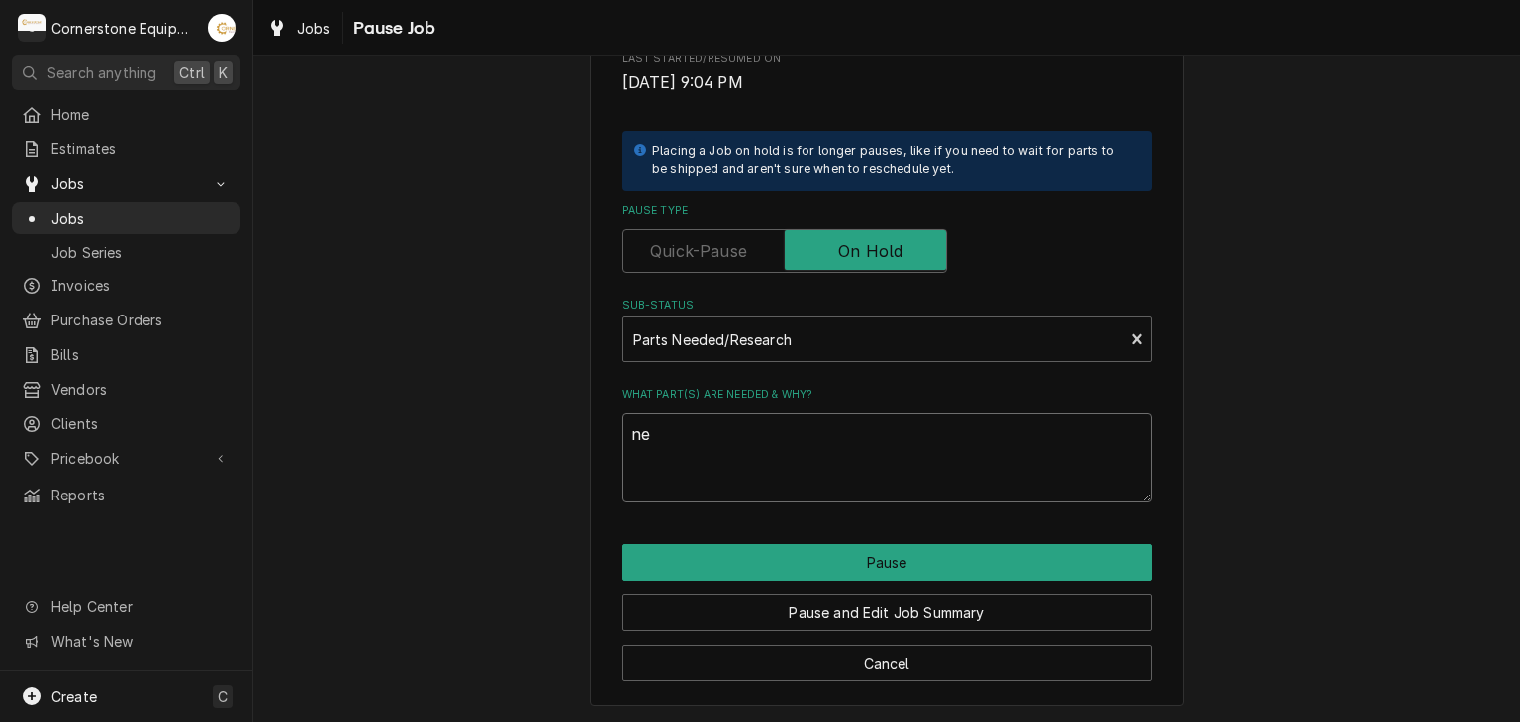
type textarea "x"
type textarea "nee"
type textarea "x"
type textarea "need"
type textarea "x"
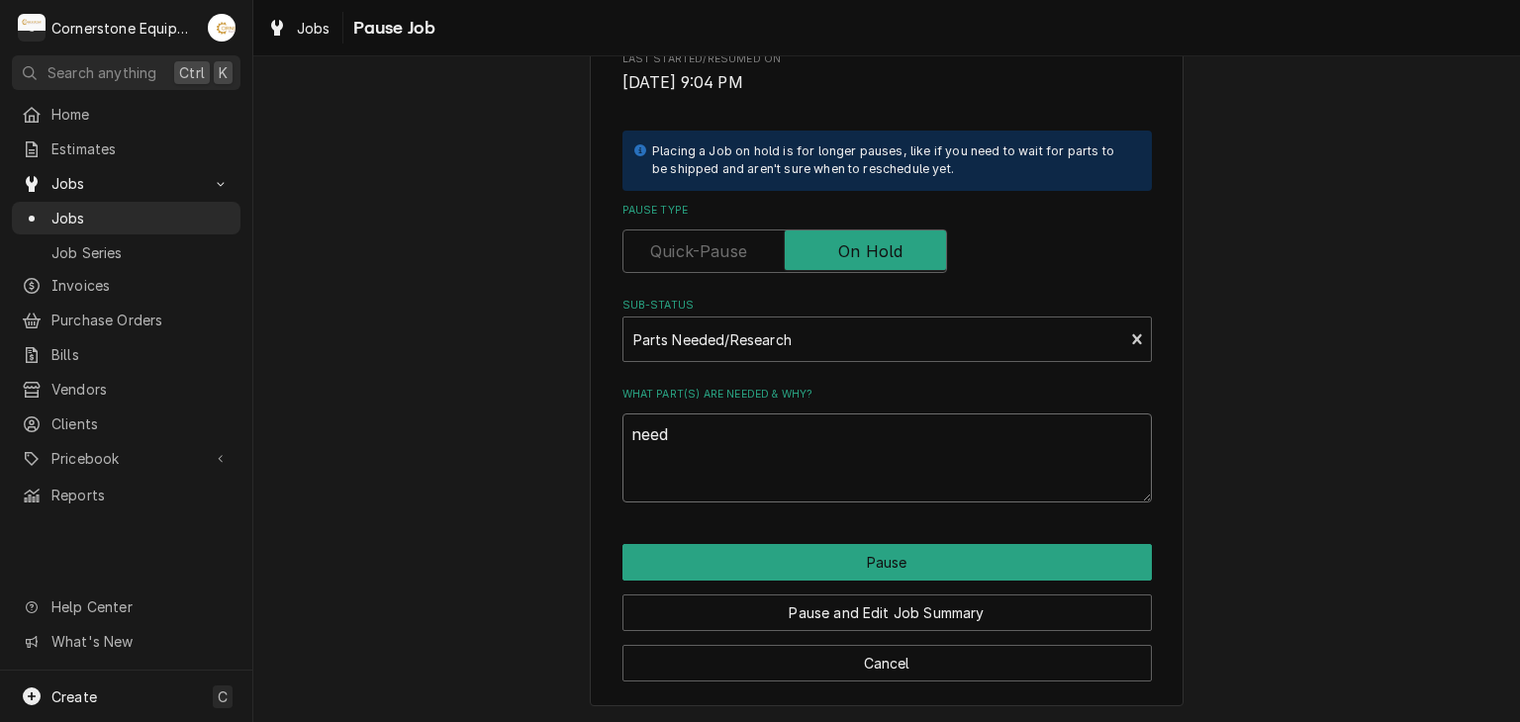
type textarea "need"
type textarea "x"
type textarea "need t"
type textarea "x"
type textarea "need to"
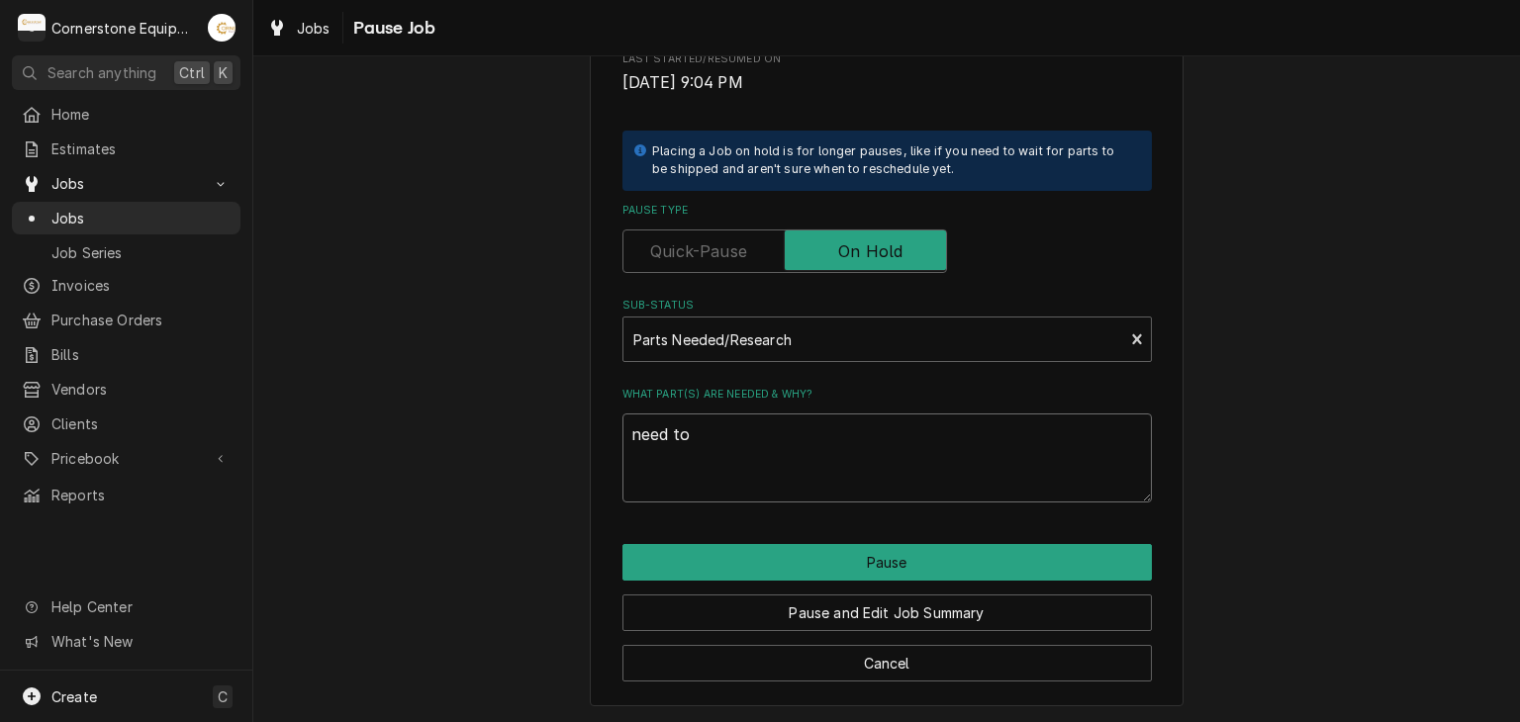
type textarea "x"
type textarea "need to"
type textarea "x"
type textarea "need to g"
type textarea "x"
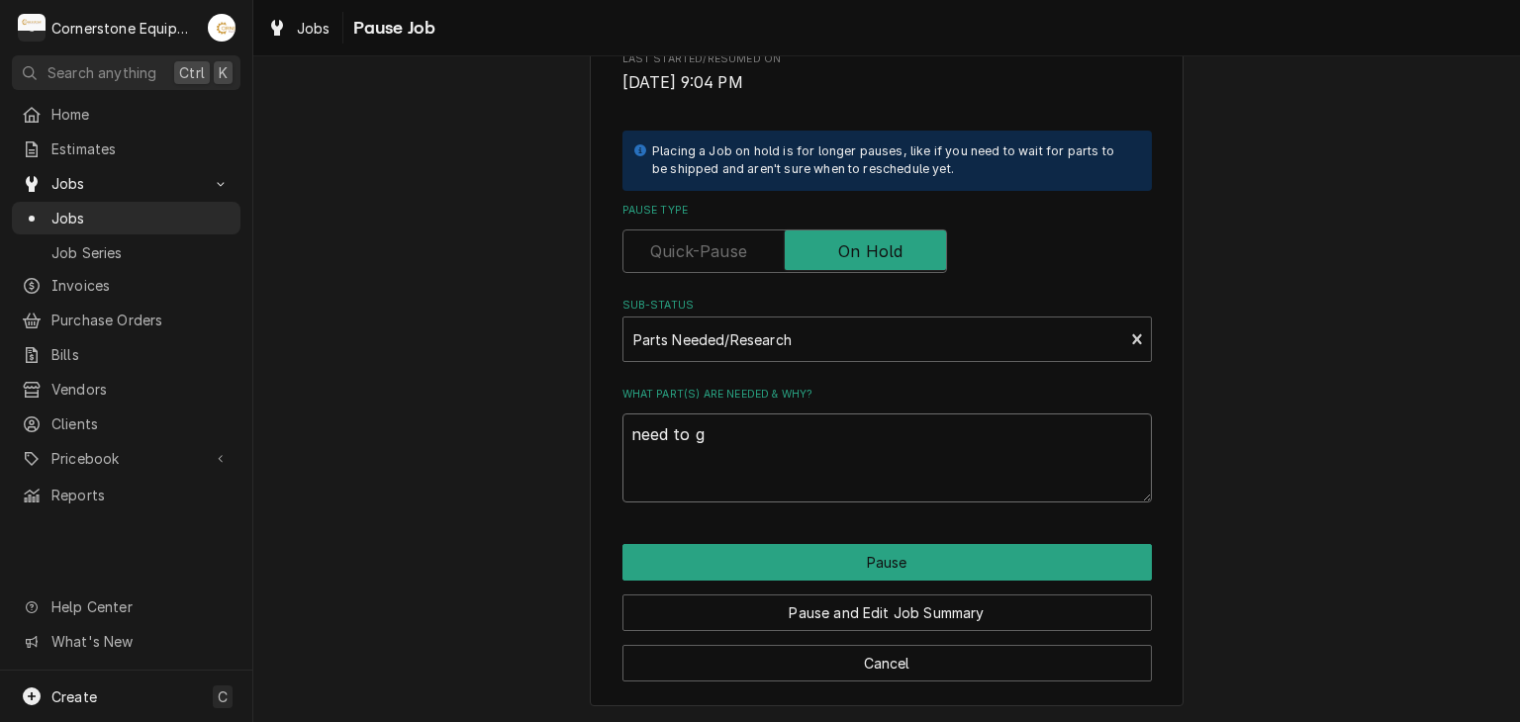
type textarea "need to ge"
type textarea "x"
type textarea "need to get"
type textarea "x"
type textarea "need to get"
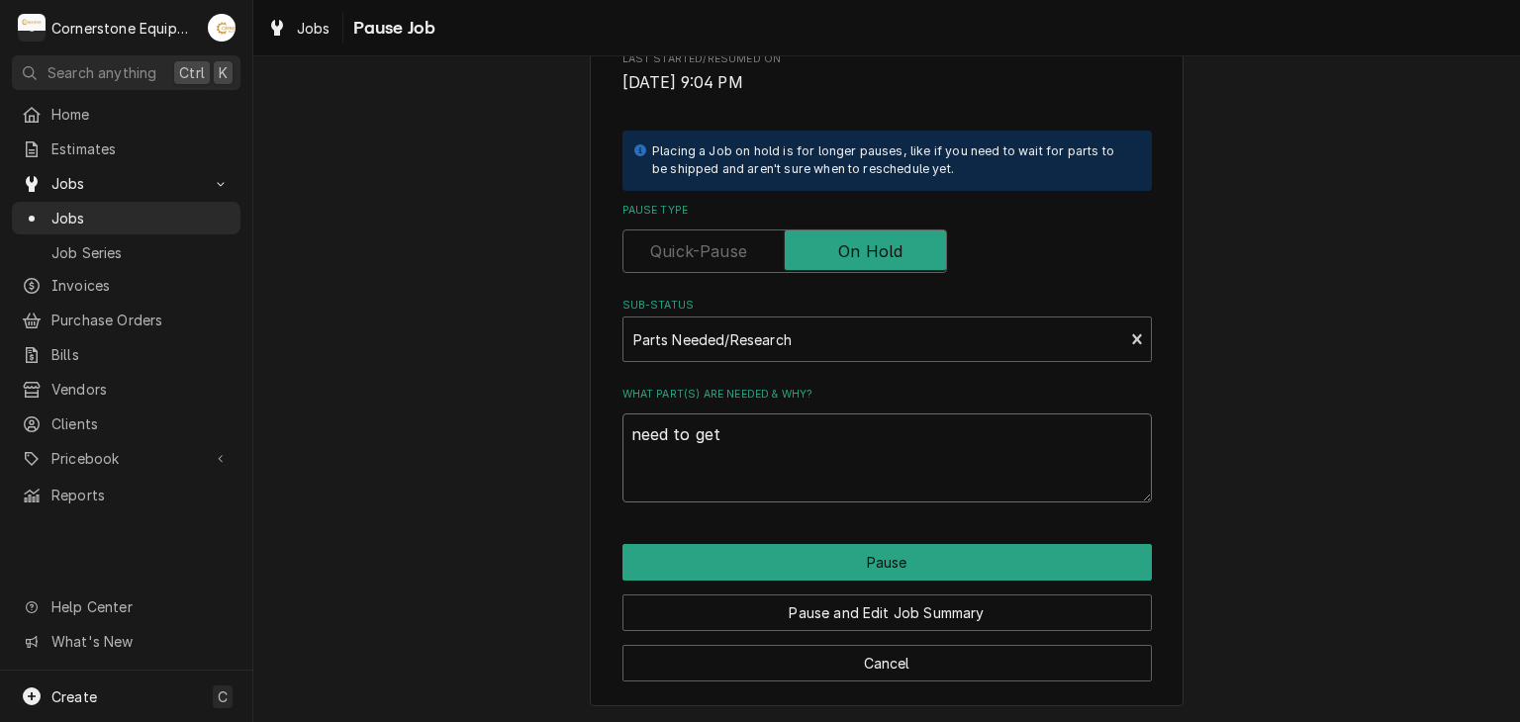
type textarea "x"
type textarea "need to get t"
type textarea "x"
type textarea "need to get th"
type textarea "x"
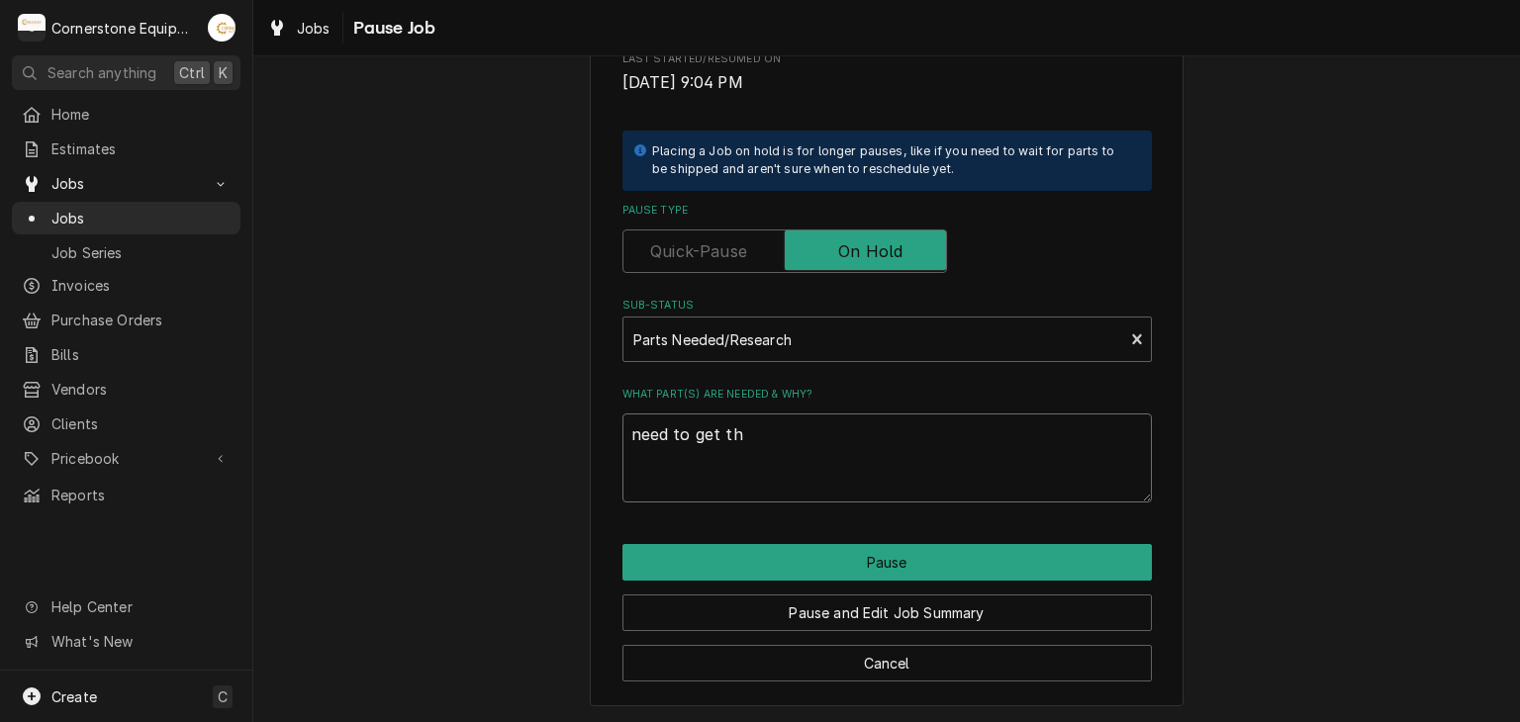
type textarea "need to get the"
type textarea "x"
type textarea "need to get the"
type textarea "x"
type textarea "need to get the a"
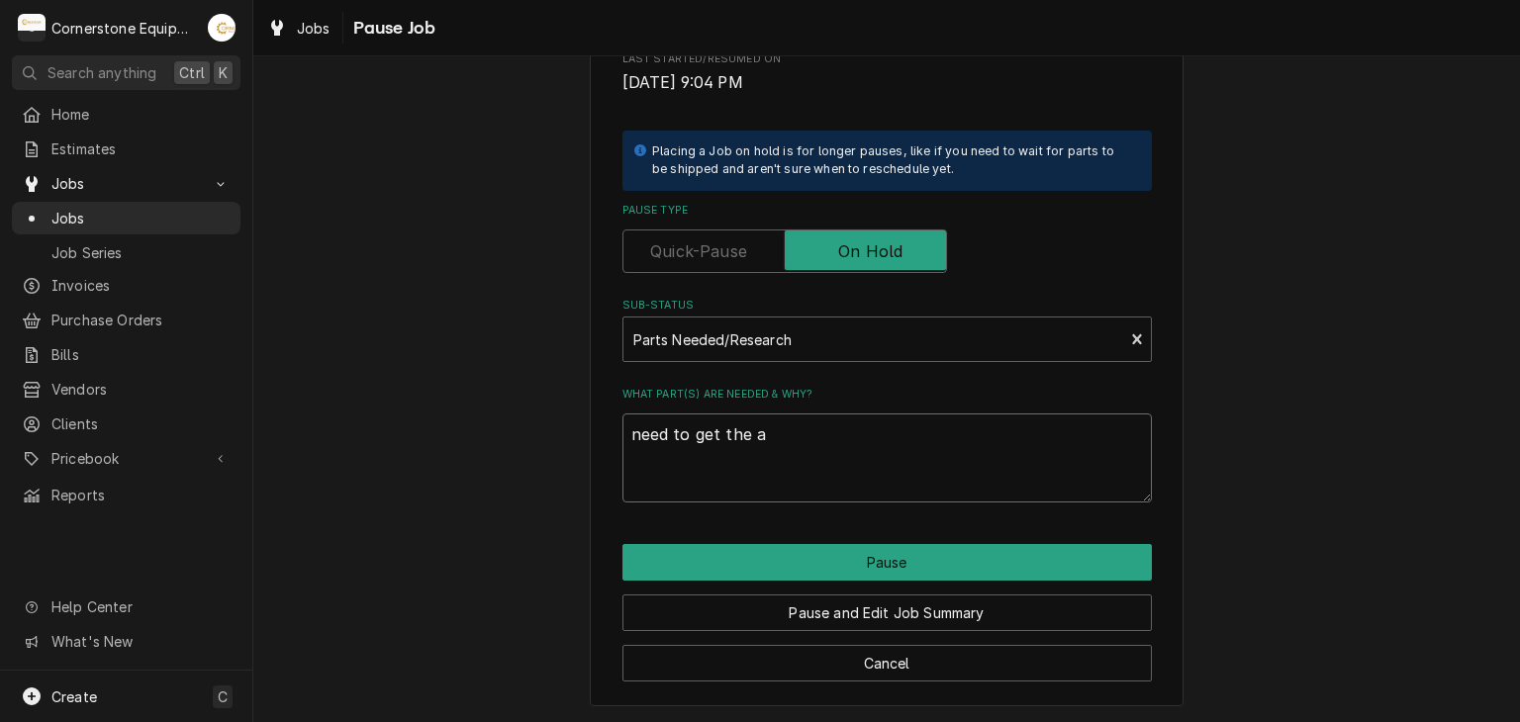
type textarea "x"
type textarea "need to get the ad"
type textarea "x"
type textarea "need to get the ada"
type textarea "x"
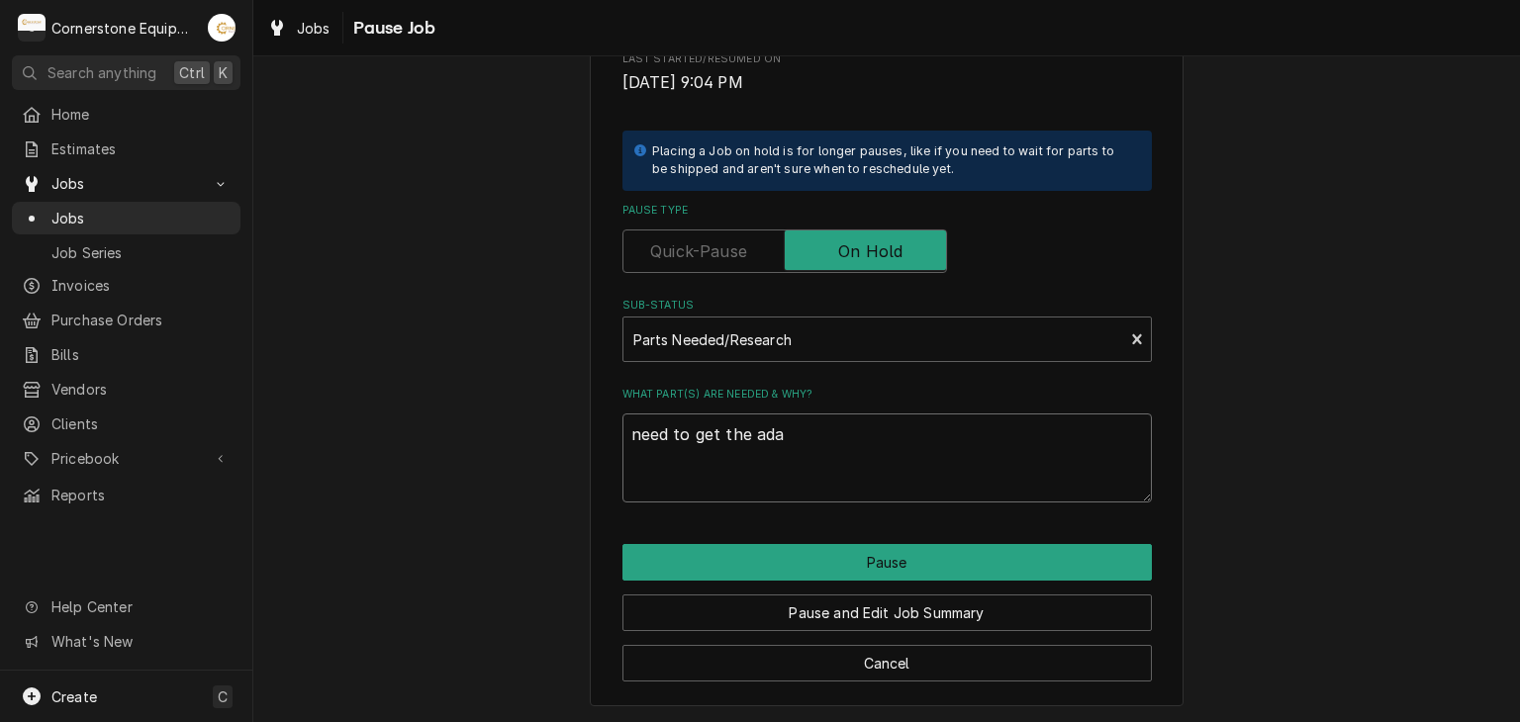
type textarea "need to get the adap"
type textarea "x"
type textarea "need to get the adapt"
type textarea "x"
type textarea "need to get the adapte"
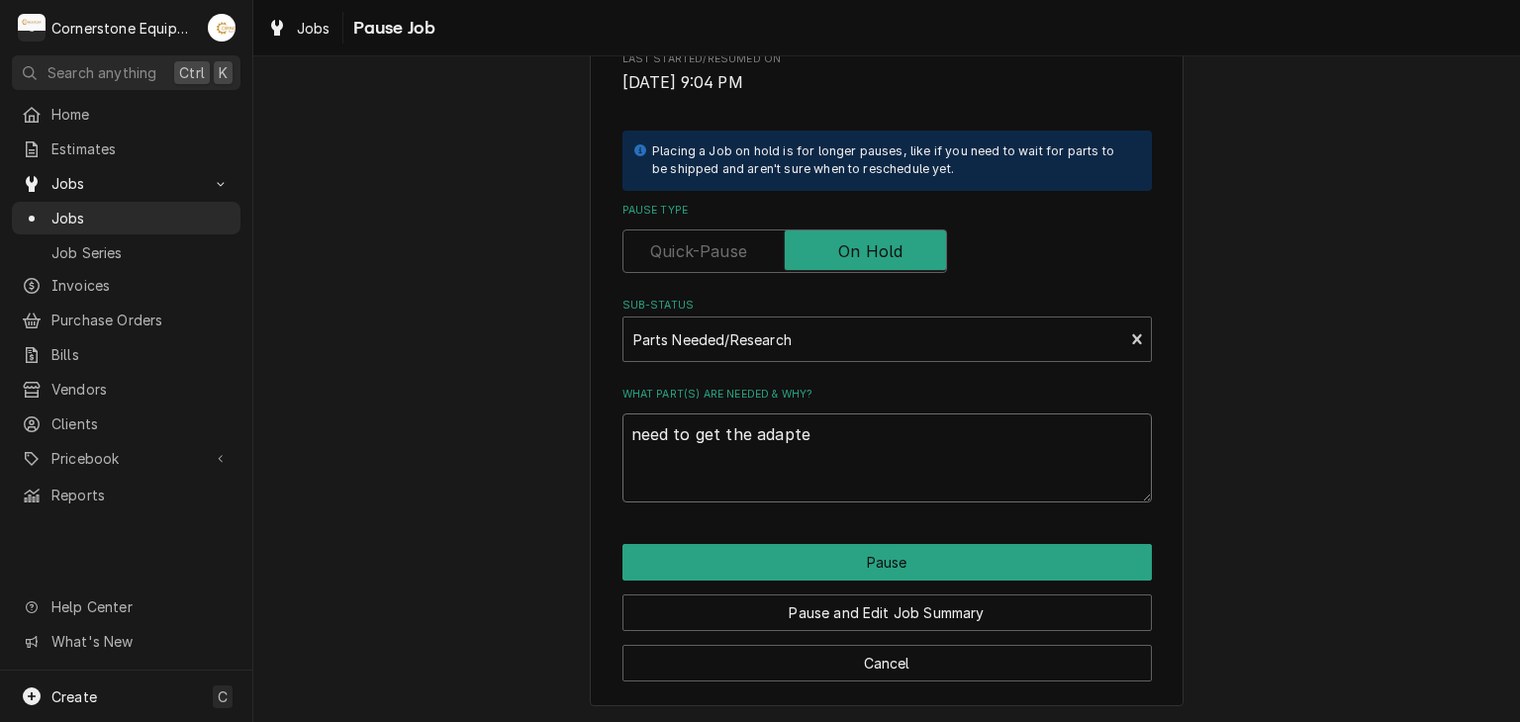
type textarea "x"
type textarea "need to get the adapter"
type textarea "x"
type textarea "need to get the adapter"
type textarea "x"
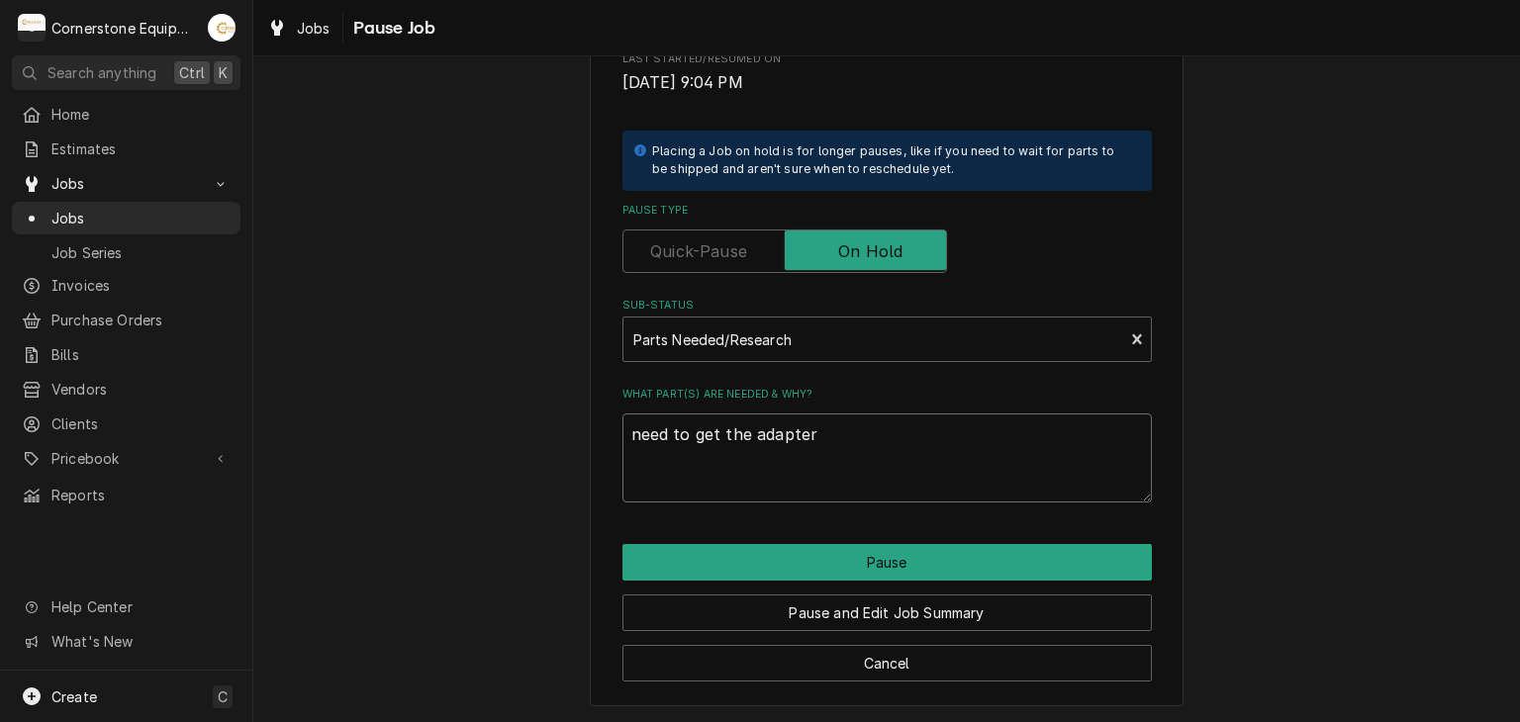
type textarea "need to get the adapter f"
type textarea "x"
type textarea "need to get the adapter fo"
type textarea "x"
type textarea "need to get the adapter for"
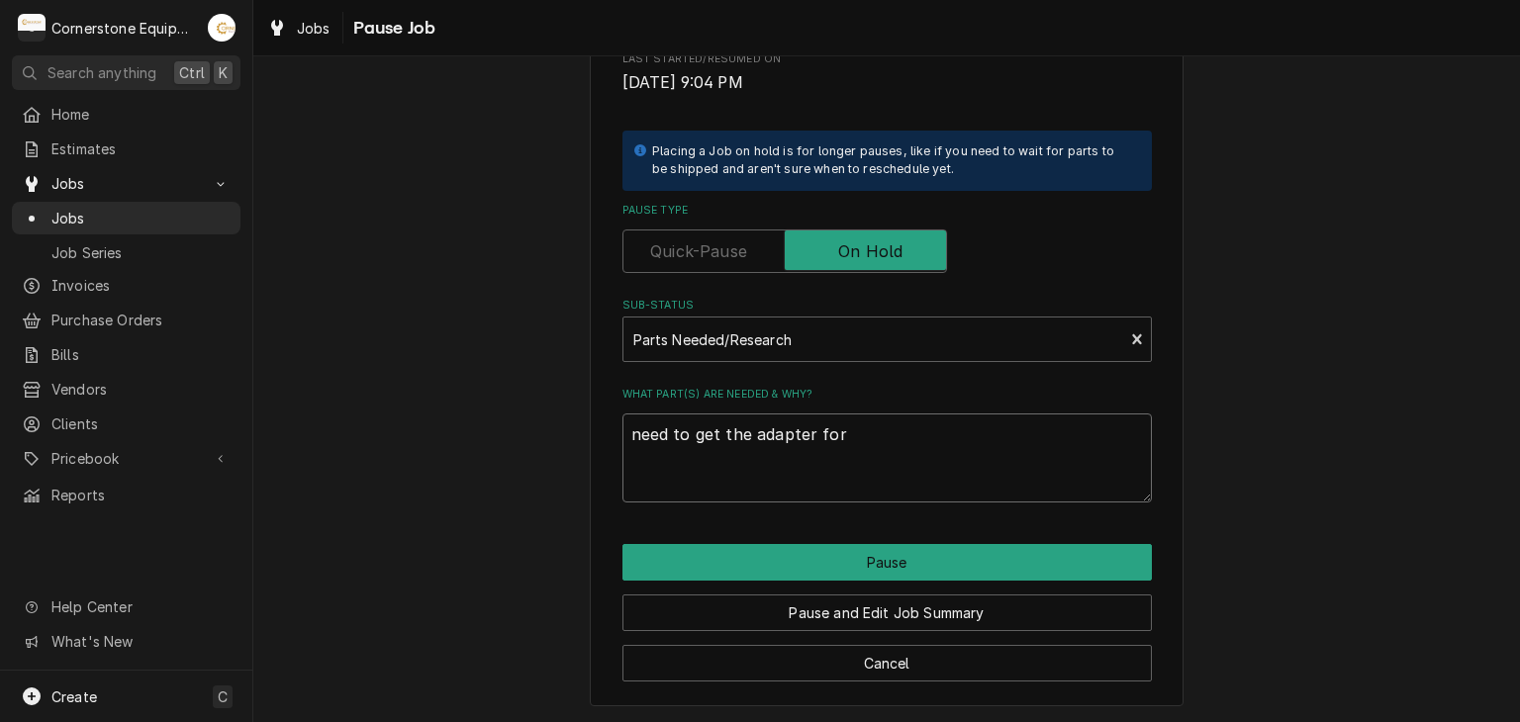
type textarea "x"
type textarea "need to get the adapter for"
type textarea "x"
type textarea "need to get the adapter for c"
type textarea "x"
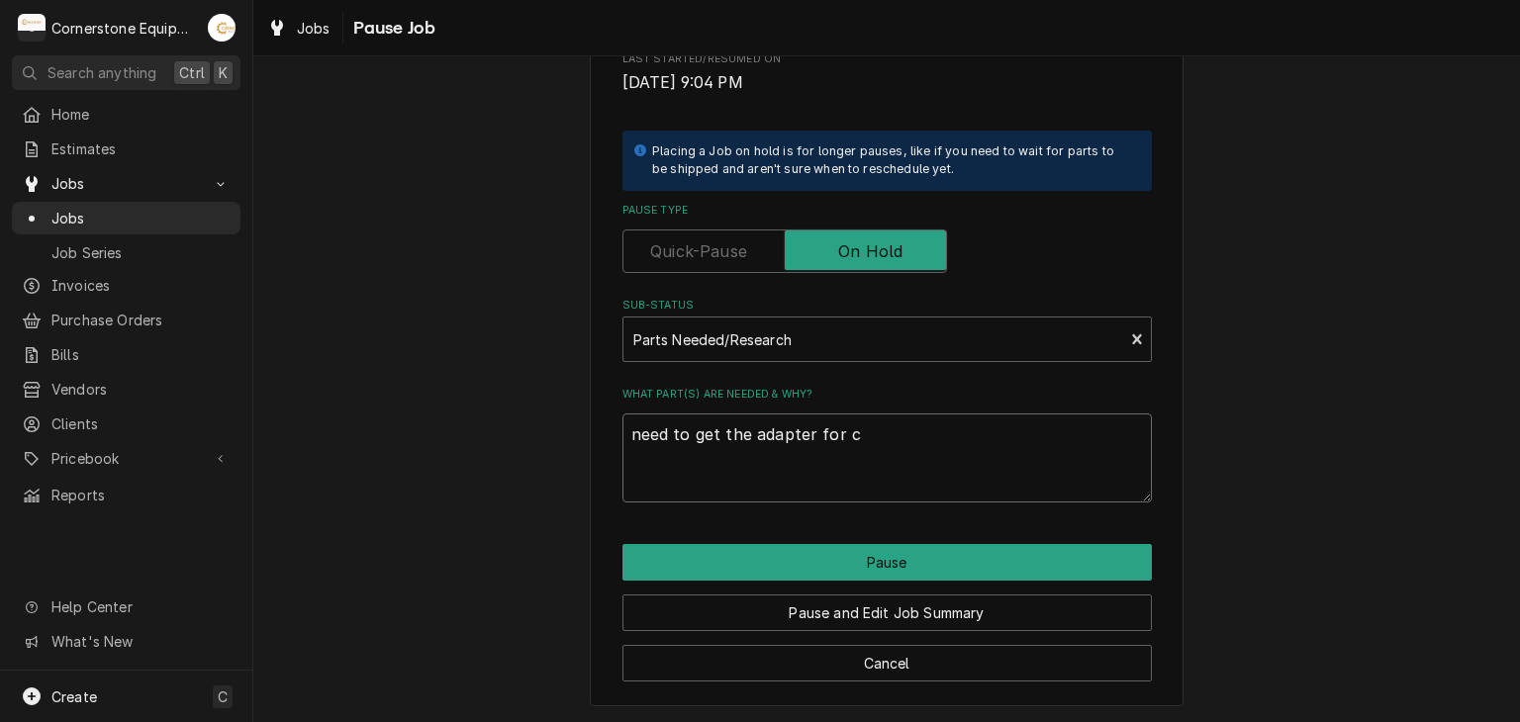
type textarea "need to get the adapter for ch"
type textarea "x"
type textarea "need to get the adapter for cha"
type textarea "x"
type textarea "need to get the adapter for chan"
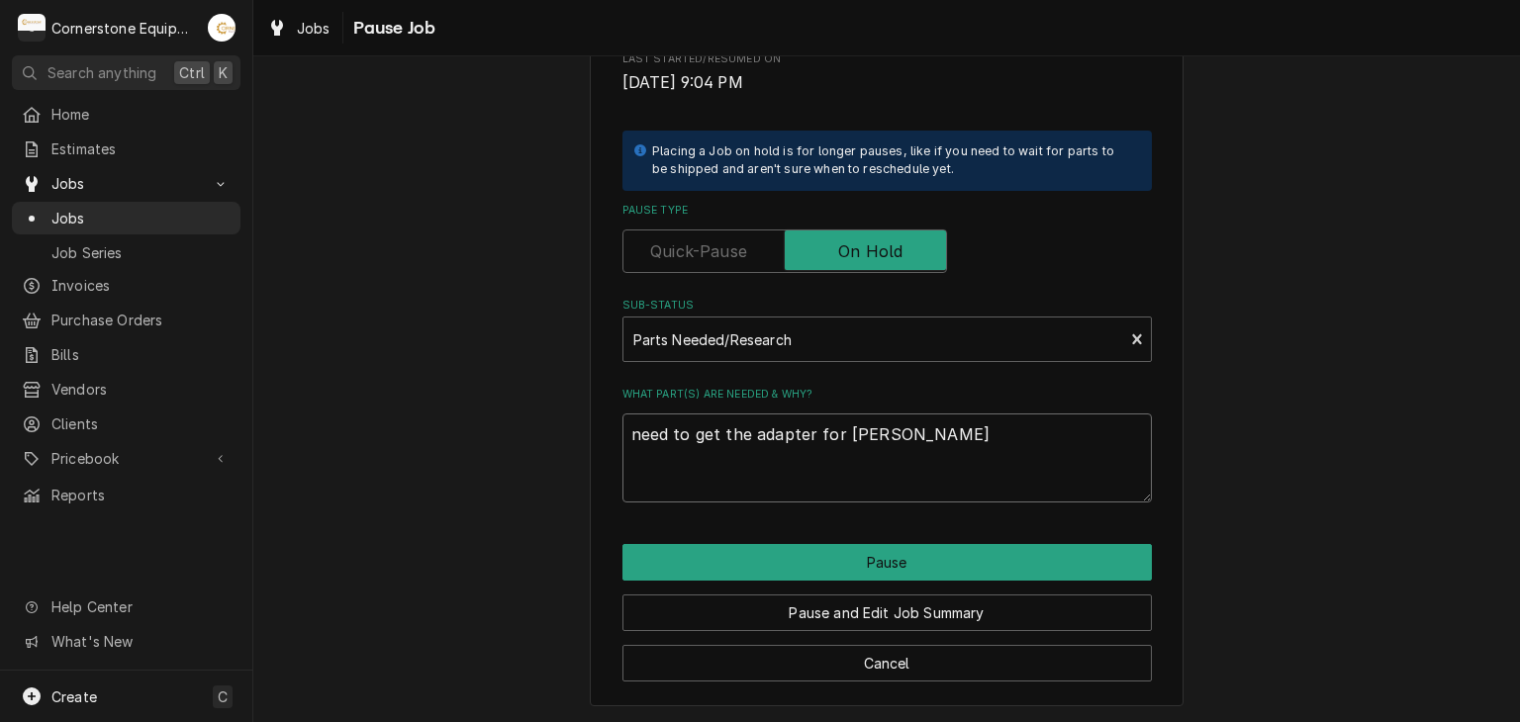
type textarea "x"
type textarea "need to get the adapter for chang"
type textarea "x"
type textarea "need to get the adapter for changi"
type textarea "x"
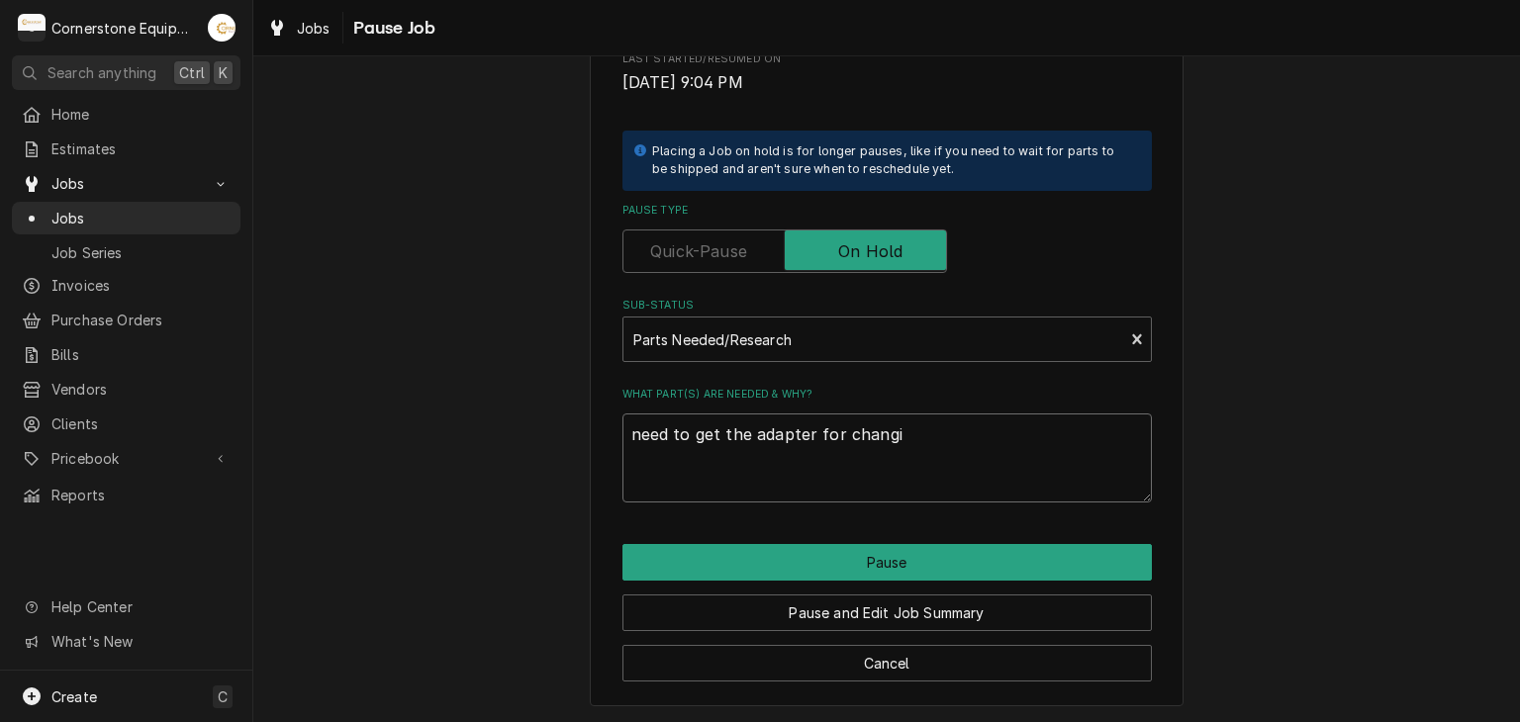
type textarea "need to get the adapter for changin"
type textarea "x"
type textarea "need to get the adapter for changing"
type textarea "x"
type textarea "need to get the adapter for changing"
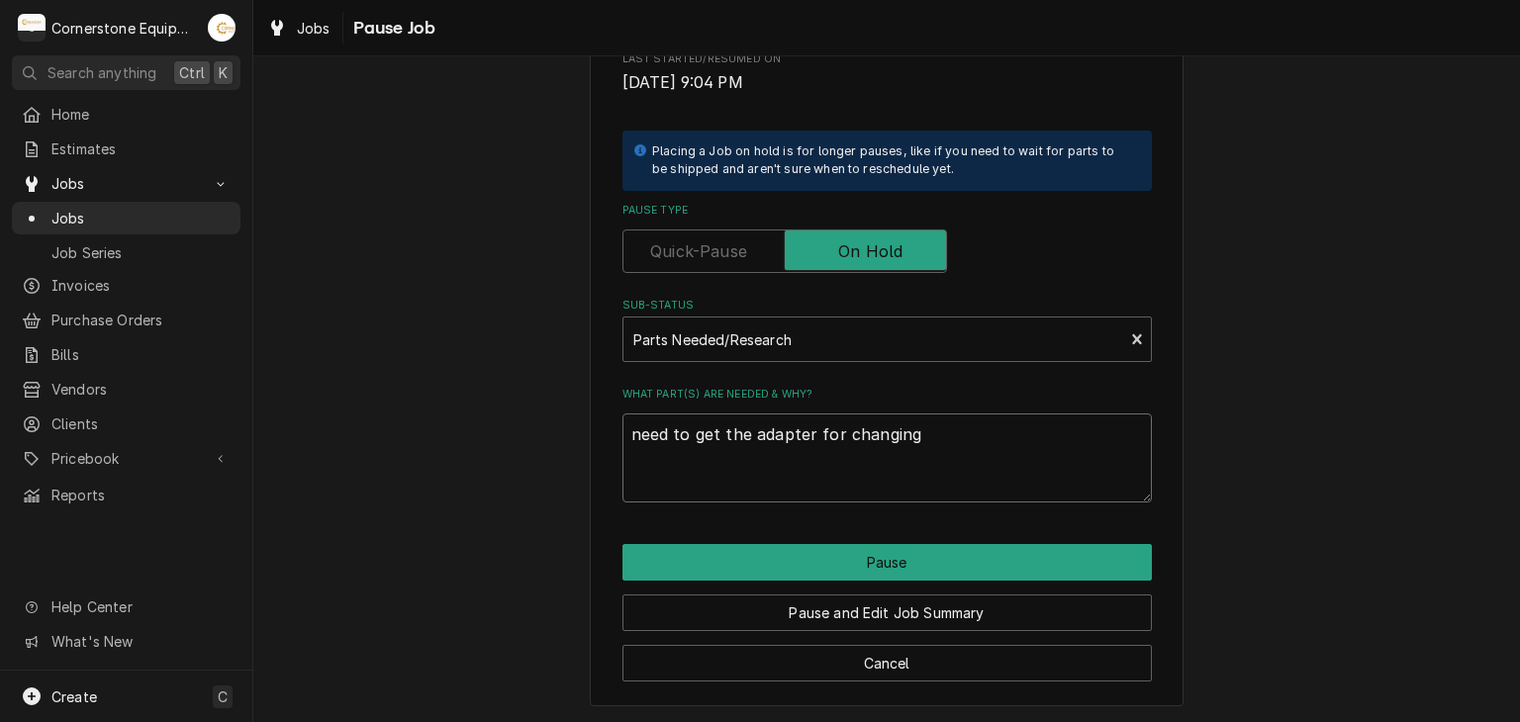
type textarea "x"
type textarea "need to get the adapter for changing r"
type textarea "x"
type textarea "need to get the adapter for changing ro"
type textarea "x"
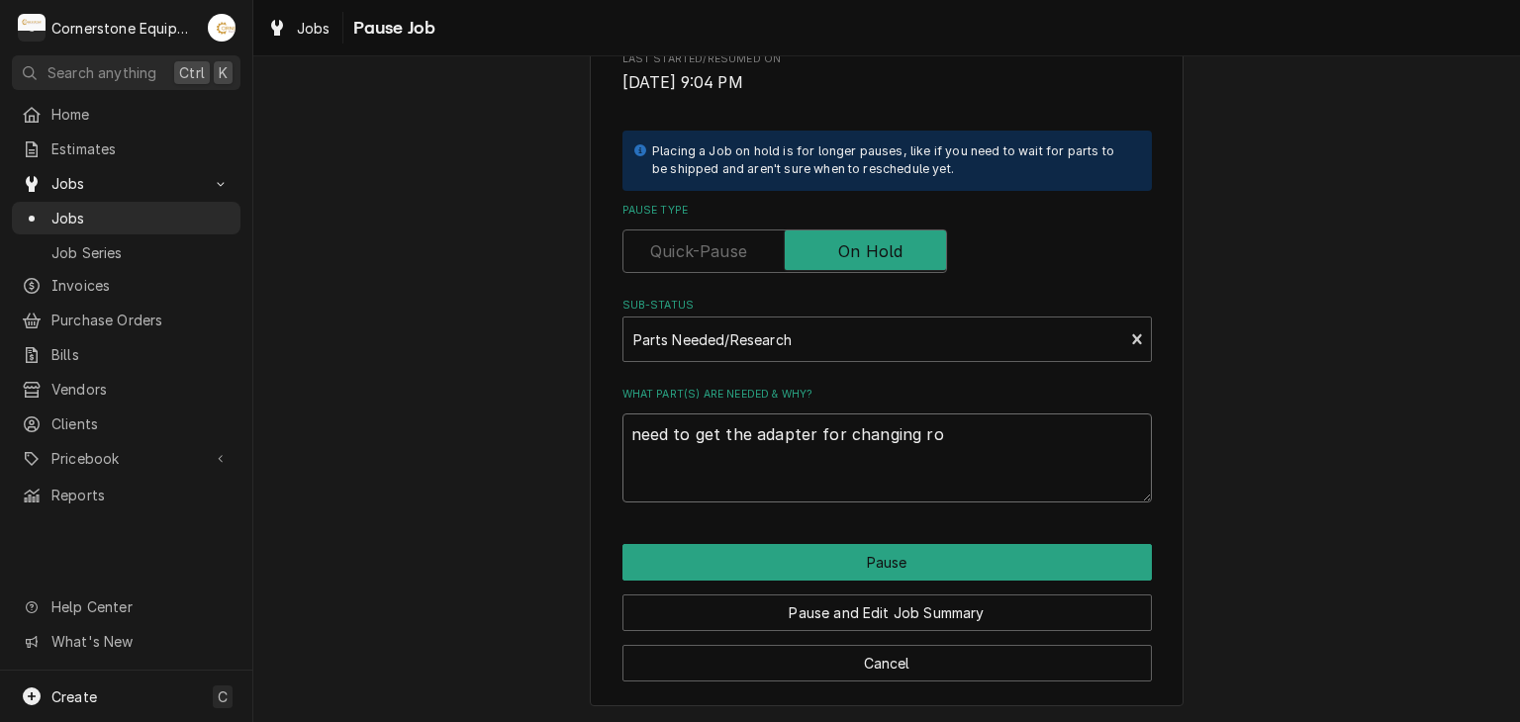
type textarea "need to get the adapter for changing rot"
type textarea "x"
type textarea "need to get the adapter for changing rota"
type textarea "x"
type textarea "need to get the adapter for changing rotat"
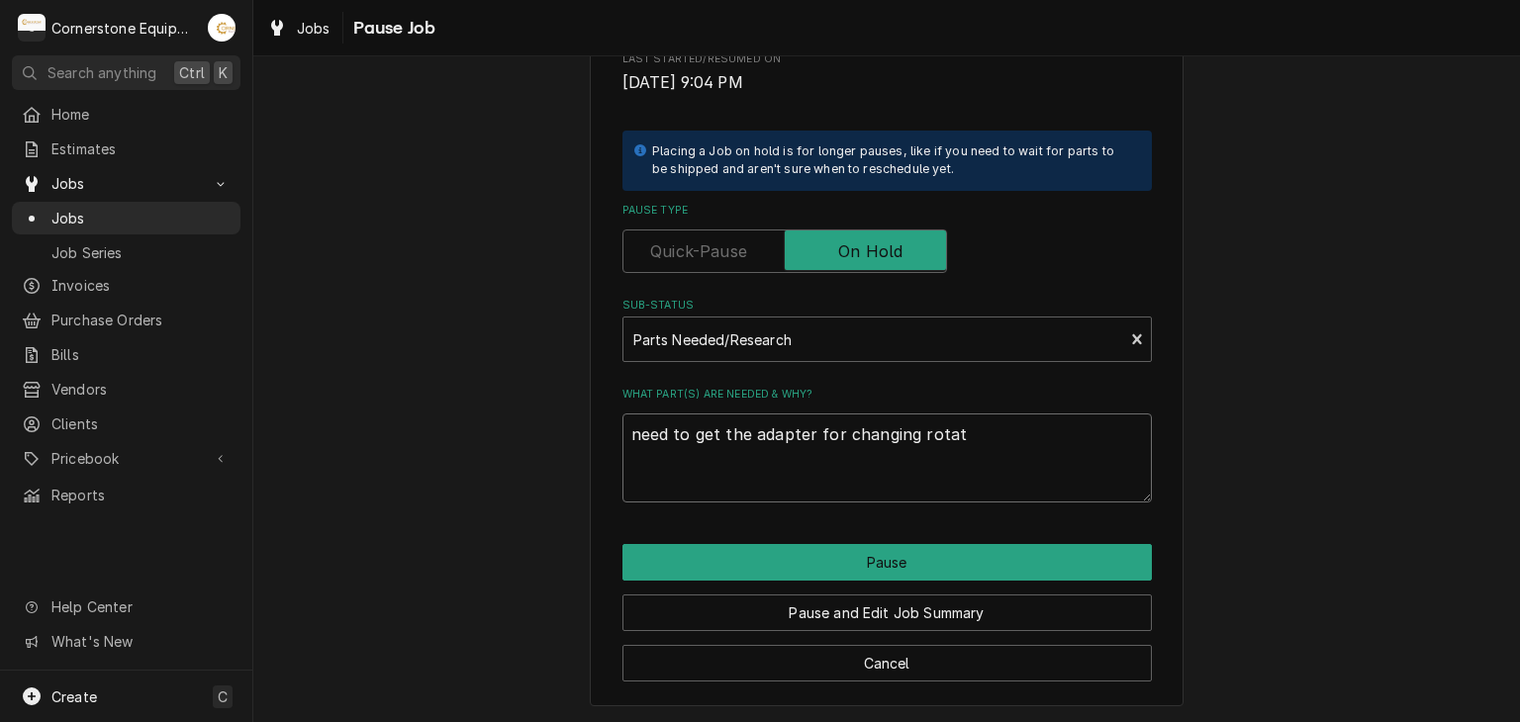
type textarea "x"
type textarea "need to get the adapter for changing rotati"
type textarea "x"
type textarea "need to get the adapter for changing rotatio"
type textarea "x"
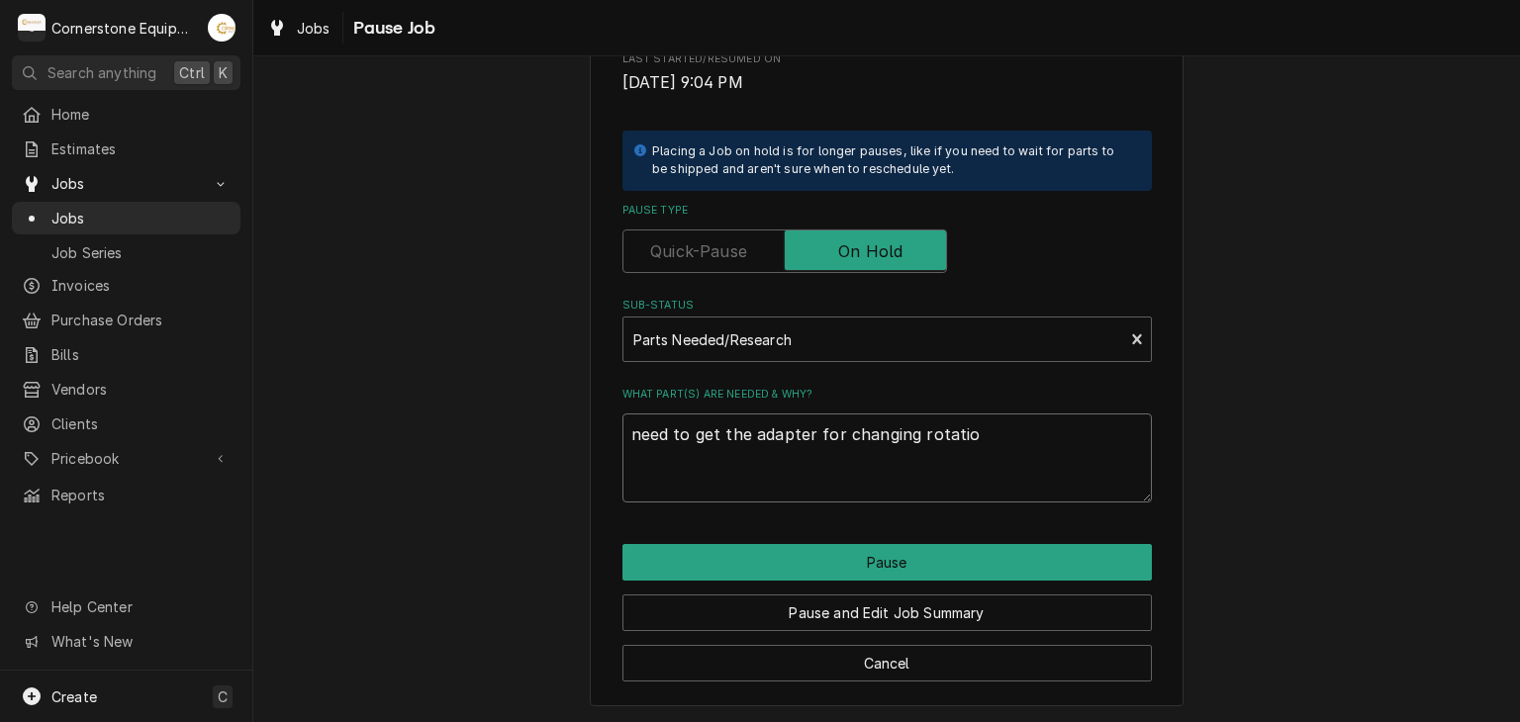
type textarea "need to get the adapter for changing rotation"
type textarea "x"
type textarea "need to get the adapter for changing rotation"
type textarea "x"
type textarea "need to get the adapter for changing rotation o"
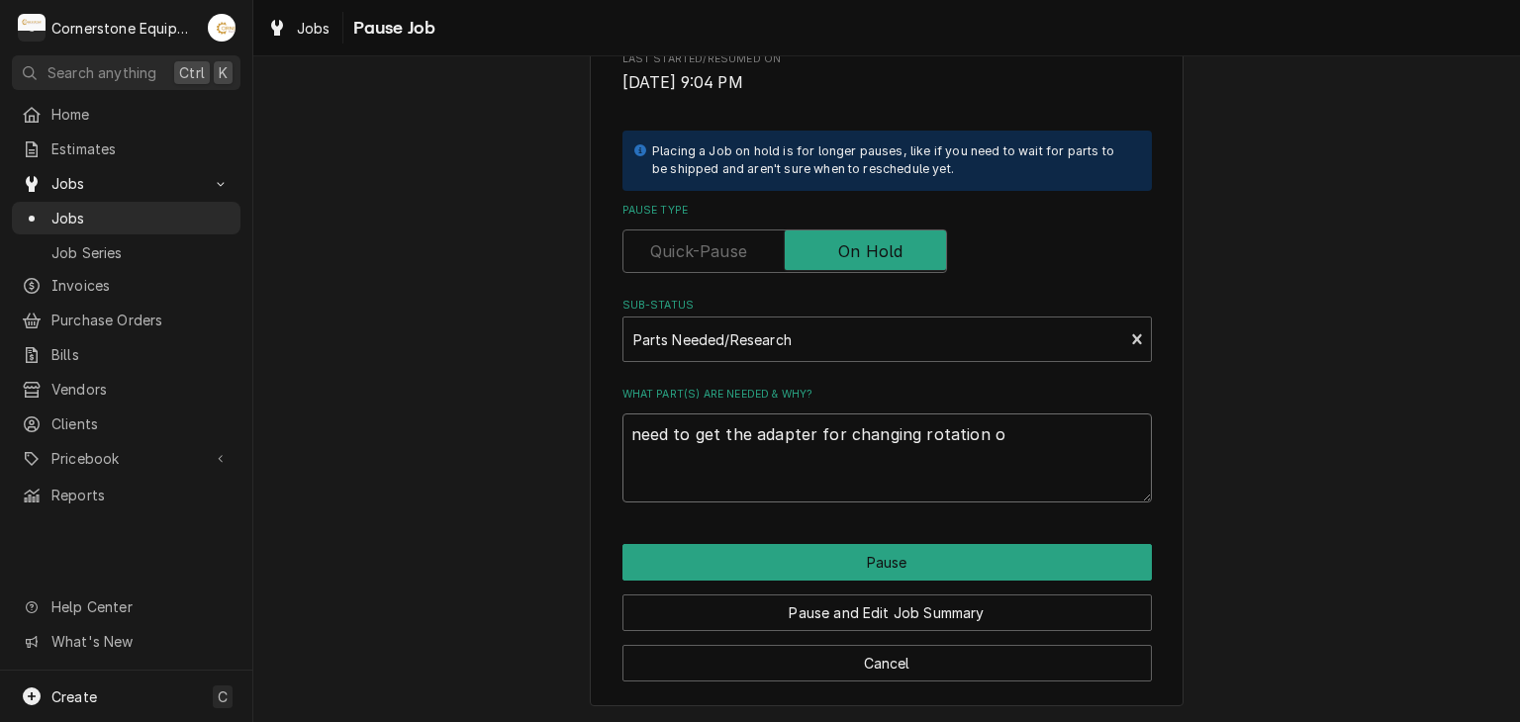
type textarea "x"
type textarea "need to get the adapter for changing rotation on"
type textarea "x"
type textarea "need to get the adapter for changing rotation on"
type textarea "x"
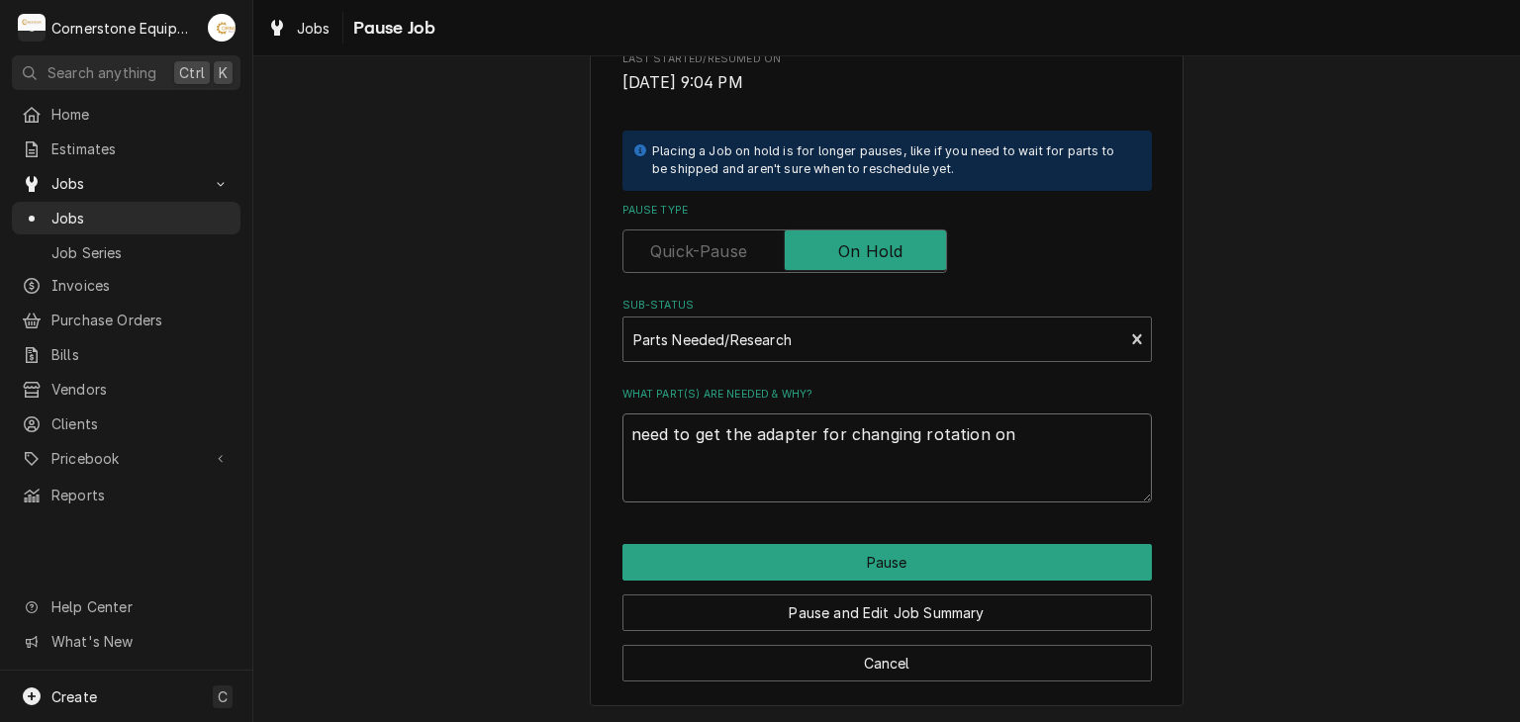
type textarea "need to get the adapter for changing rotation on a"
type textarea "x"
type textarea "need to get the adapter for changing rotation on az"
type textarea "x"
type textarea "need to get the adapter for changing rotation on azu"
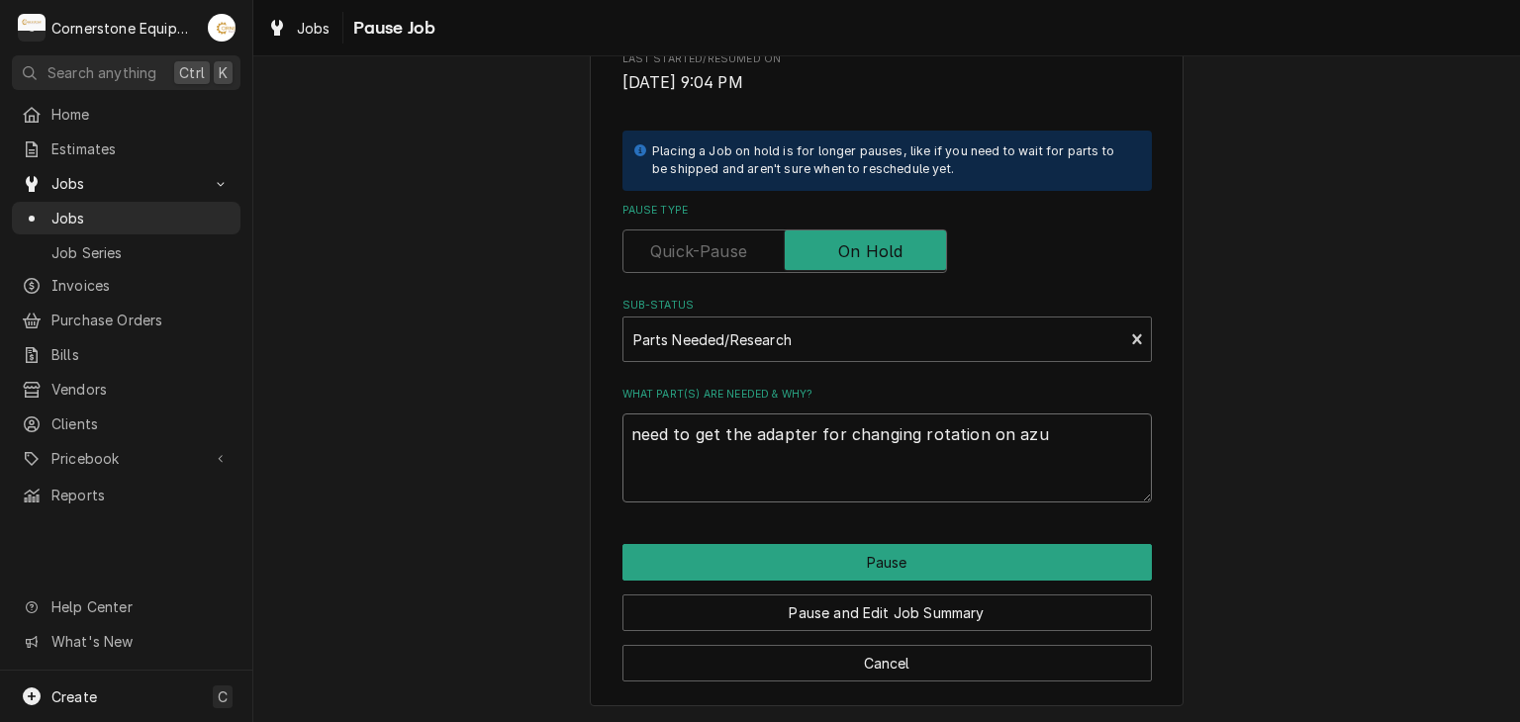
type textarea "x"
type textarea "need to get the adapter for changing rotation on azur"
type textarea "x"
type textarea "need to get the adapter for changing rotation on azure"
type textarea "x"
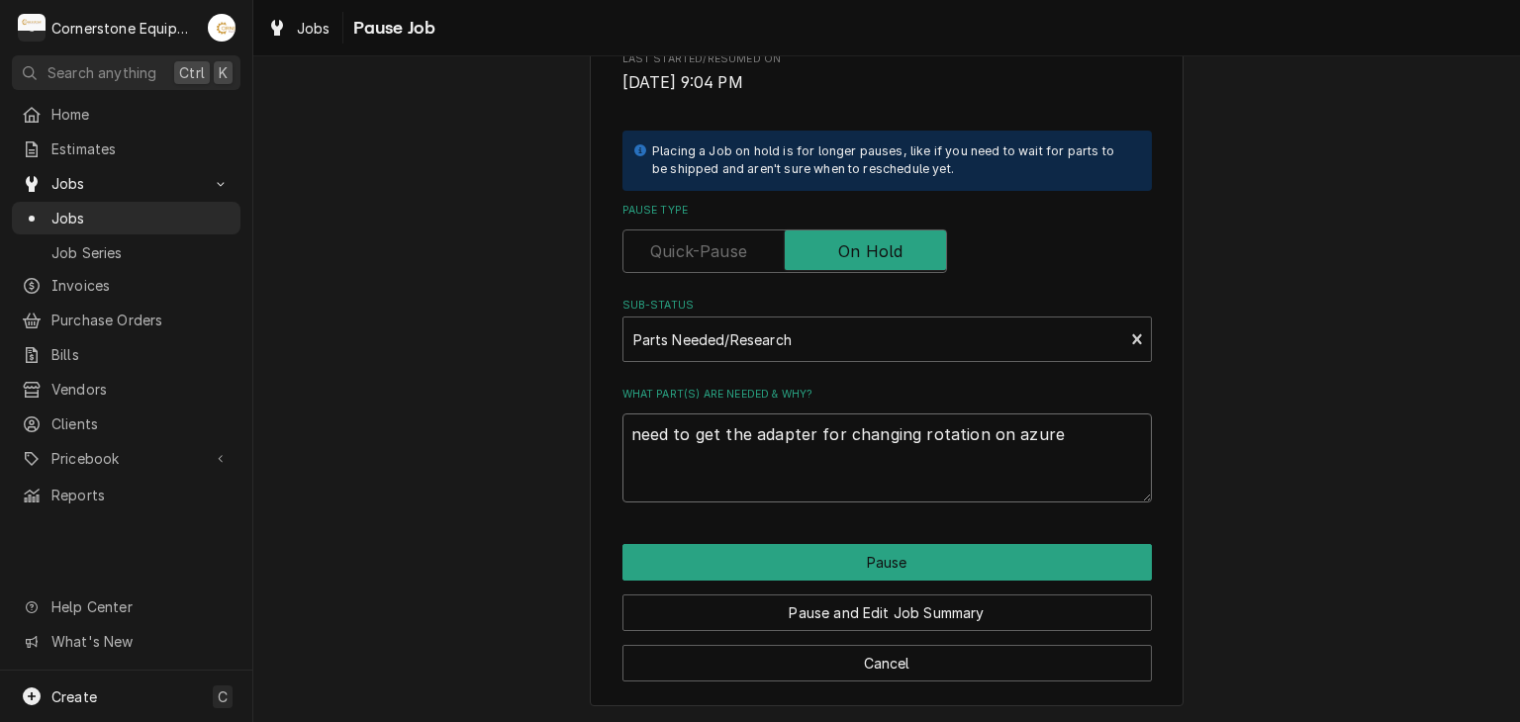
type textarea "need to get the adapter for changing rotation on azure"
type textarea "x"
type textarea "need to get the adapter for changing rotation on azure m"
type textarea "x"
type textarea "need to get the adapter for changing rotation on azure mo"
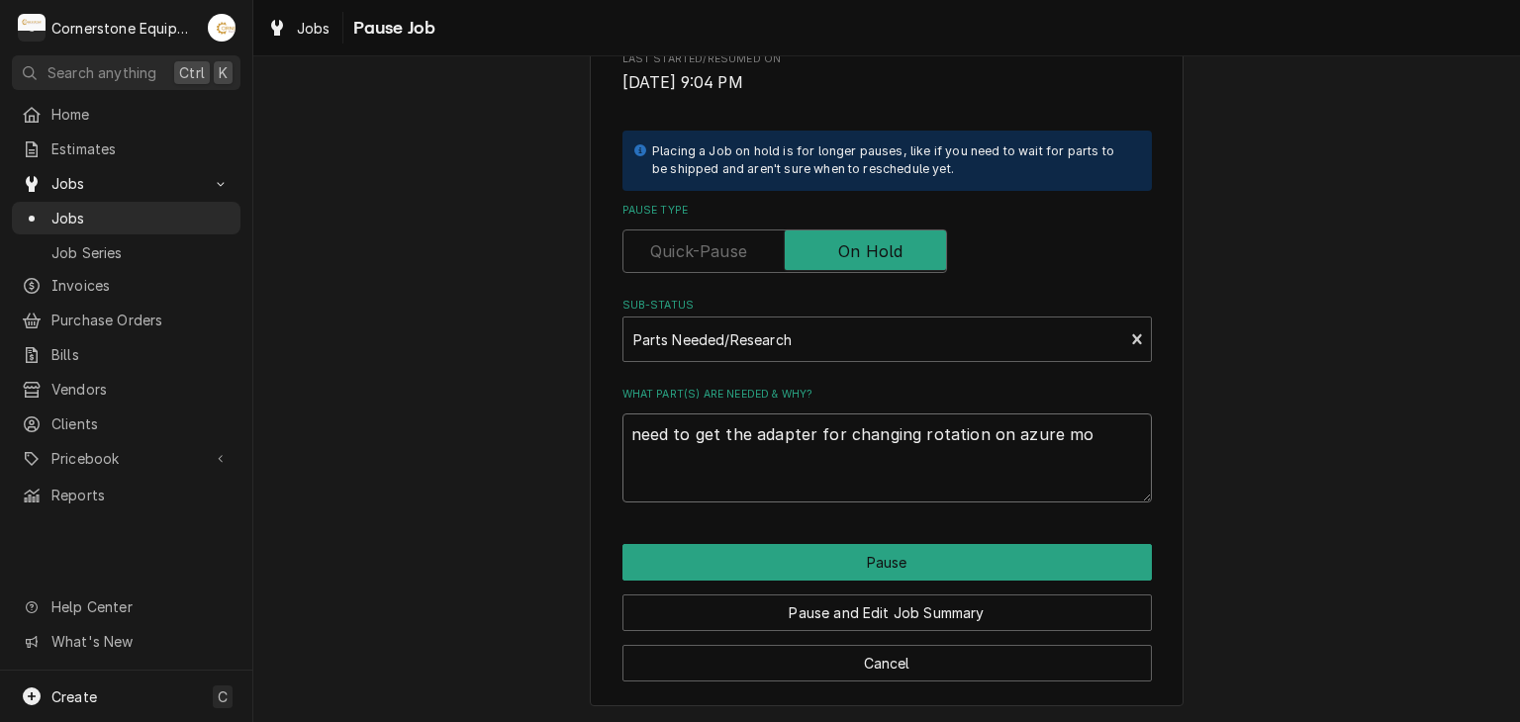
type textarea "x"
type textarea "need to get the adapter for changing rotation on azure mot"
type textarea "x"
type textarea "need to get the adapter for changing rotation on azure moto"
type textarea "x"
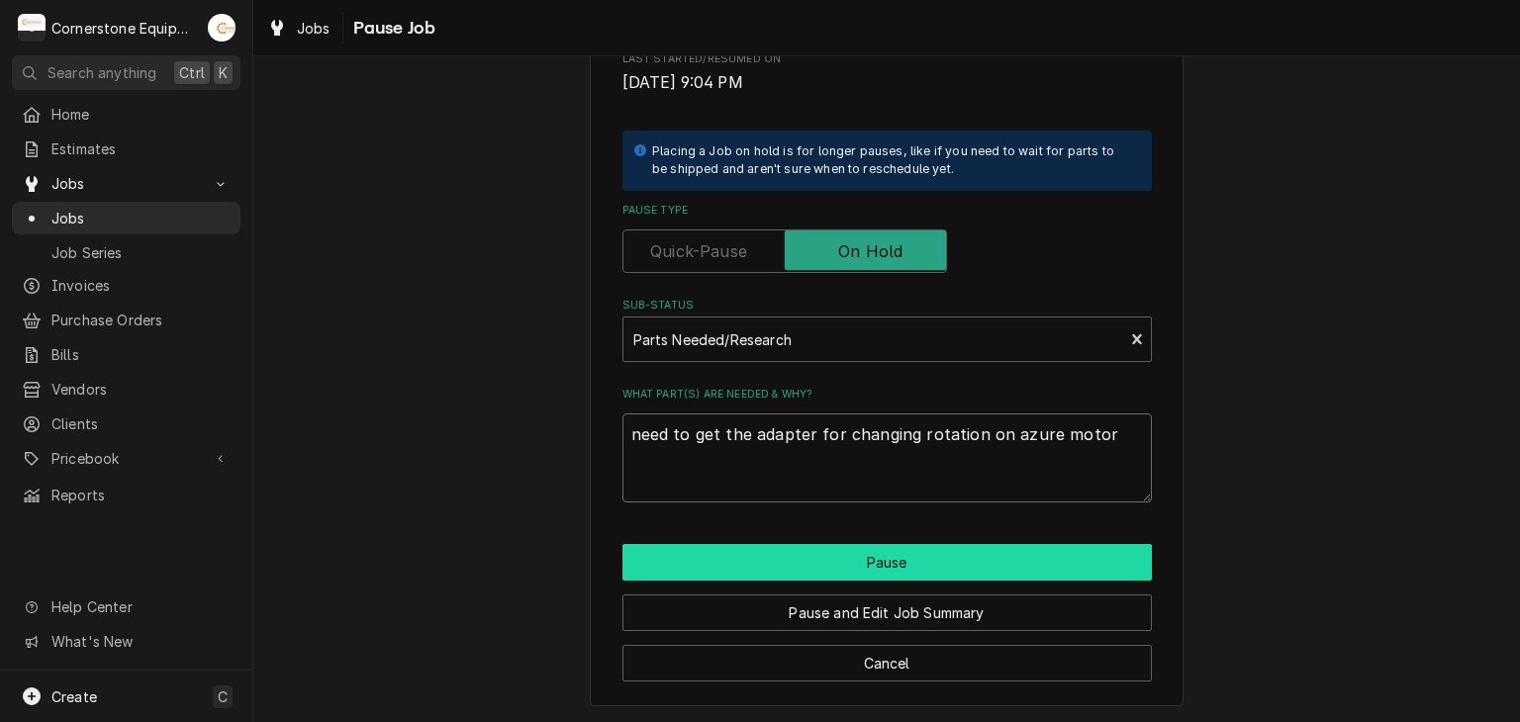
type textarea "need to get the adapter for changing rotation on azure motor"
click at [744, 571] on button "Pause" at bounding box center [886, 562] width 529 height 37
type textarea "x"
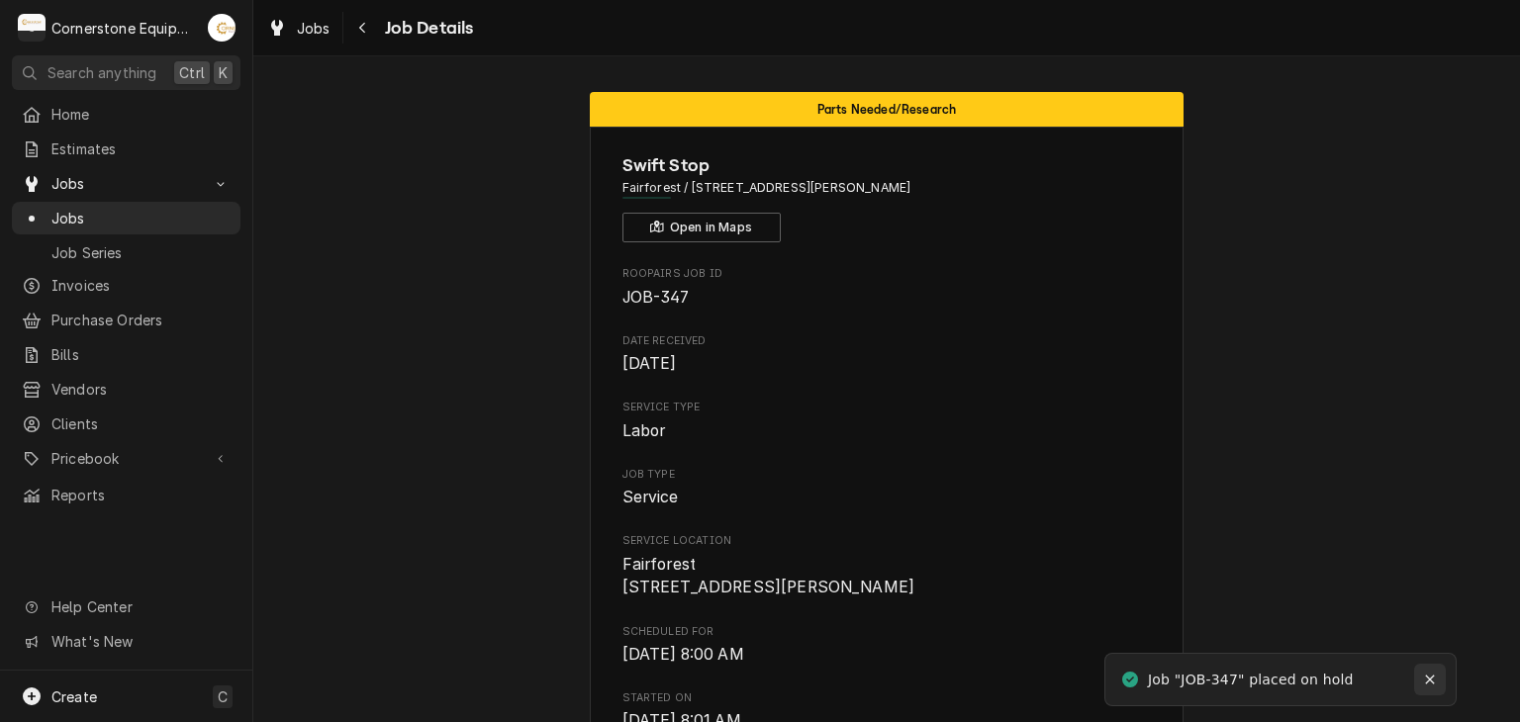
click at [1432, 683] on icon "Notifications alt+T" at bounding box center [1430, 680] width 14 height 14
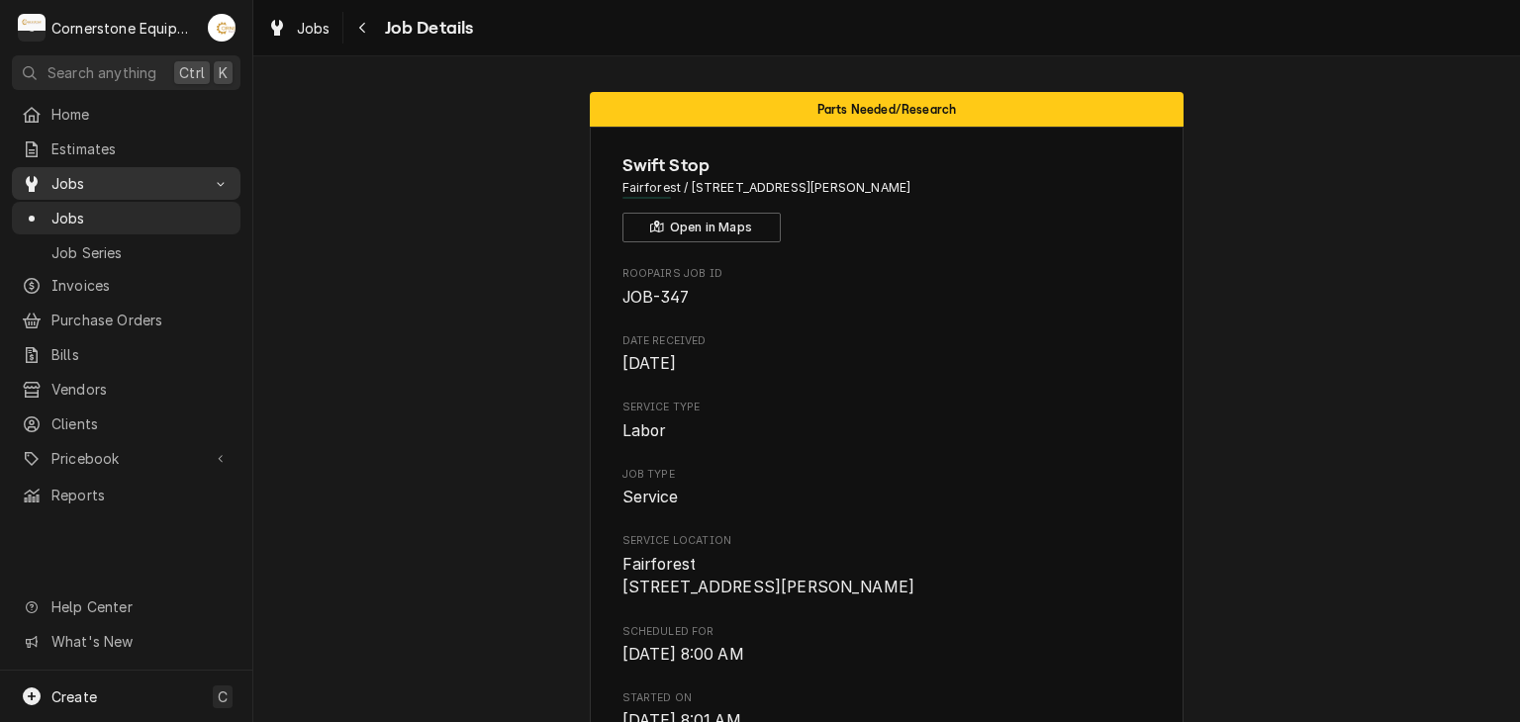
click at [77, 173] on span "Jobs" at bounding box center [125, 183] width 149 height 21
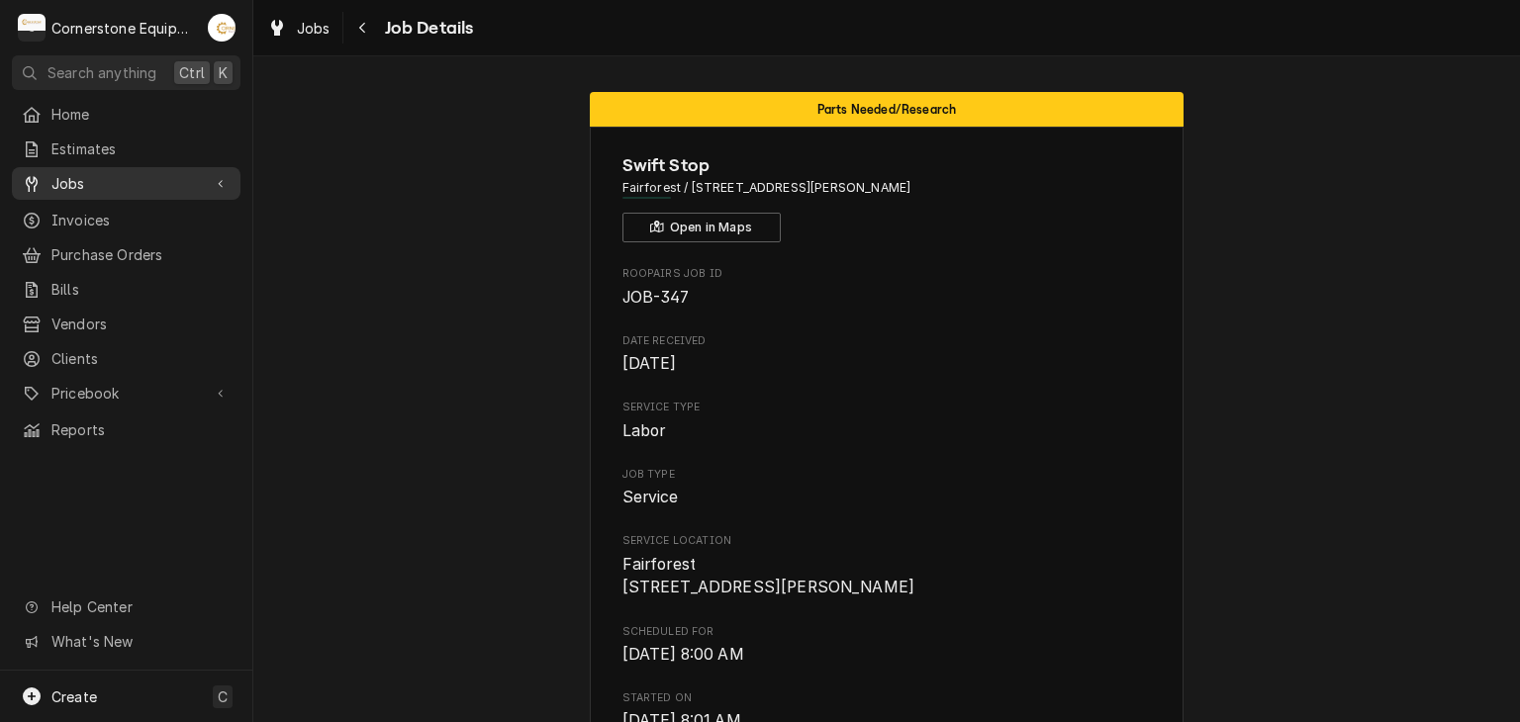
click at [77, 173] on span "Jobs" at bounding box center [125, 183] width 149 height 21
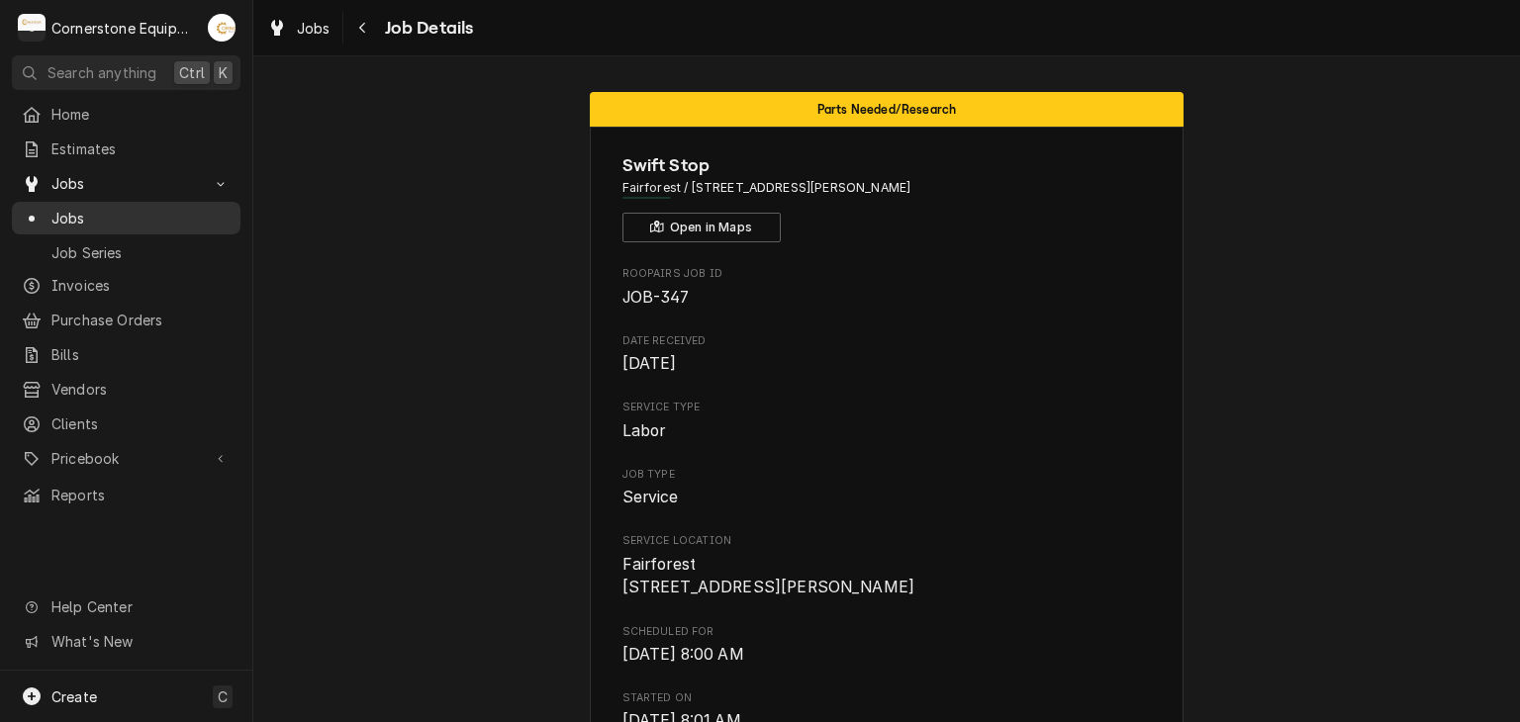
click at [58, 211] on span "Jobs" at bounding box center [140, 218] width 179 height 21
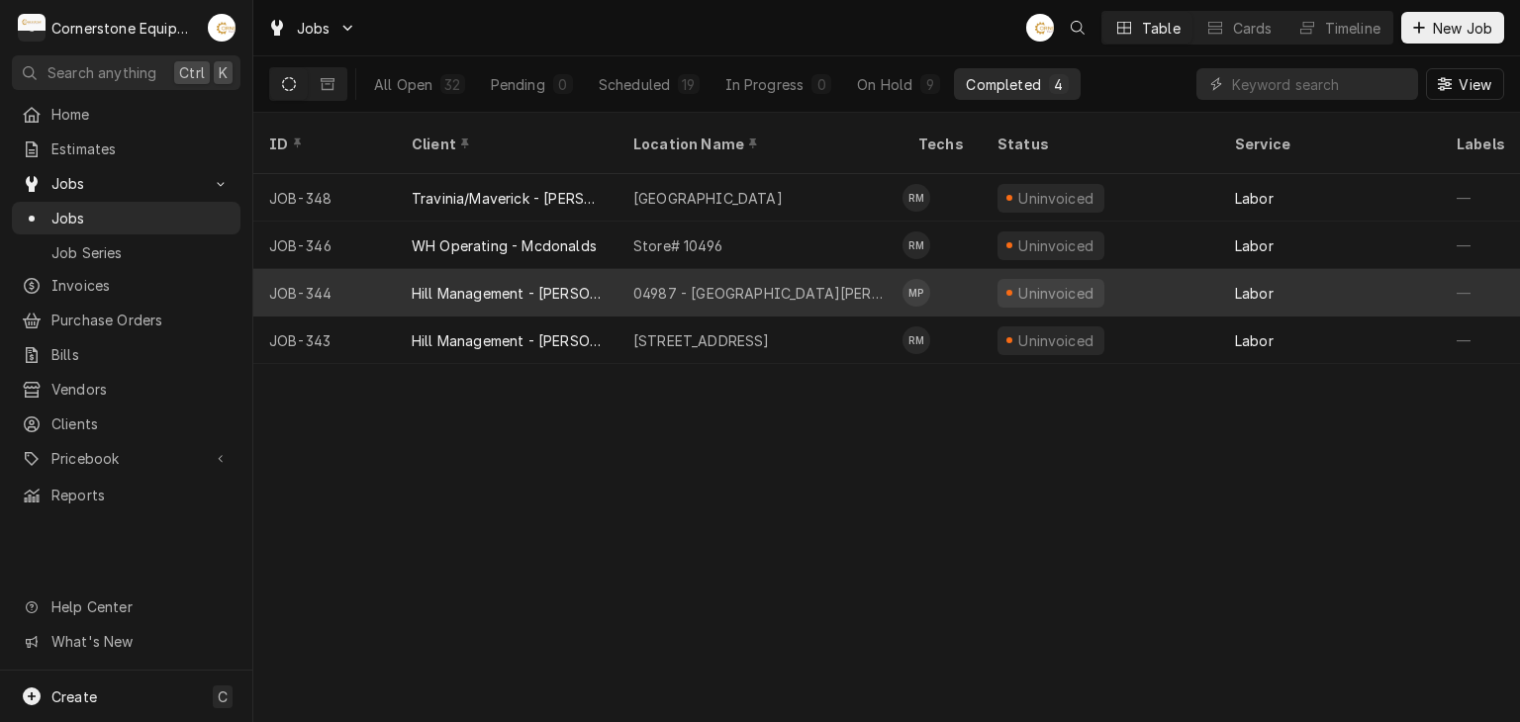
click at [483, 283] on div "Hill Management - [PERSON_NAME]" at bounding box center [507, 293] width 190 height 21
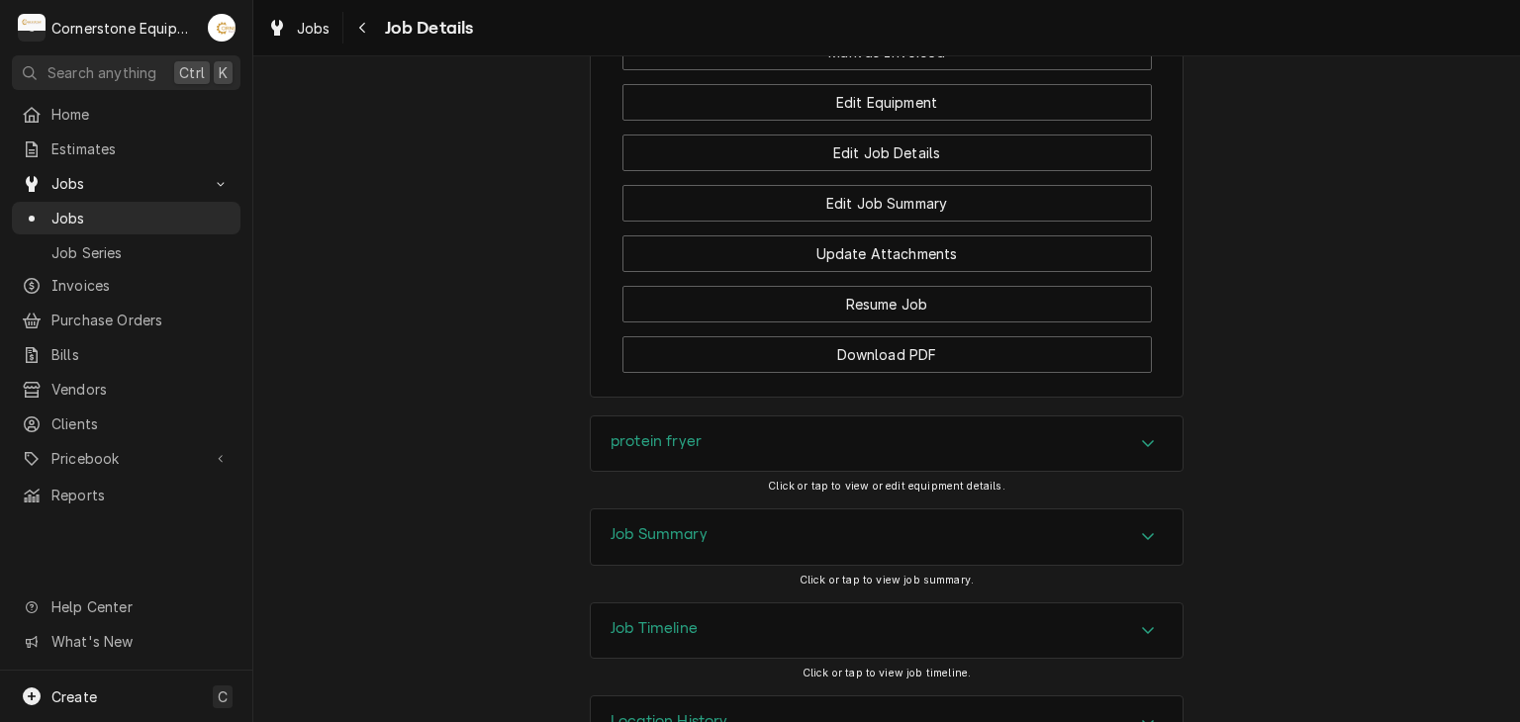
scroll to position [1777, 0]
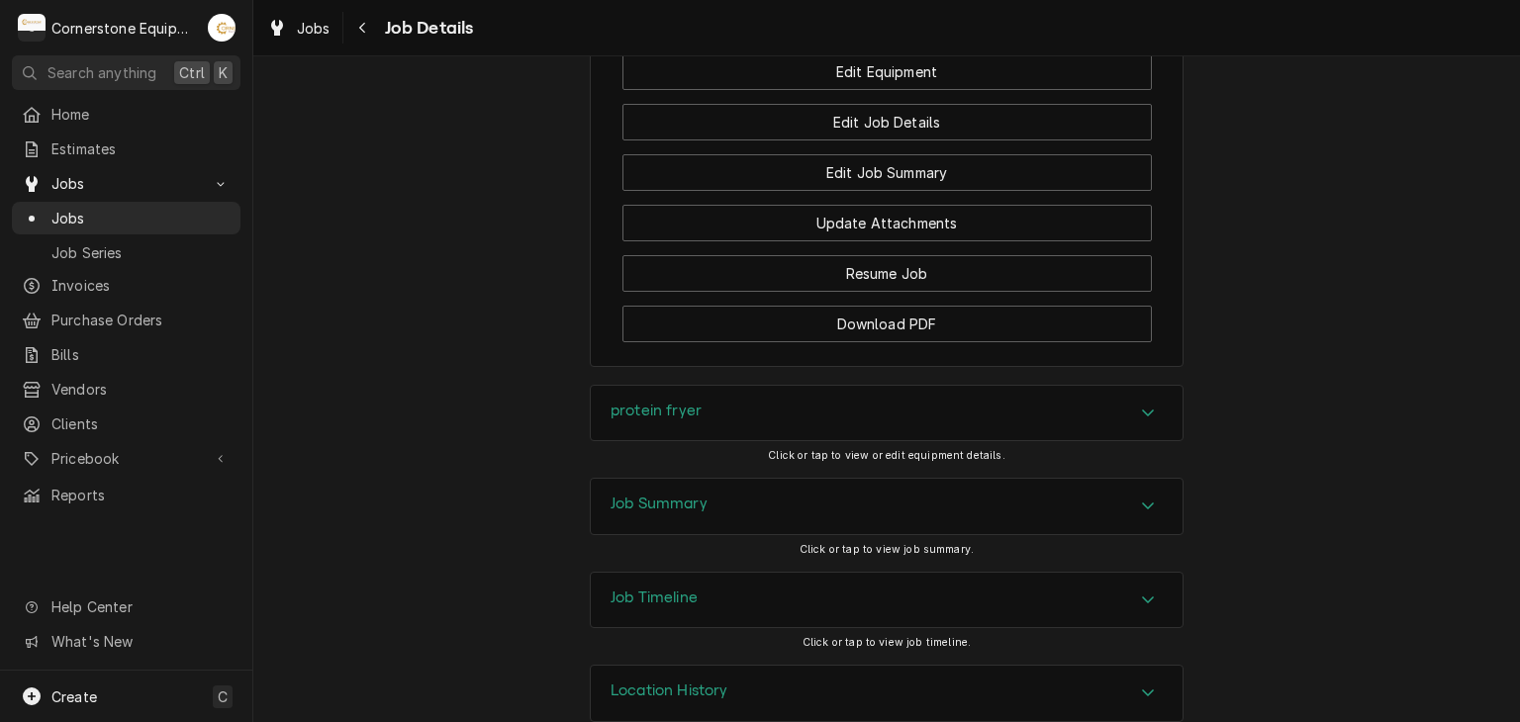
click at [650, 479] on div "Job Summary" at bounding box center [887, 506] width 592 height 55
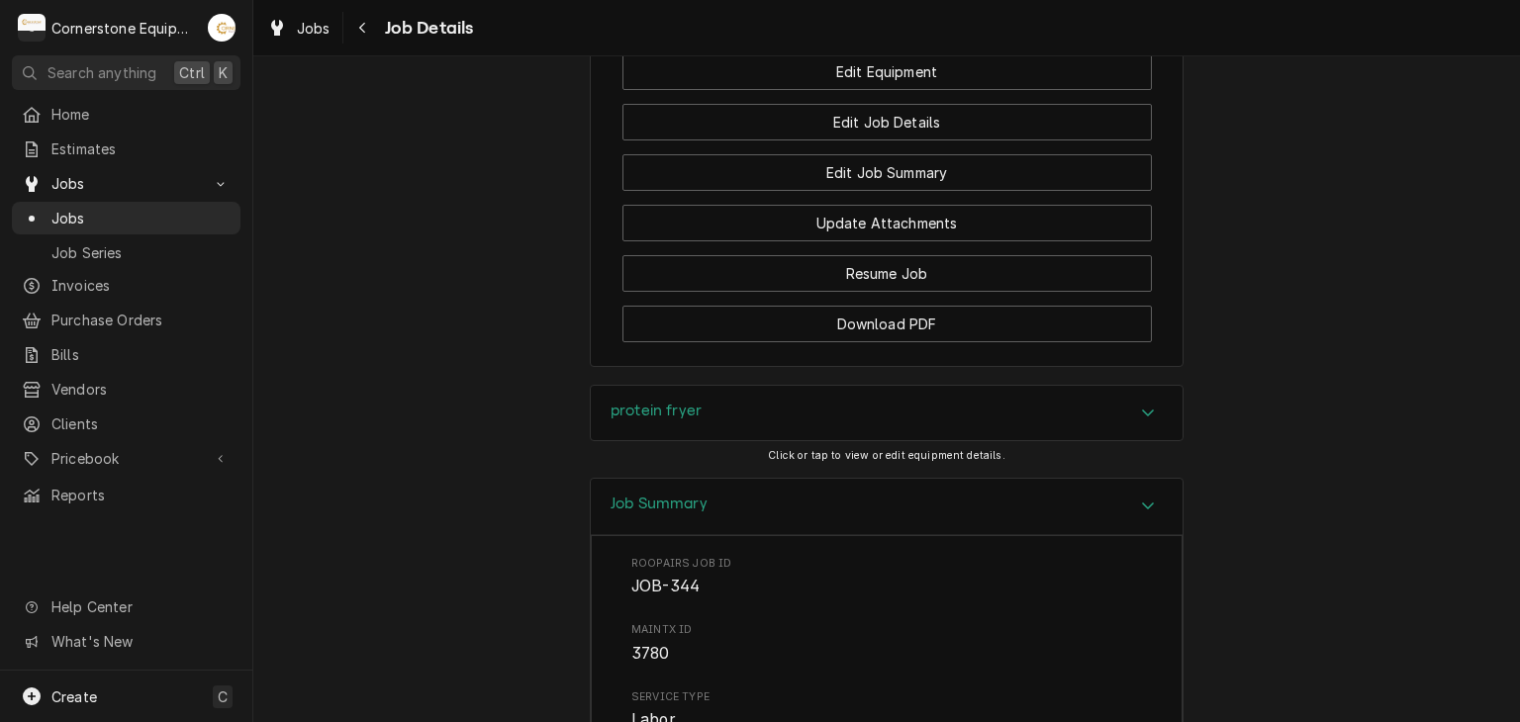
click at [655, 495] on h3 "Job Summary" at bounding box center [658, 504] width 97 height 19
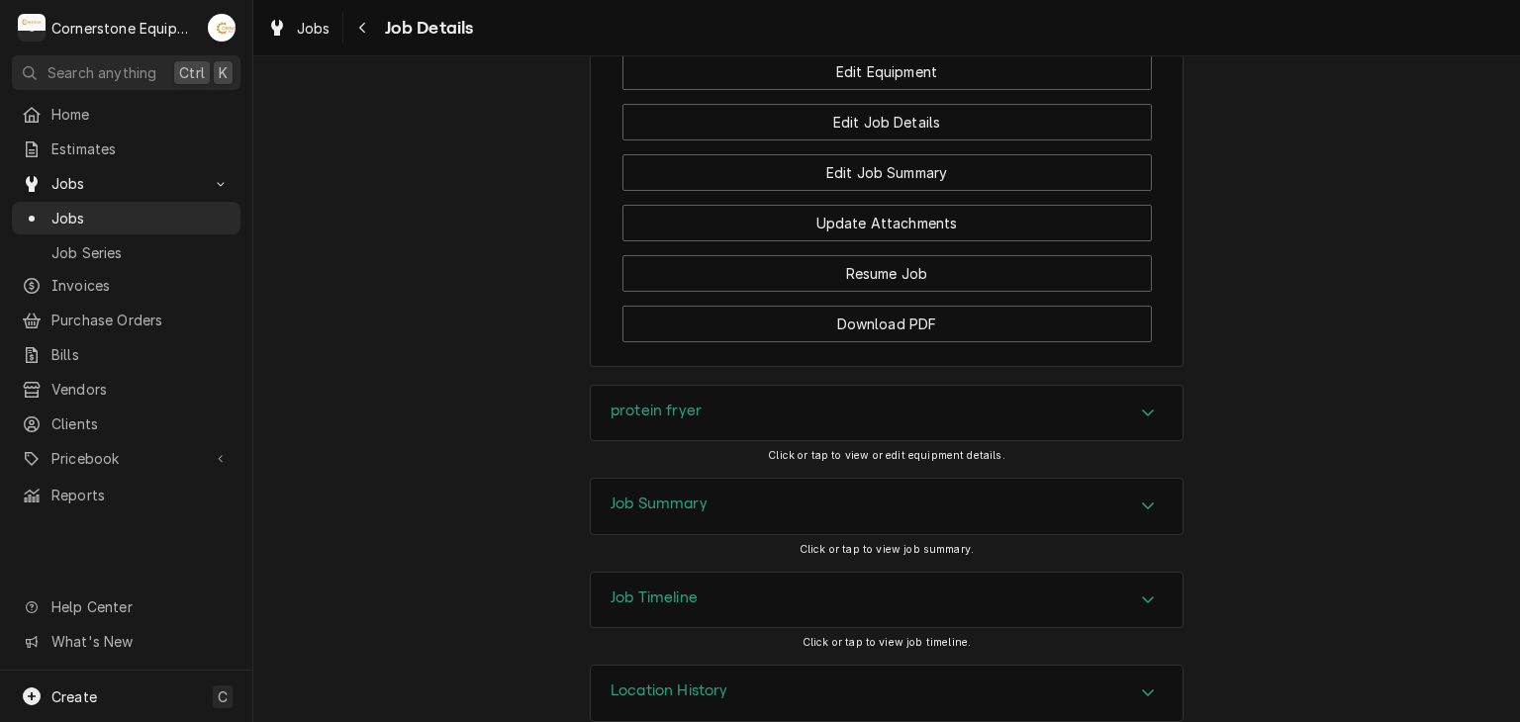
click at [626, 495] on h3 "Job Summary" at bounding box center [658, 504] width 97 height 19
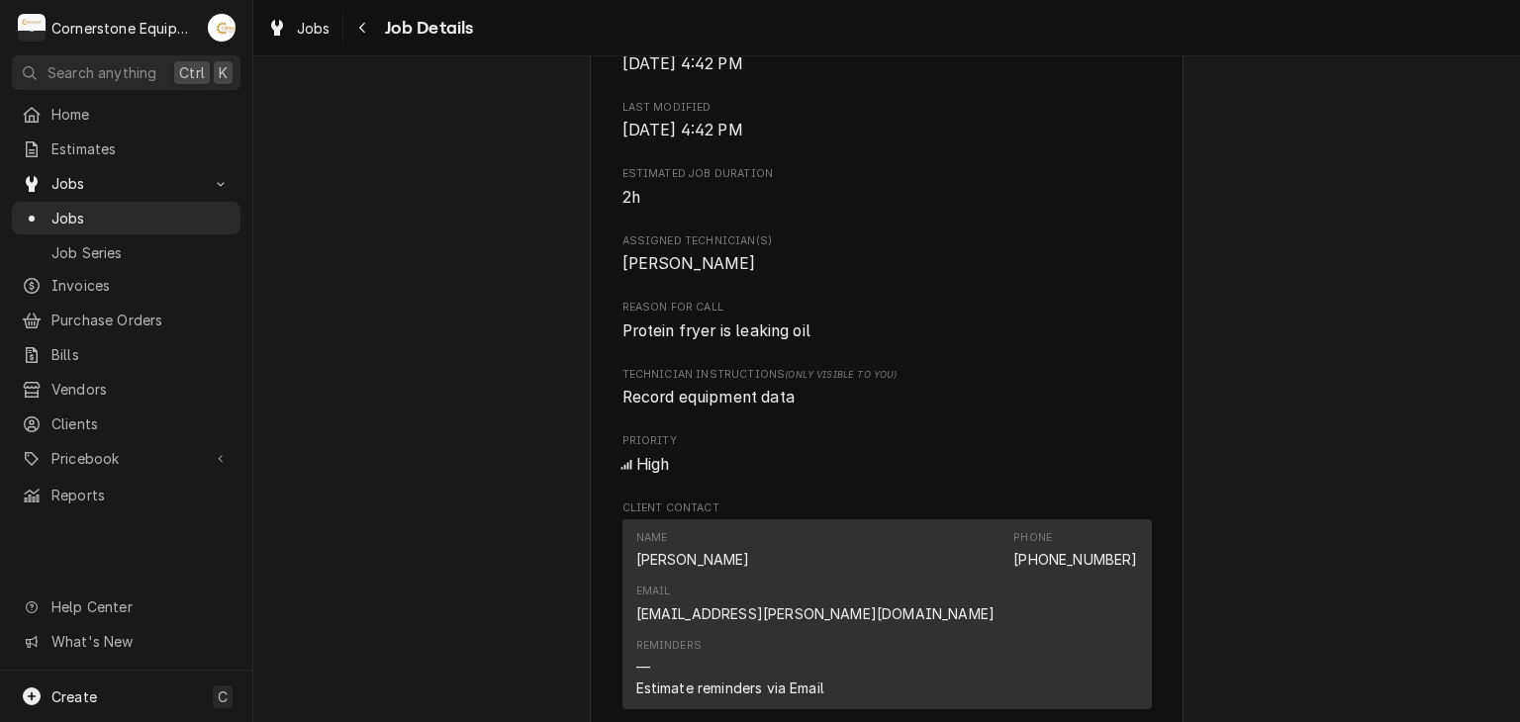
scroll to position [1187, 0]
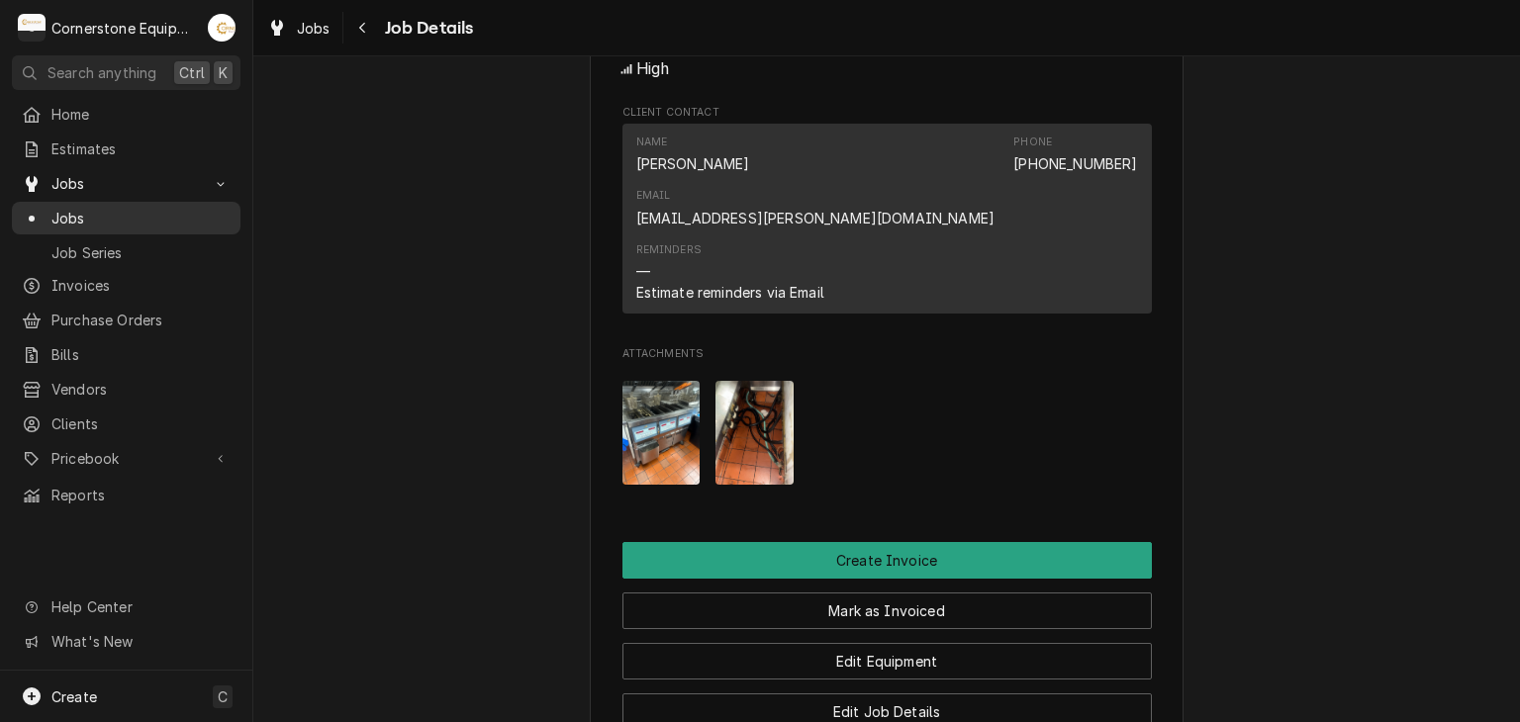
click at [168, 208] on span "Jobs" at bounding box center [140, 218] width 179 height 21
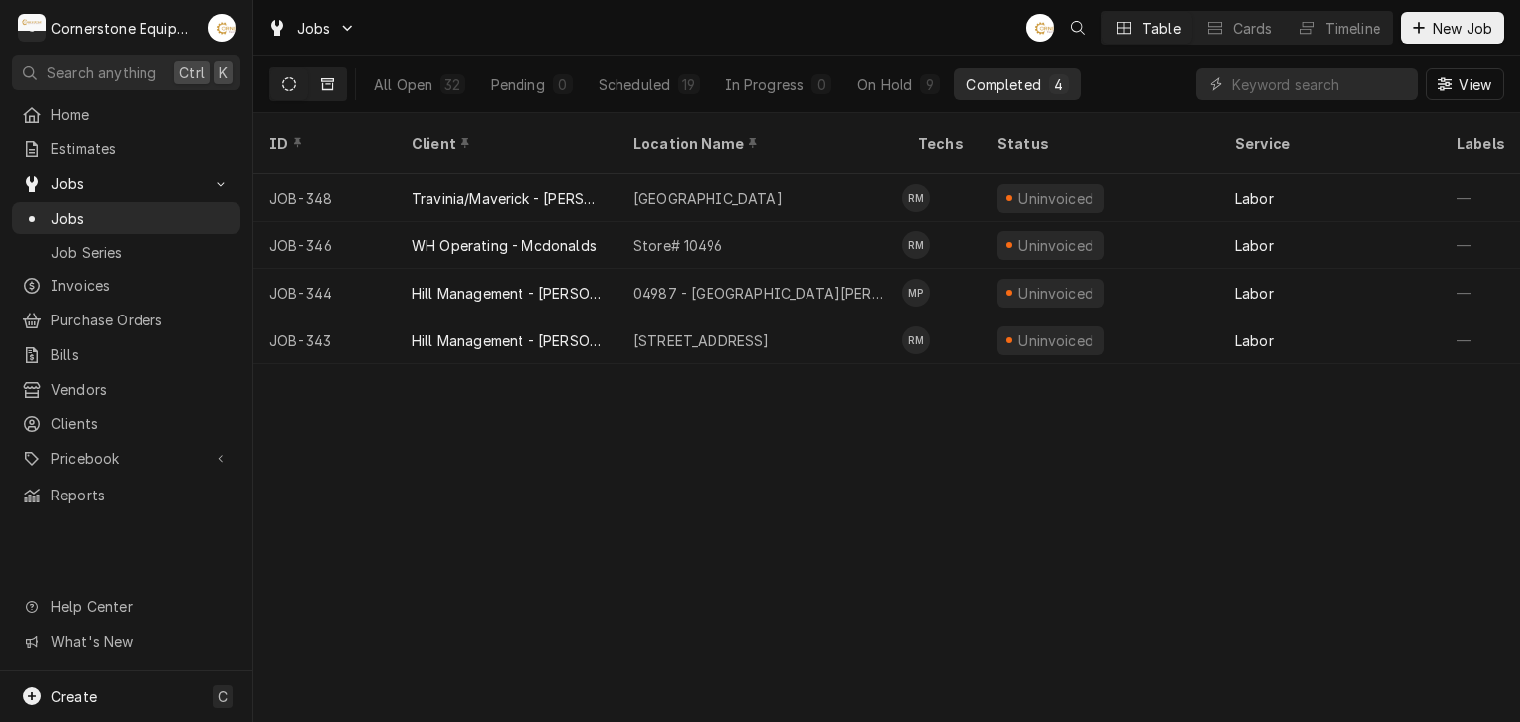
click at [344, 76] on button "Dynamic Content Wrapper" at bounding box center [328, 84] width 38 height 32
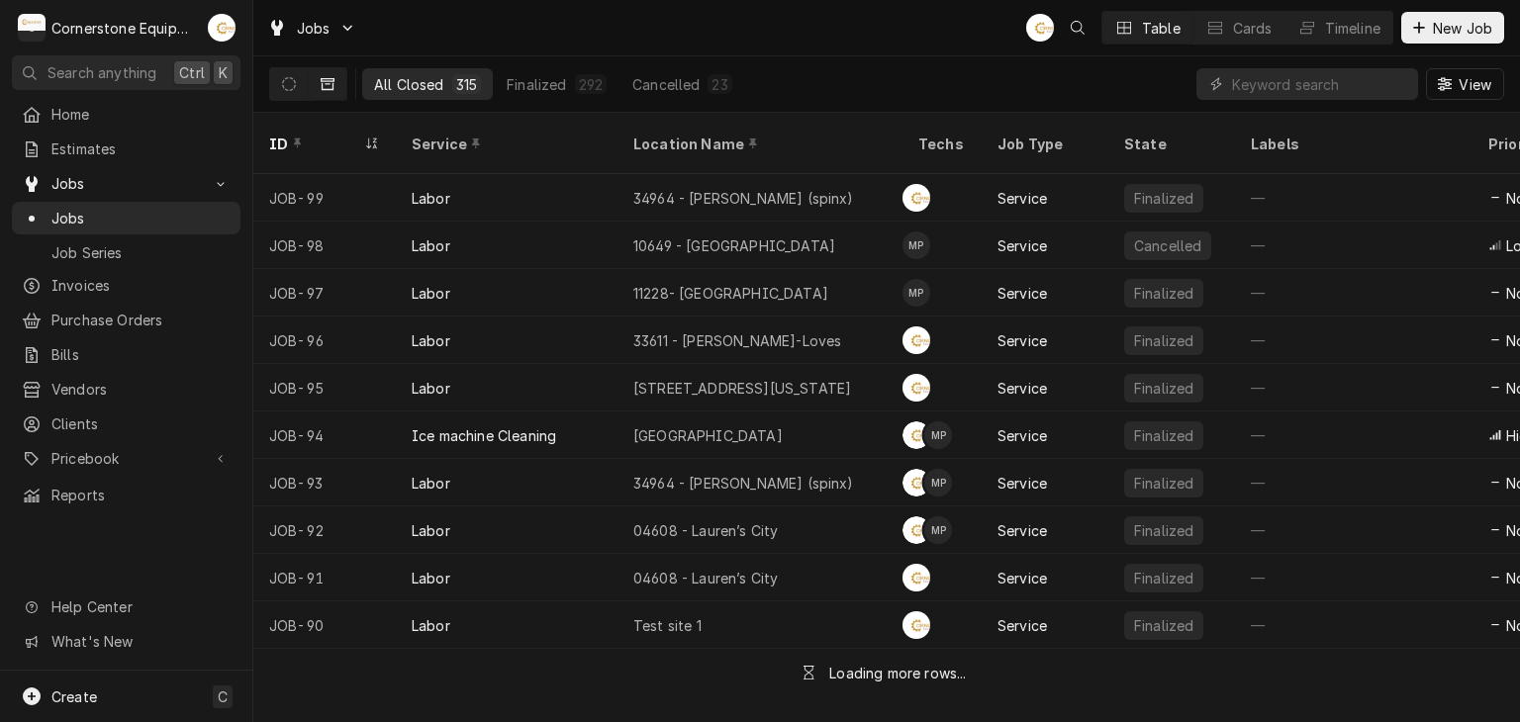
click at [324, 91] on button "Dynamic Content Wrapper" at bounding box center [328, 84] width 38 height 32
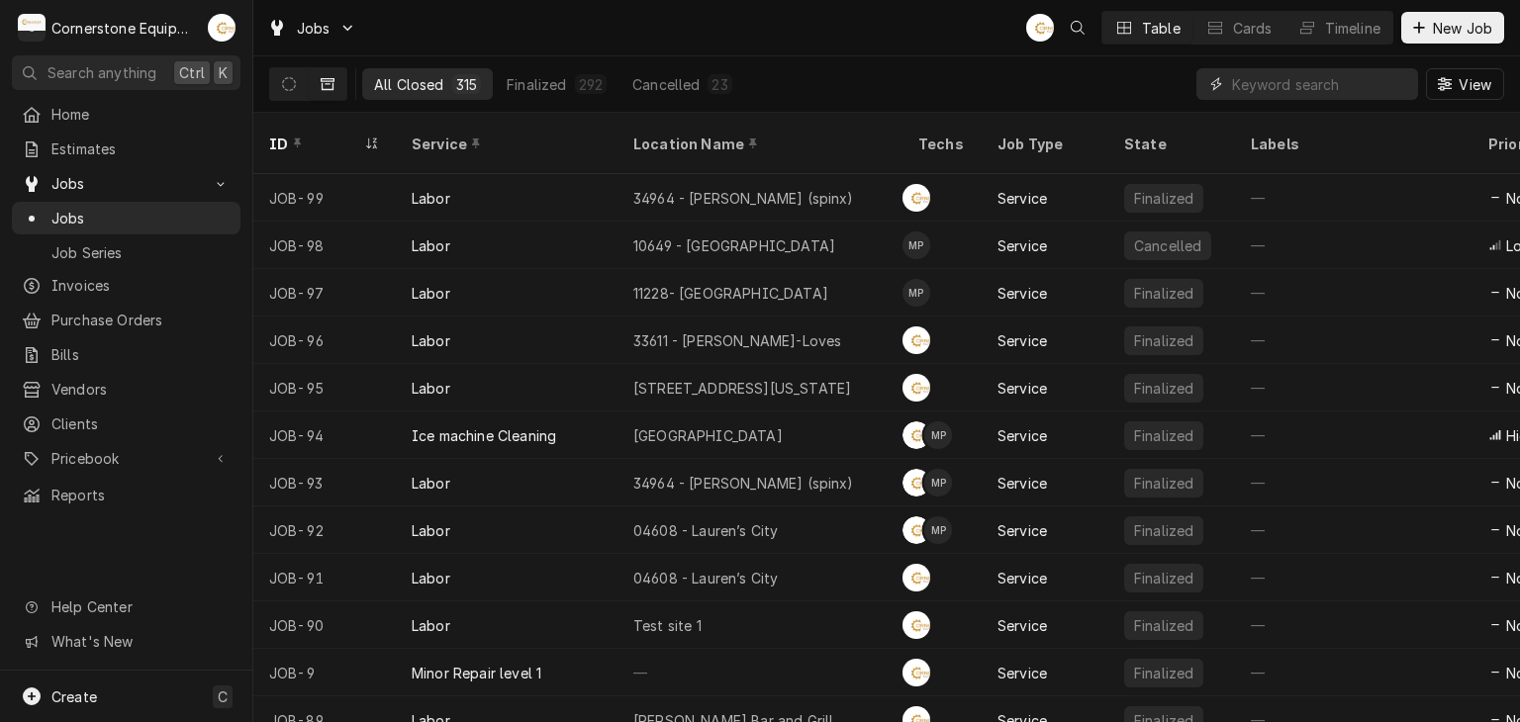
click at [1298, 86] on input "Dynamic Content Wrapper" at bounding box center [1320, 84] width 176 height 32
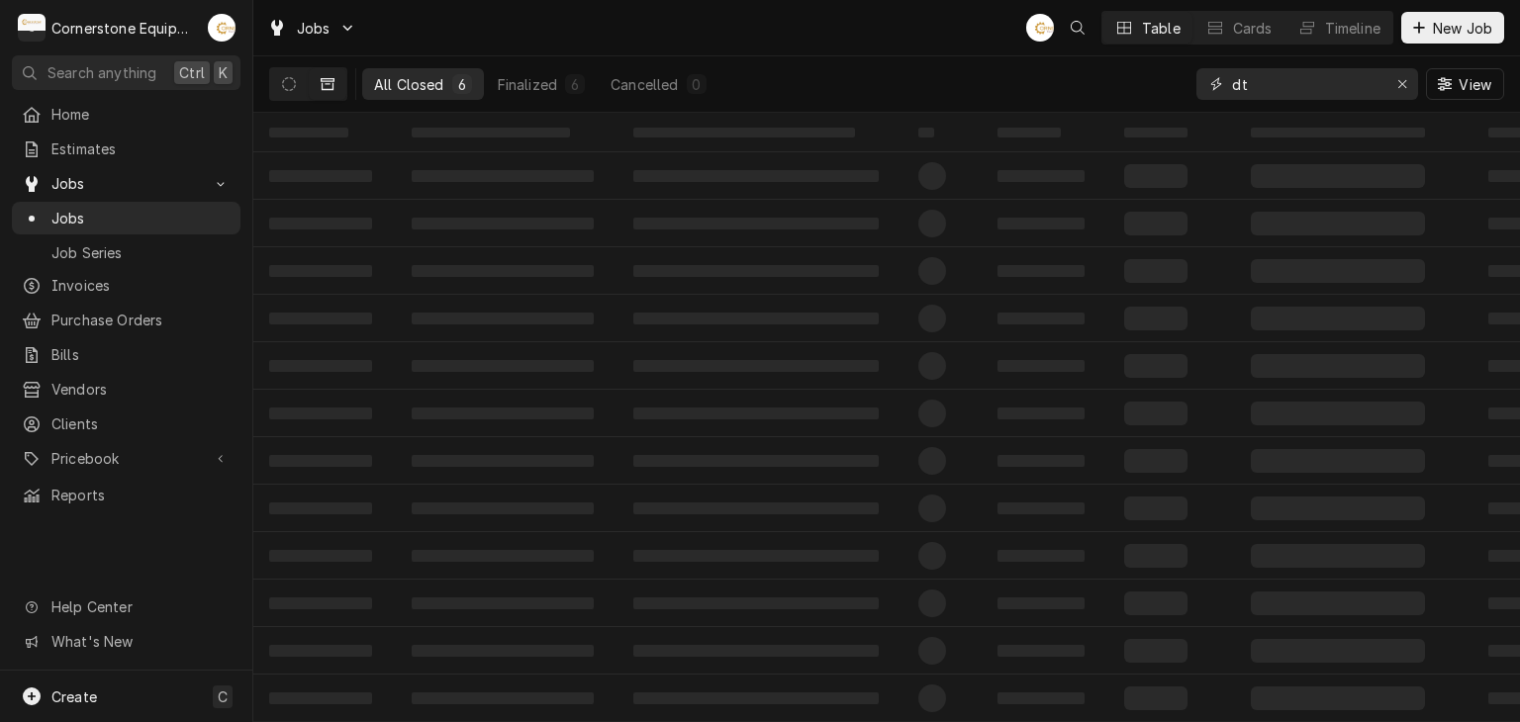
type input "d"
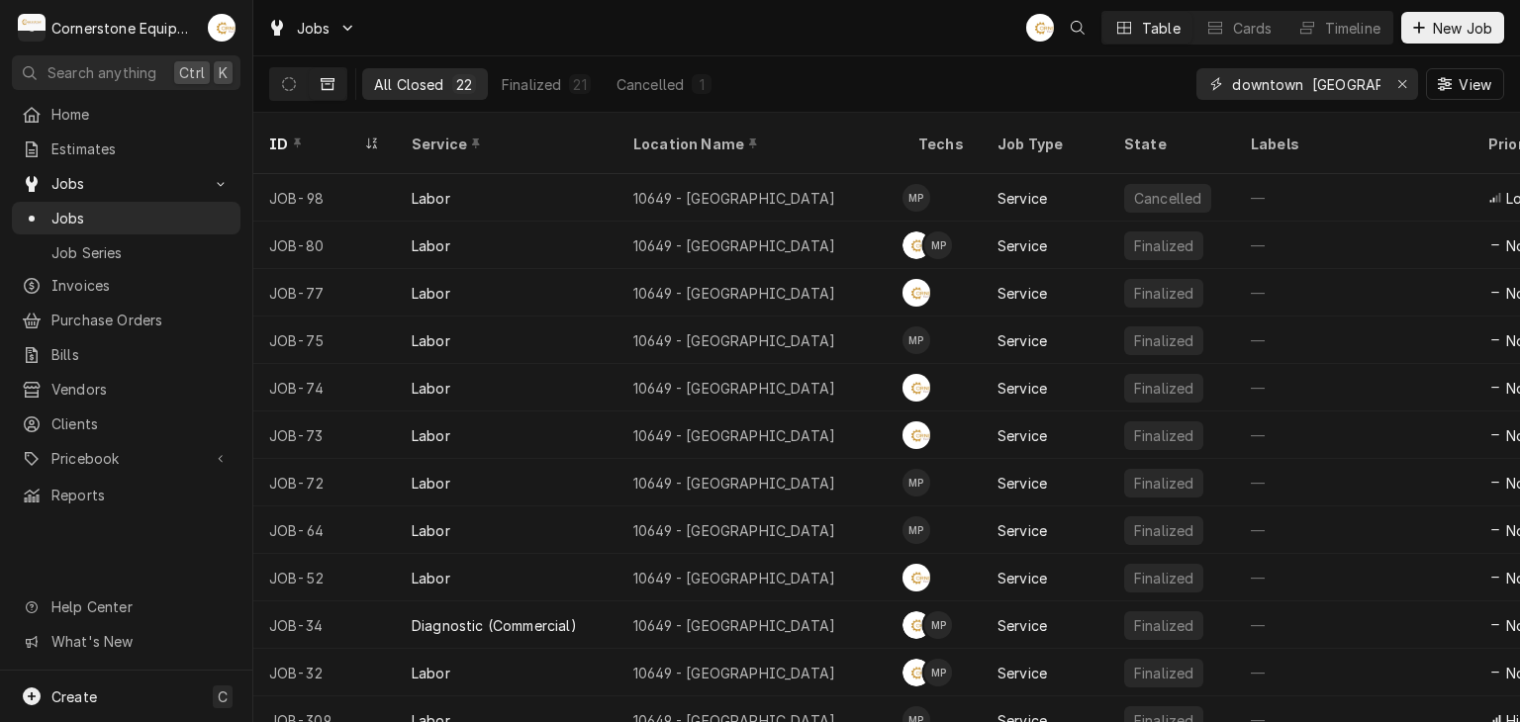
type input "downtown [GEOGRAPHIC_DATA]"
click at [846, 40] on div "Jobs AB Table Cards Timeline New Job" at bounding box center [886, 27] width 1266 height 55
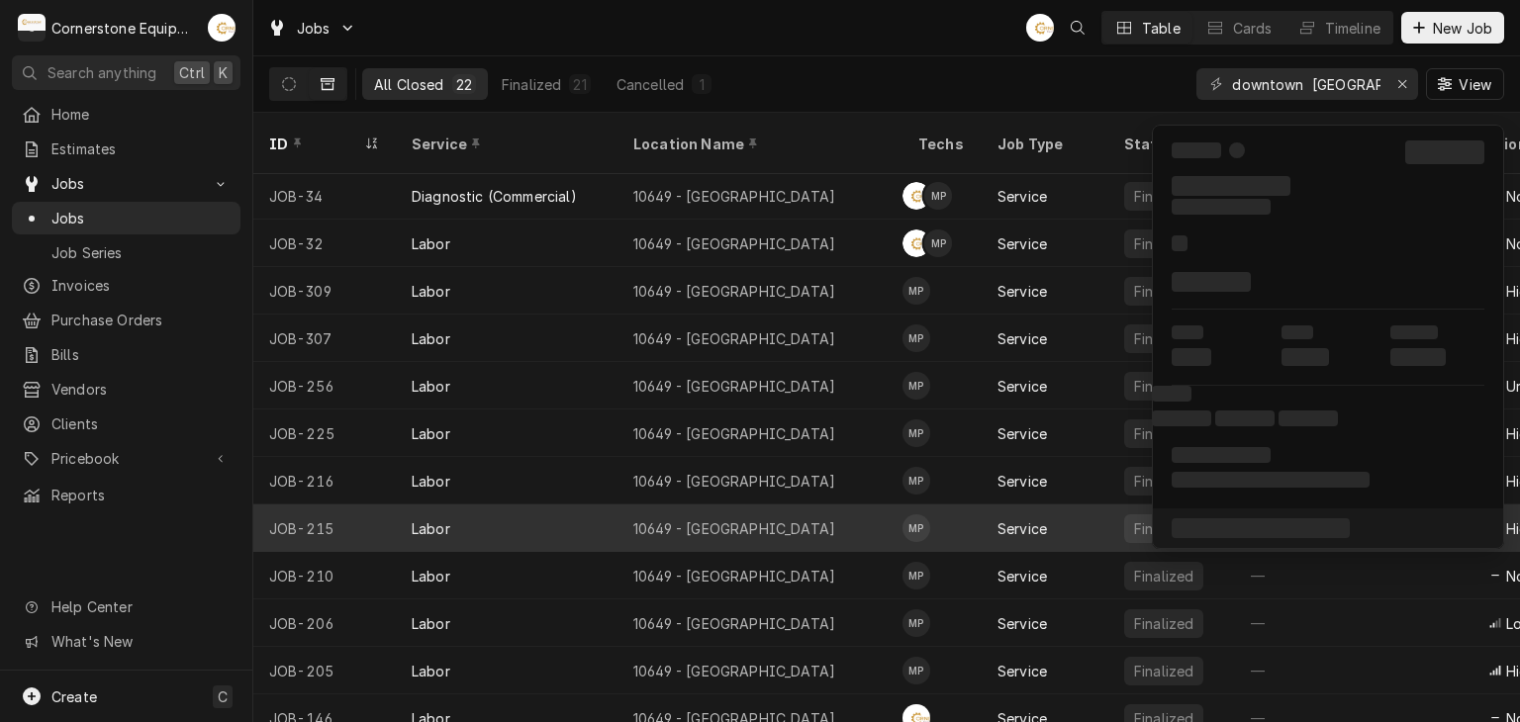
scroll to position [488, 0]
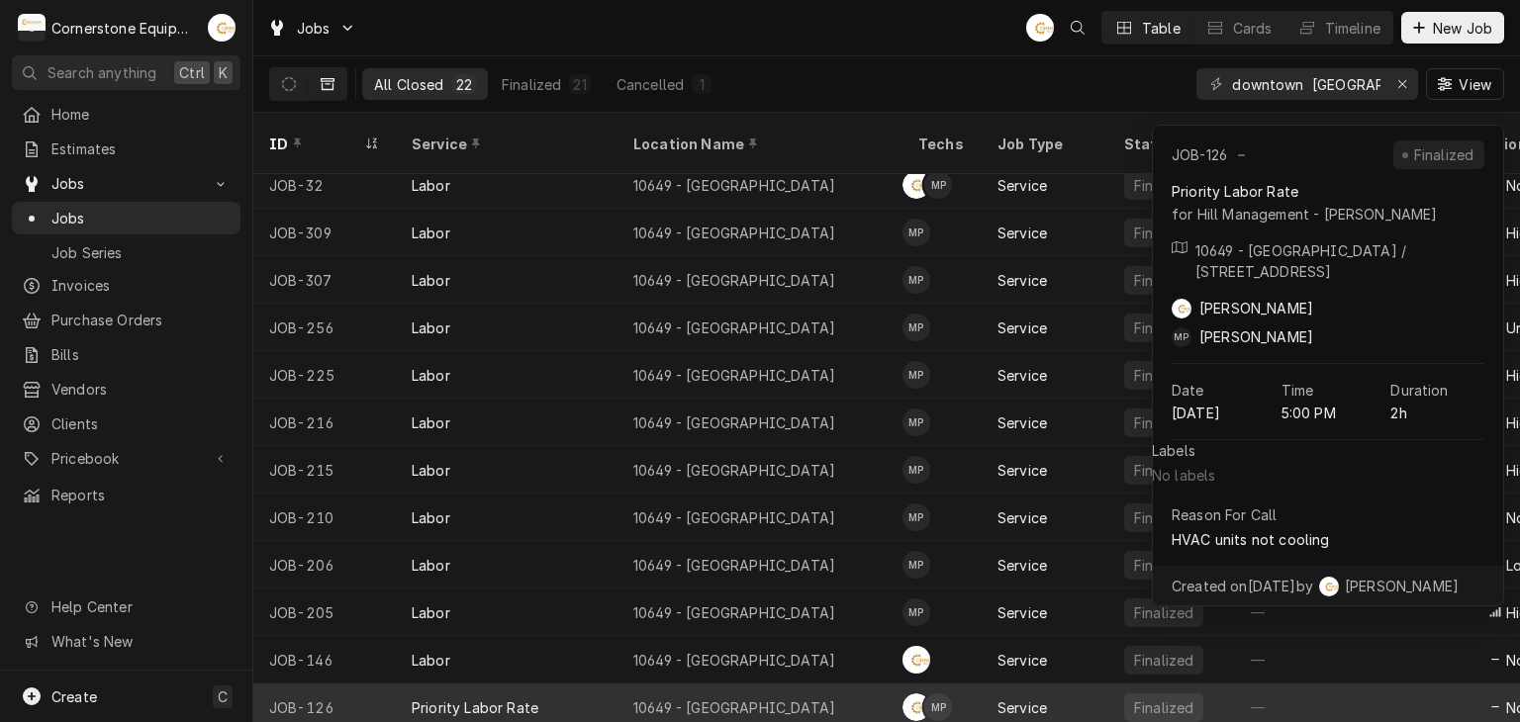
click at [780, 698] on div "10649 - [GEOGRAPHIC_DATA]" at bounding box center [734, 708] width 202 height 21
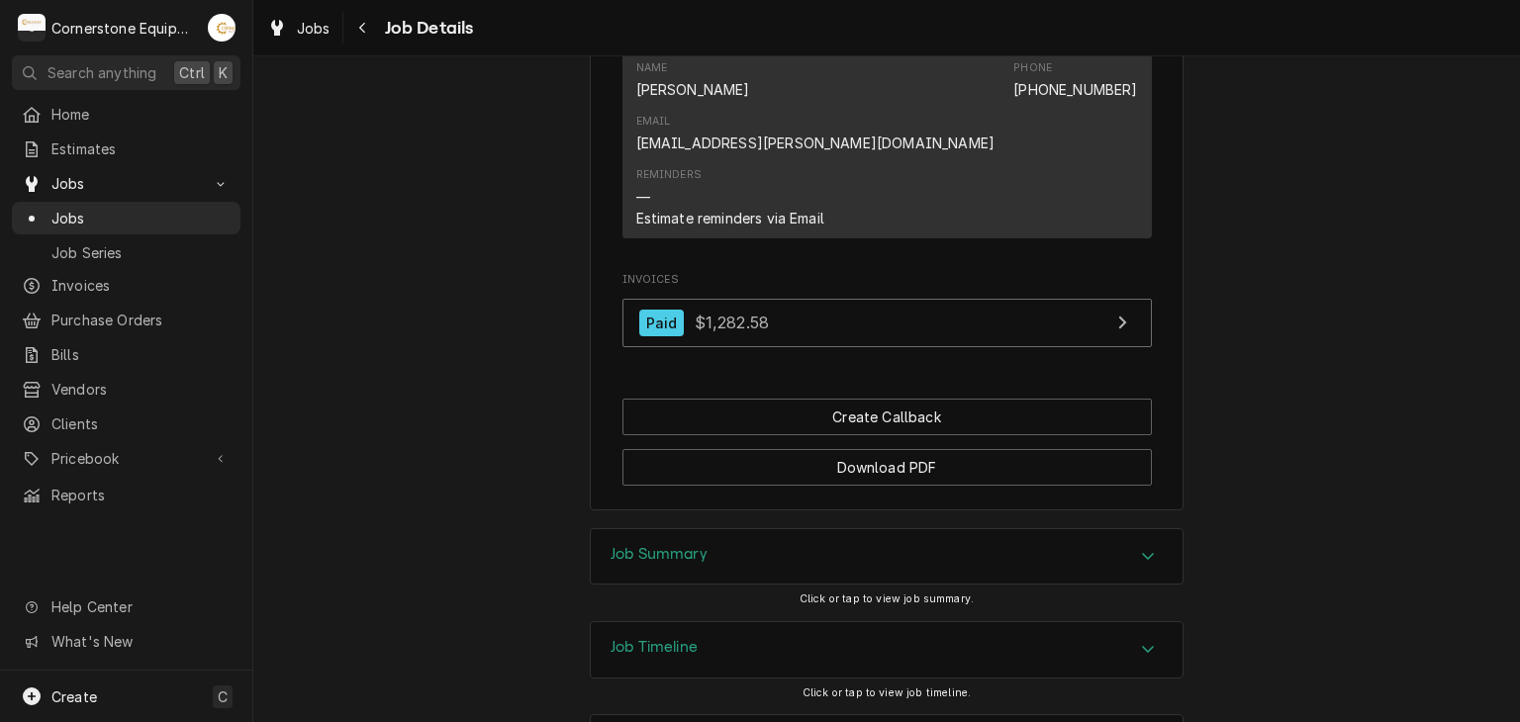
scroll to position [1429, 0]
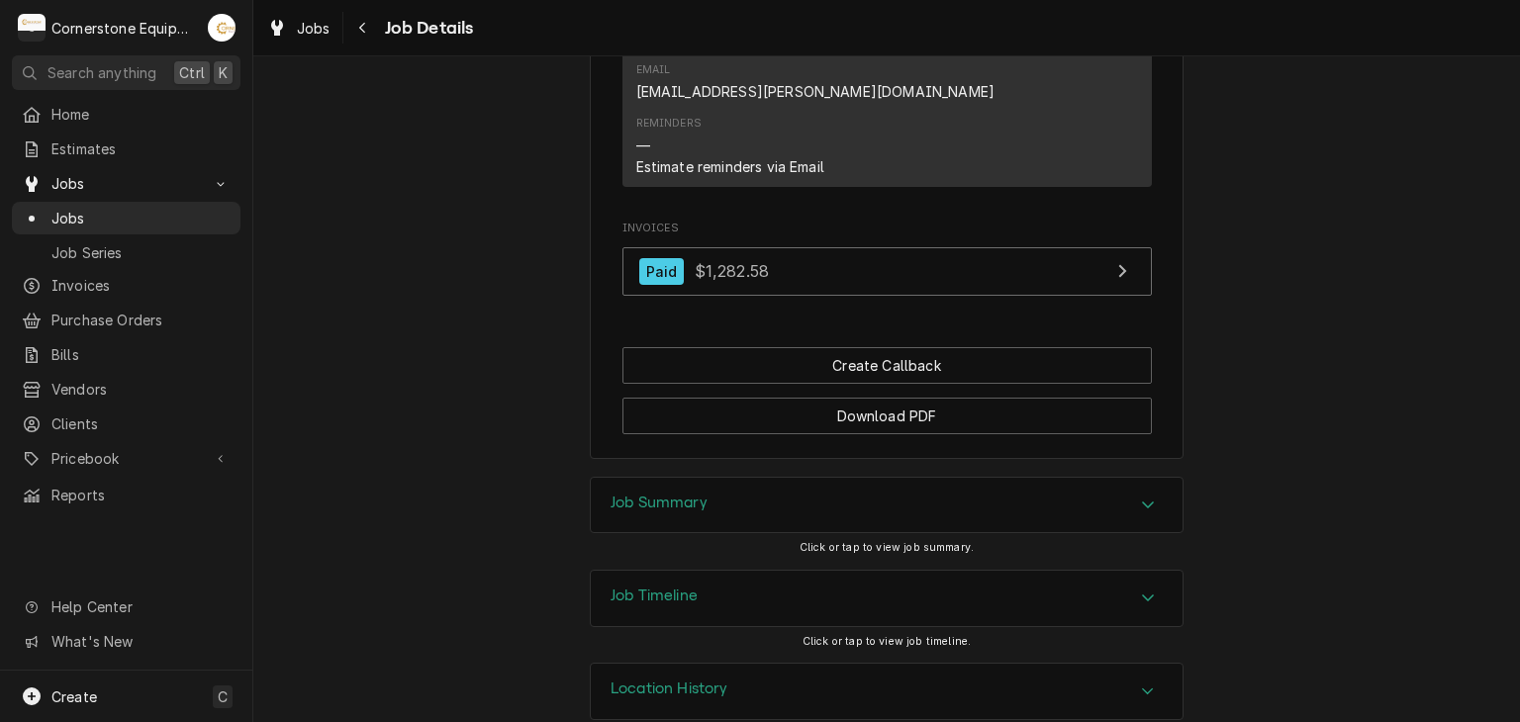
click at [777, 478] on div "Job Summary" at bounding box center [887, 505] width 592 height 55
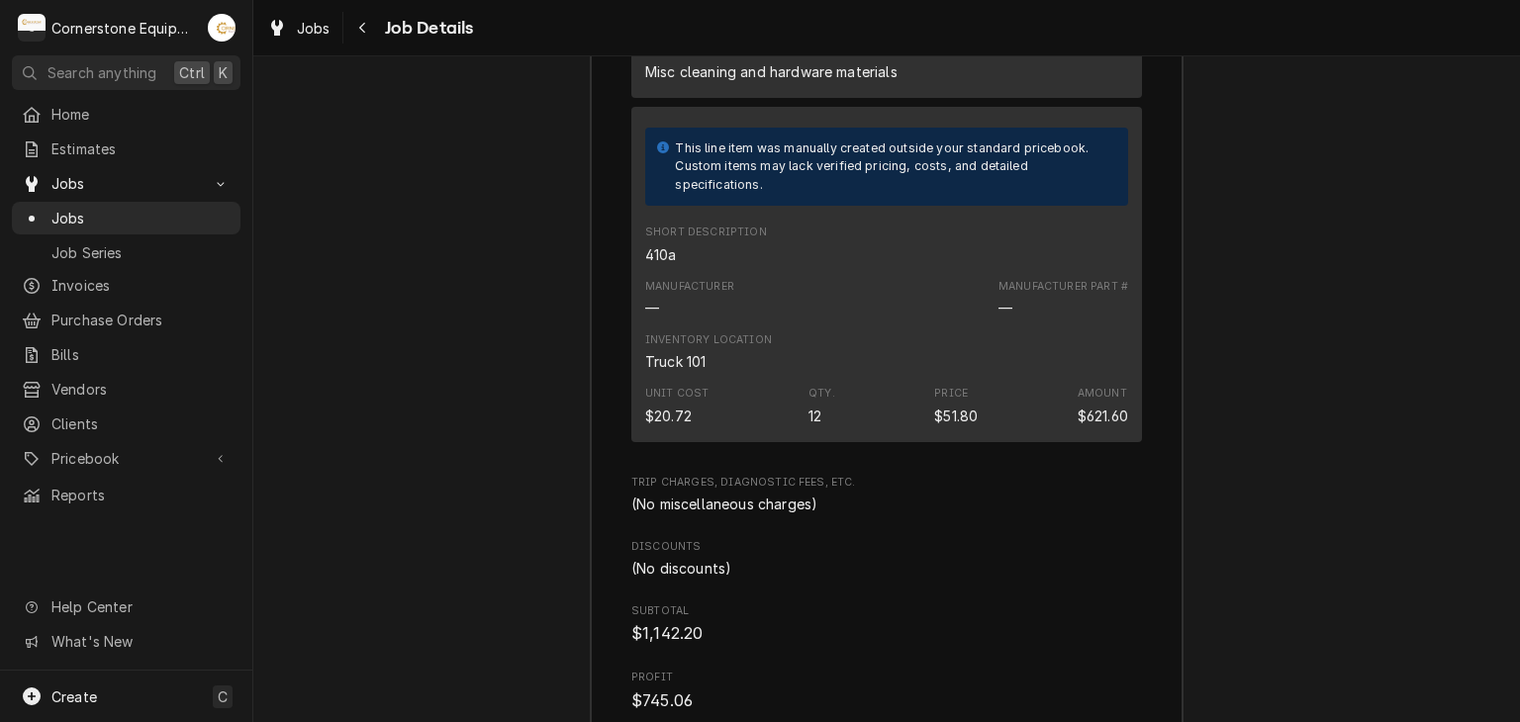
scroll to position [3440, 0]
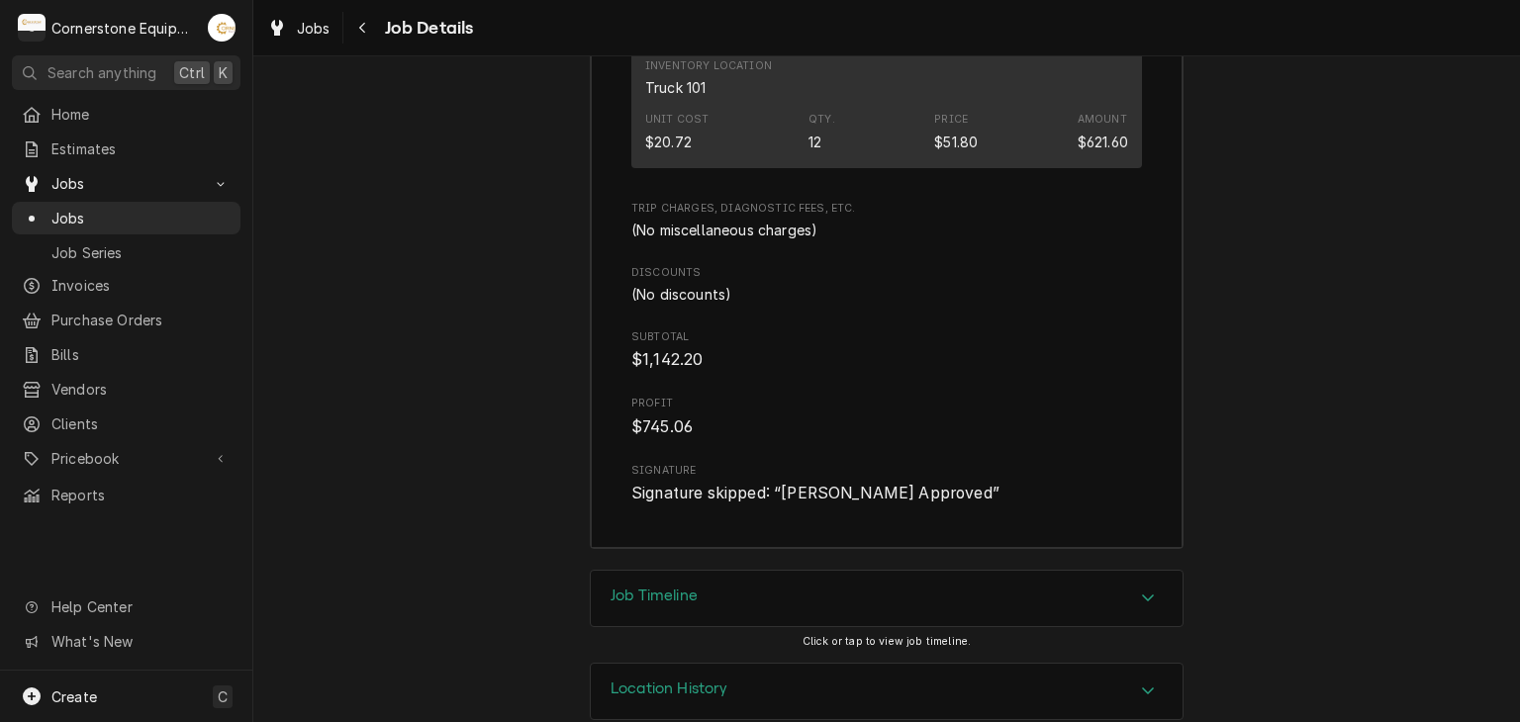
click at [757, 664] on div "Location History" at bounding box center [887, 691] width 592 height 55
click at [760, 571] on div "Job Timeline" at bounding box center [887, 598] width 592 height 55
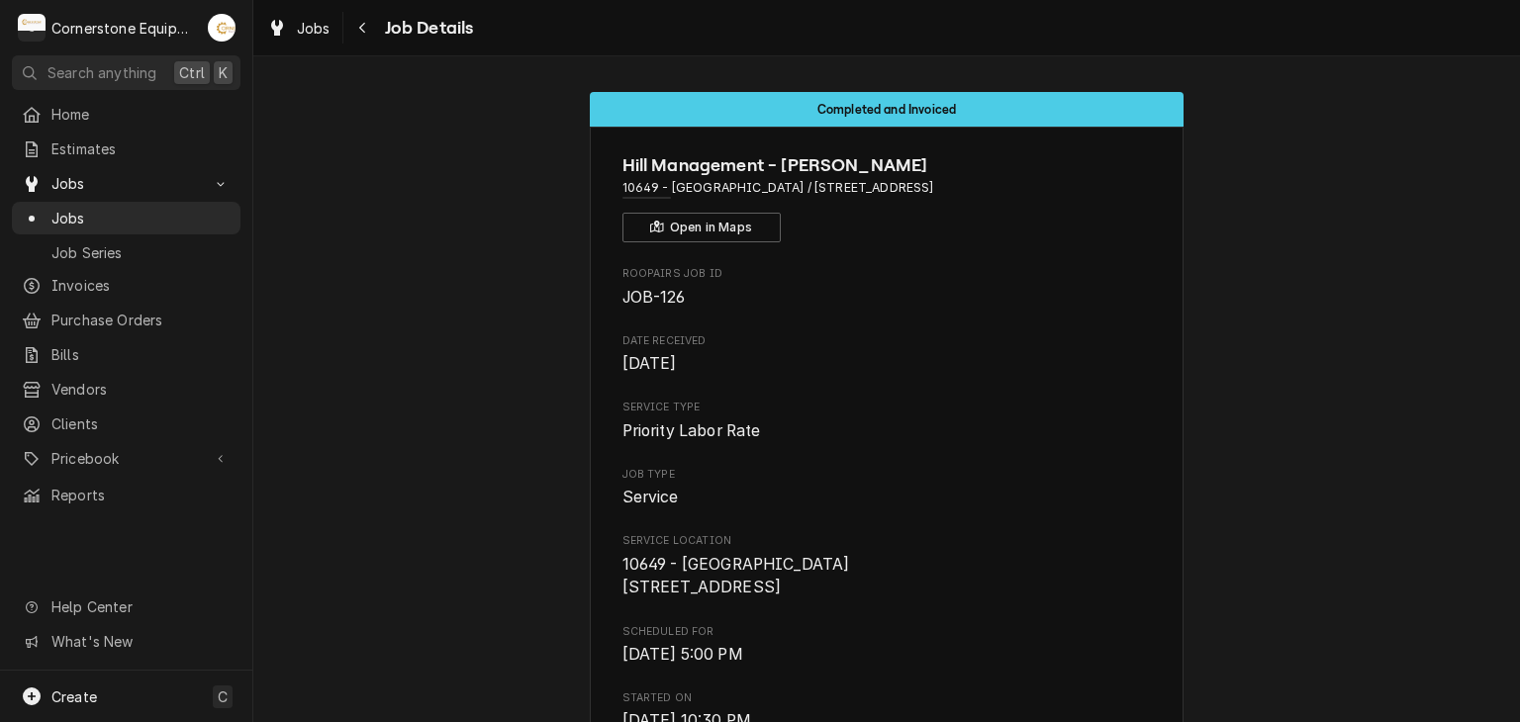
scroll to position [396, 0]
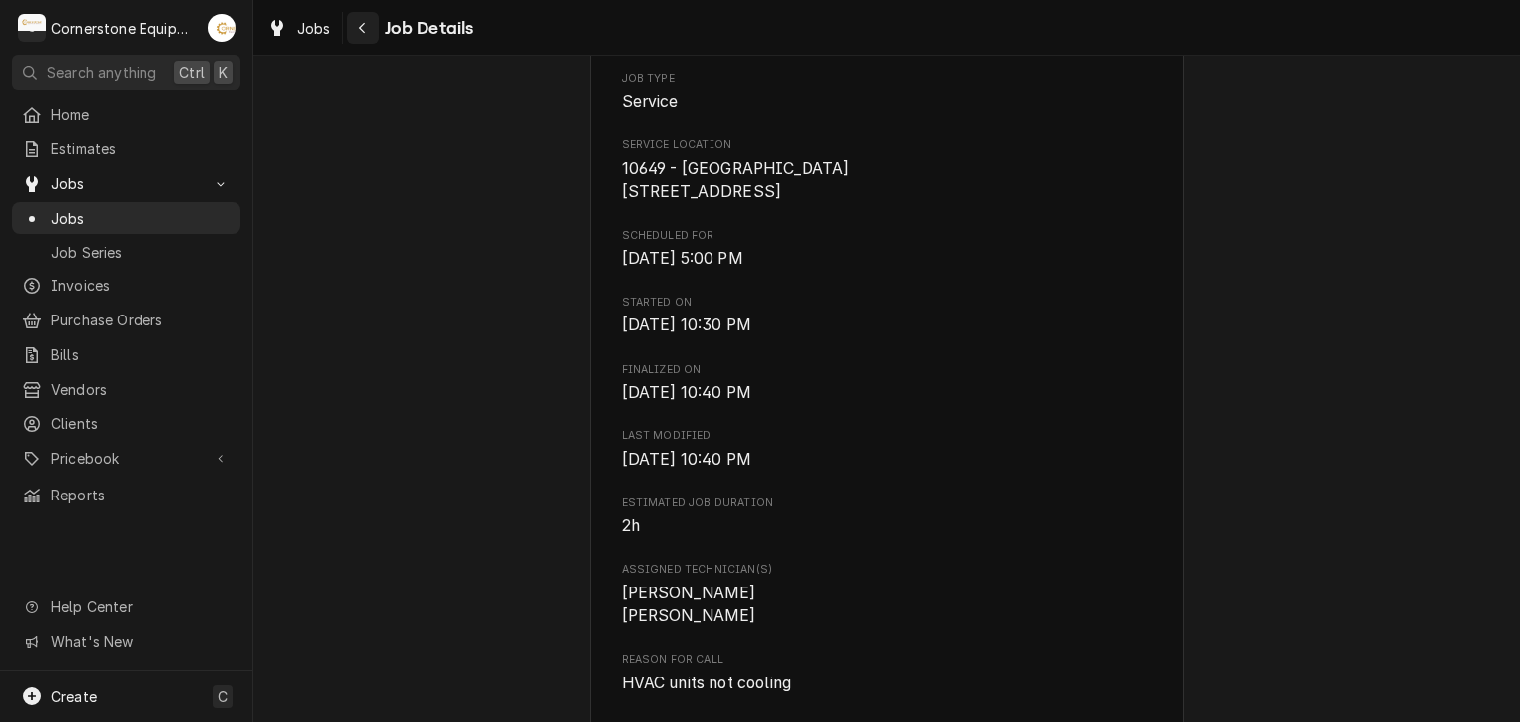
click at [373, 24] on button "Navigate back" at bounding box center [363, 28] width 32 height 32
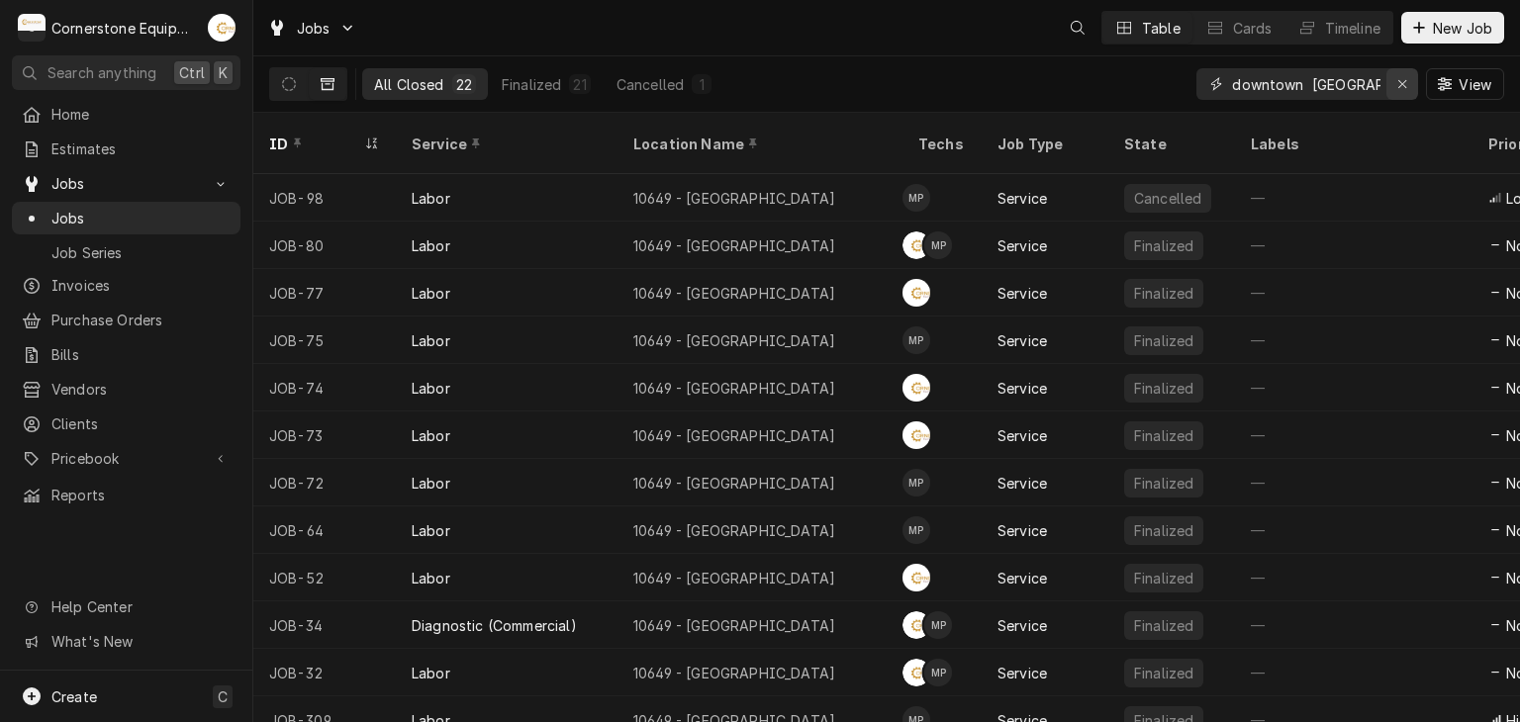
click at [1409, 88] on div "Erase input" at bounding box center [1402, 84] width 20 height 20
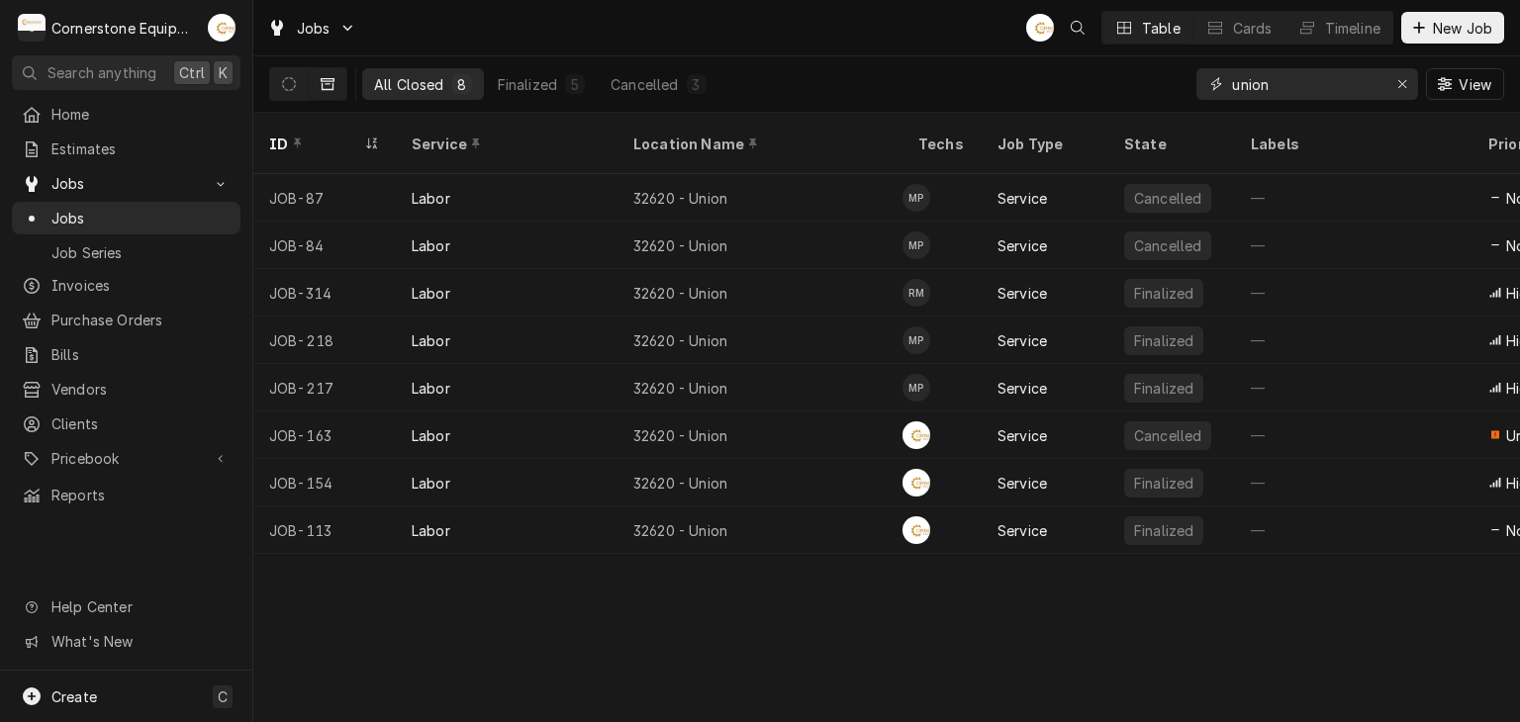
type input "union"
click at [851, 21] on div "Jobs AB Table Cards Timeline New Job" at bounding box center [886, 27] width 1266 height 55
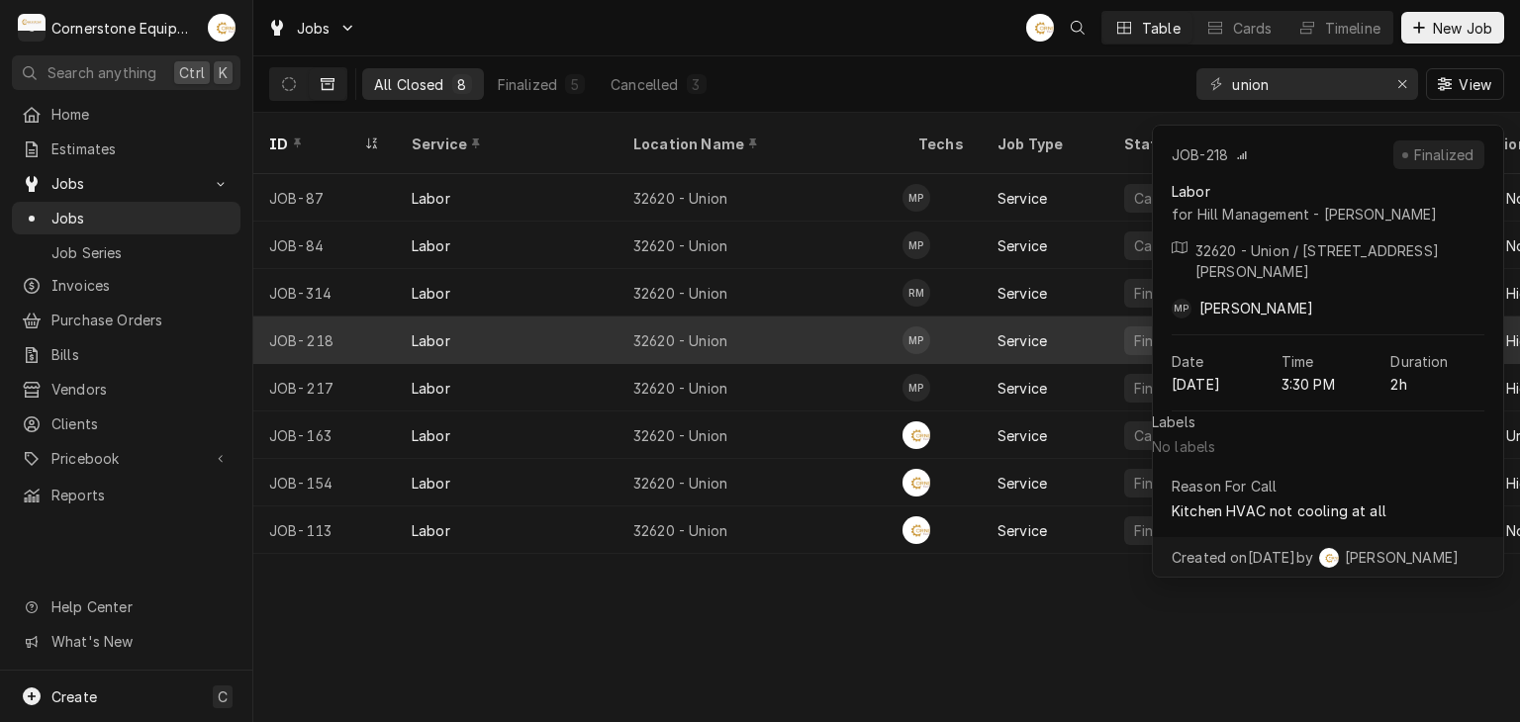
click at [667, 330] on div "32620 - Union" at bounding box center [680, 340] width 94 height 21
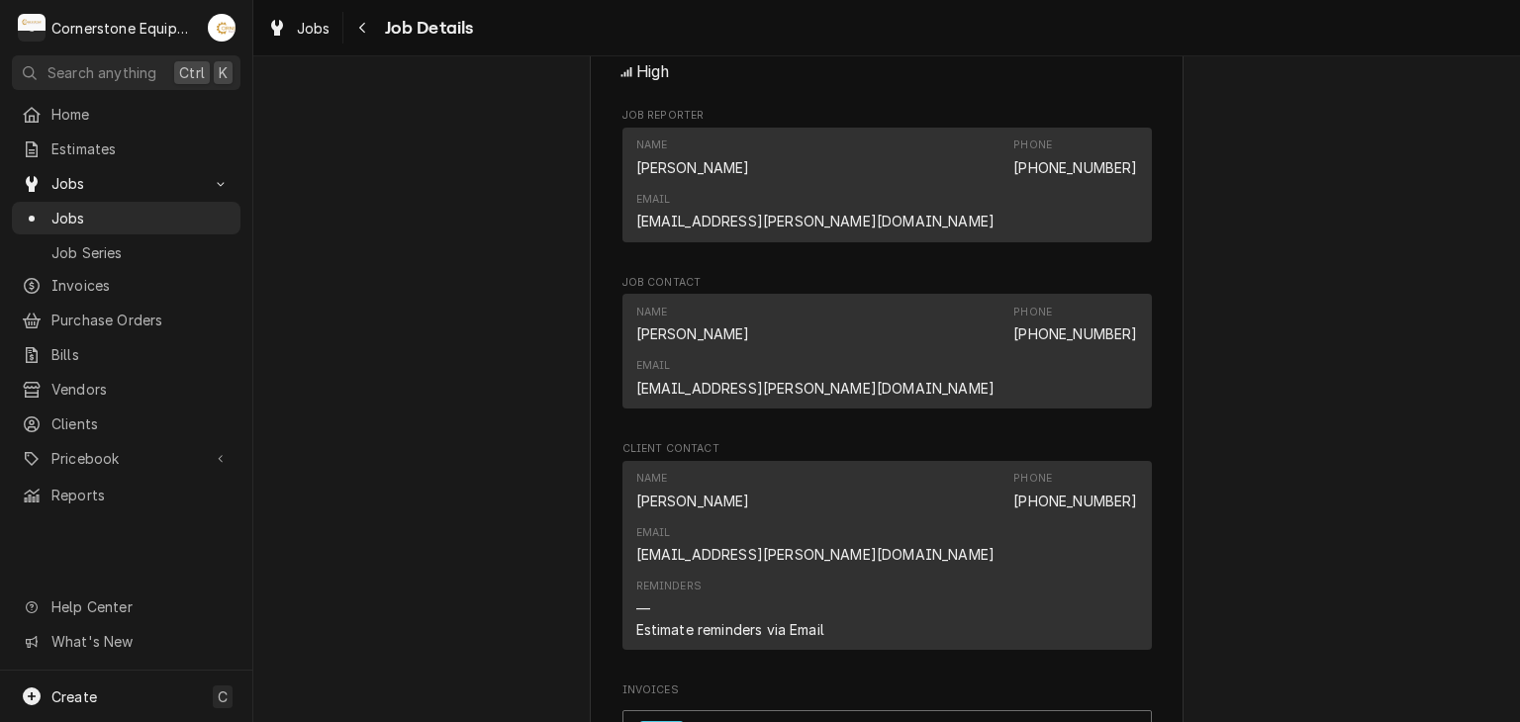
scroll to position [1583, 0]
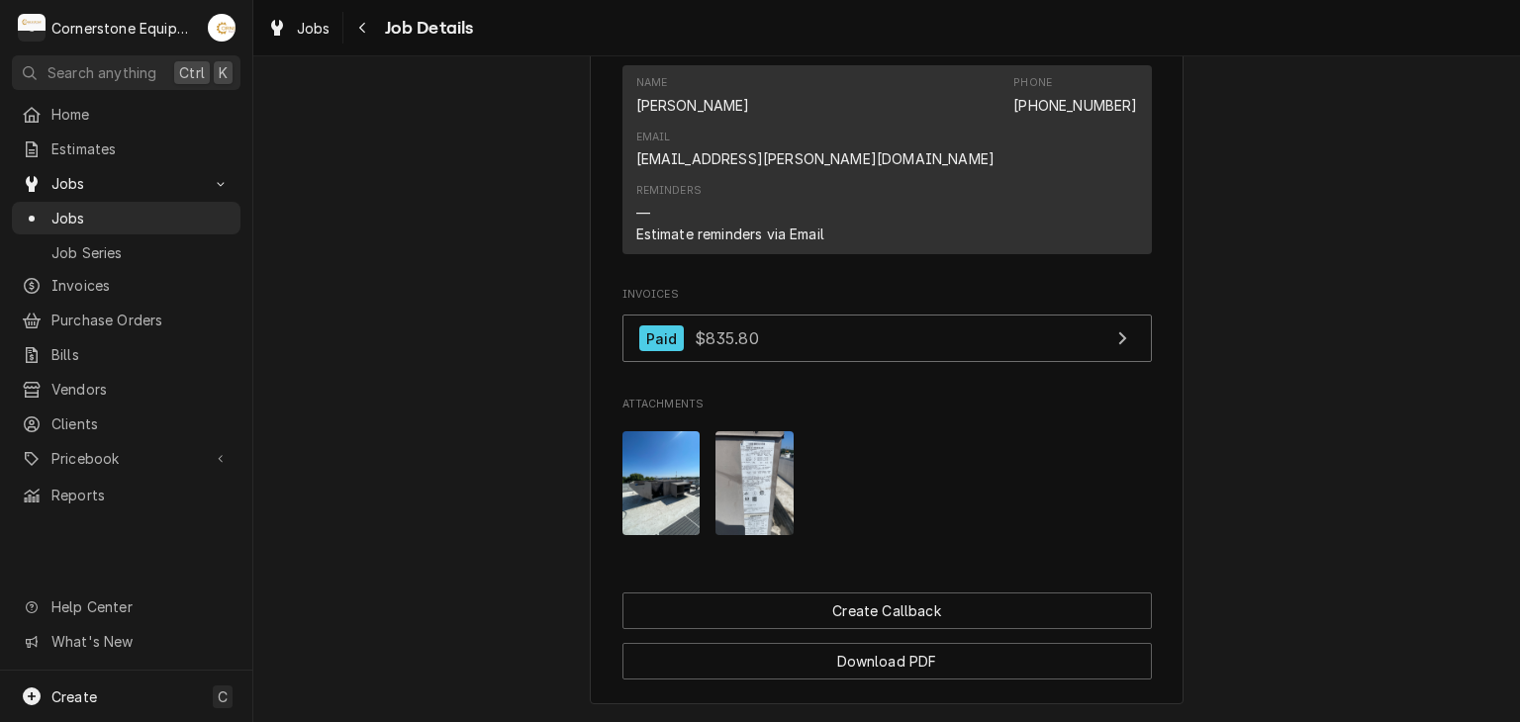
click at [697, 416] on div "Attachments" at bounding box center [886, 484] width 529 height 136
click at [741, 431] on img "Attachments" at bounding box center [754, 483] width 78 height 104
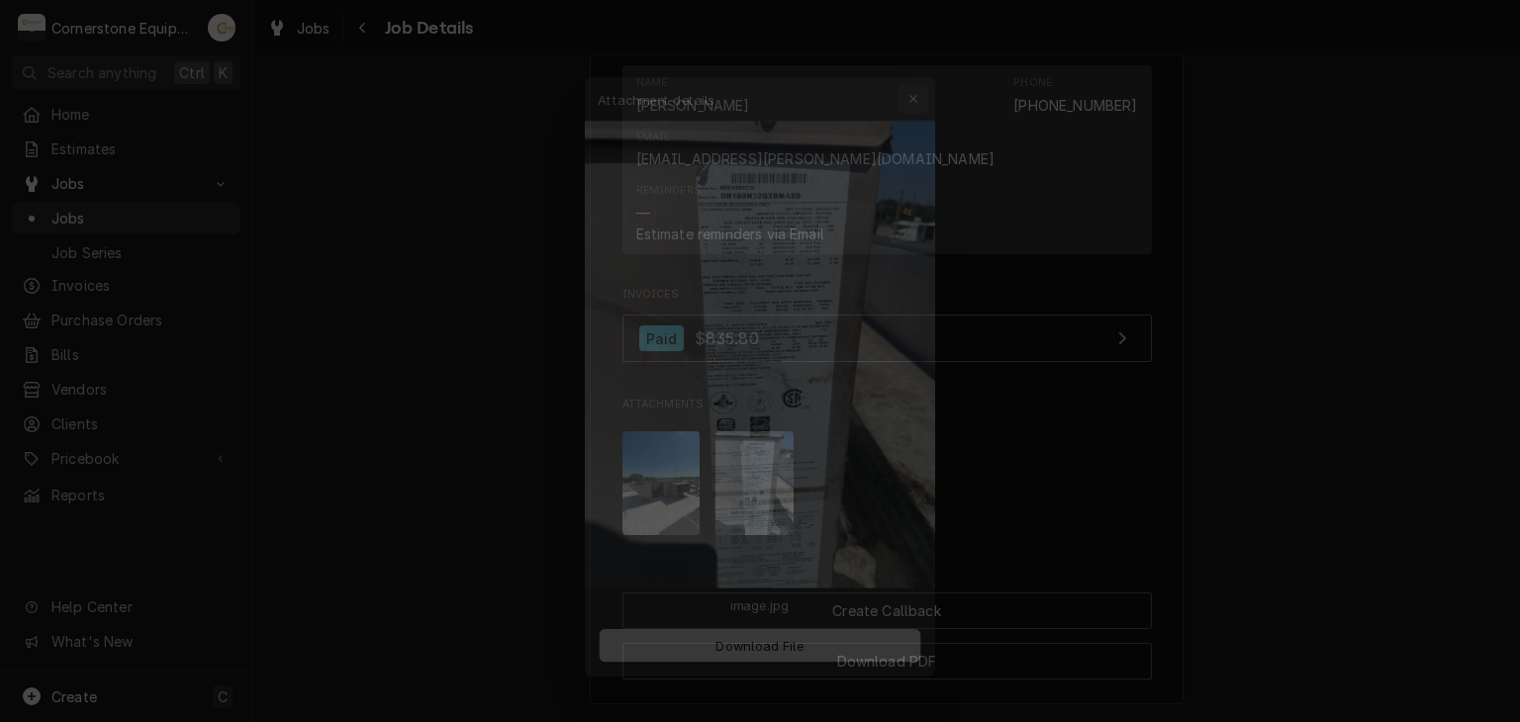
click at [918, 50] on div "button" at bounding box center [926, 60] width 20 height 20
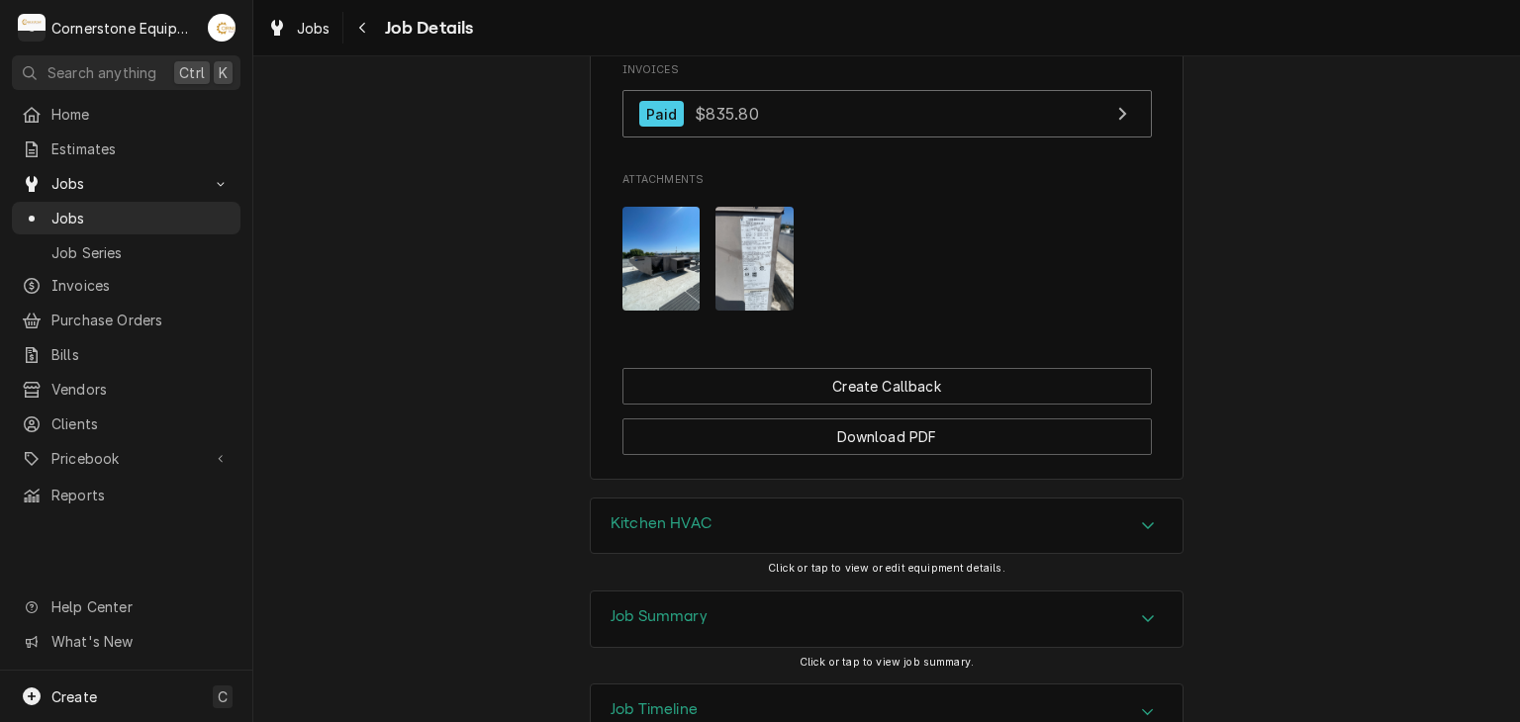
scroll to position [1815, 0]
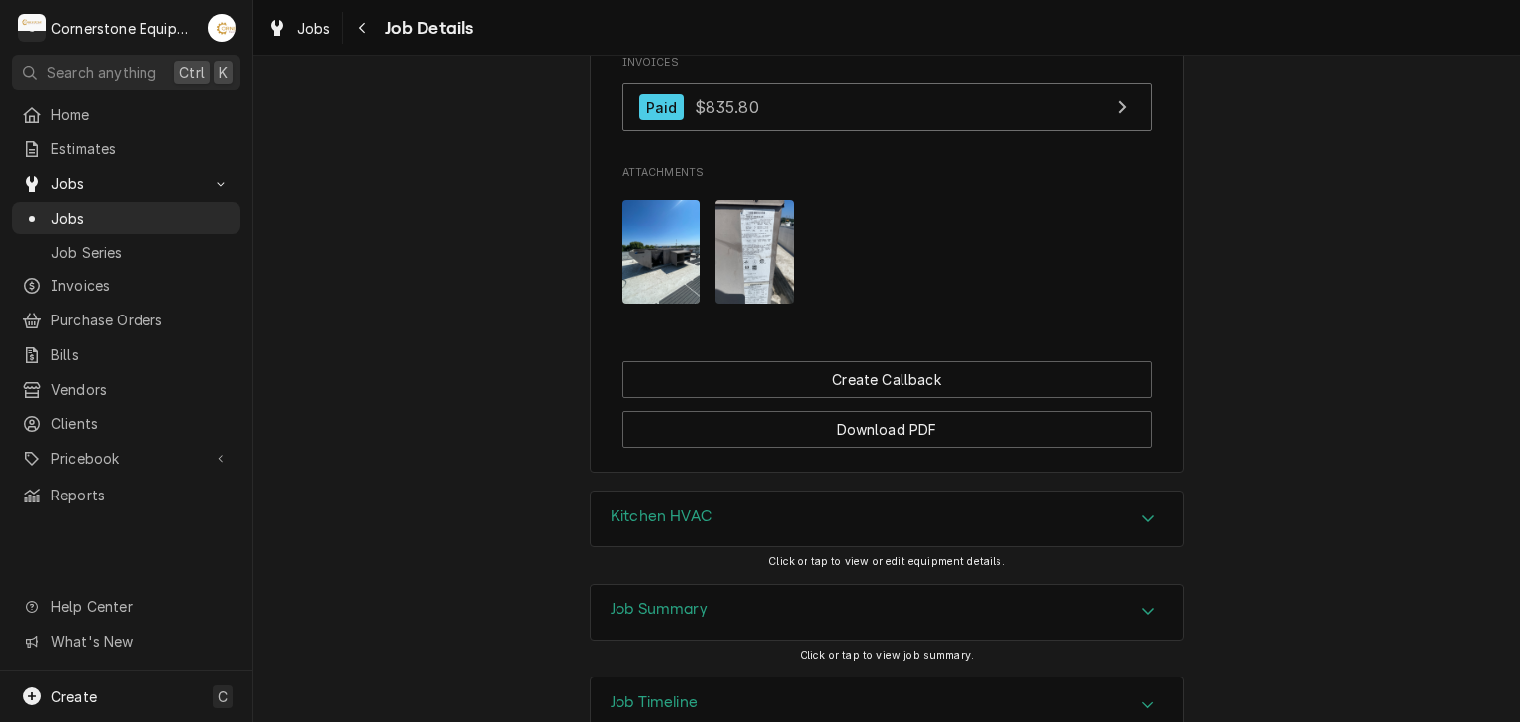
click at [751, 585] on div "Job Summary" at bounding box center [887, 612] width 592 height 55
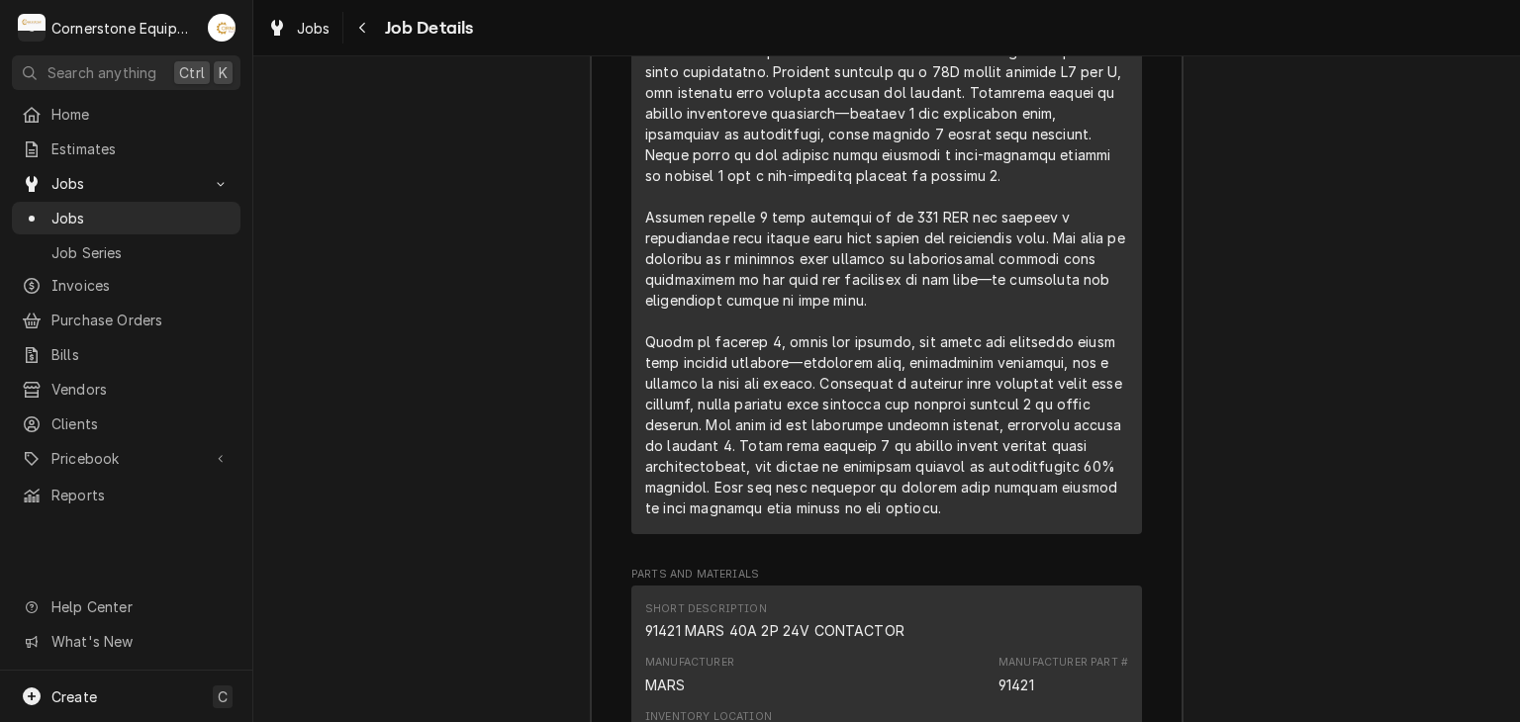
scroll to position [2606, 0]
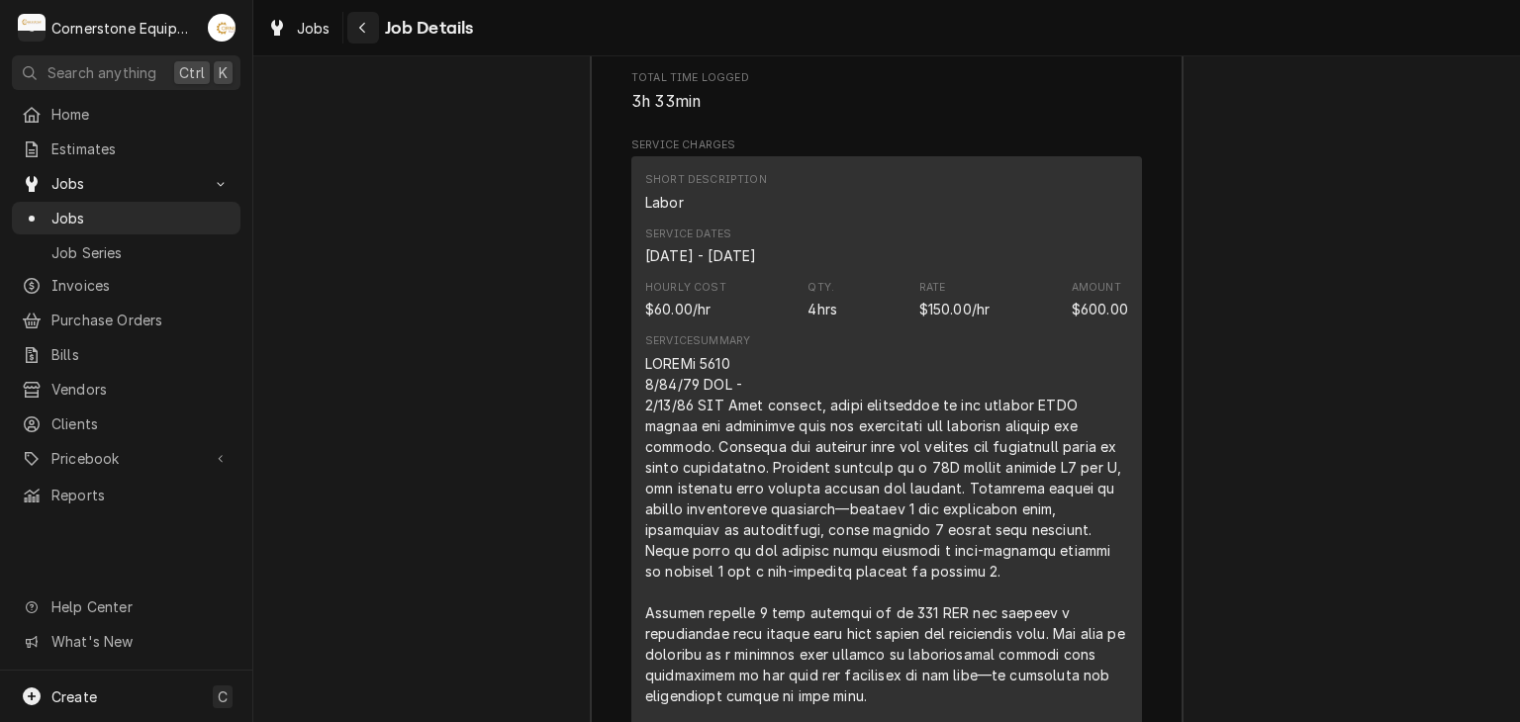
click at [360, 37] on div "Navigate back" at bounding box center [363, 28] width 20 height 20
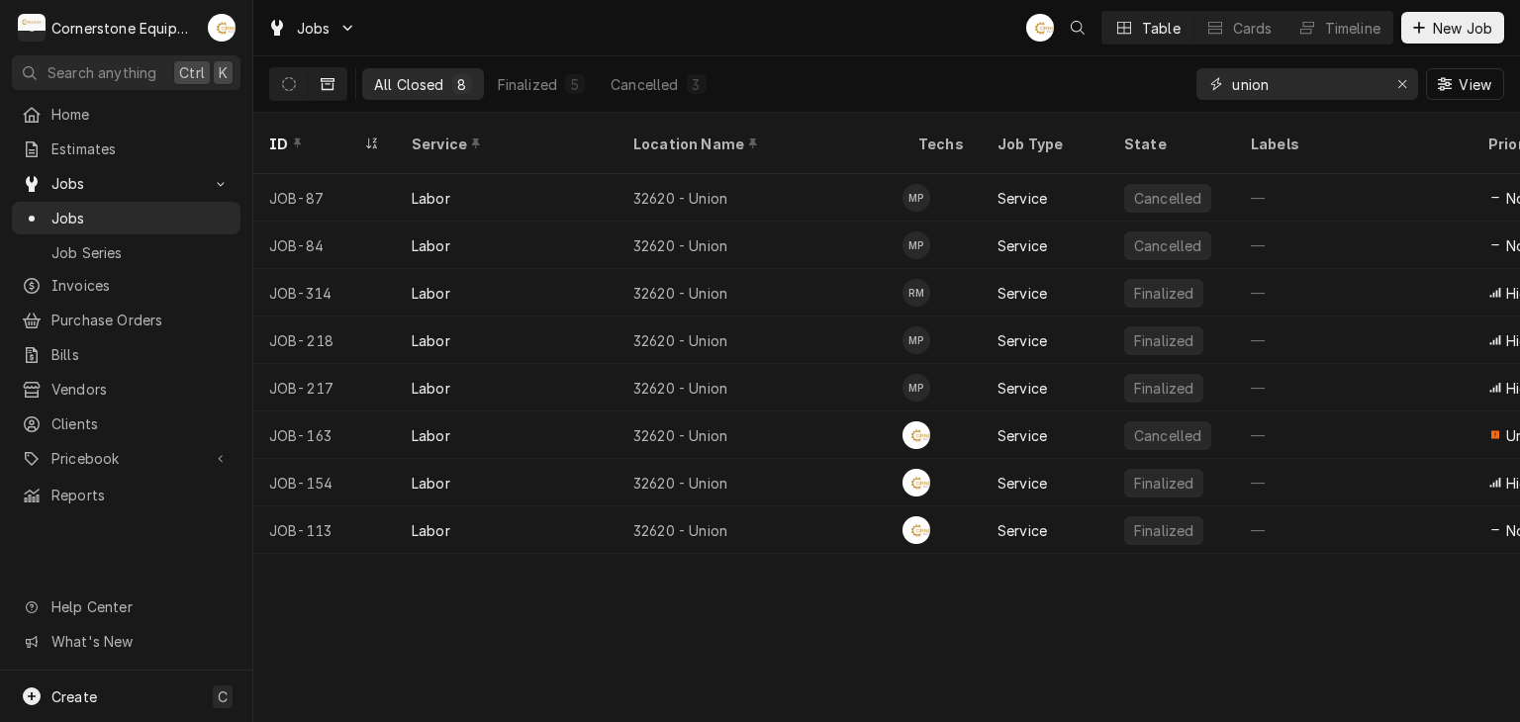
drag, startPoint x: 1270, startPoint y: 75, endPoint x: 1240, endPoint y: 69, distance: 31.2
click at [1240, 69] on input "union" at bounding box center [1306, 84] width 148 height 32
type input "u"
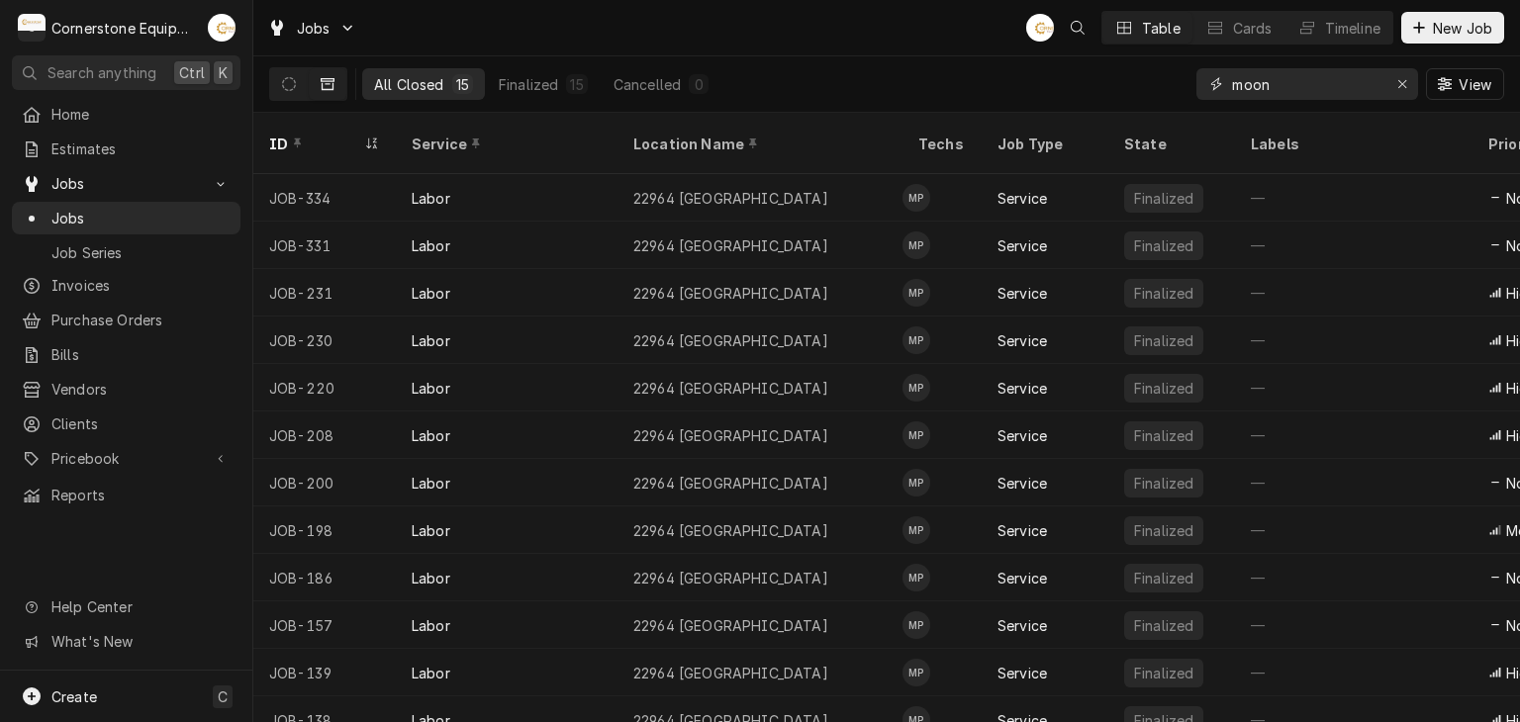
type input "moon"
click at [867, 4] on div "Jobs AB Table Cards Timeline New Job" at bounding box center [886, 27] width 1266 height 55
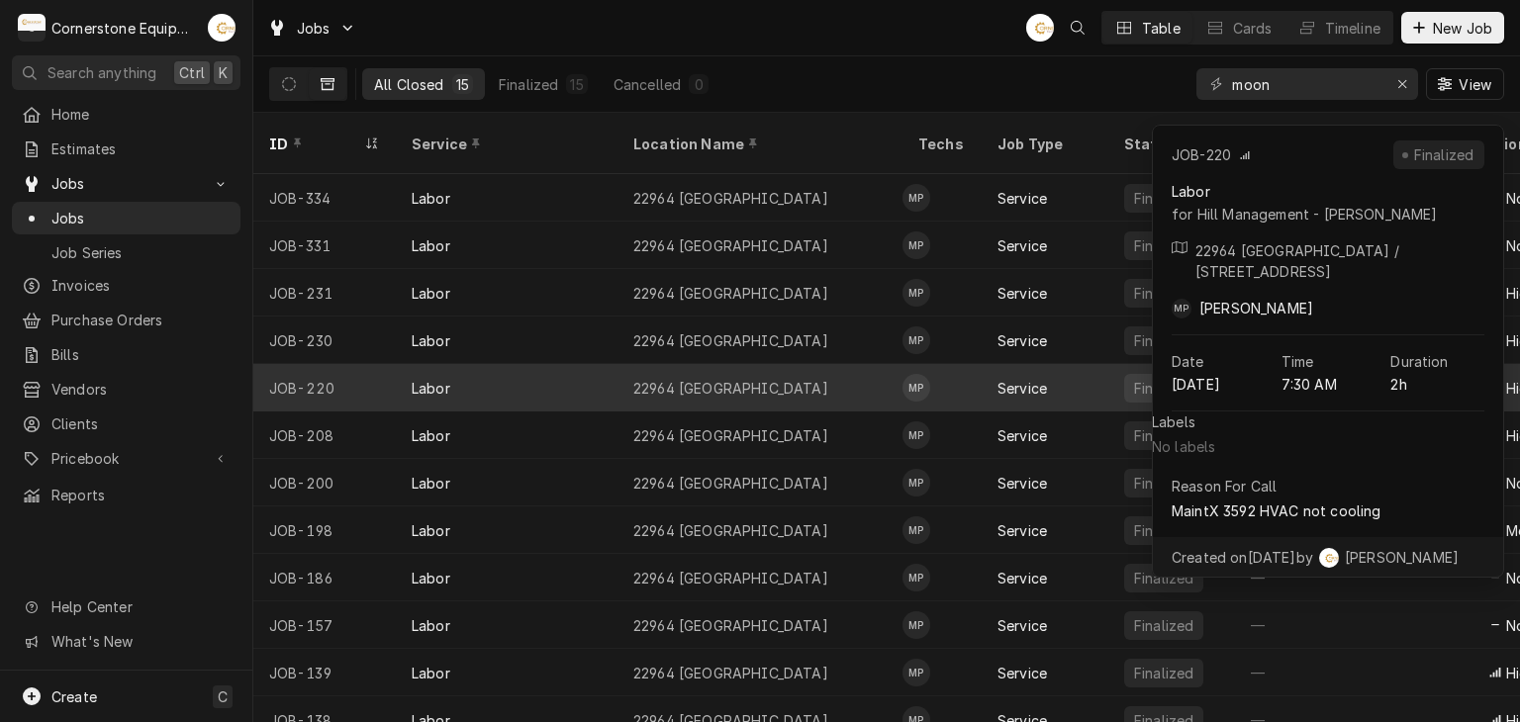
click at [712, 378] on div "22964 [GEOGRAPHIC_DATA]" at bounding box center [730, 388] width 195 height 21
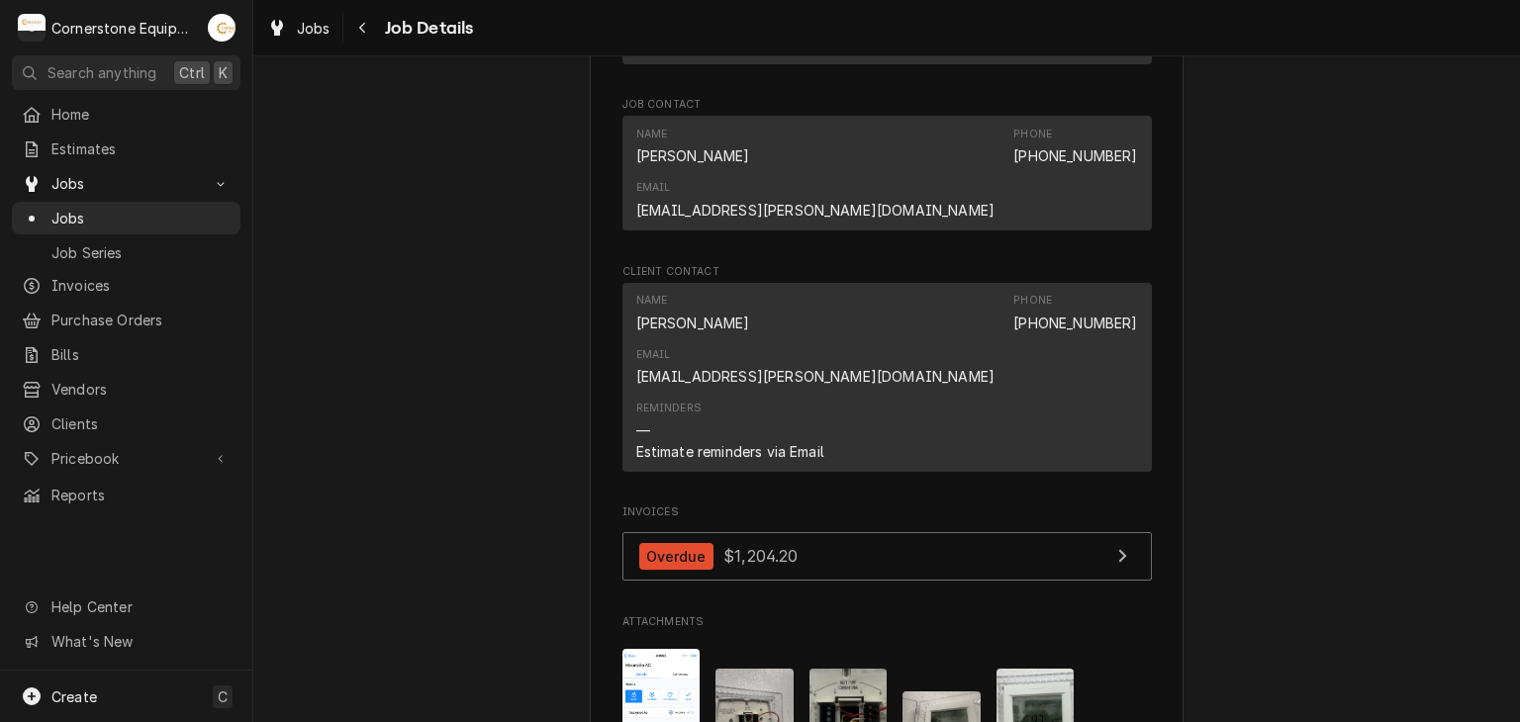
scroll to position [1647, 0]
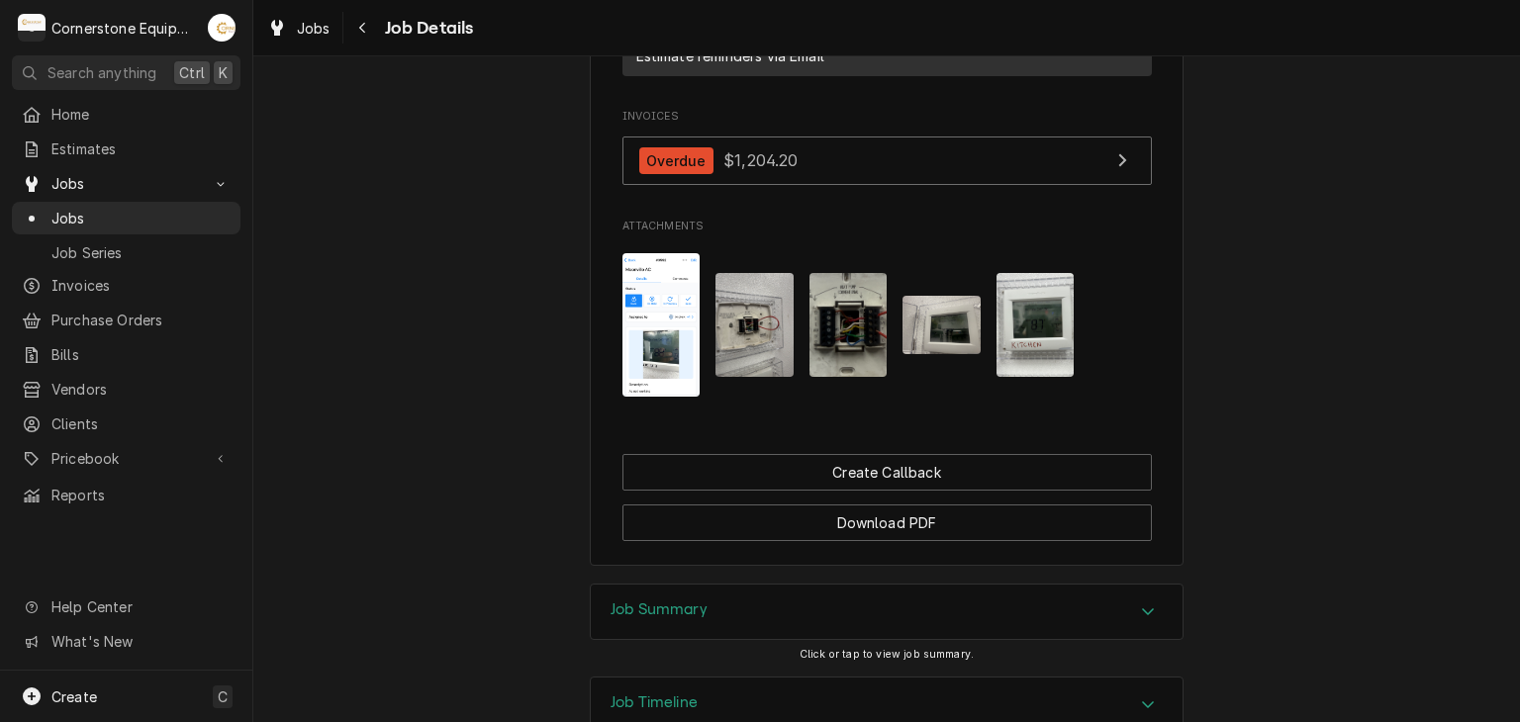
click at [764, 585] on div "Job Summary" at bounding box center [887, 612] width 592 height 55
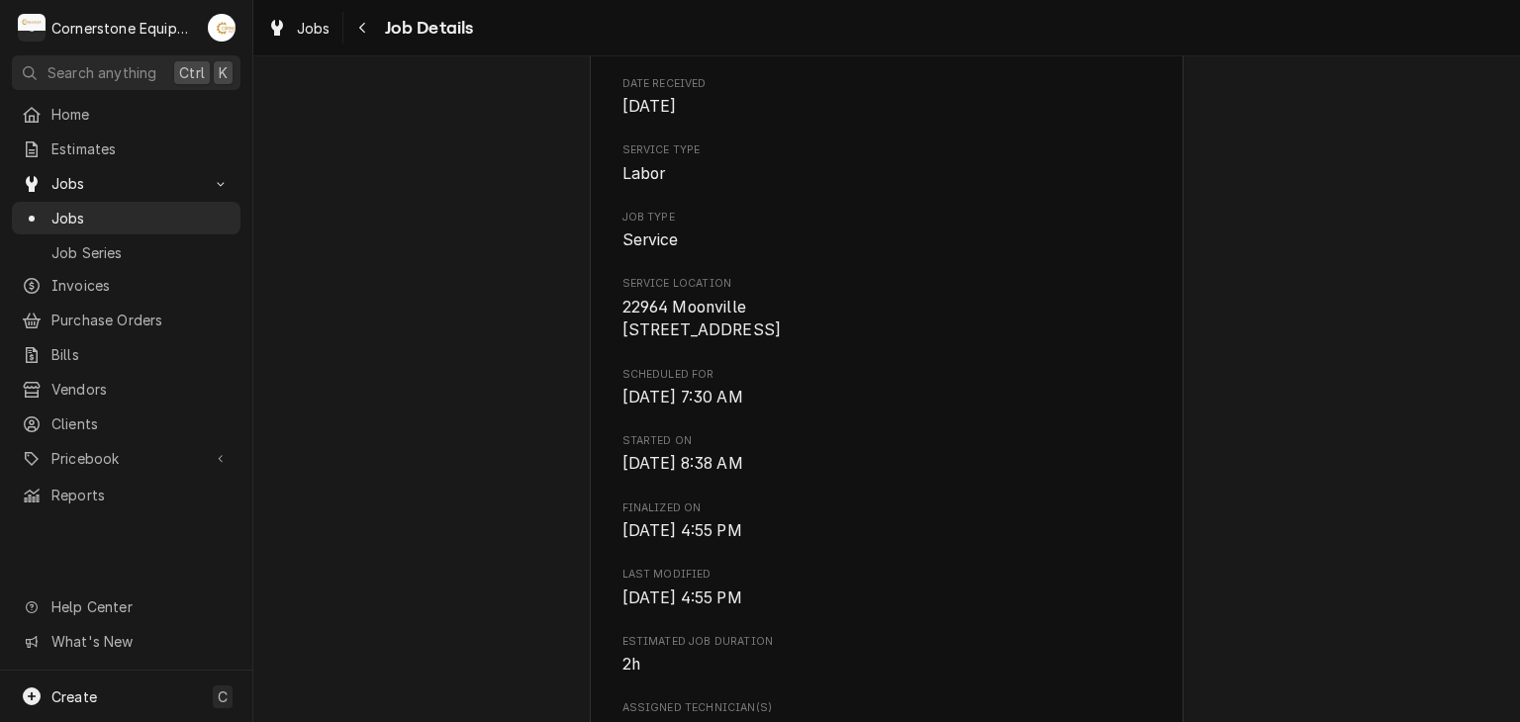
scroll to position [0, 0]
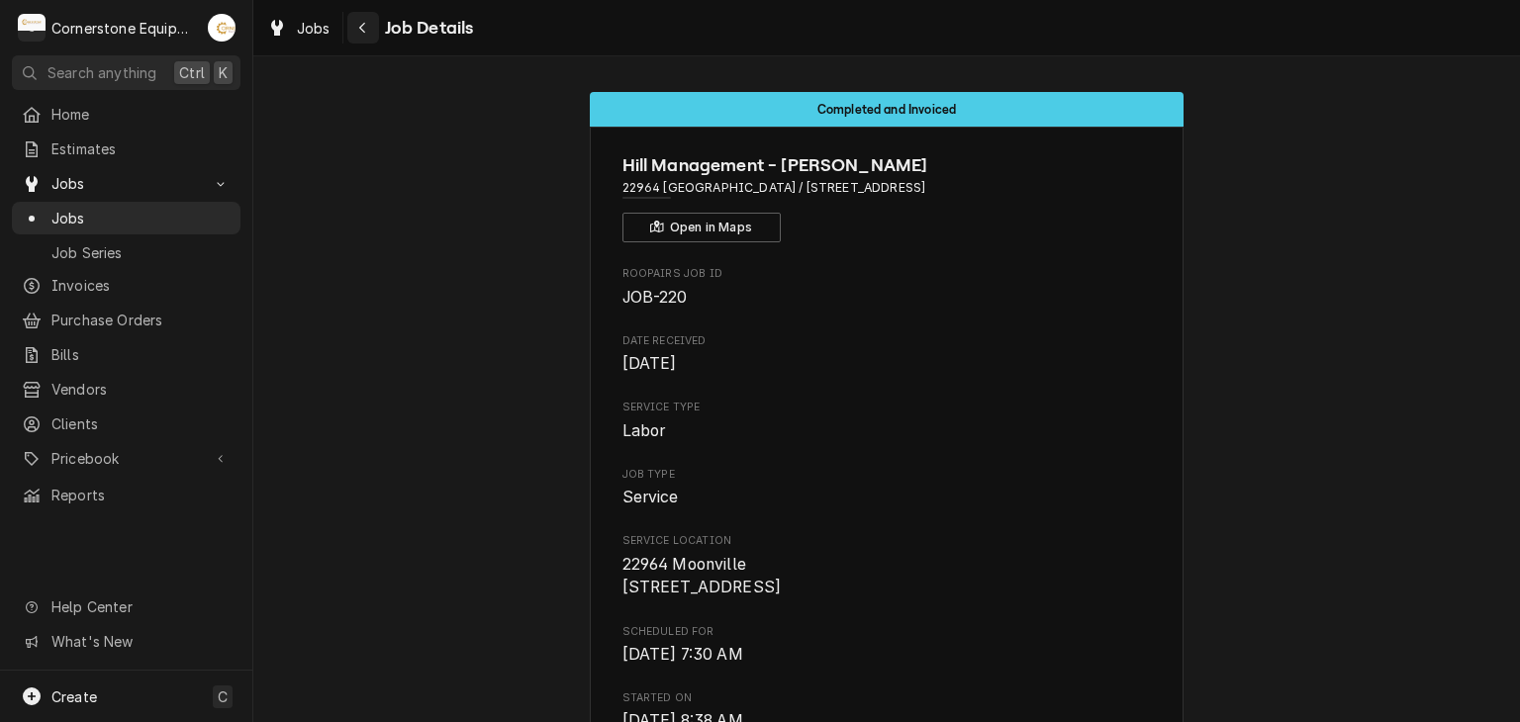
click at [372, 31] on div "Navigate back" at bounding box center [363, 28] width 20 height 20
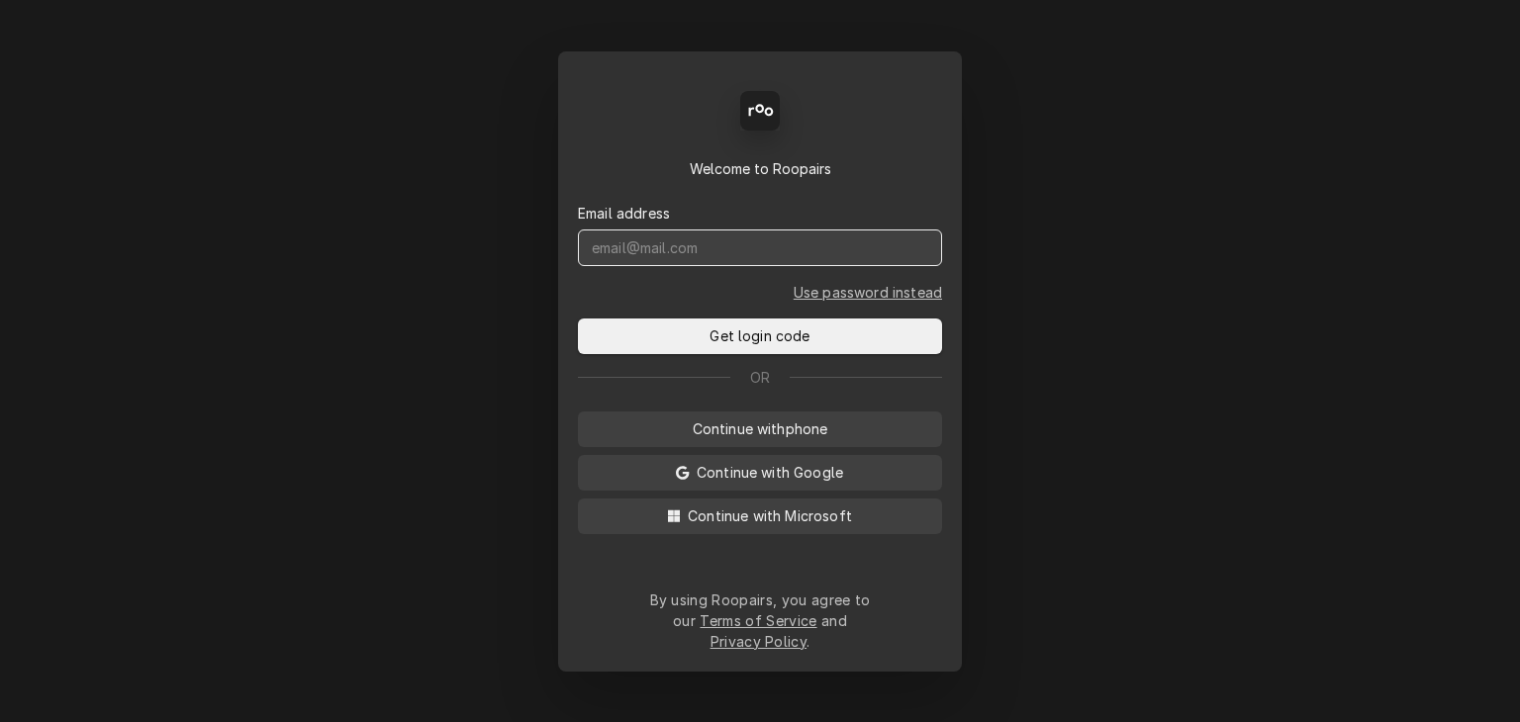
click at [638, 262] on input "Dynamic Content Wrapper" at bounding box center [760, 248] width 364 height 37
type input "[EMAIL_ADDRESS][DOMAIN_NAME]"
click at [578, 319] on button "Get login code" at bounding box center [760, 337] width 364 height 36
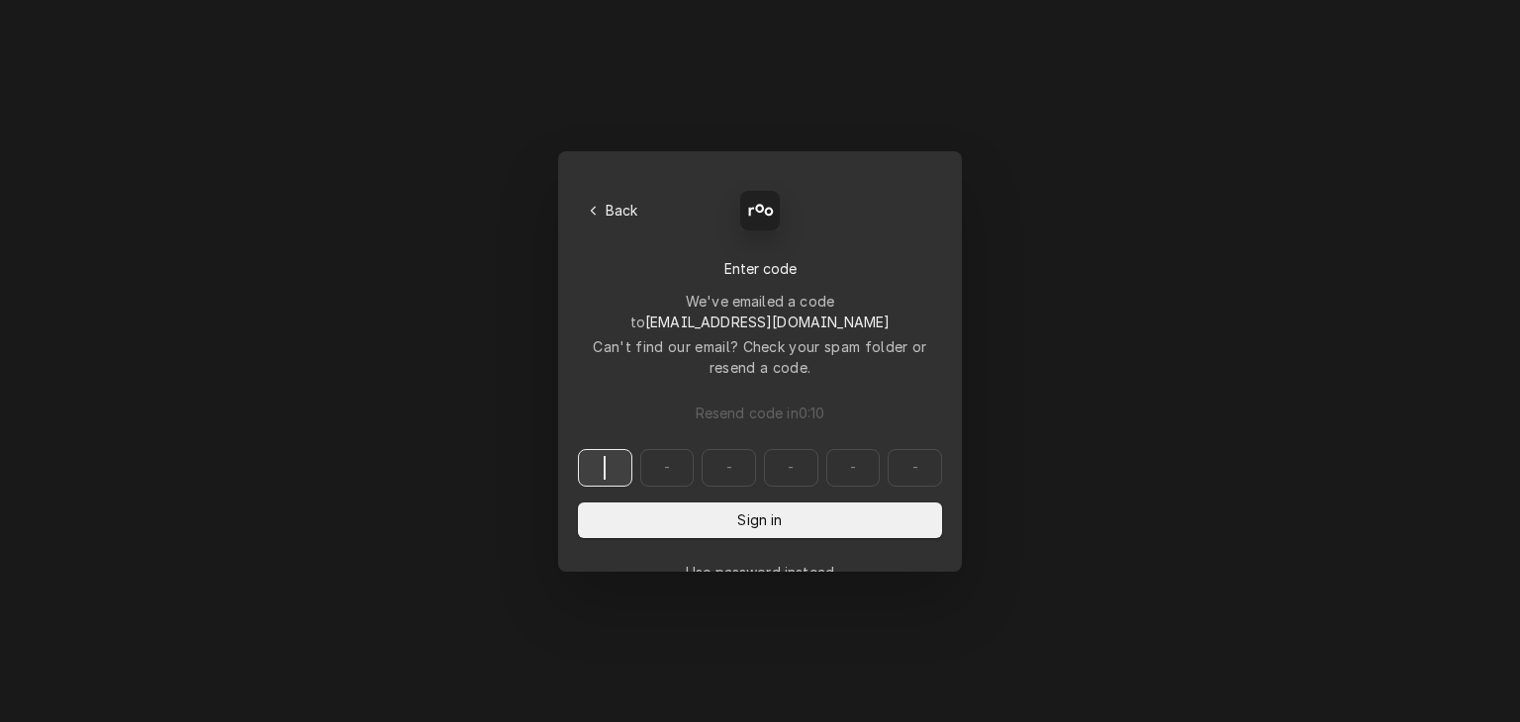
paste input "636832"
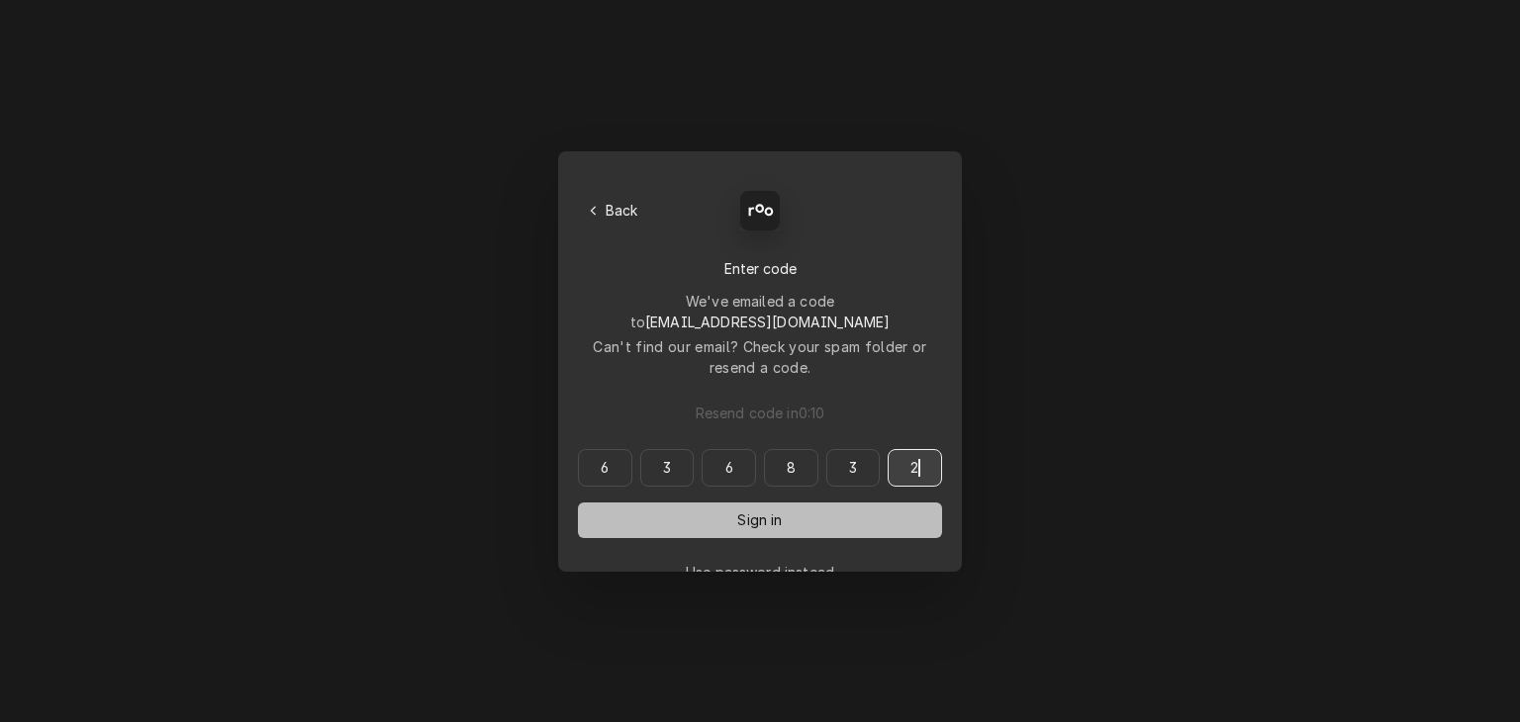
type input "636832"
click at [647, 503] on button "Sign in" at bounding box center [760, 521] width 364 height 36
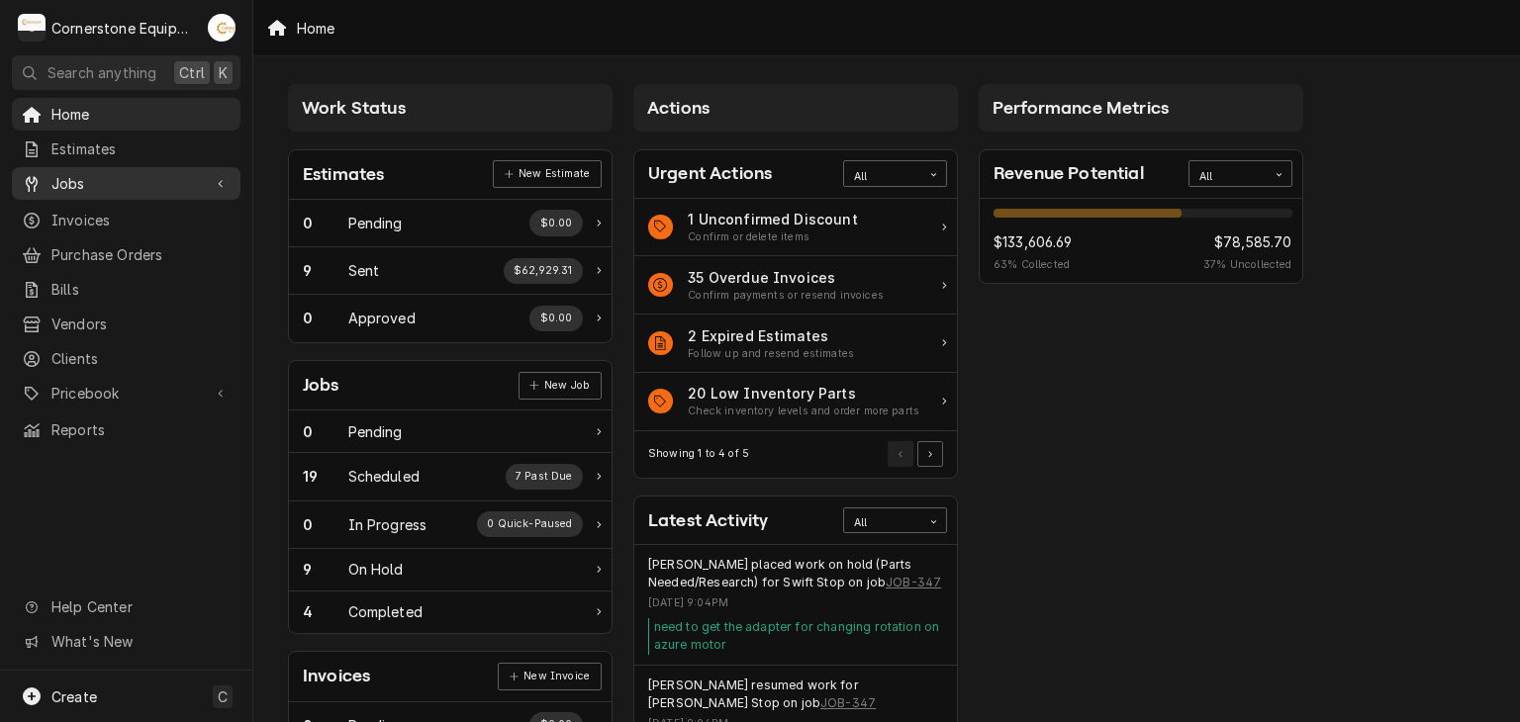
click at [181, 167] on link "Jobs" at bounding box center [126, 183] width 229 height 33
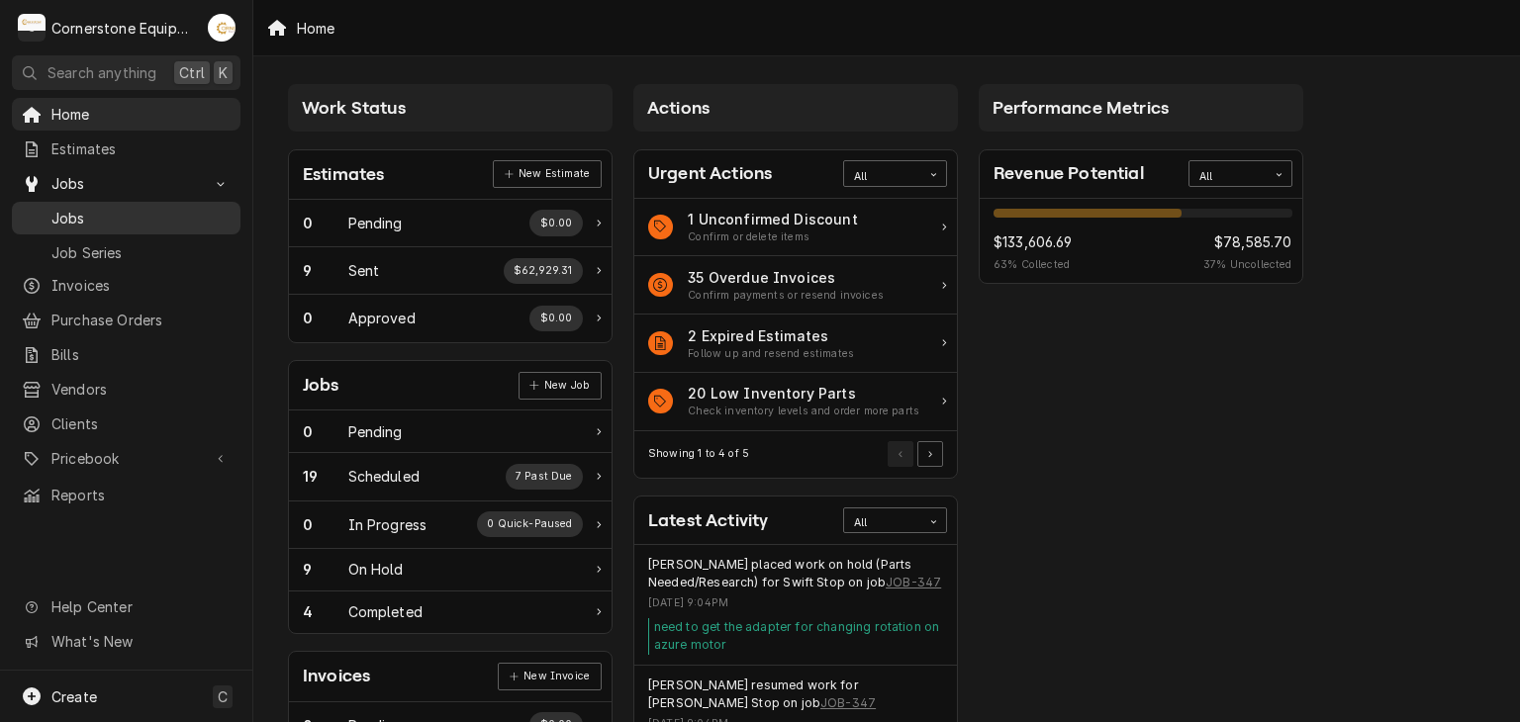
click at [174, 211] on span "Jobs" at bounding box center [140, 218] width 179 height 21
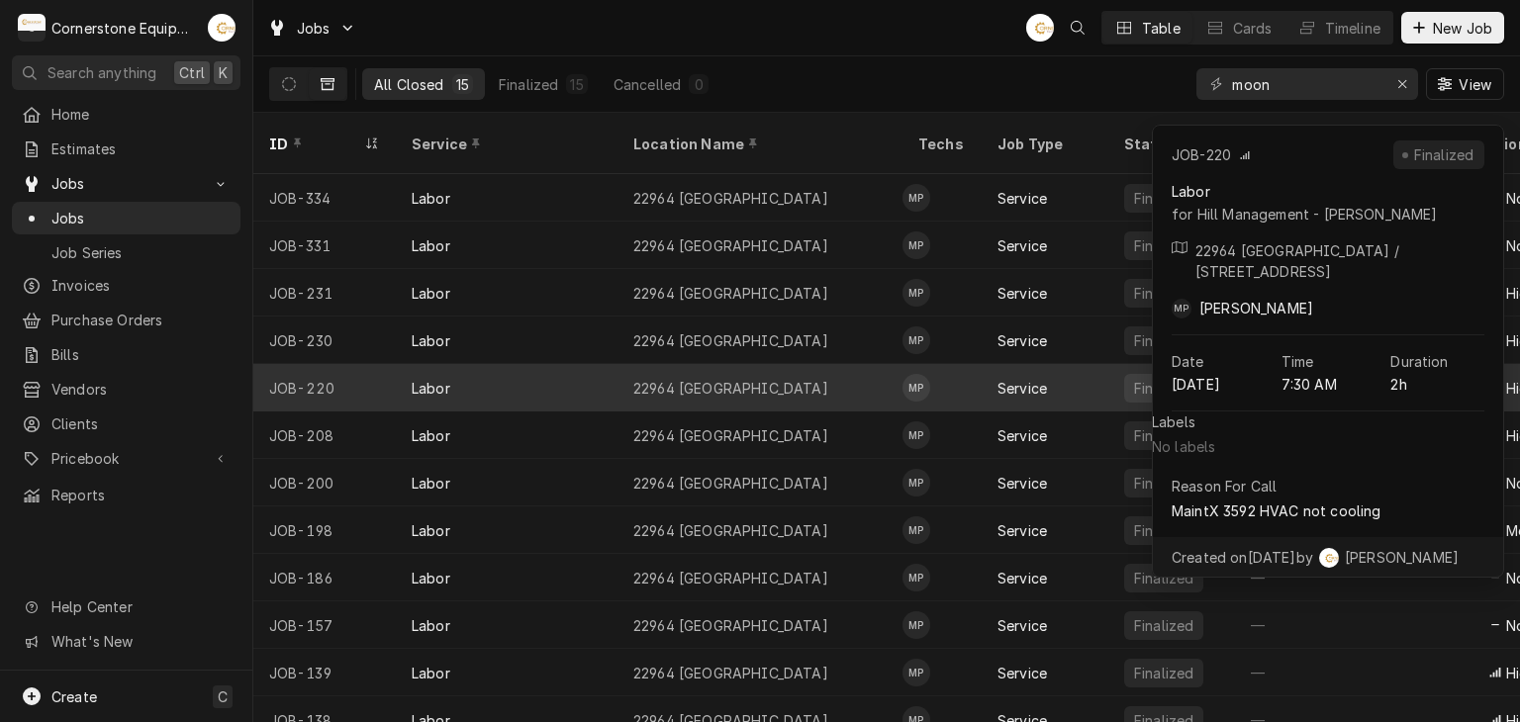
click at [652, 378] on div "22964 [GEOGRAPHIC_DATA]" at bounding box center [730, 388] width 195 height 21
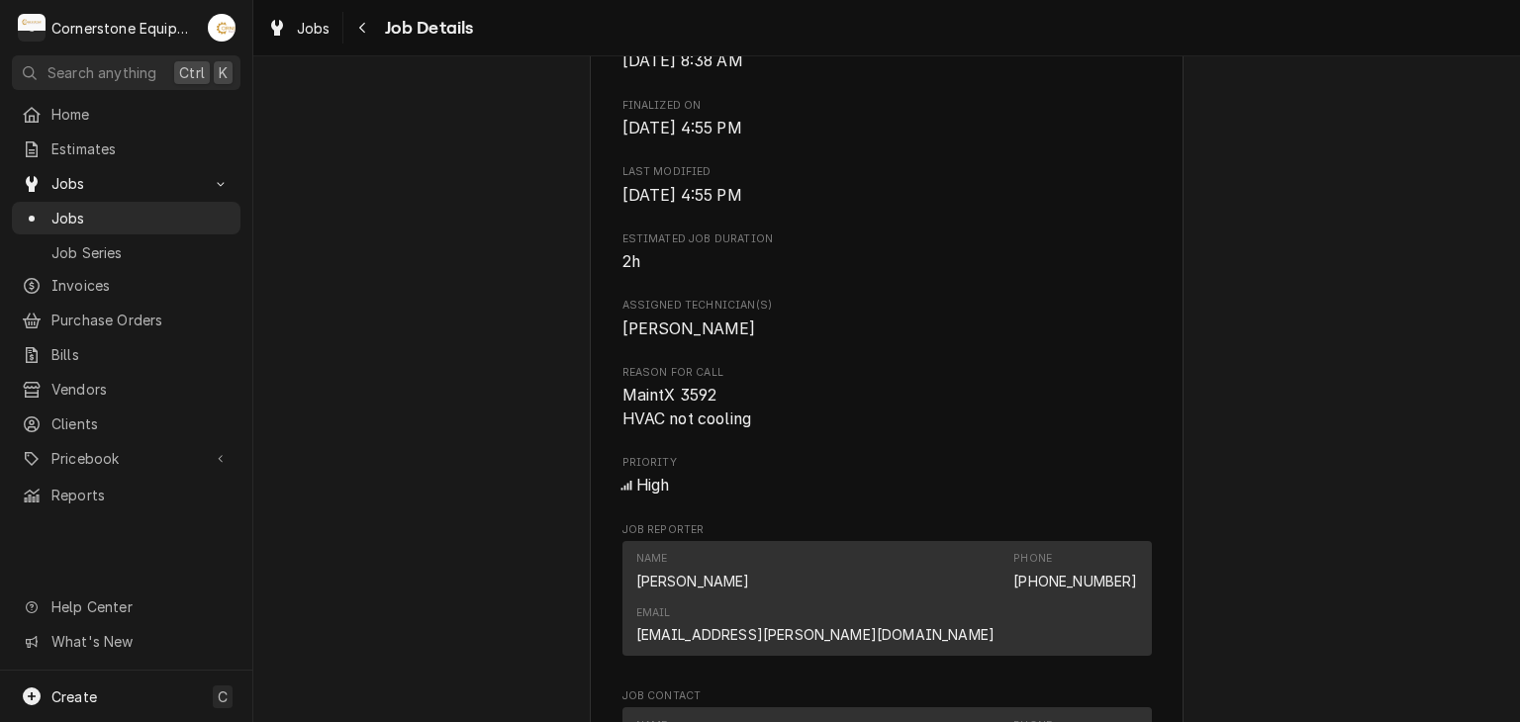
scroll to position [1539, 0]
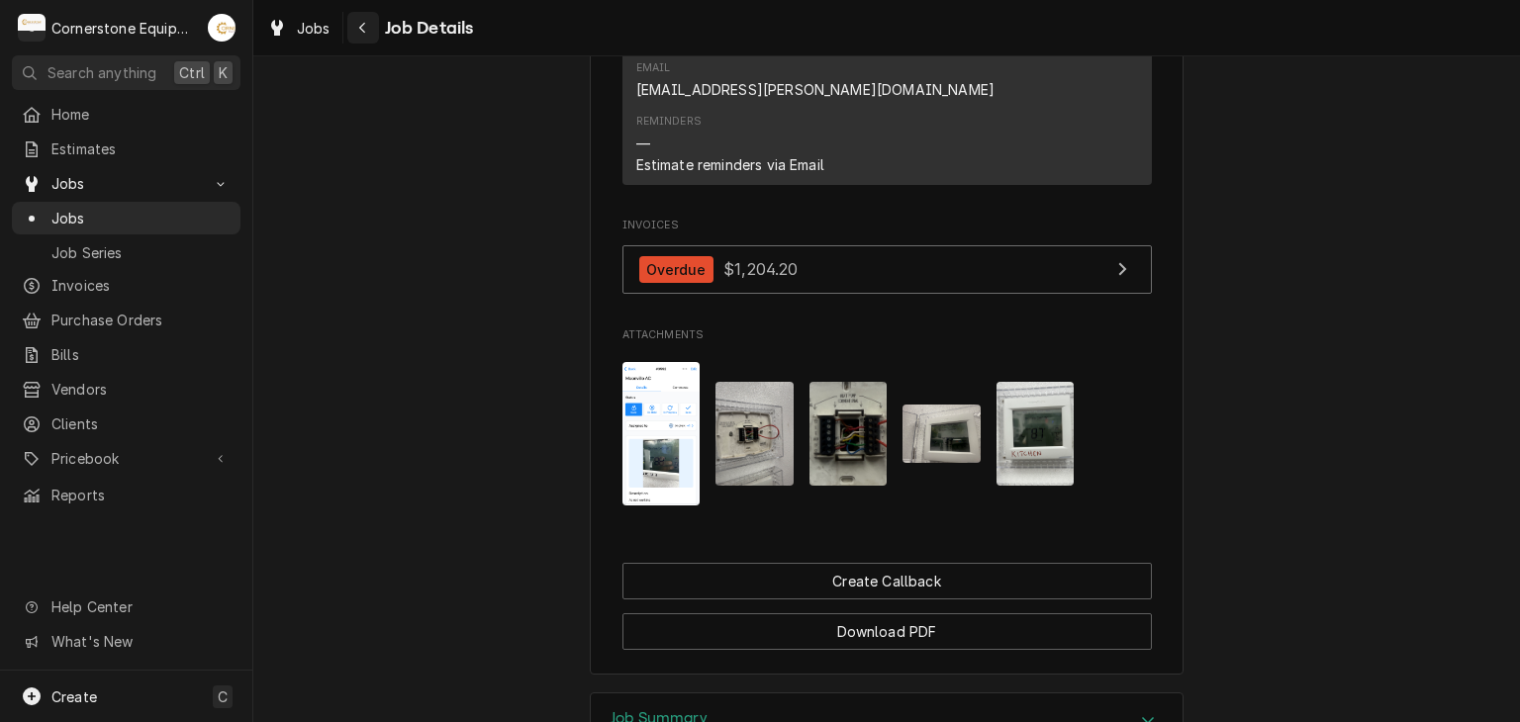
click at [375, 28] on button "Navigate back" at bounding box center [363, 28] width 32 height 32
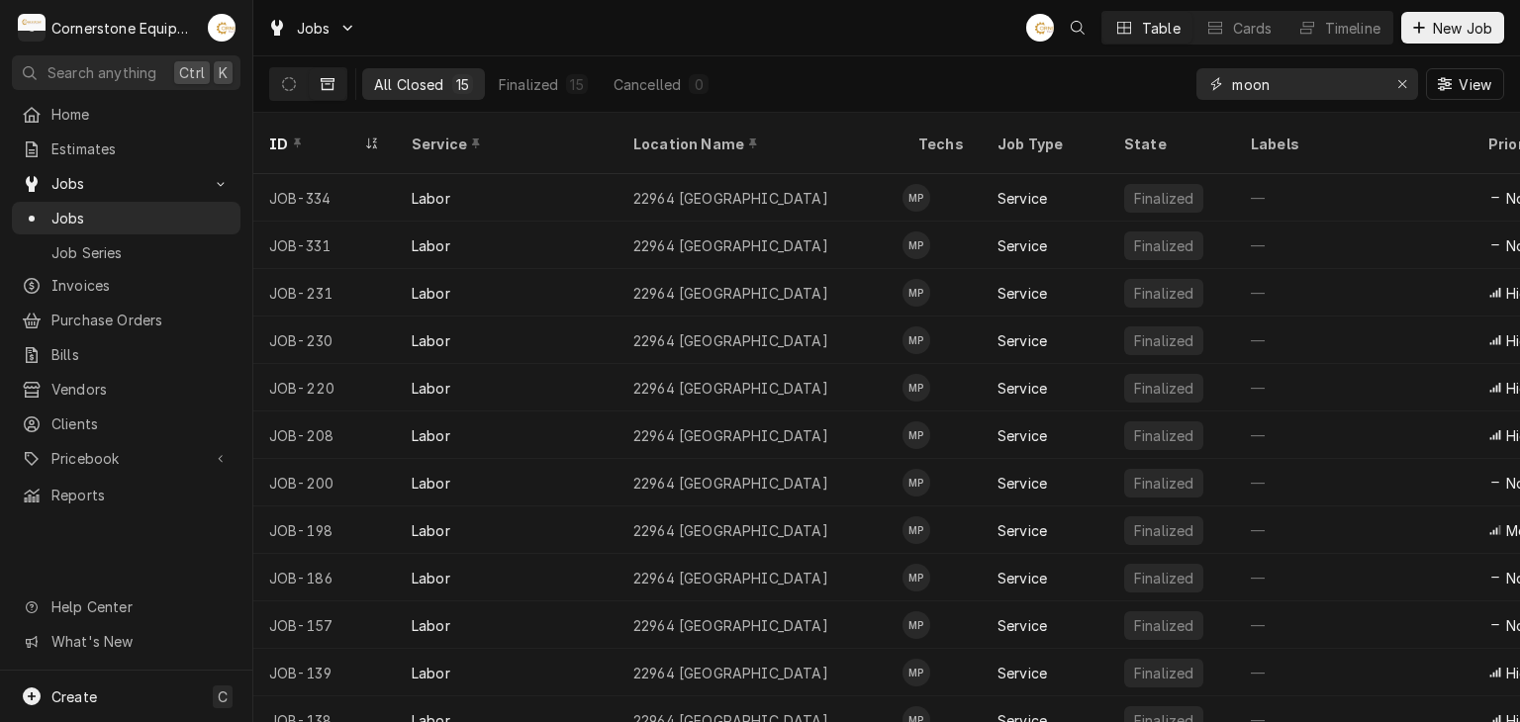
drag, startPoint x: 1260, startPoint y: 81, endPoint x: 1237, endPoint y: 81, distance: 22.8
click at [1237, 81] on input "moon" at bounding box center [1306, 84] width 148 height 32
type input "n"
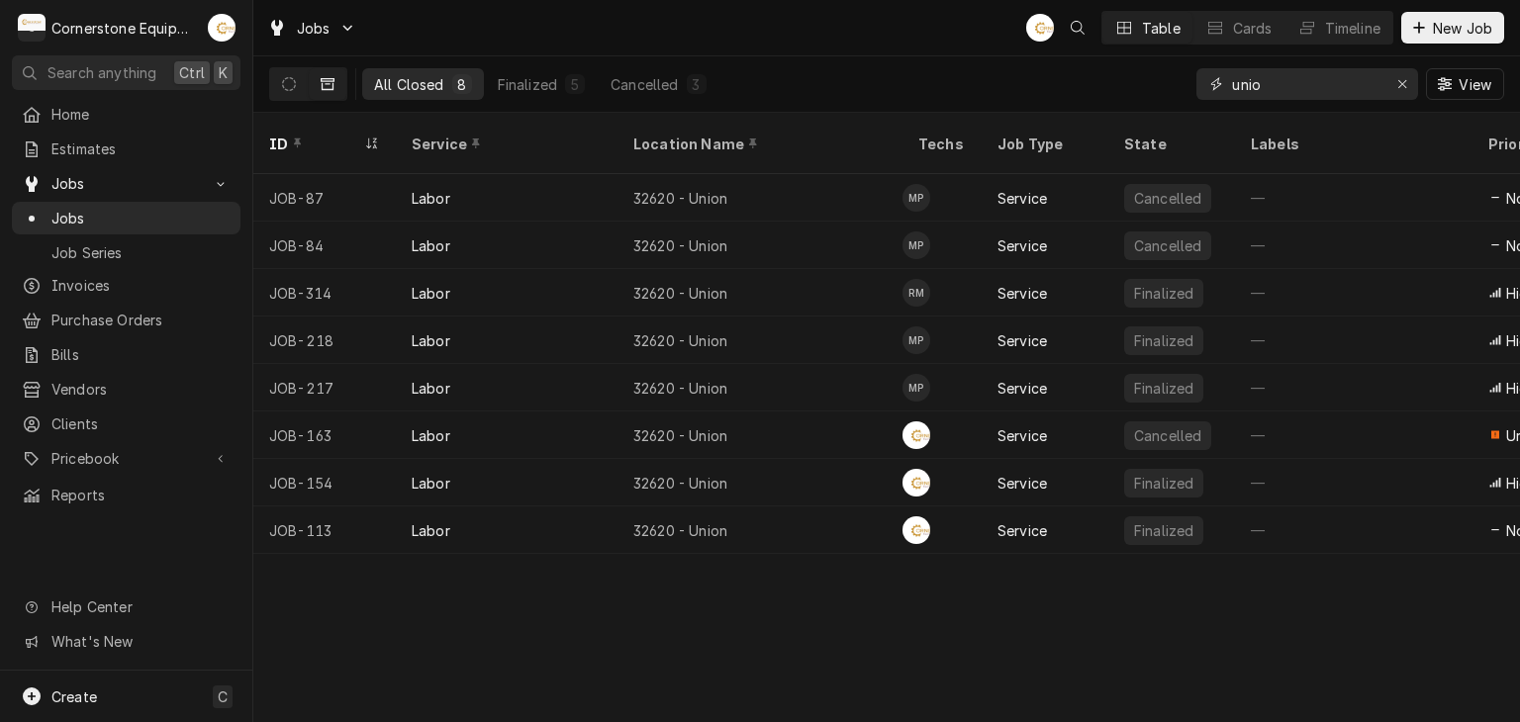
type input "unio"
click at [750, 43] on div "Jobs AB Table Cards Timeline New Job" at bounding box center [886, 27] width 1266 height 55
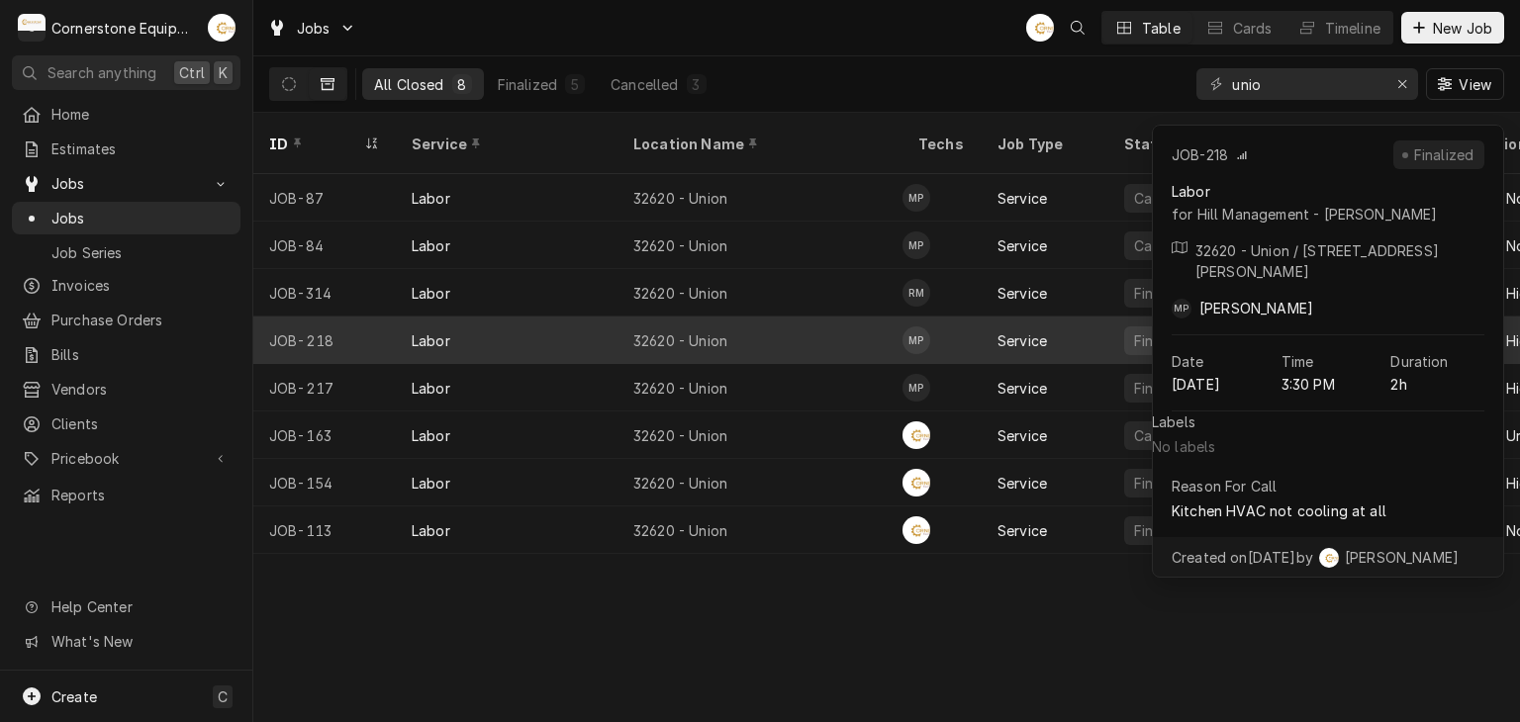
click at [743, 317] on div "32620 - Union" at bounding box center [759, 340] width 285 height 47
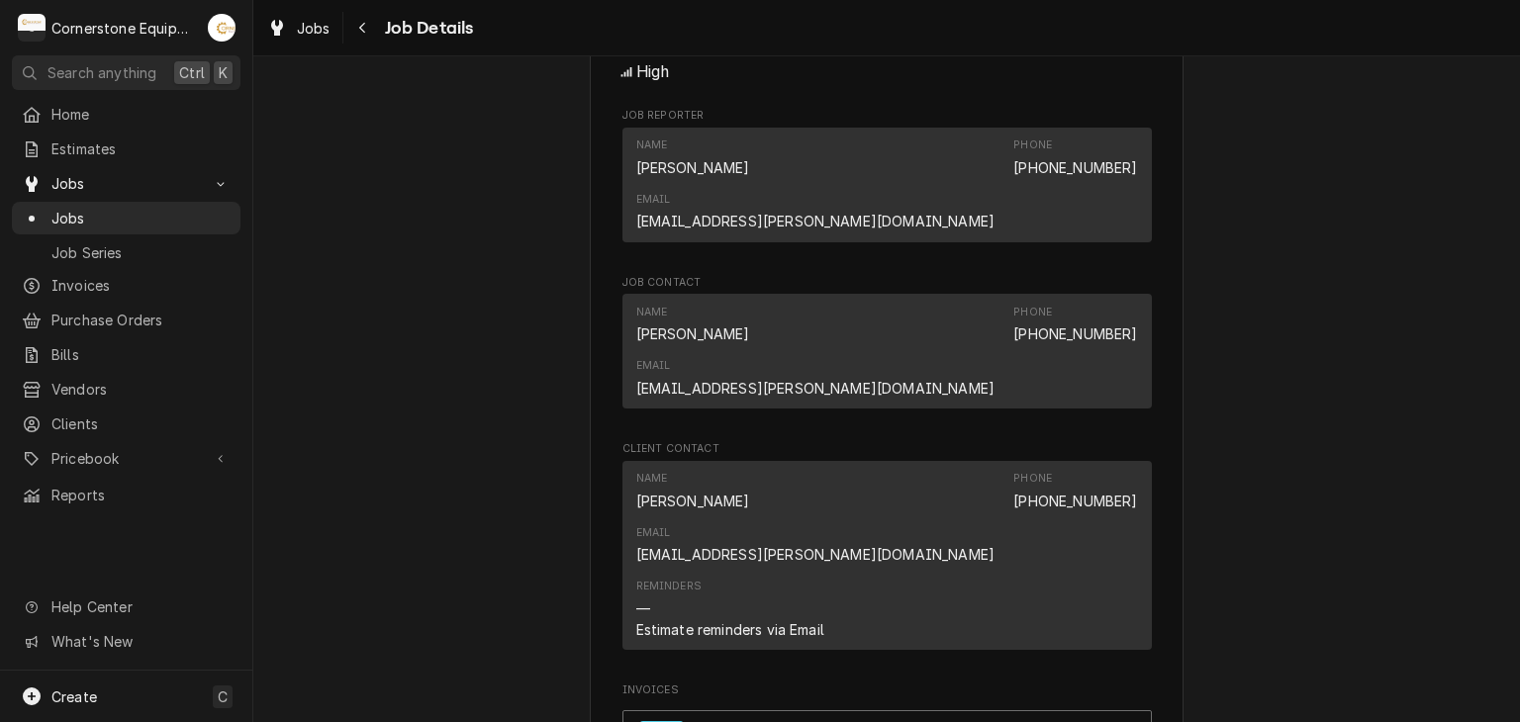
scroll to position [1583, 0]
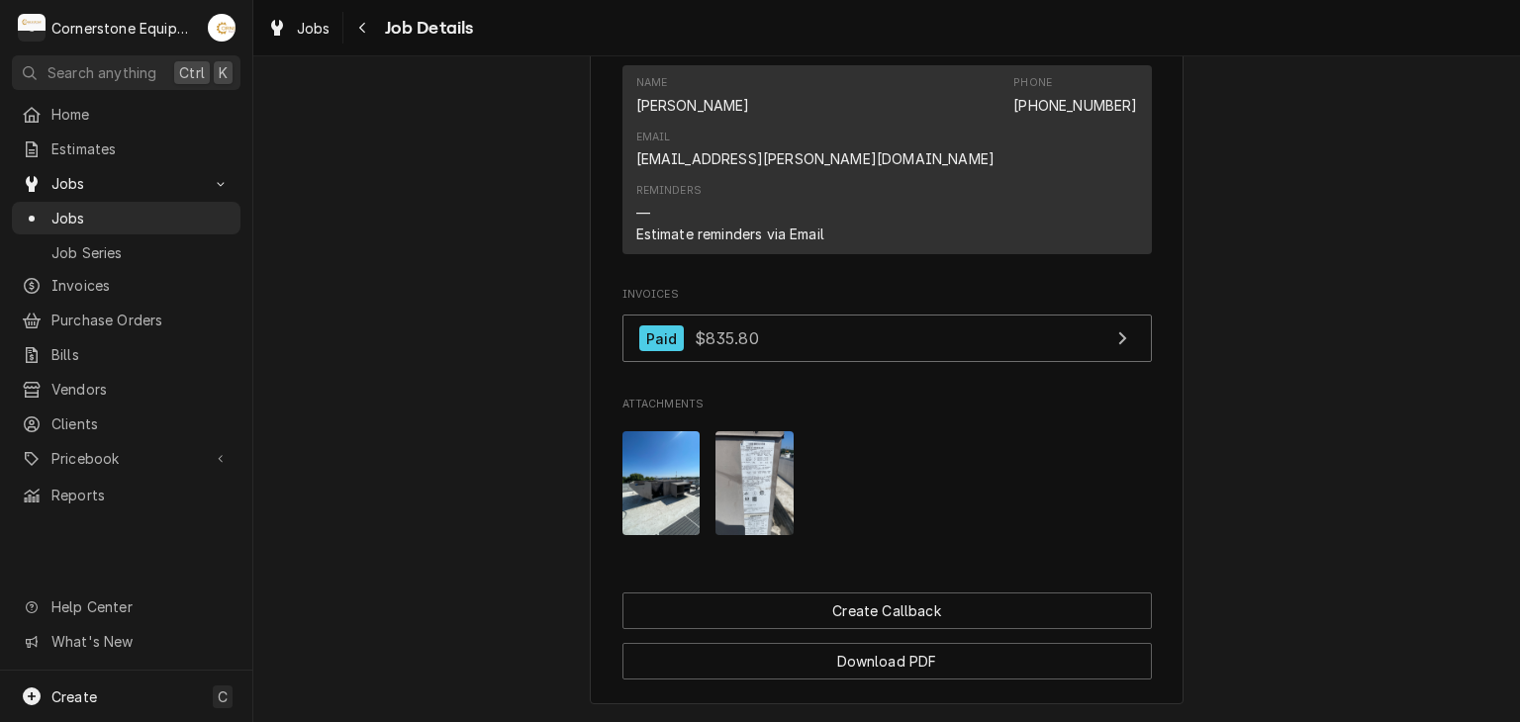
click at [743, 431] on img "Attachments" at bounding box center [754, 483] width 78 height 104
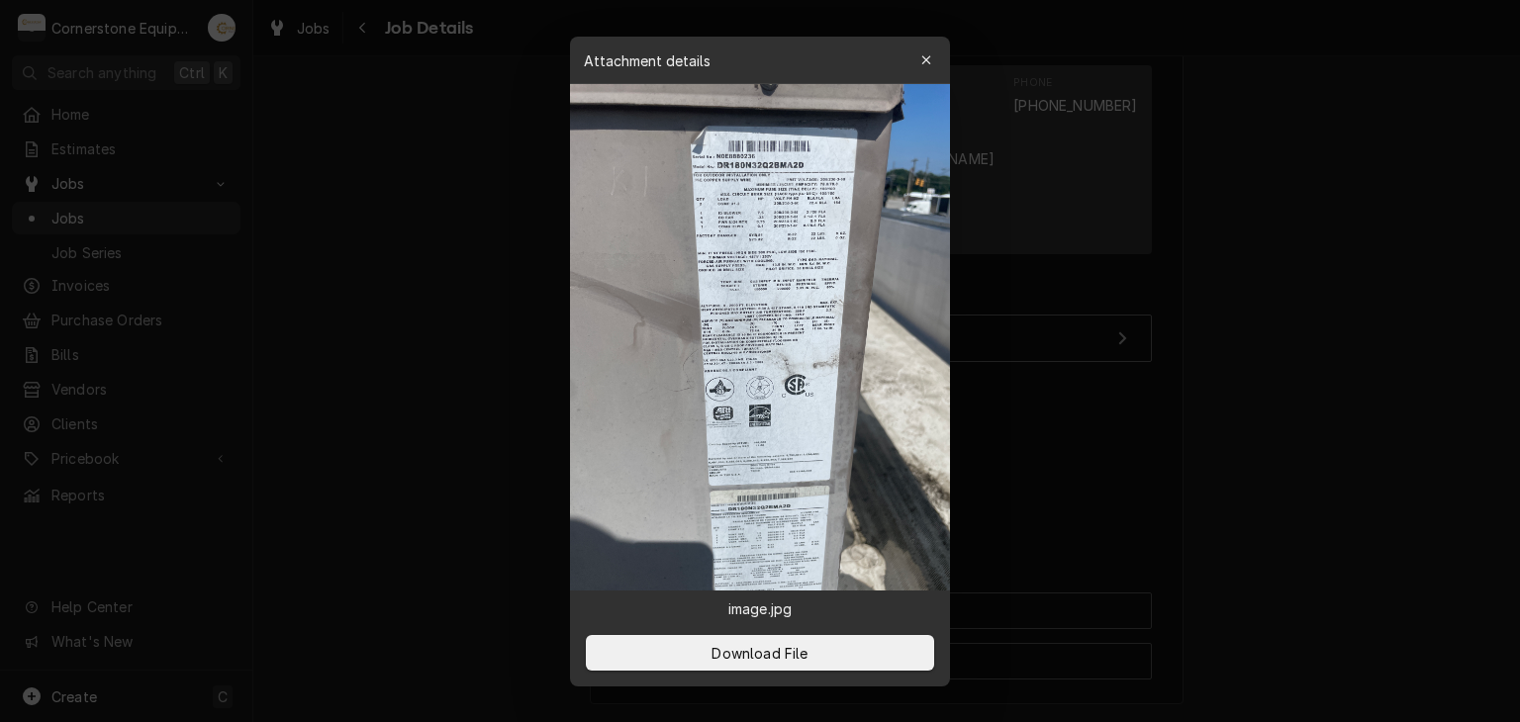
click at [1092, 118] on div at bounding box center [760, 361] width 1520 height 722
